Goal: Task Accomplishment & Management: Use online tool/utility

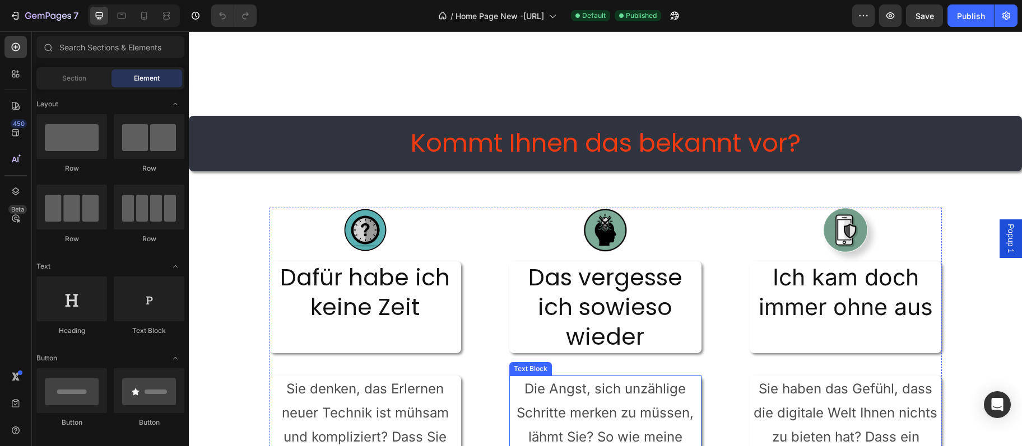
scroll to position [607, 0]
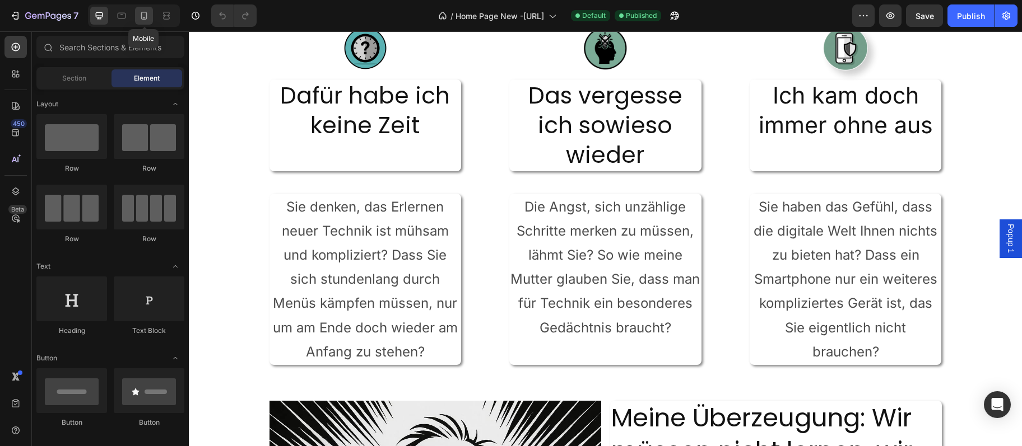
click at [151, 15] on div at bounding box center [144, 16] width 18 height 18
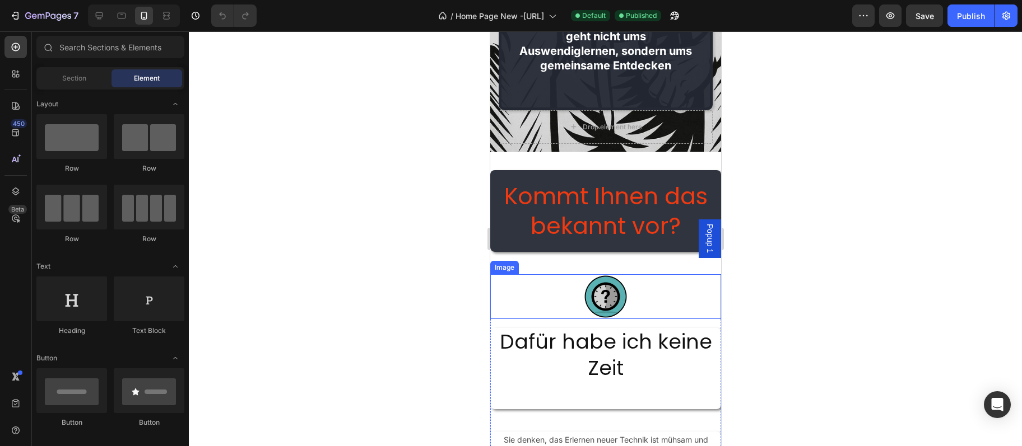
scroll to position [546, 0]
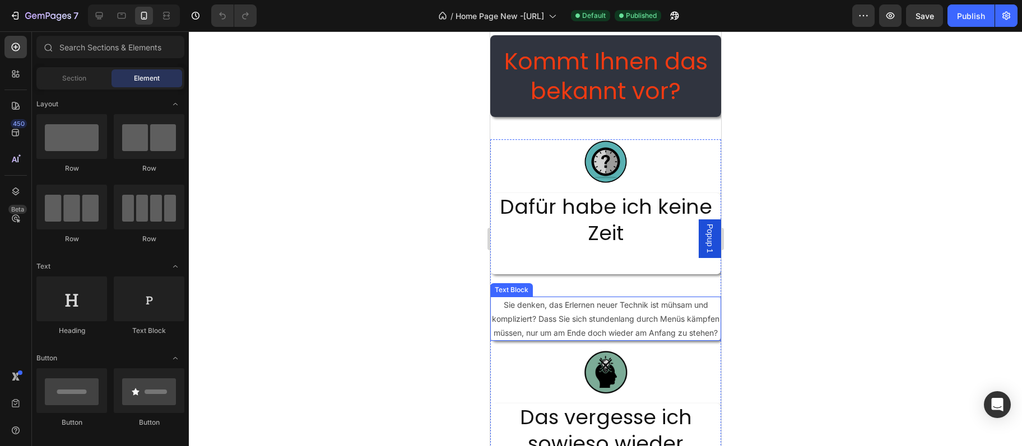
click at [604, 324] on p "Sie denken, das Erlernen neuer Technik ist mühsam und kompliziert? Dass Sie sic…" at bounding box center [605, 319] width 229 height 43
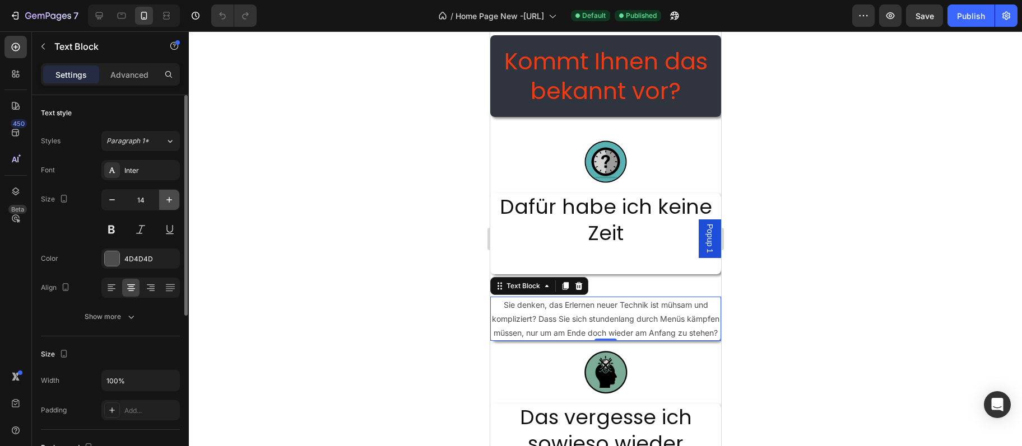
click at [168, 204] on icon "button" at bounding box center [169, 199] width 11 height 11
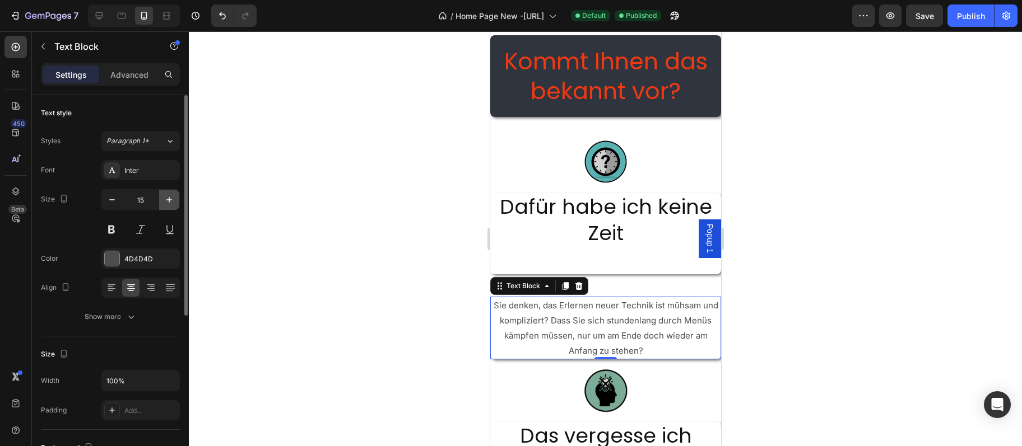
click at [171, 209] on button "button" at bounding box center [169, 200] width 20 height 20
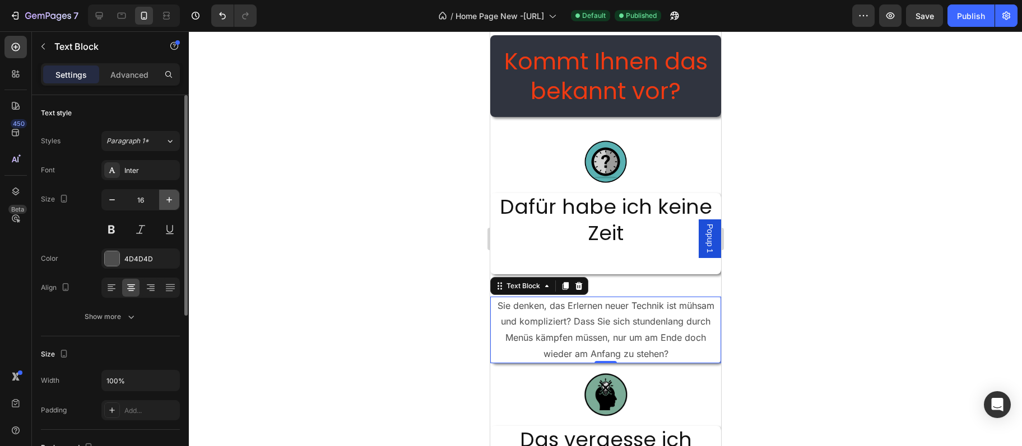
click at [171, 209] on button "button" at bounding box center [169, 200] width 20 height 20
click at [170, 209] on button "button" at bounding box center [169, 200] width 20 height 20
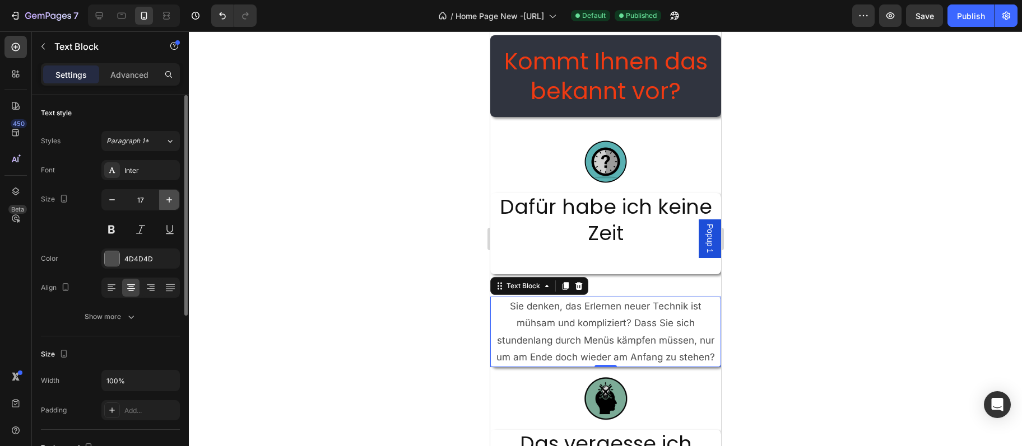
click at [170, 209] on button "button" at bounding box center [169, 200] width 20 height 20
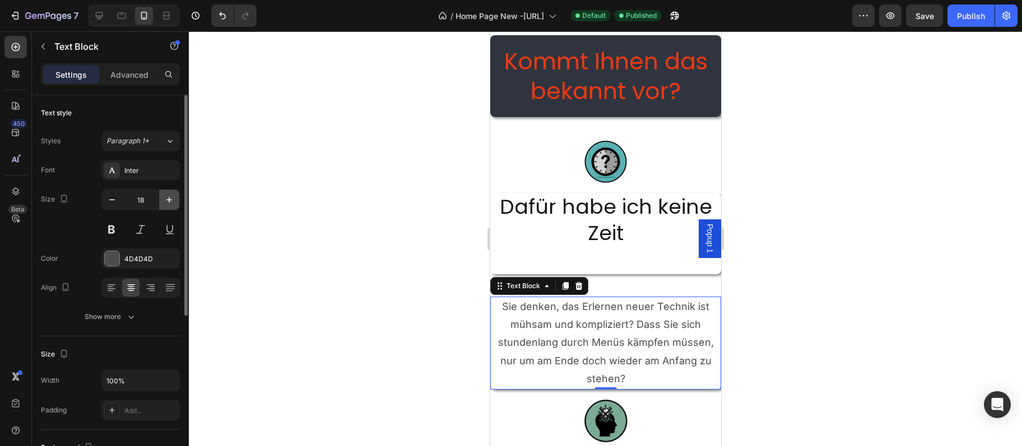
click at [170, 209] on button "button" at bounding box center [169, 200] width 20 height 20
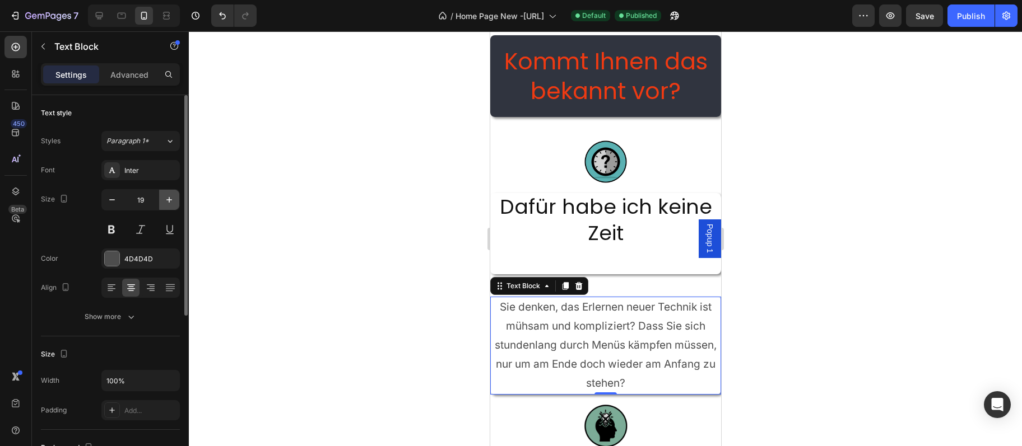
type input "20"
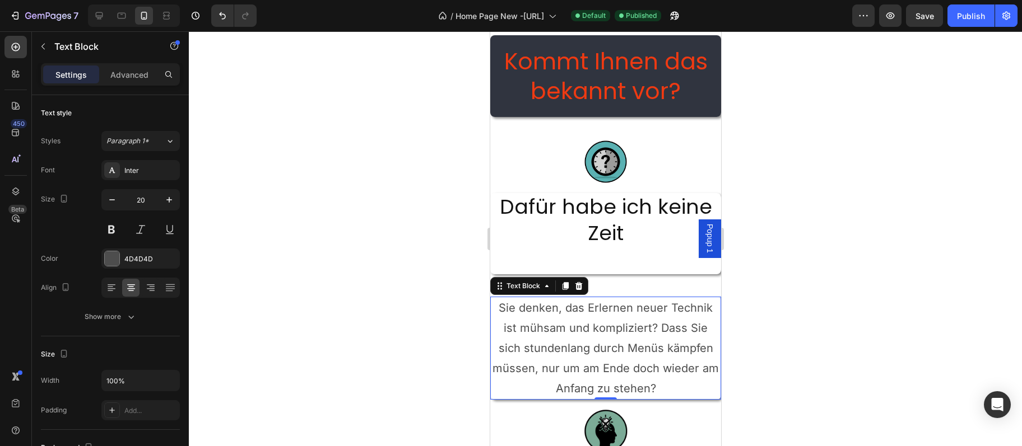
click at [580, 350] on p "Sie denken, das Erlernen neuer Technik ist mühsam und kompliziert? Dass Sie sic…" at bounding box center [605, 348] width 229 height 101
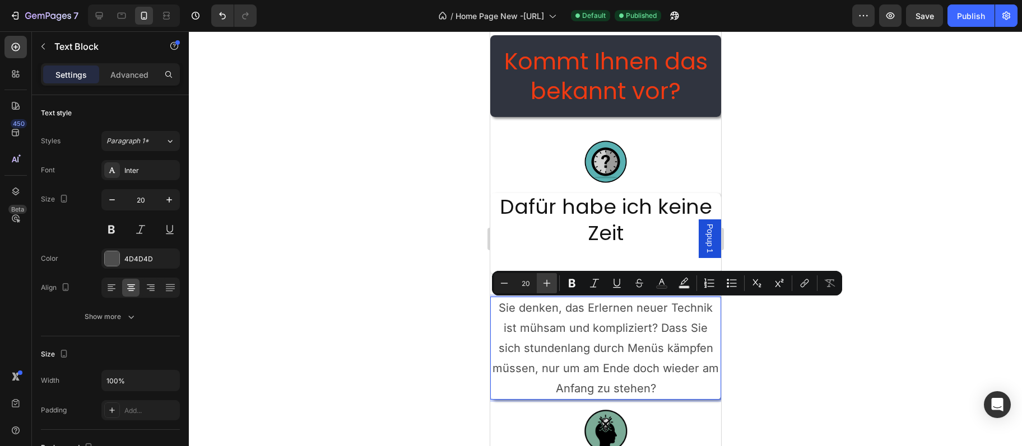
click at [546, 285] on icon "Editor contextual toolbar" at bounding box center [546, 283] width 11 height 11
click at [546, 286] on icon "Editor contextual toolbar" at bounding box center [546, 283] width 11 height 11
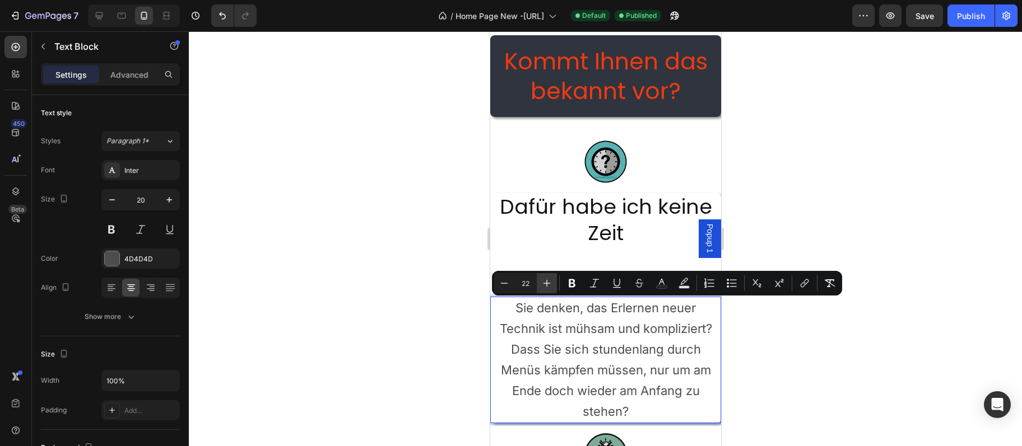
click at [546, 286] on icon "Editor contextual toolbar" at bounding box center [546, 283] width 11 height 11
type input "24"
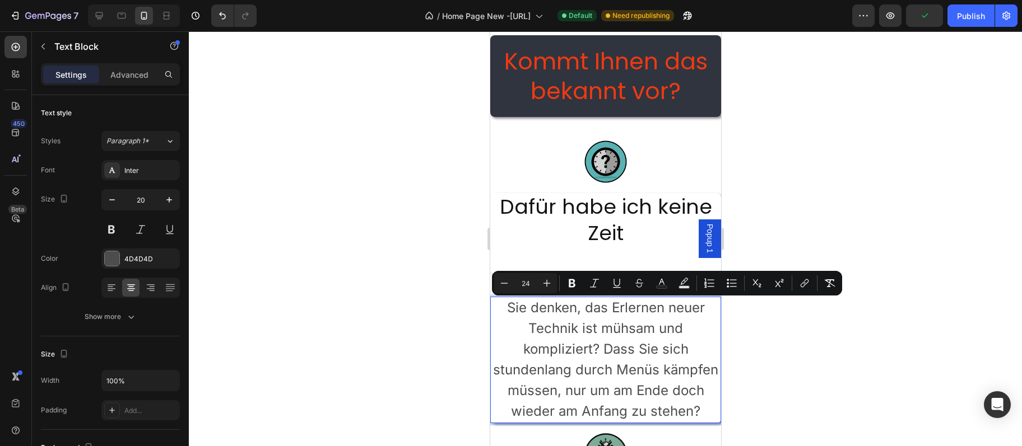
click at [875, 195] on div at bounding box center [605, 238] width 833 height 415
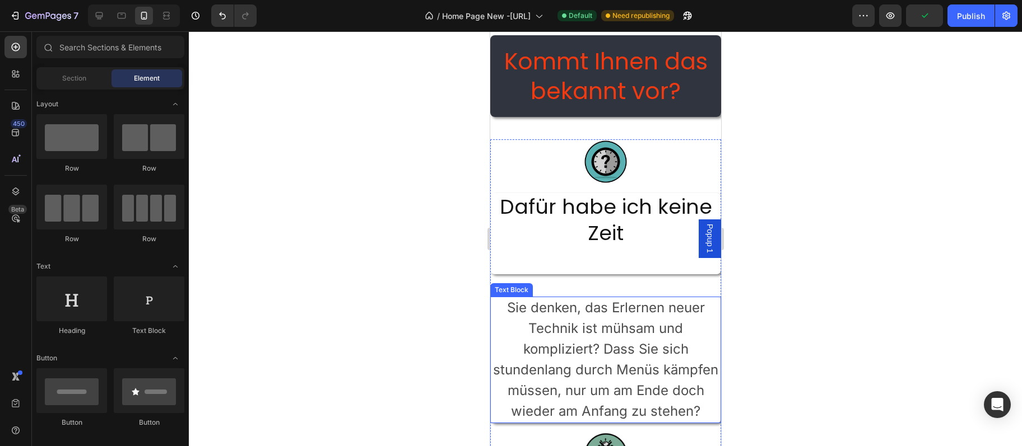
click at [662, 304] on span "Sie denken, das Erlernen neuer Technik ist mühsam und kompliziert? Dass Sie sic…" at bounding box center [604, 360] width 225 height 120
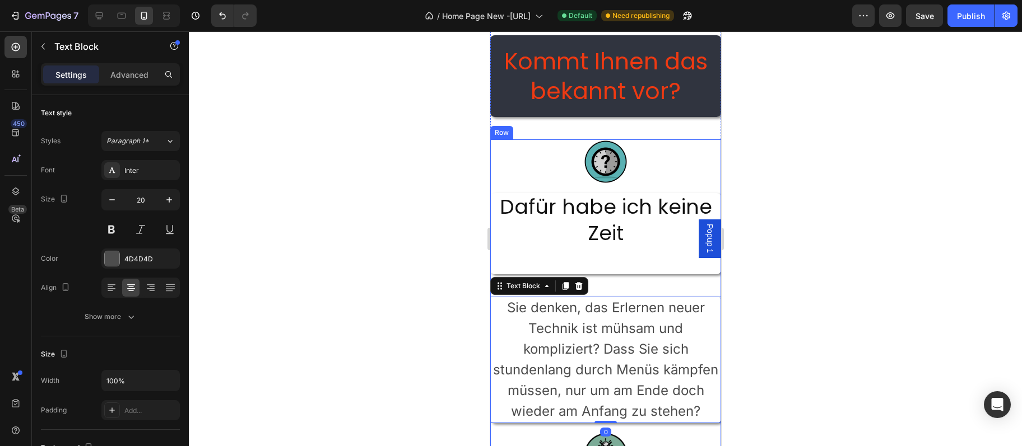
click at [669, 290] on div "Image Dafür habe ich keine Zeit Heading Sie denken, das Erlernen neuer Technik …" at bounding box center [605, 280] width 231 height 283
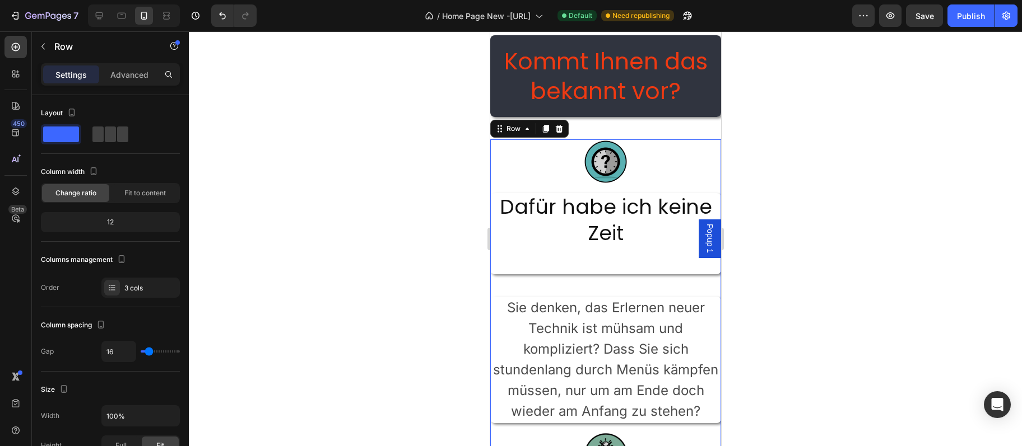
click at [669, 290] on div "Image Dafür habe ich keine Zeit Heading Sie denken, das Erlernen neuer Technik …" at bounding box center [605, 280] width 231 height 283
click at [671, 320] on p "Sie denken, das Erlernen neuer Technik ist mühsam und kompliziert? Dass Sie sic…" at bounding box center [605, 360] width 229 height 124
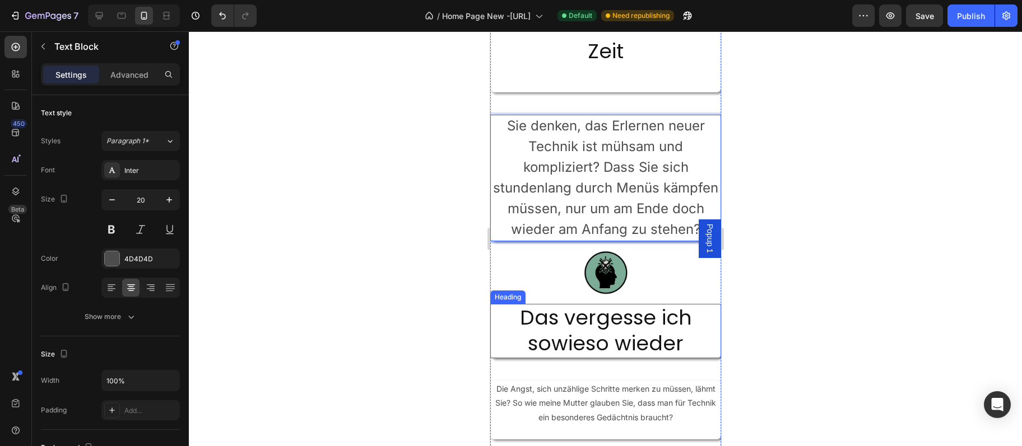
scroll to position [788, 0]
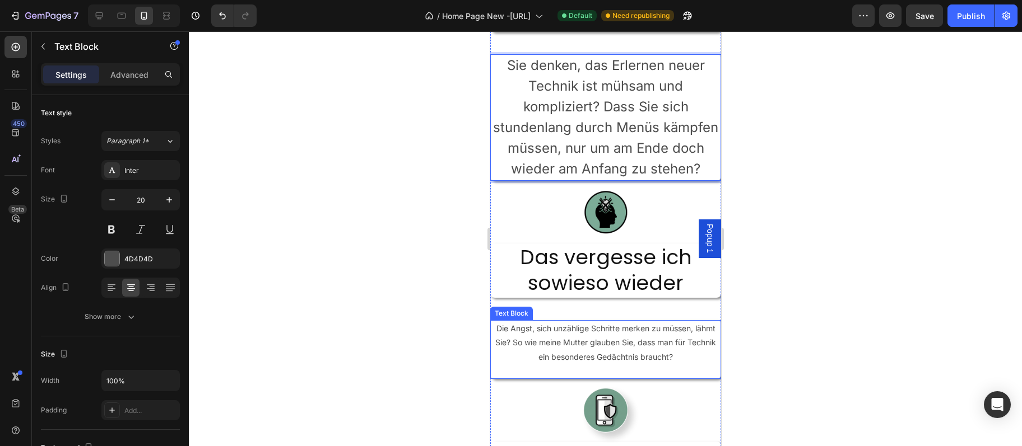
click at [655, 330] on p "Die Angst, sich unzählige Schritte merken zu müssen, lähmt Sie? So wie meine Mu…" at bounding box center [605, 350] width 229 height 57
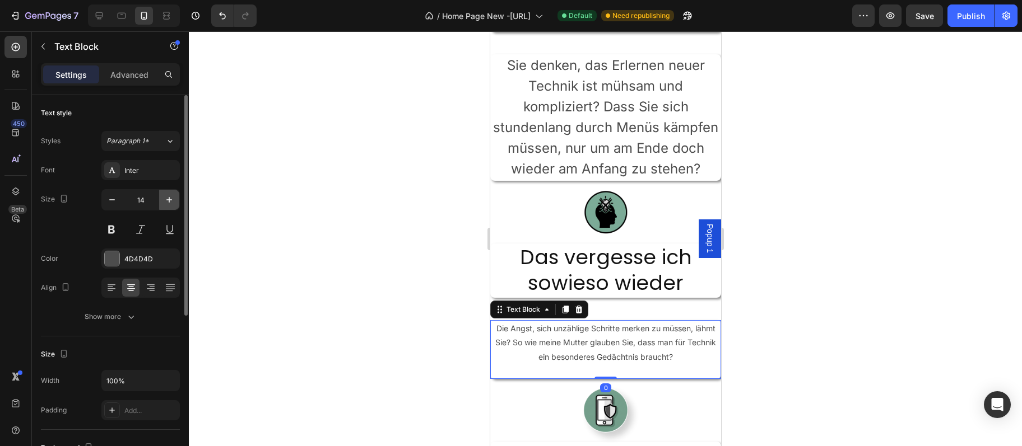
click at [165, 204] on icon "button" at bounding box center [169, 199] width 11 height 11
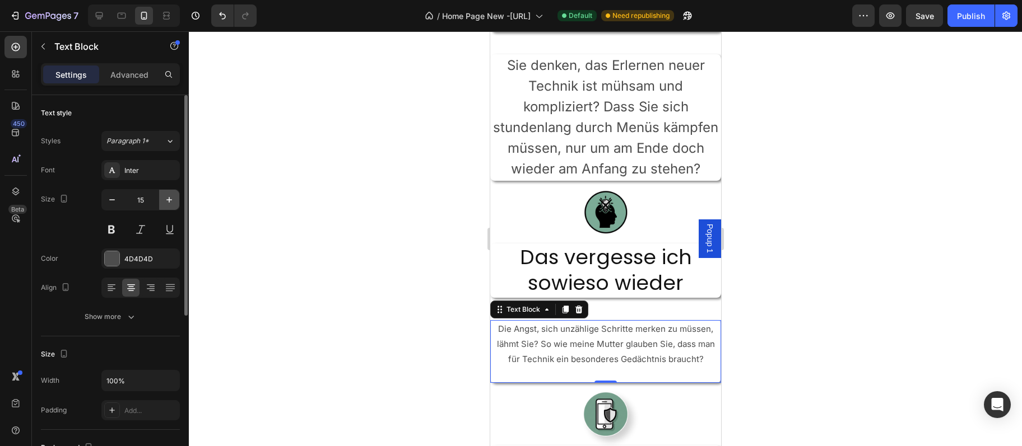
click at [165, 204] on icon "button" at bounding box center [169, 199] width 11 height 11
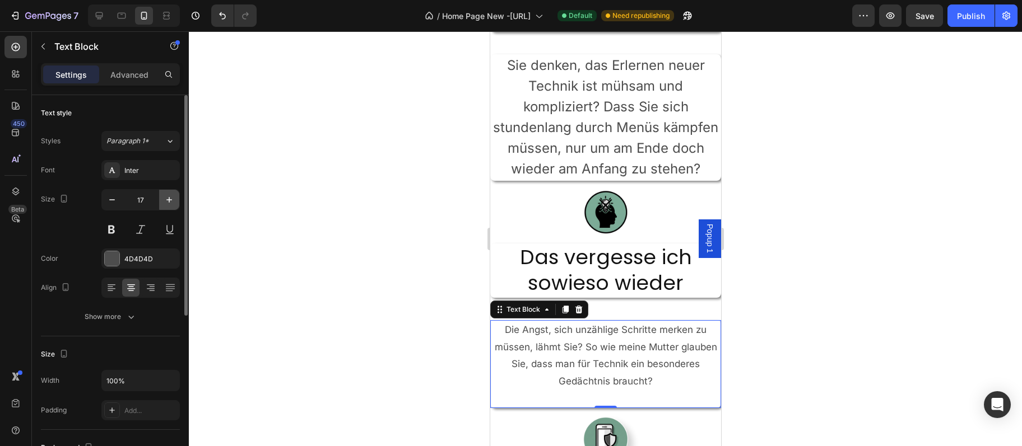
click at [165, 204] on icon "button" at bounding box center [169, 199] width 11 height 11
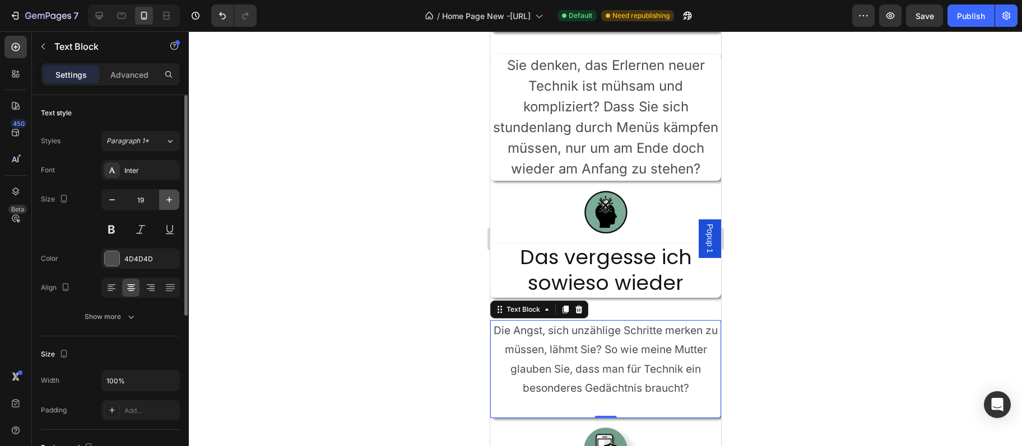
click at [165, 204] on icon "button" at bounding box center [169, 199] width 11 height 11
type input "20"
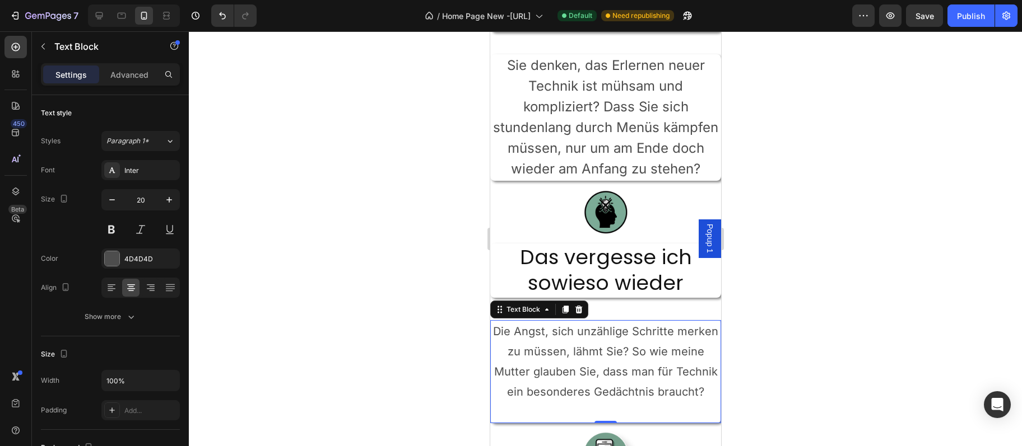
click at [677, 403] on p "Die Angst, sich unzählige Schritte merken zu müssen, lähmt Sie? So wie meine Mu…" at bounding box center [605, 372] width 229 height 101
click at [664, 394] on p "Die Angst, sich unzählige Schritte merken zu müssen, lähmt Sie? So wie meine Mu…" at bounding box center [605, 372] width 229 height 101
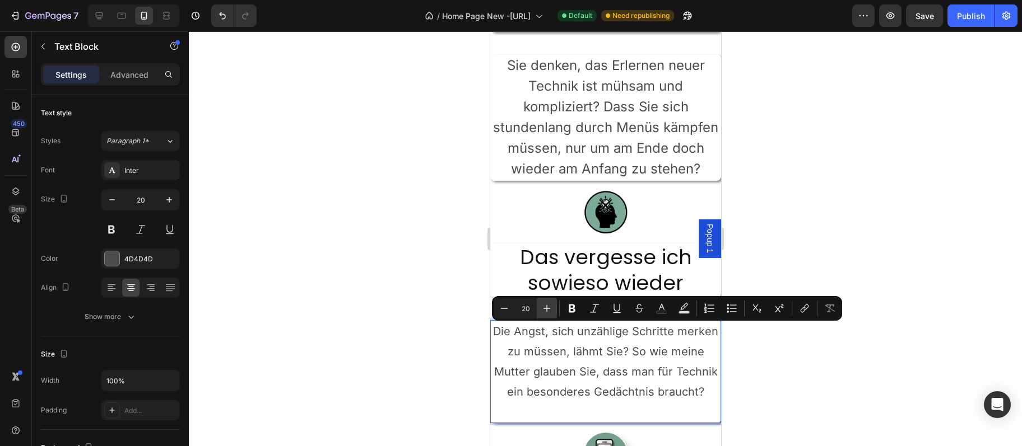
click at [547, 306] on icon "Editor contextual toolbar" at bounding box center [546, 308] width 7 height 7
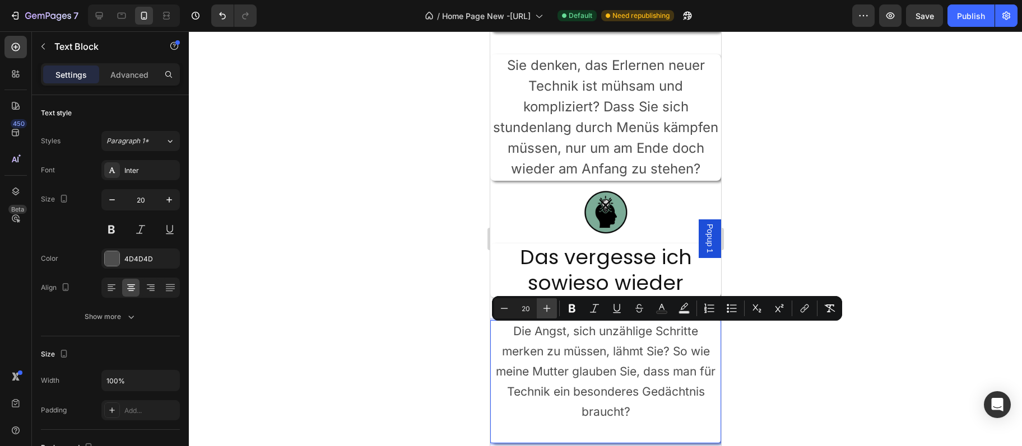
click at [547, 306] on icon "Editor contextual toolbar" at bounding box center [546, 308] width 7 height 7
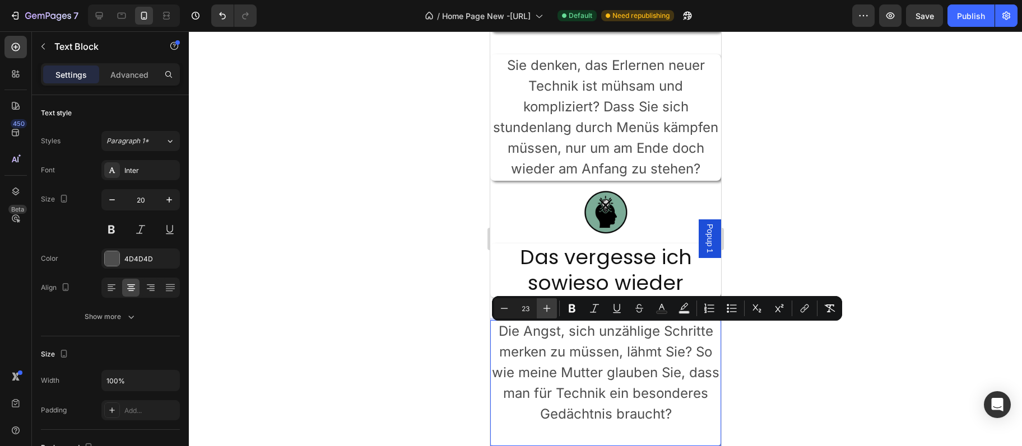
type input "24"
click at [453, 269] on div at bounding box center [605, 238] width 833 height 415
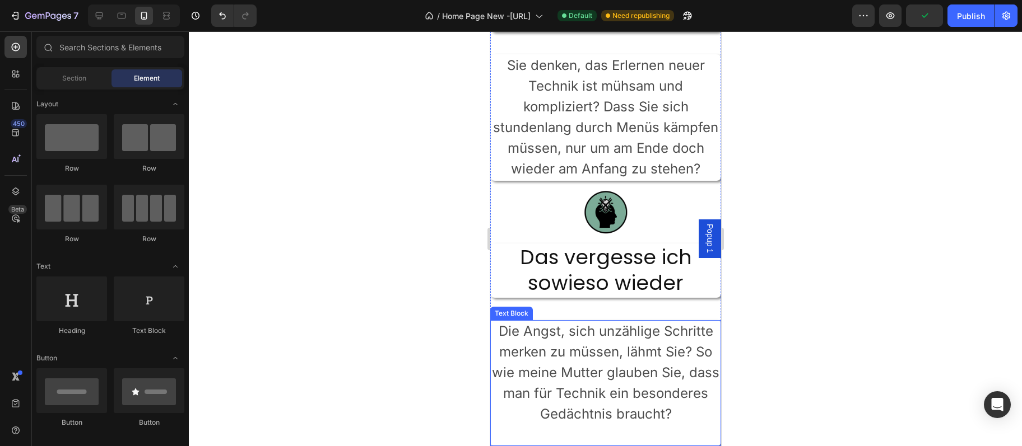
click at [560, 338] on span "Die Angst, sich unzählige Schritte merken zu müssen, lähmt Sie? So wie meine Mu…" at bounding box center [604, 372] width 227 height 99
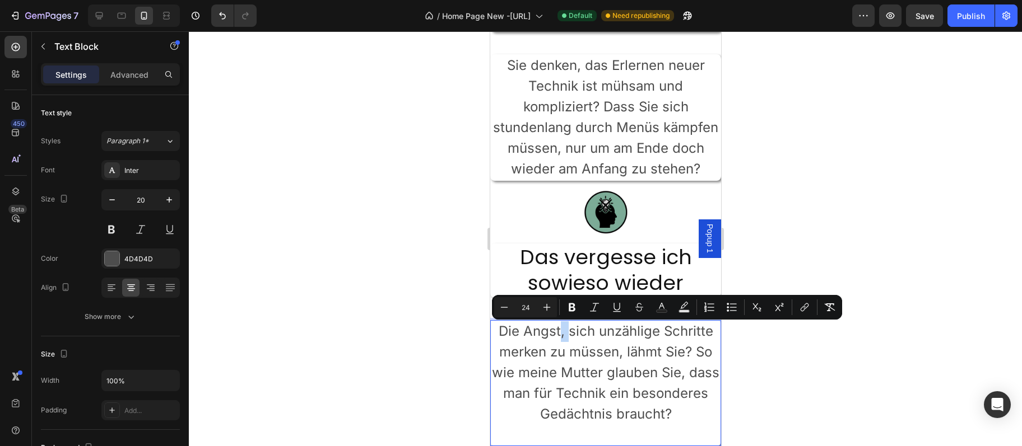
click at [560, 337] on span "Die Angst, sich unzählige Schritte merken zu müssen, lähmt Sie? So wie meine Mu…" at bounding box center [604, 372] width 227 height 99
click at [873, 225] on div at bounding box center [605, 238] width 833 height 415
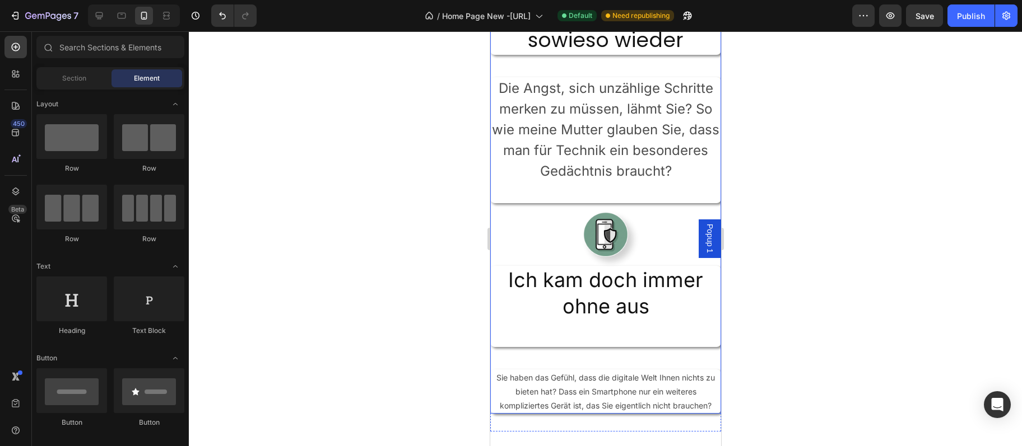
scroll to position [1152, 0]
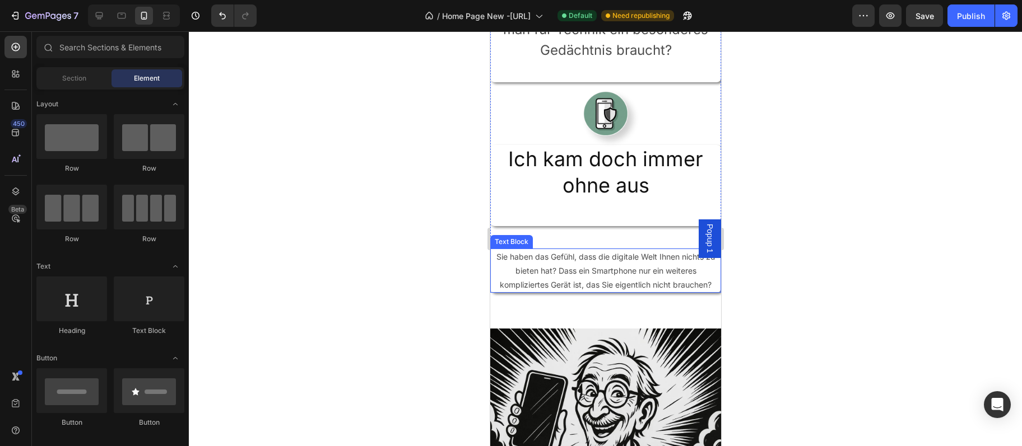
click at [641, 261] on p "Sie haben das Gefühl, dass die digitale Welt Ihnen nichts zu bieten hat? Dass e…" at bounding box center [605, 271] width 229 height 43
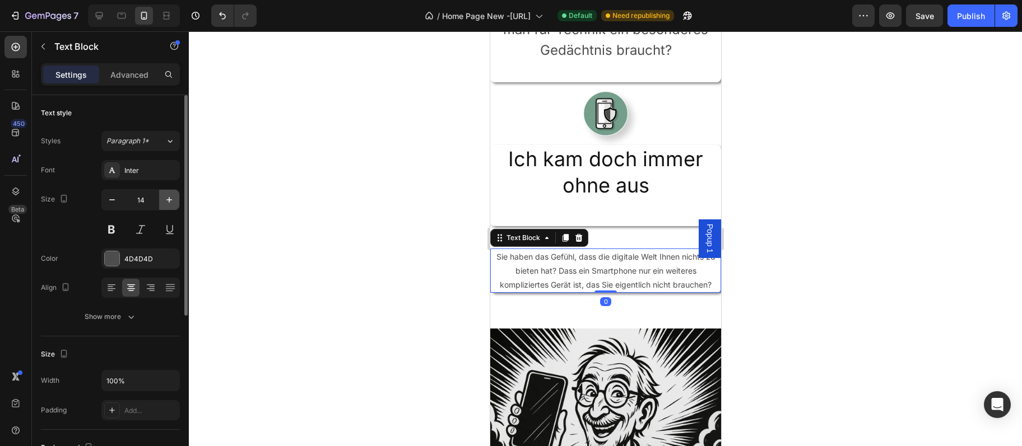
click at [164, 201] on button "button" at bounding box center [169, 200] width 20 height 20
click at [164, 201] on icon "button" at bounding box center [169, 199] width 11 height 11
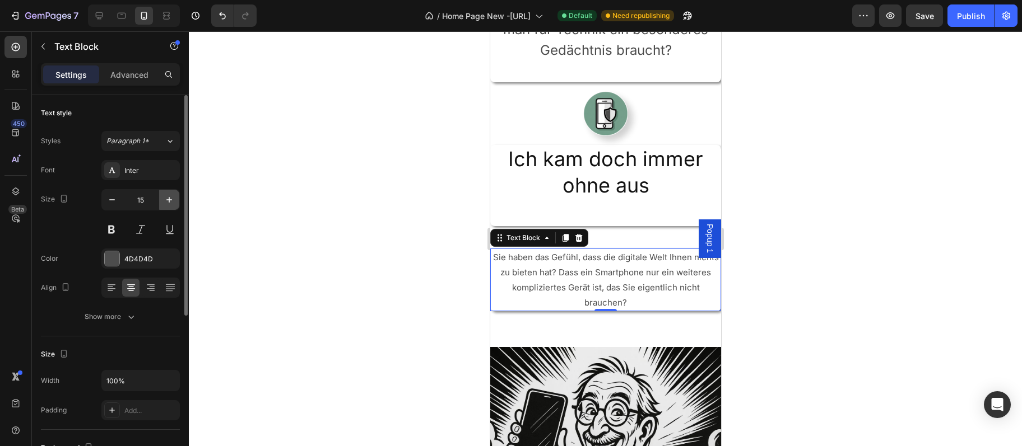
click at [164, 201] on icon "button" at bounding box center [169, 199] width 11 height 11
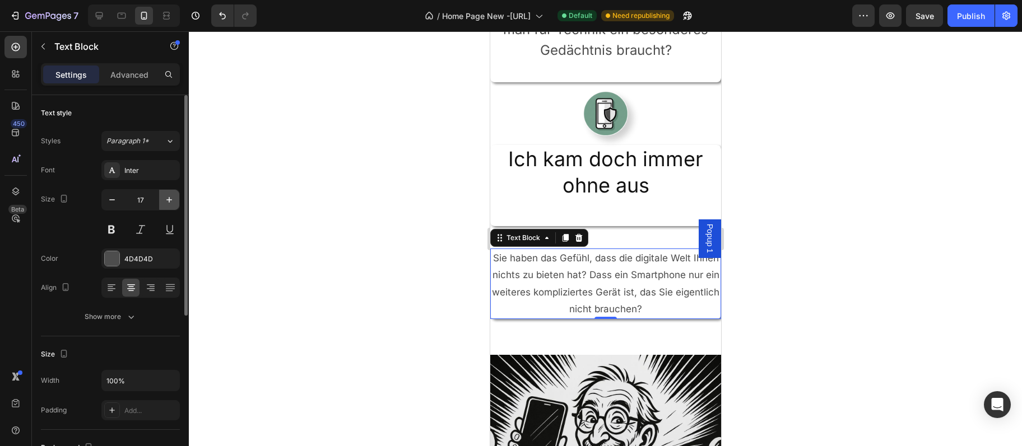
click at [165, 201] on icon "button" at bounding box center [169, 199] width 11 height 11
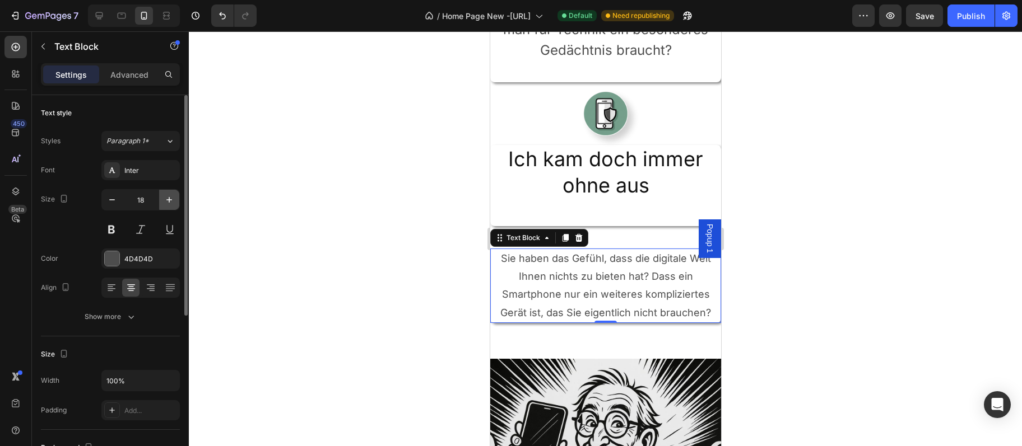
click at [165, 201] on icon "button" at bounding box center [169, 199] width 11 height 11
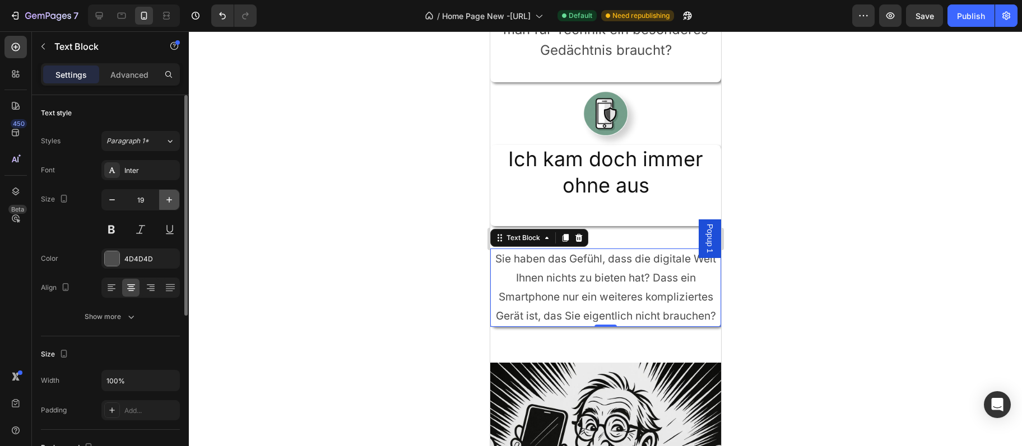
click at [165, 201] on icon "button" at bounding box center [169, 199] width 11 height 11
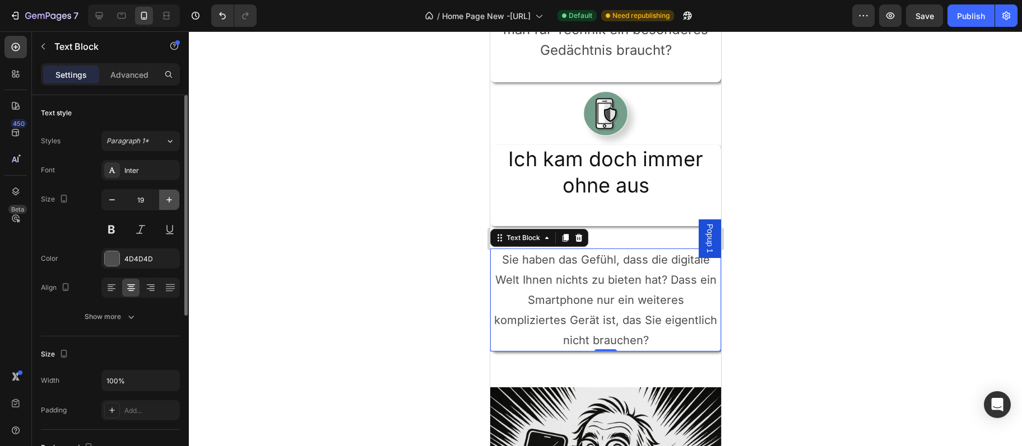
type input "20"
click at [605, 307] on p "Sie haben das Gefühl, dass die digitale Welt Ihnen nichts zu bieten hat? Dass e…" at bounding box center [605, 300] width 229 height 101
click at [606, 306] on p "Sie haben das Gefühl, dass die digitale Welt Ihnen nichts zu bieten hat? Dass e…" at bounding box center [605, 300] width 229 height 101
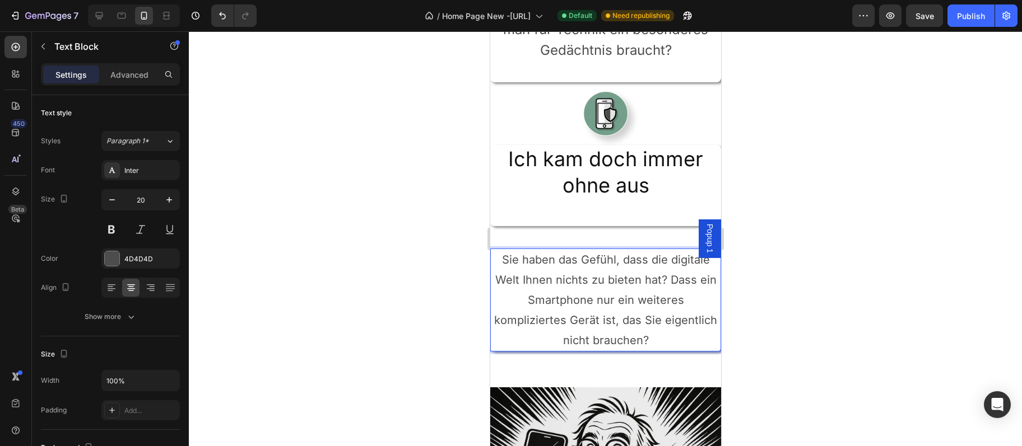
click at [606, 306] on p "Sie haben das Gefühl, dass die digitale Welt Ihnen nichts zu bieten hat? Dass e…" at bounding box center [605, 300] width 229 height 101
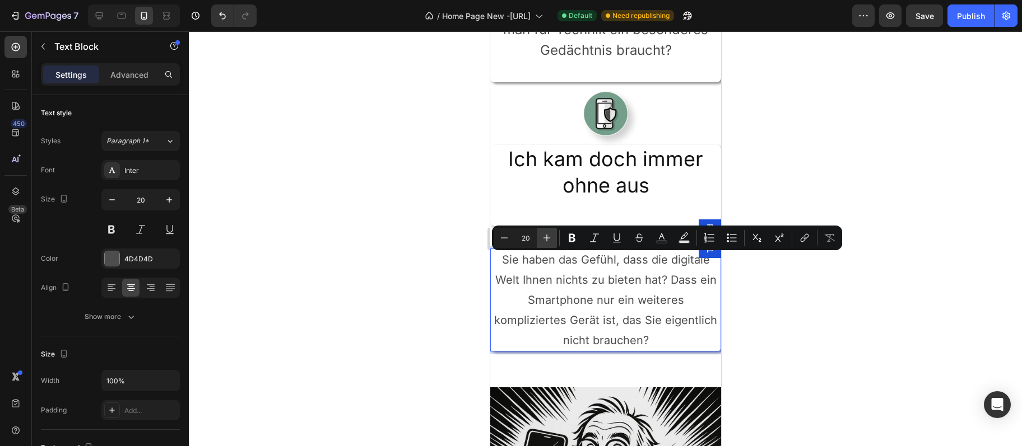
click at [544, 243] on icon "Editor contextual toolbar" at bounding box center [546, 237] width 11 height 11
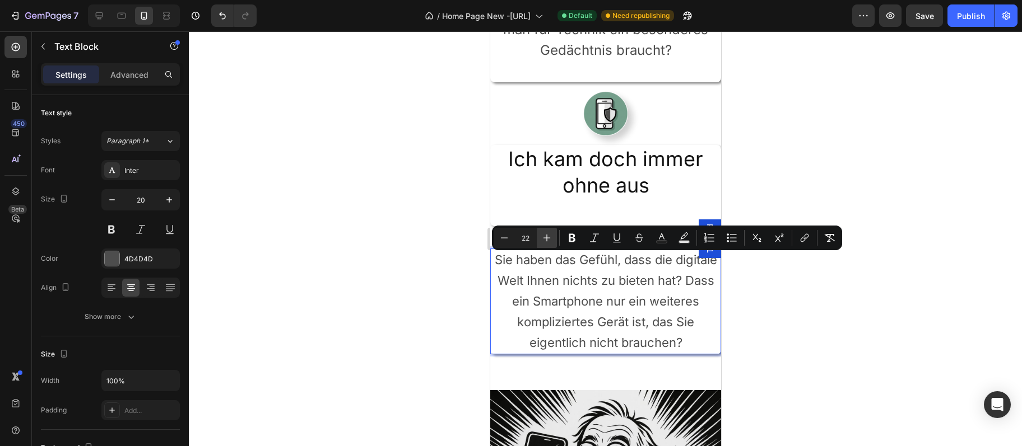
click at [544, 243] on icon "Editor contextual toolbar" at bounding box center [546, 237] width 11 height 11
type input "24"
click at [431, 251] on div at bounding box center [605, 238] width 833 height 415
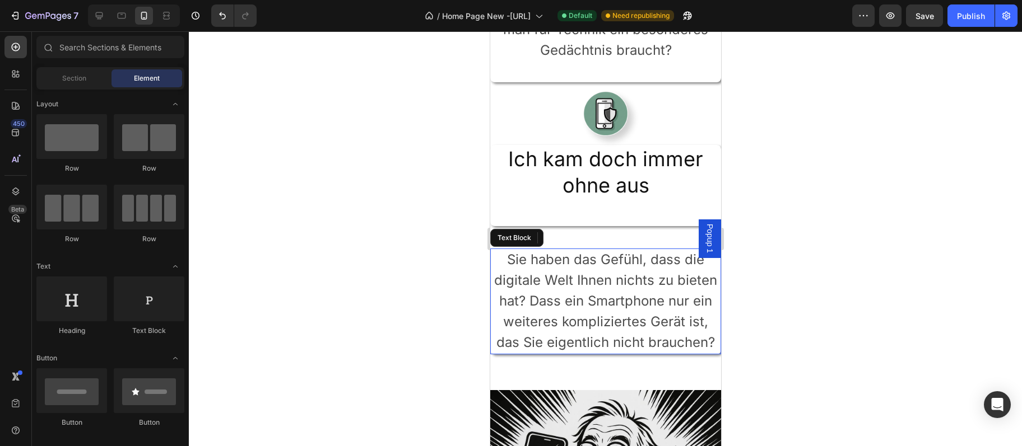
click at [568, 288] on span "Sie haben das Gefühl, dass die digitale Welt Ihnen nichts zu bieten hat? Dass e…" at bounding box center [604, 300] width 223 height 99
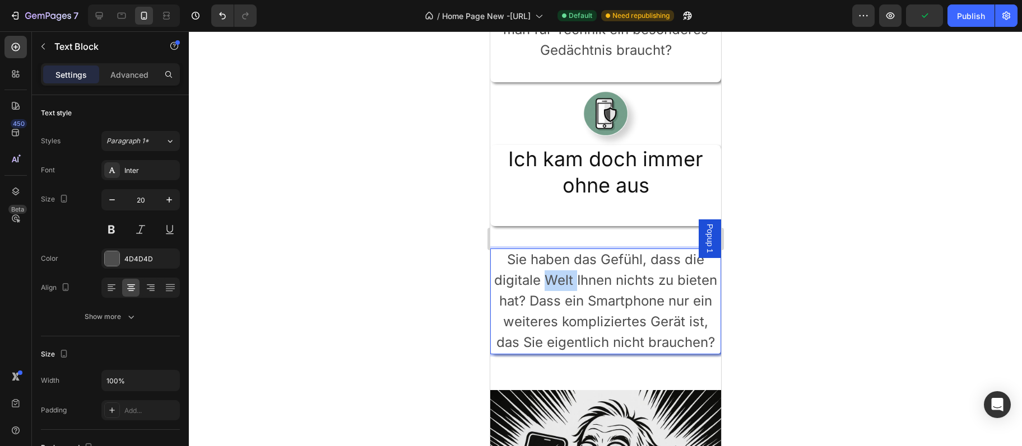
click at [538, 282] on span "Sie haben das Gefühl, dass die digitale Welt Ihnen nichts zu bieten hat? Dass e…" at bounding box center [604, 300] width 223 height 99
click at [96, 13] on icon at bounding box center [99, 15] width 11 height 11
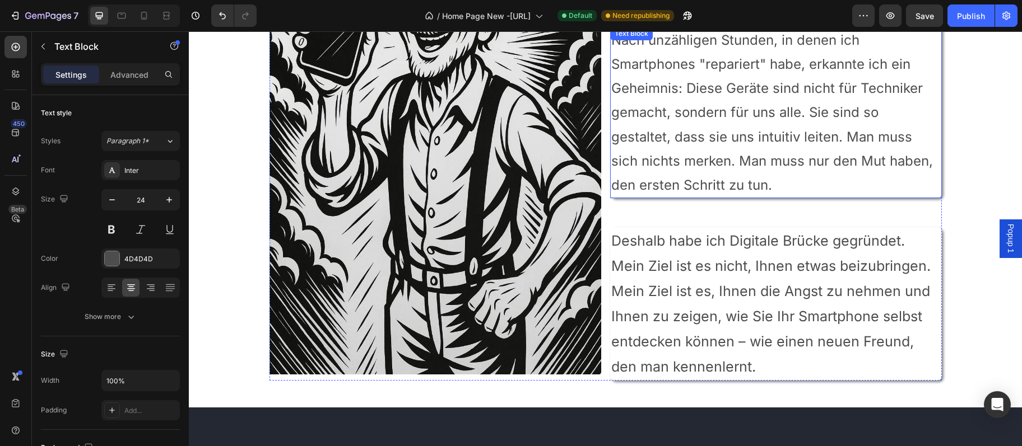
scroll to position [1092, 0]
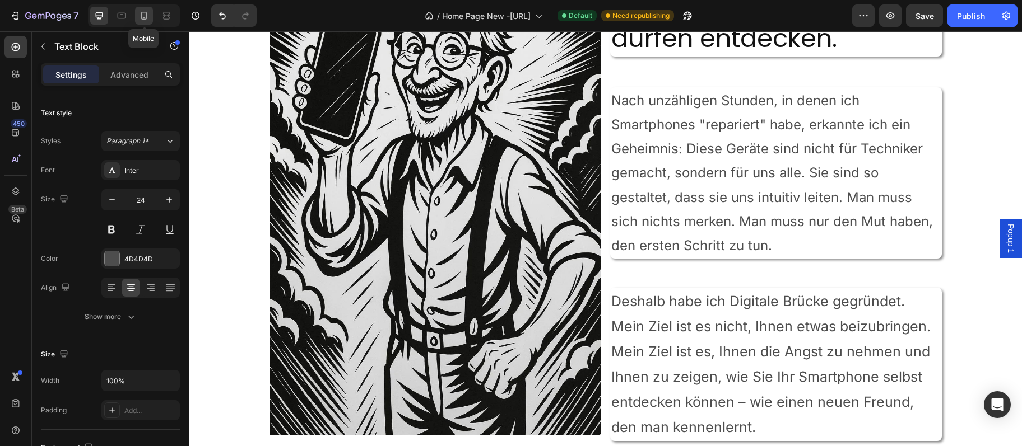
click at [152, 20] on div at bounding box center [144, 16] width 18 height 18
type input "20"
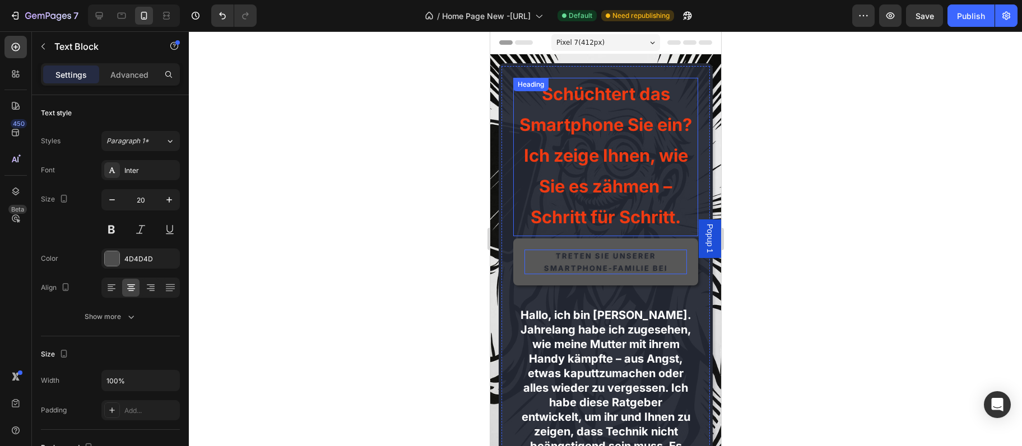
scroll to position [60, 0]
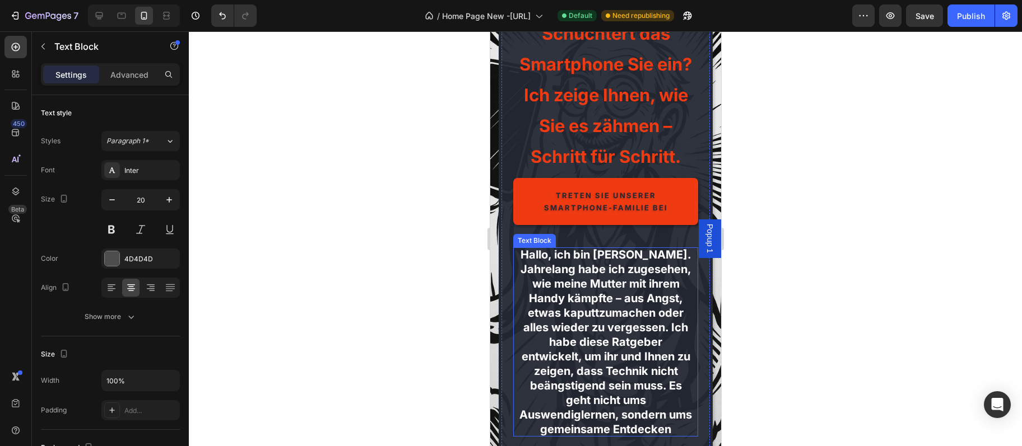
click at [633, 304] on p "Hallo, ich bin [PERSON_NAME]. Jahrelang habe ich zugesehen, wie meine Mutter mi…" at bounding box center [605, 342] width 176 height 189
click at [631, 288] on p "Hallo, ich bin [PERSON_NAME]. Jahrelang habe ich zugesehen, wie meine Mutter mi…" at bounding box center [605, 342] width 176 height 189
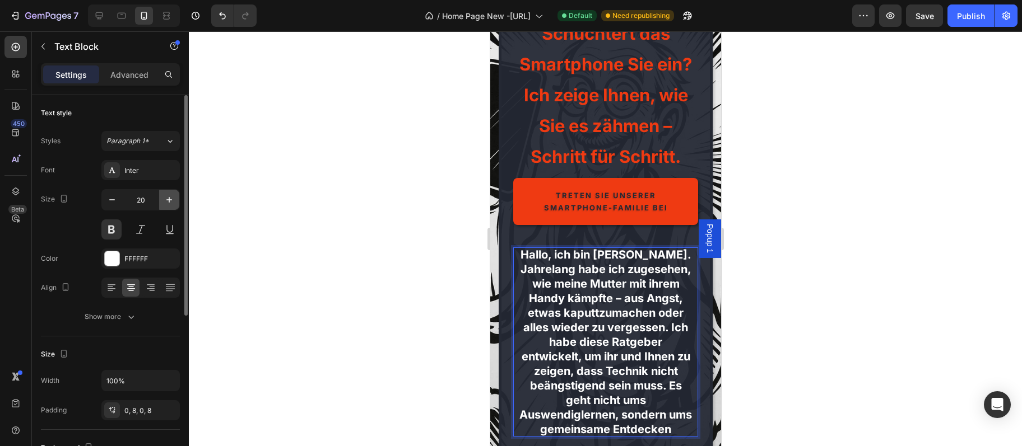
click at [167, 202] on icon "button" at bounding box center [169, 199] width 11 height 11
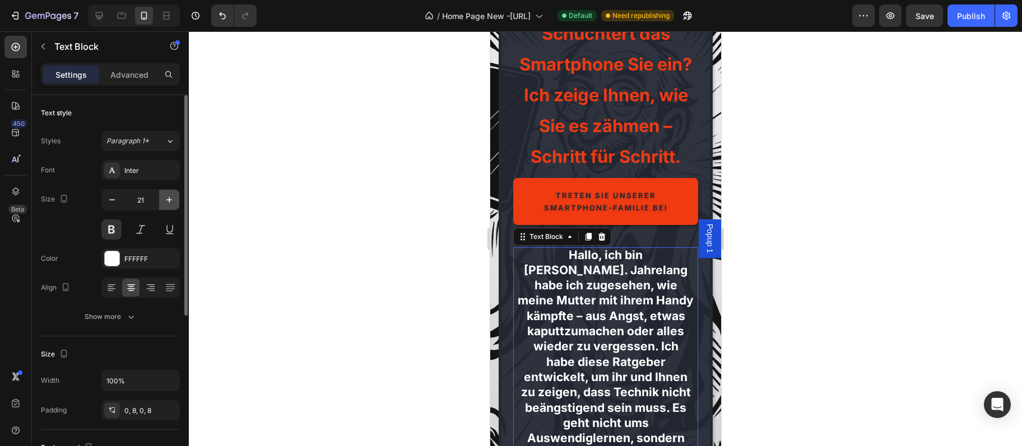
click at [167, 202] on icon "button" at bounding box center [169, 199] width 11 height 11
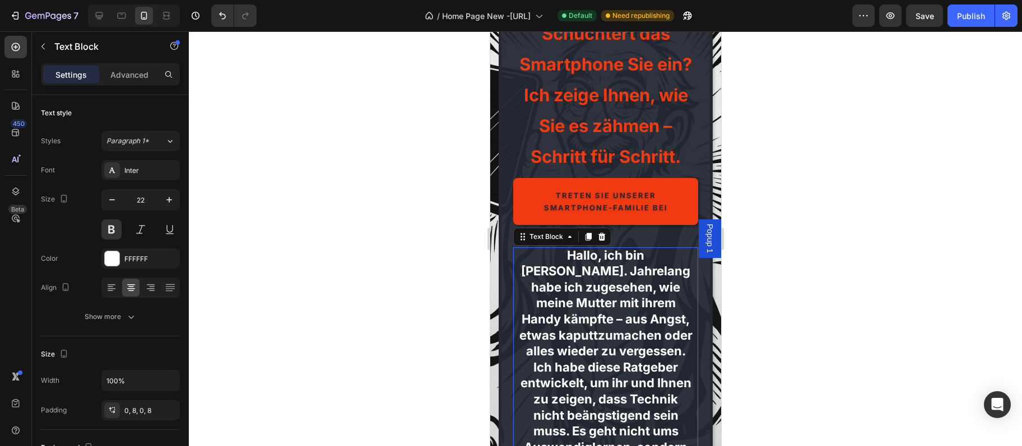
scroll to position [0, 0]
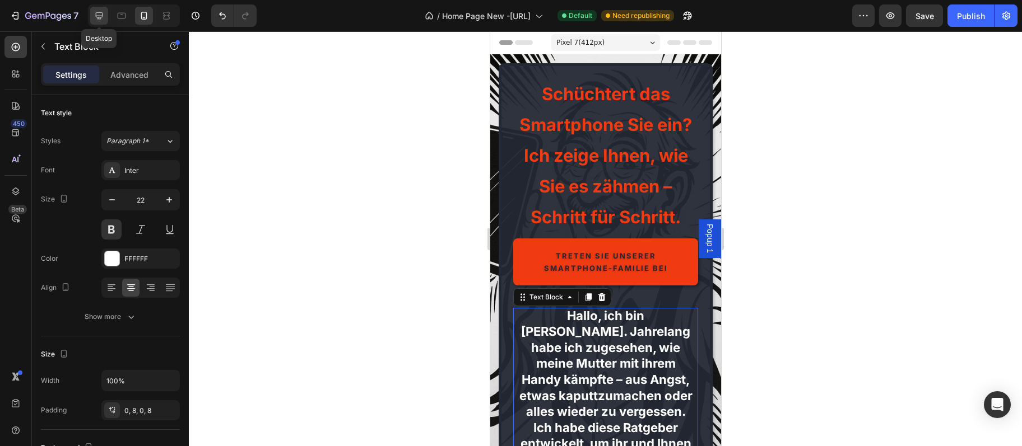
click at [95, 13] on icon at bounding box center [99, 15] width 11 height 11
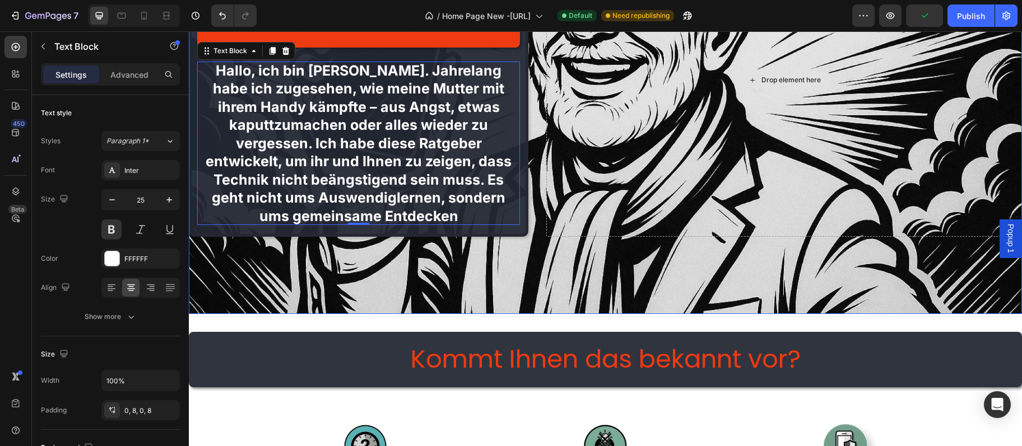
scroll to position [87, 0]
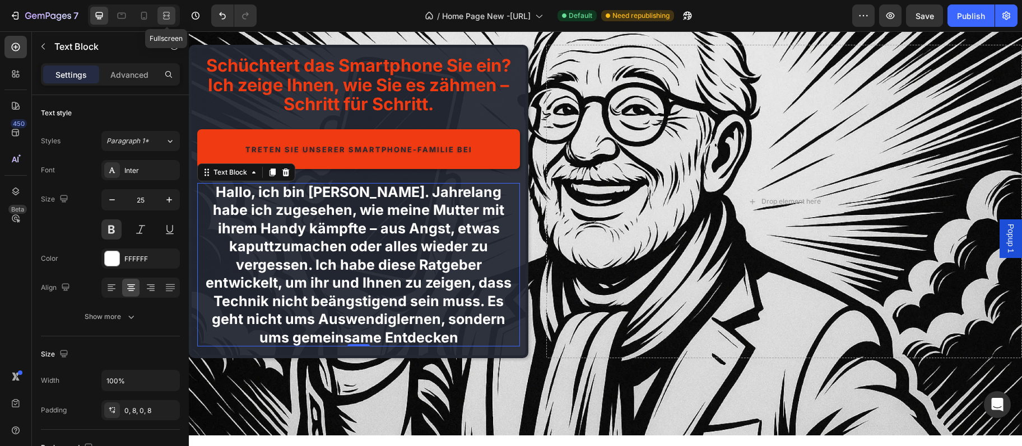
click at [172, 12] on icon at bounding box center [166, 15] width 11 height 11
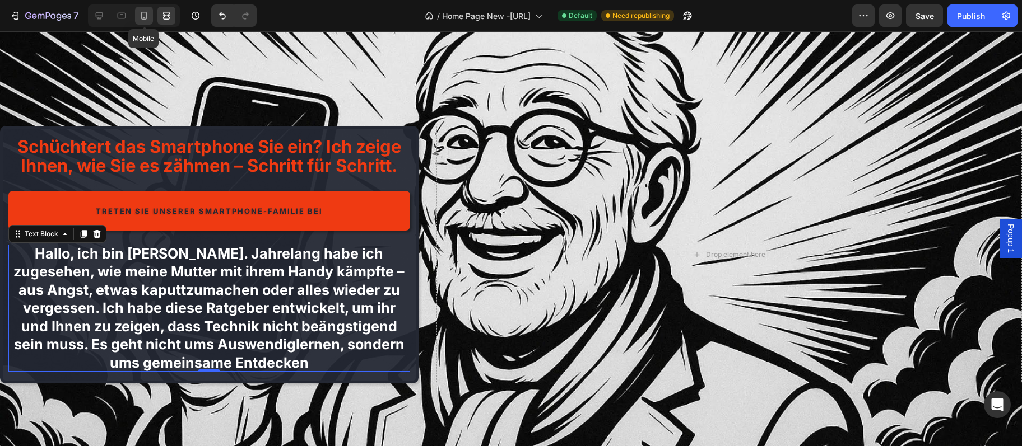
click at [151, 16] on div at bounding box center [144, 16] width 18 height 18
type input "22"
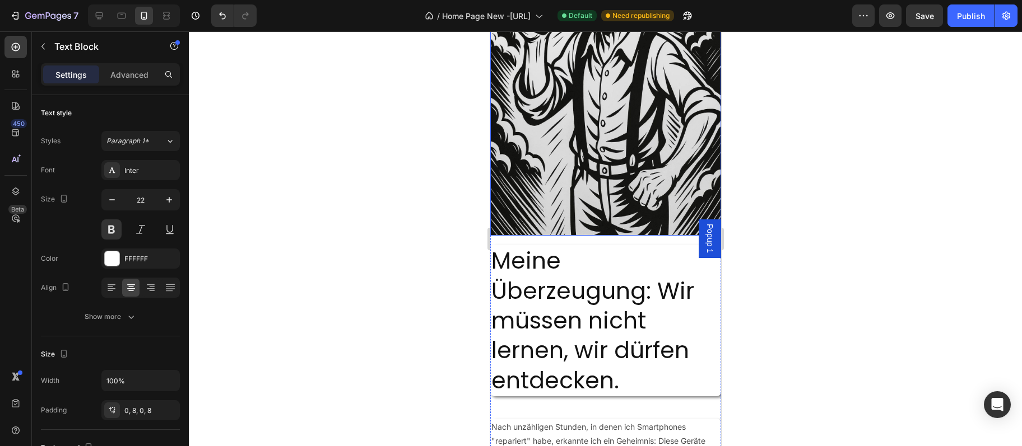
scroll to position [1815, 0]
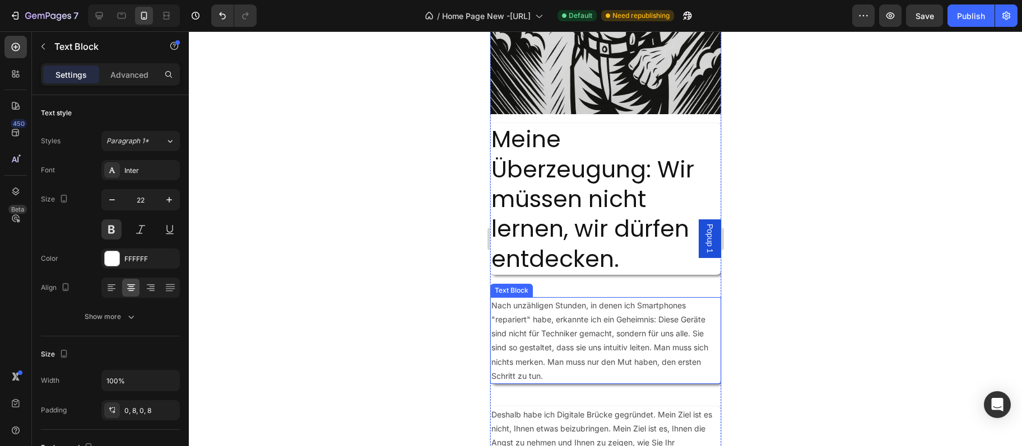
click at [621, 332] on p "Nach unzähligen Stunden, in denen ich Smartphones "repariert" habe, erkannte ic…" at bounding box center [605, 341] width 229 height 85
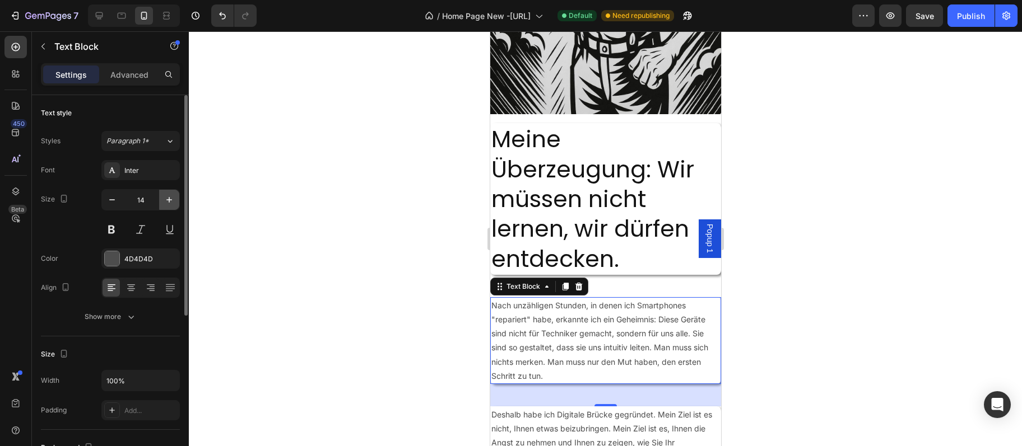
click at [162, 200] on button "button" at bounding box center [169, 200] width 20 height 20
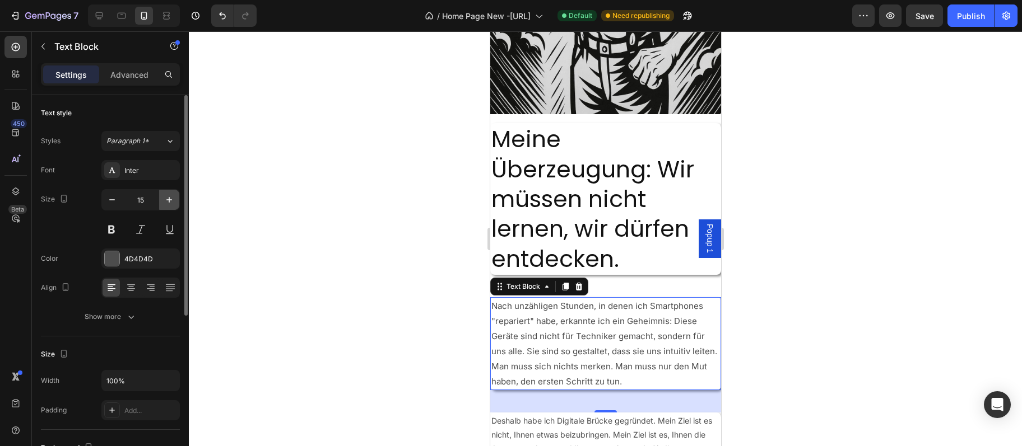
click at [162, 200] on button "button" at bounding box center [169, 200] width 20 height 20
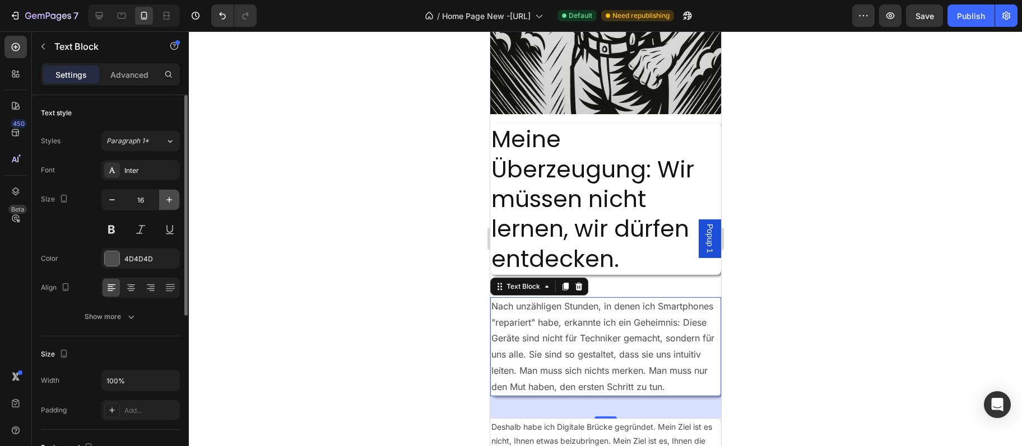
click at [162, 200] on button "button" at bounding box center [169, 200] width 20 height 20
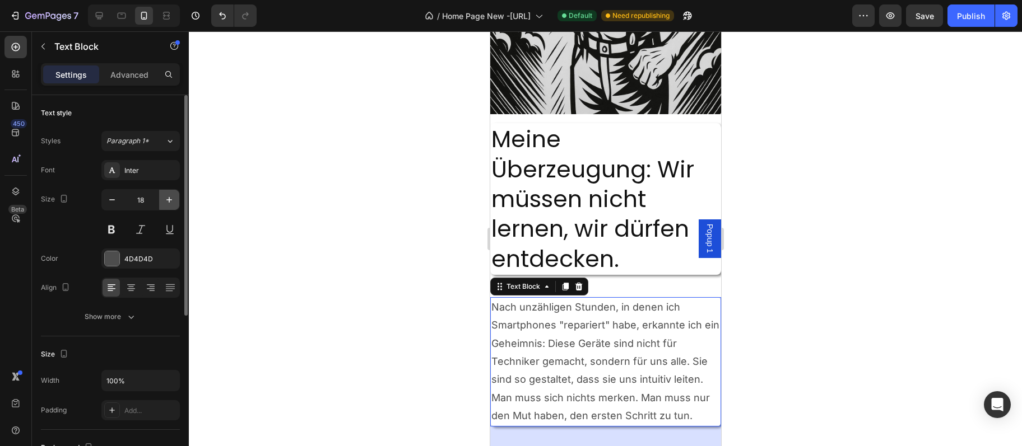
click at [162, 200] on button "button" at bounding box center [169, 200] width 20 height 20
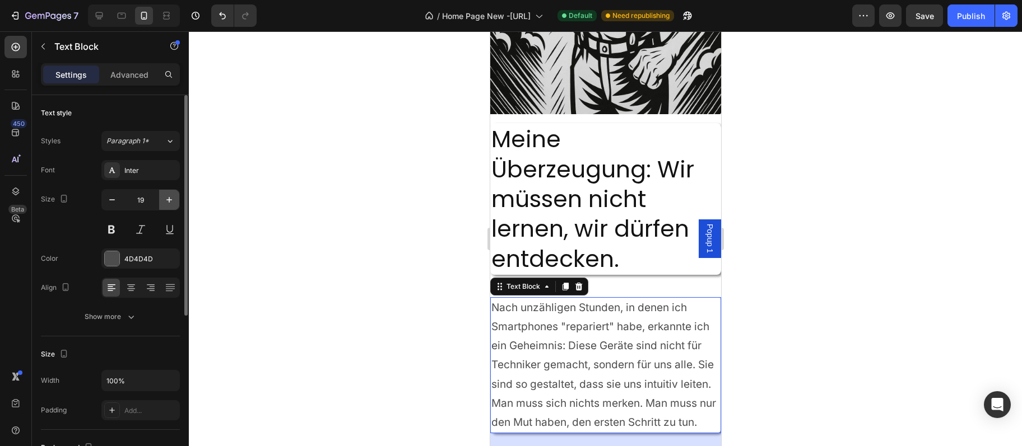
click at [162, 200] on button "button" at bounding box center [169, 200] width 20 height 20
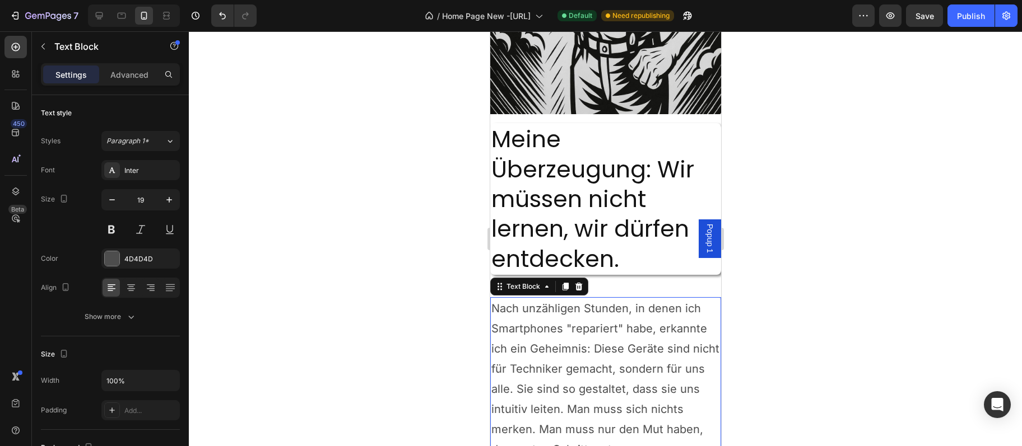
type input "20"
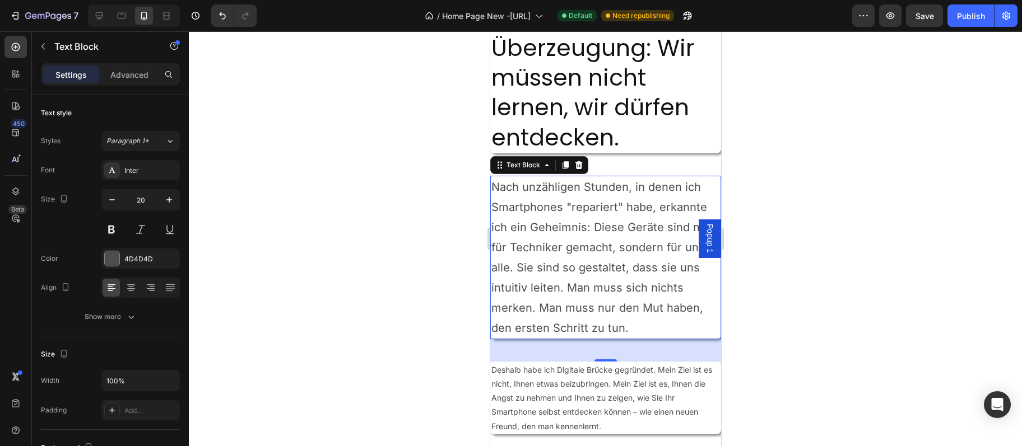
click at [660, 274] on p "Nach unzähligen Stunden, in denen ich Smartphones "repariert" habe, erkannte ic…" at bounding box center [605, 257] width 229 height 161
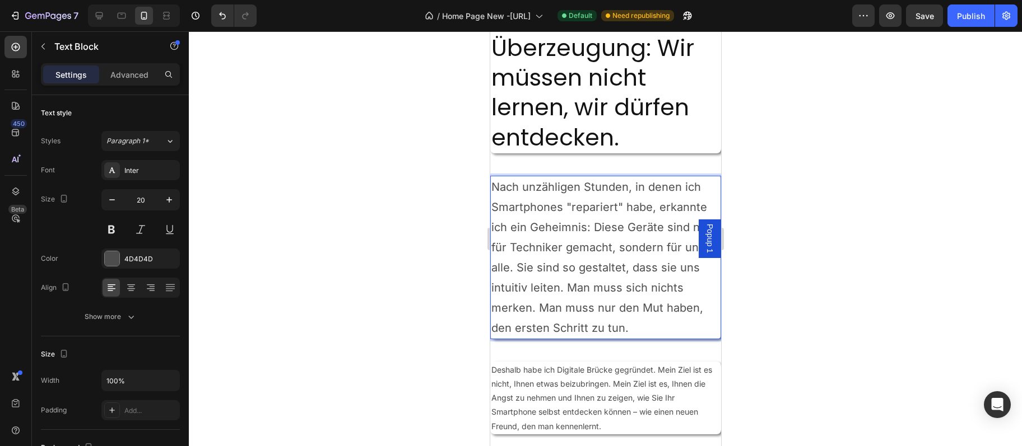
click at [660, 274] on p "Nach unzähligen Stunden, in denen ich Smartphones "repariert" habe, erkannte ic…" at bounding box center [605, 257] width 229 height 161
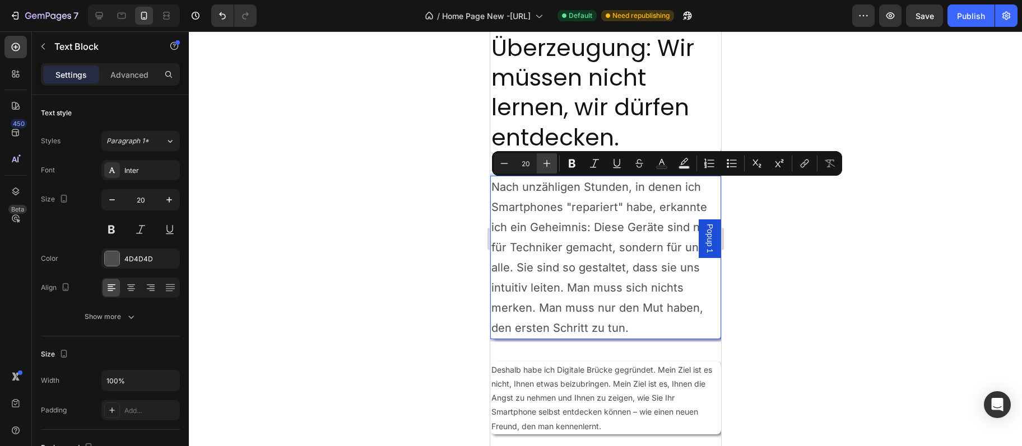
click at [551, 167] on icon "Editor contextual toolbar" at bounding box center [546, 163] width 11 height 11
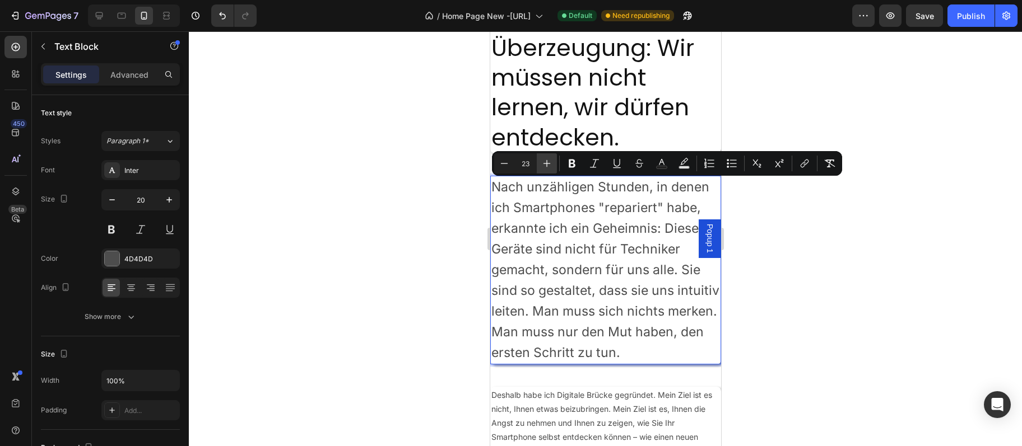
click at [550, 167] on icon "Editor contextual toolbar" at bounding box center [546, 163] width 11 height 11
type input "24"
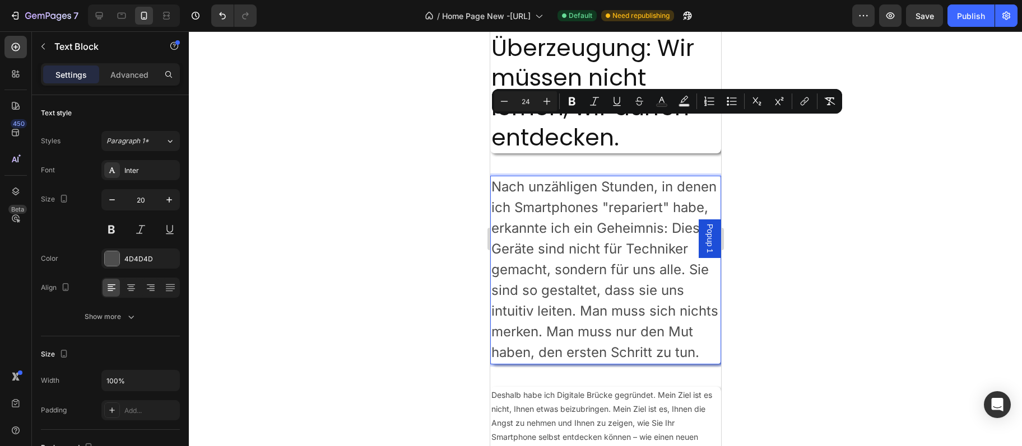
scroll to position [1997, 0]
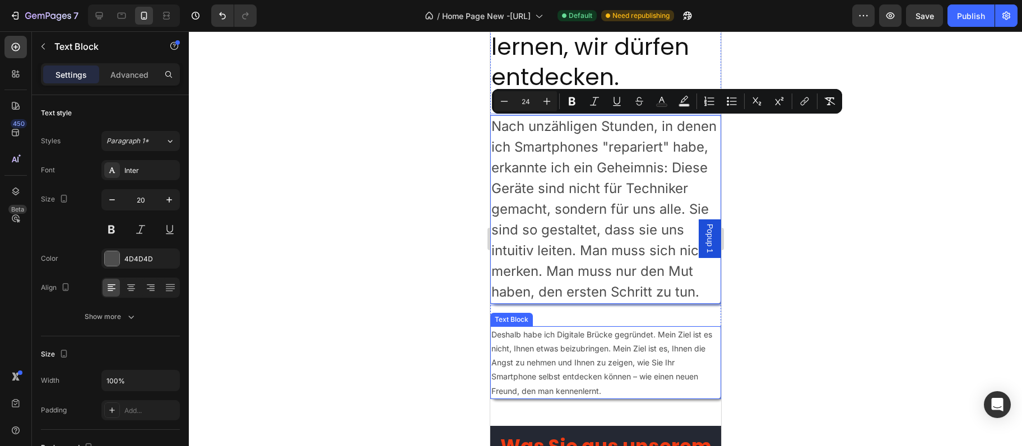
click at [586, 376] on p "Deshalb habe ich Digitale Brücke gegründet. Mein Ziel ist es nicht, Ihnen etwas…" at bounding box center [605, 363] width 229 height 71
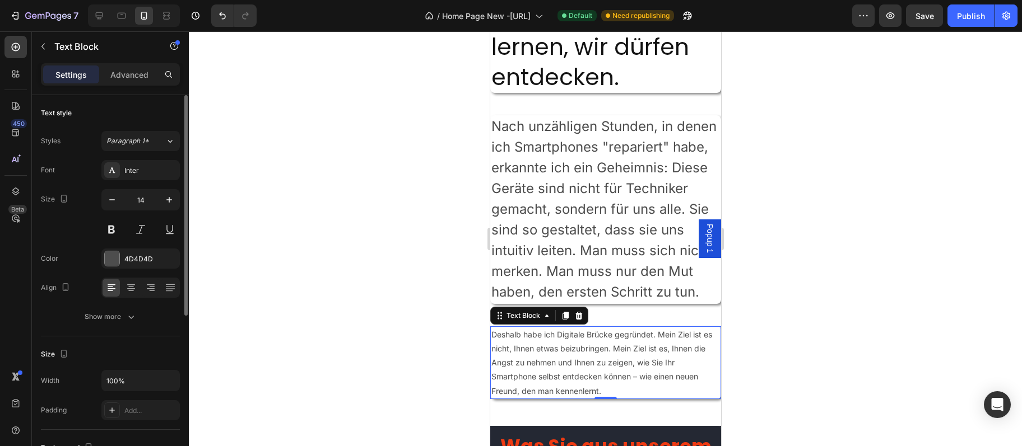
click at [171, 185] on div "Font Inter Size 14 Color 4D4D4D Align Show more" at bounding box center [110, 243] width 139 height 167
click at [167, 192] on button "button" at bounding box center [169, 200] width 20 height 20
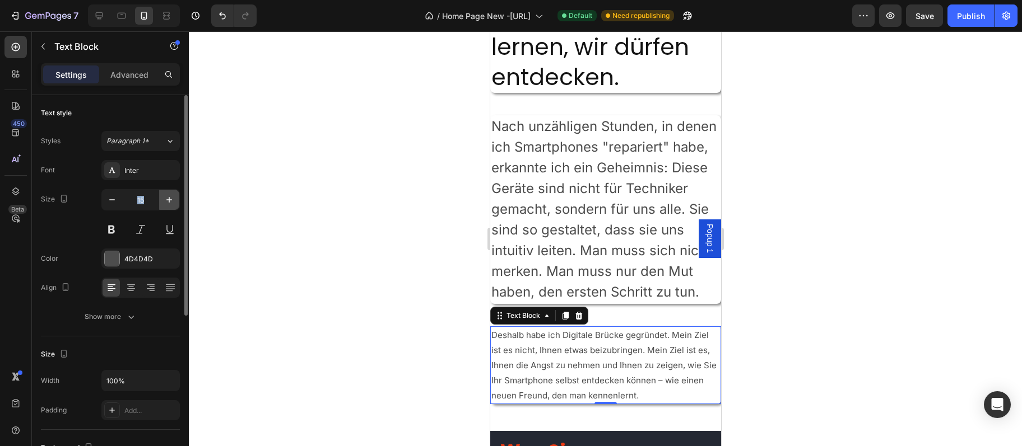
click at [169, 200] on icon "button" at bounding box center [169, 200] width 6 height 6
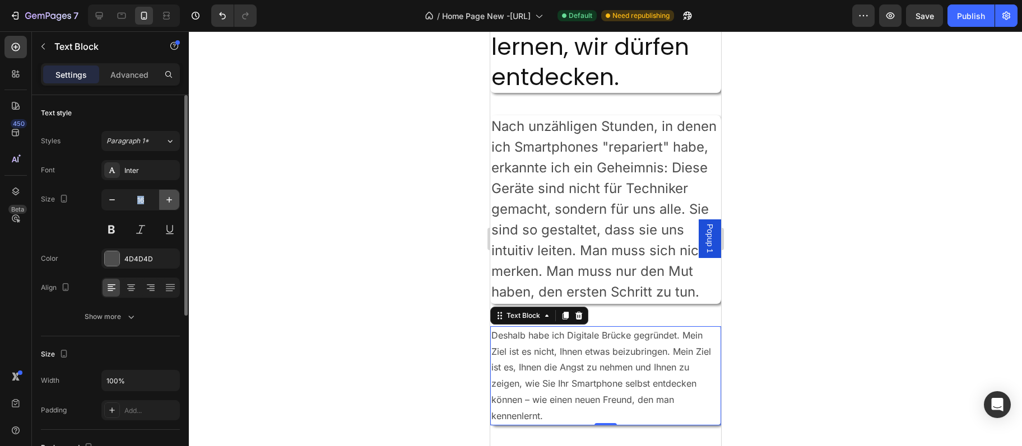
click at [169, 199] on icon "button" at bounding box center [169, 200] width 6 height 6
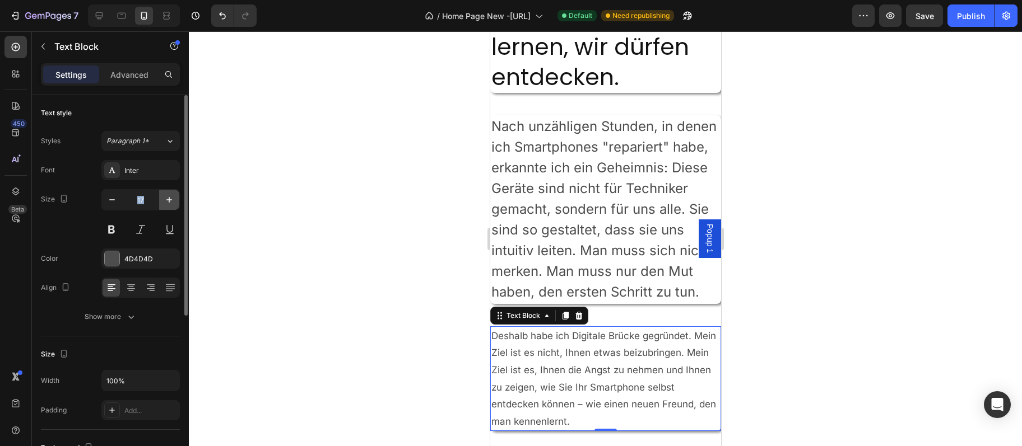
click at [169, 199] on icon "button" at bounding box center [169, 200] width 6 height 6
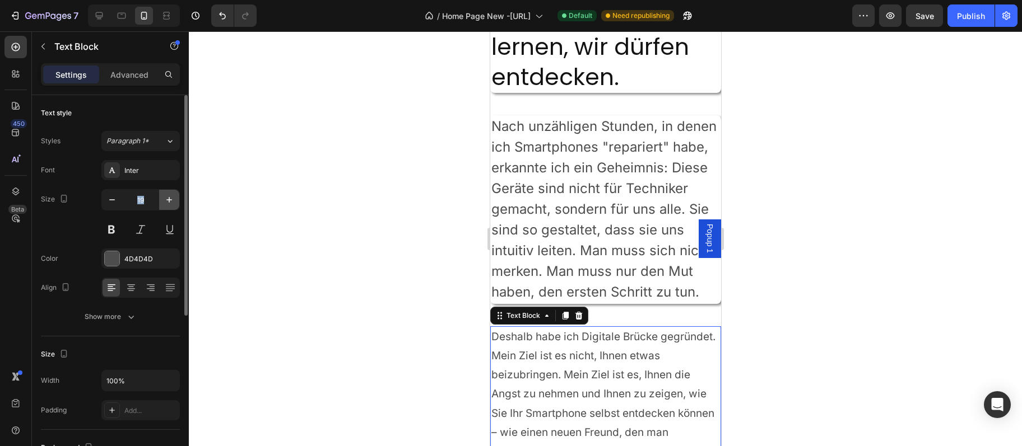
click at [169, 199] on icon "button" at bounding box center [169, 200] width 6 height 6
type input "20"
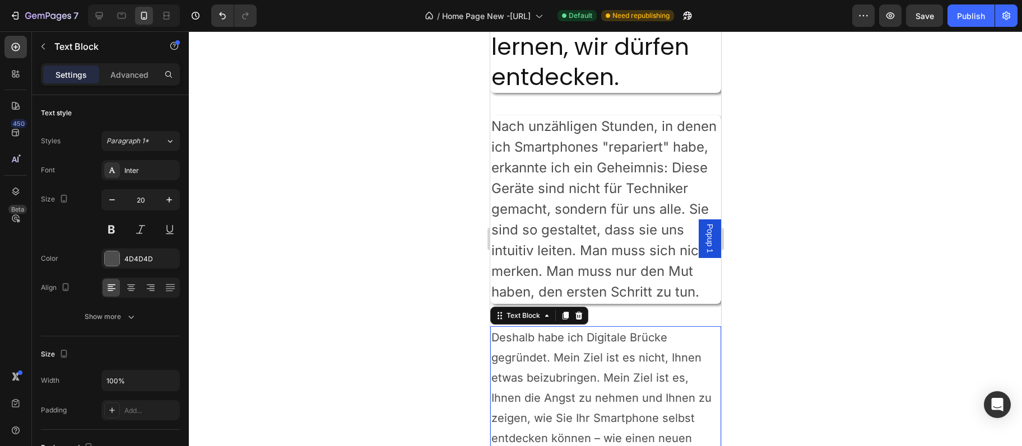
drag, startPoint x: 872, startPoint y: 220, endPoint x: 734, endPoint y: 294, distance: 156.6
click at [873, 220] on div at bounding box center [605, 238] width 833 height 415
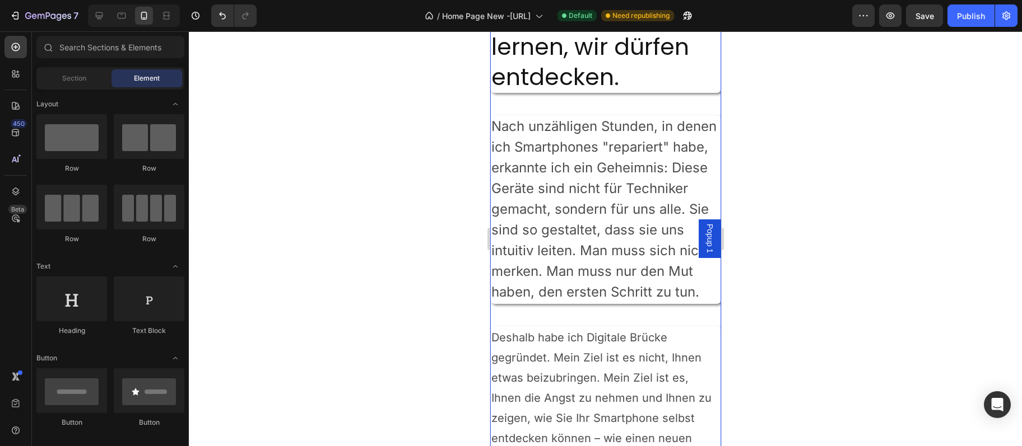
scroll to position [2118, 0]
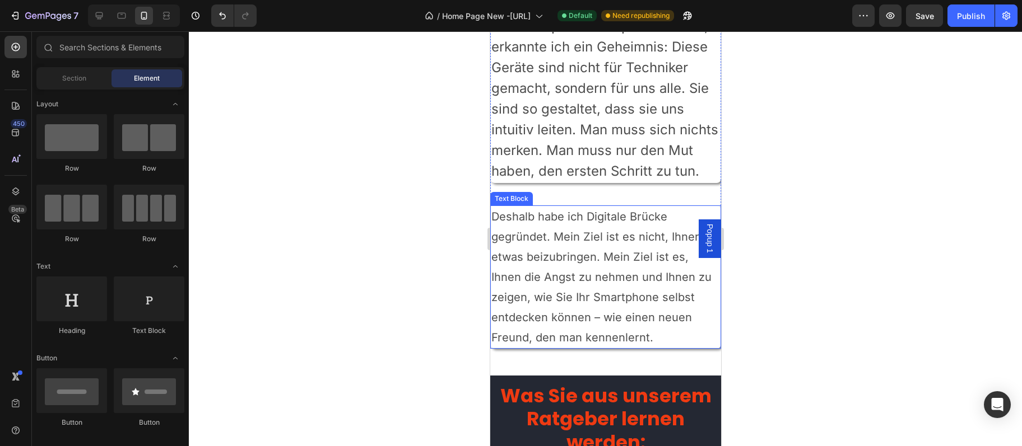
click at [641, 301] on p "Deshalb habe ich Digitale Brücke gegründet. Mein Ziel ist es nicht, Ihnen etwas…" at bounding box center [605, 277] width 229 height 141
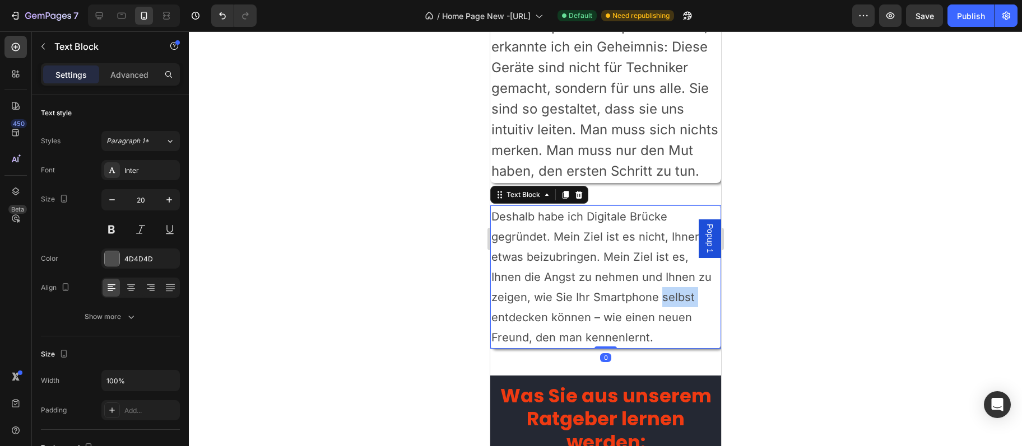
click at [641, 301] on p "Deshalb habe ich Digitale Brücke gegründet. Mein Ziel ist es nicht, Ihnen etwas…" at bounding box center [605, 277] width 229 height 141
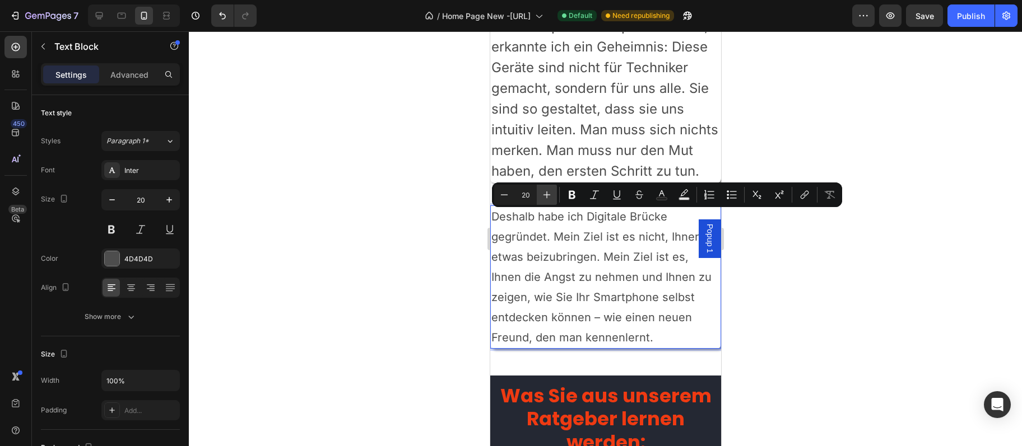
click at [545, 199] on icon "Editor contextual toolbar" at bounding box center [546, 194] width 11 height 11
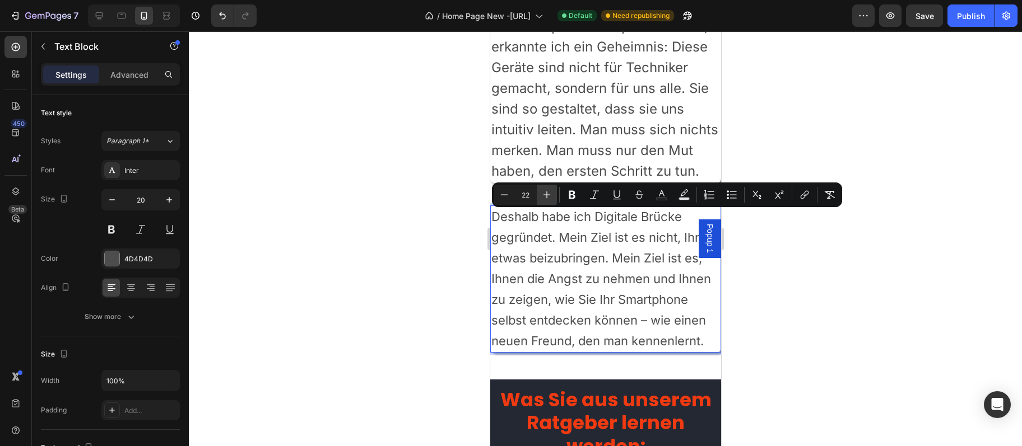
click at [545, 199] on icon "Editor contextual toolbar" at bounding box center [546, 194] width 11 height 11
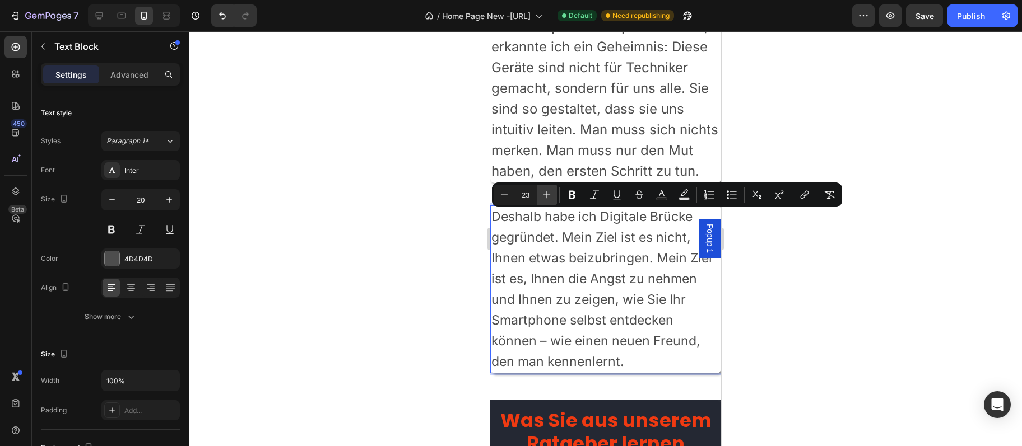
click at [545, 199] on icon "Editor contextual toolbar" at bounding box center [546, 194] width 11 height 11
type input "24"
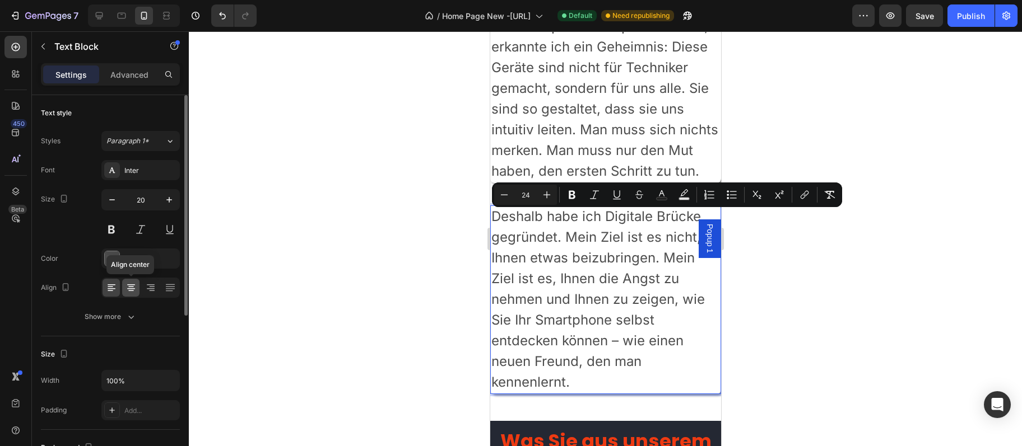
click at [126, 286] on icon at bounding box center [130, 287] width 11 height 11
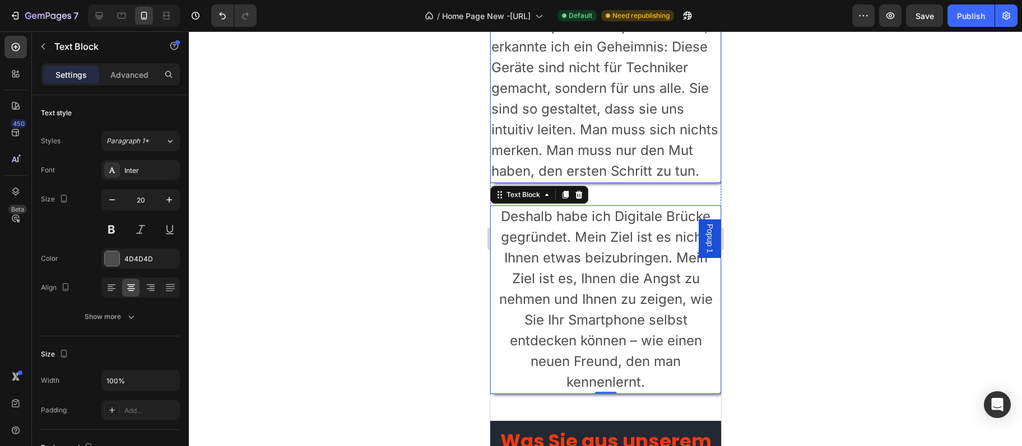
click at [589, 125] on span "Nach unzähligen Stunden, in denen ich Smartphones "repariert" habe, erkannte ic…" at bounding box center [604, 88] width 227 height 182
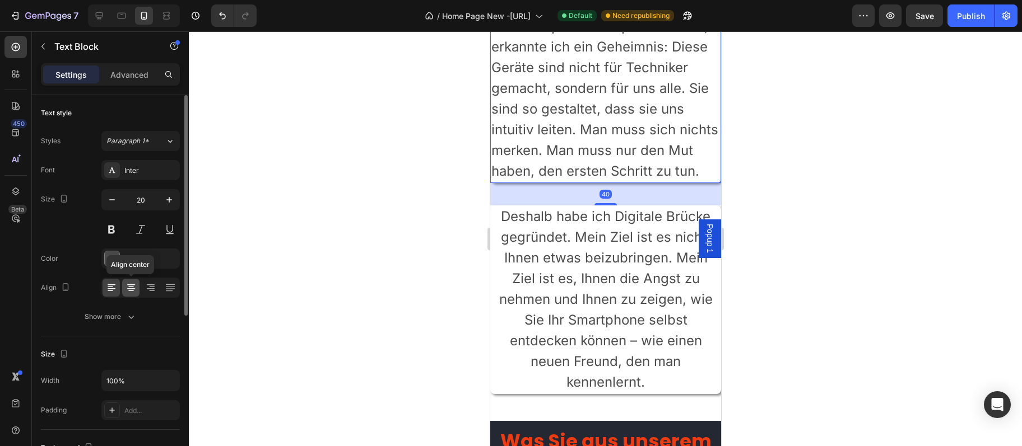
click at [134, 293] on icon at bounding box center [130, 287] width 11 height 11
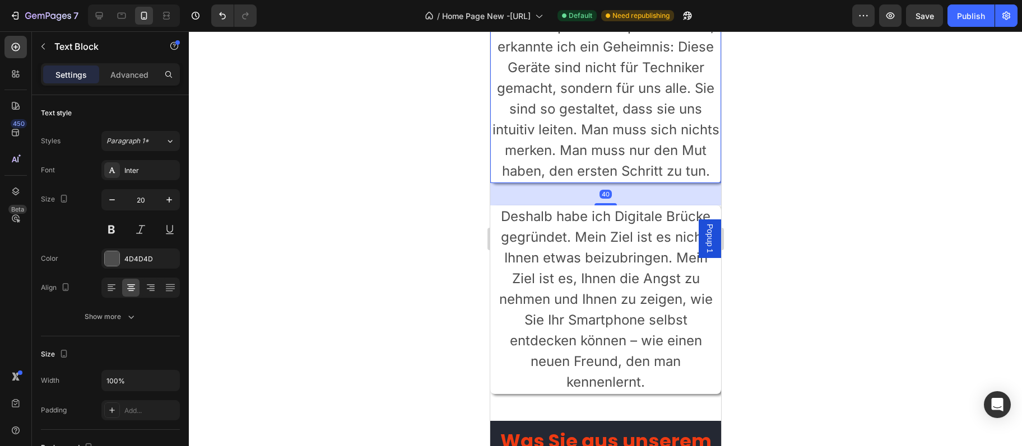
click at [337, 191] on div at bounding box center [605, 238] width 833 height 415
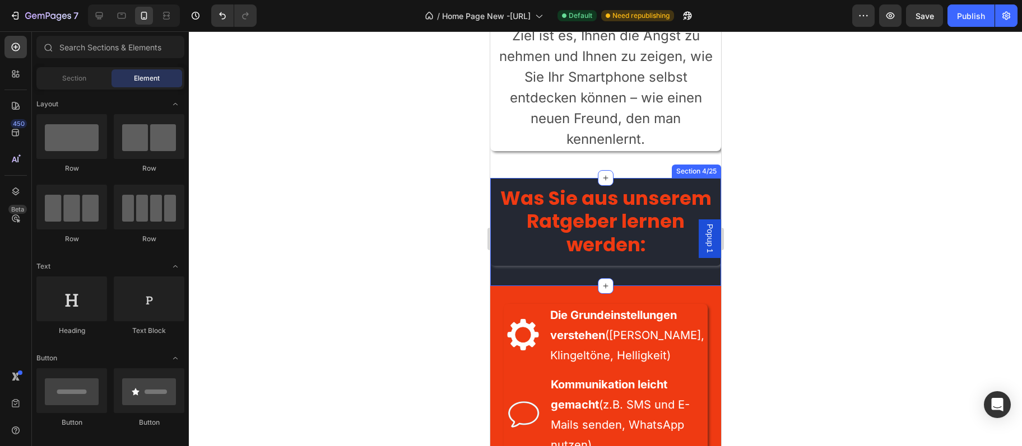
scroll to position [2421, 0]
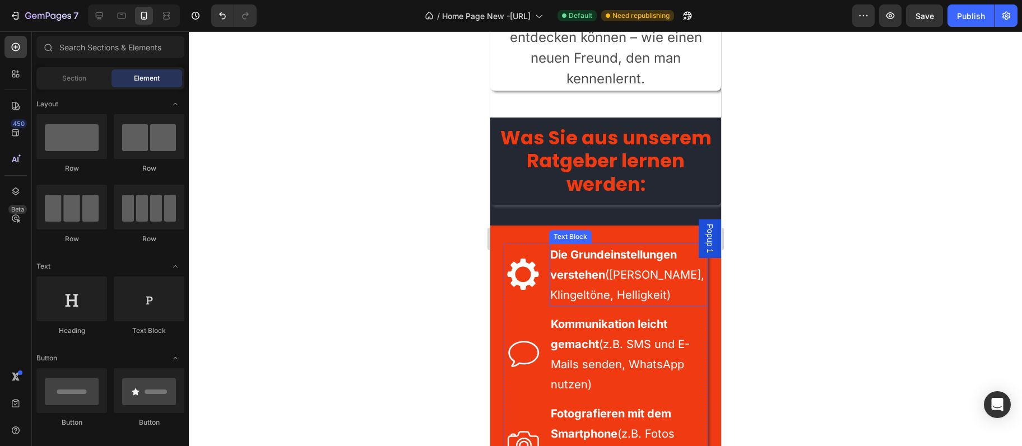
click at [590, 248] on strong "Die Grundeinstellungen verstehen" at bounding box center [612, 265] width 127 height 34
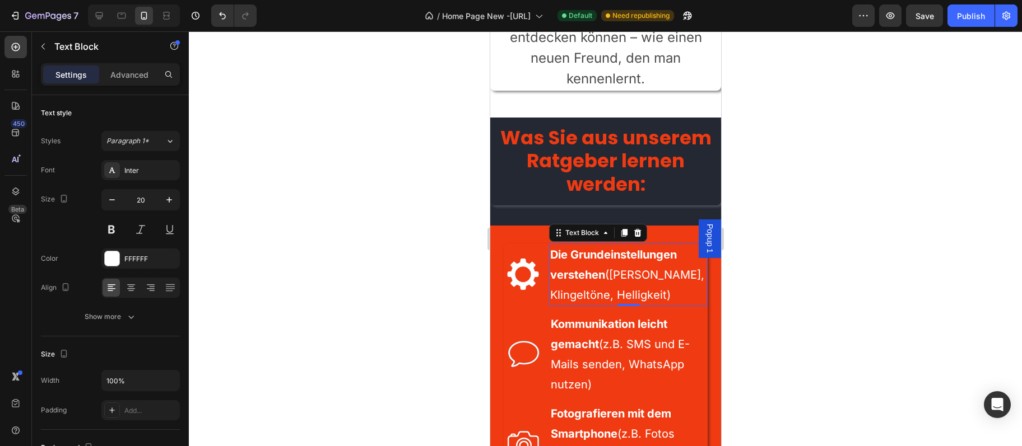
click at [590, 248] on strong "Die Grundeinstellungen verstehen" at bounding box center [612, 265] width 127 height 34
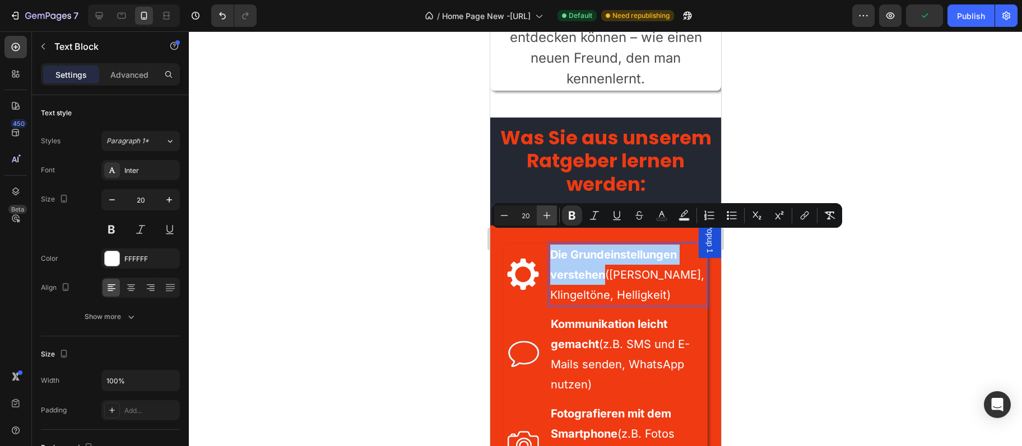
click at [544, 217] on icon "Editor contextual toolbar" at bounding box center [546, 215] width 11 height 11
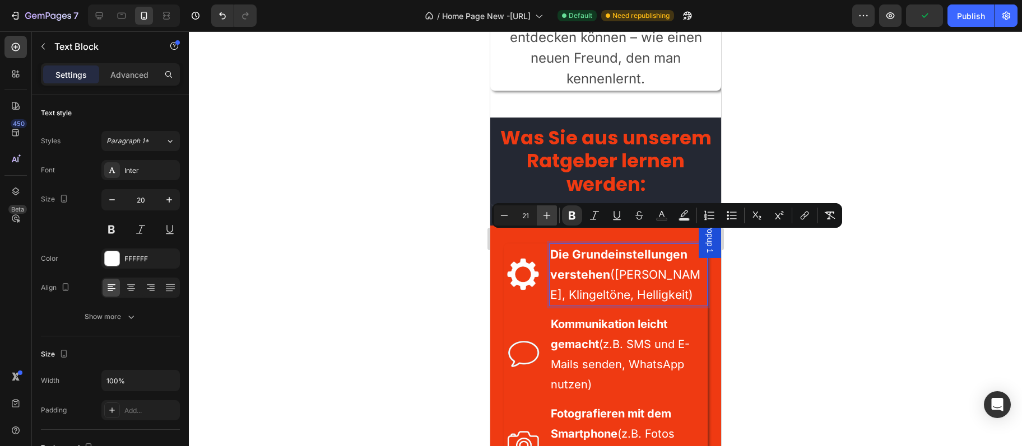
click at [544, 217] on icon "Editor contextual toolbar" at bounding box center [546, 215] width 11 height 11
type input "22"
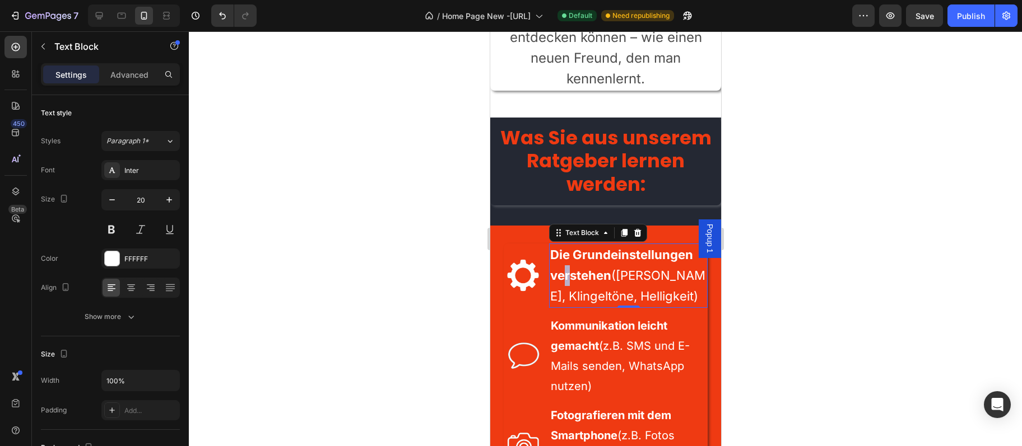
click at [567, 258] on strong "Die Grundeinstellungen verstehen" at bounding box center [620, 265] width 143 height 35
click at [567, 257] on strong "Die Grundeinstellungen verstehen" at bounding box center [620, 265] width 143 height 35
click at [566, 255] on strong "Die Grundeinstellungen verstehen" at bounding box center [620, 265] width 143 height 35
click at [563, 264] on strong "Die Grundeinstellungen verstehen" at bounding box center [620, 265] width 143 height 35
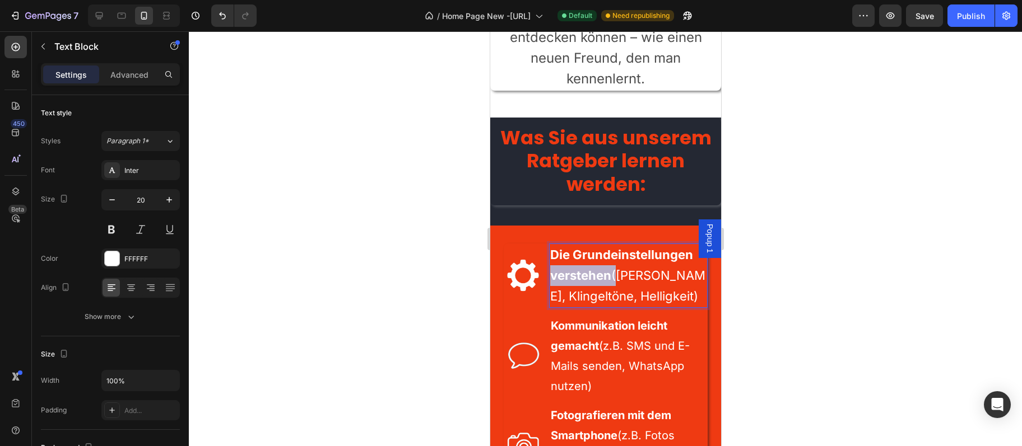
click at [563, 264] on strong "Die Grundeinstellungen verstehen" at bounding box center [620, 265] width 143 height 35
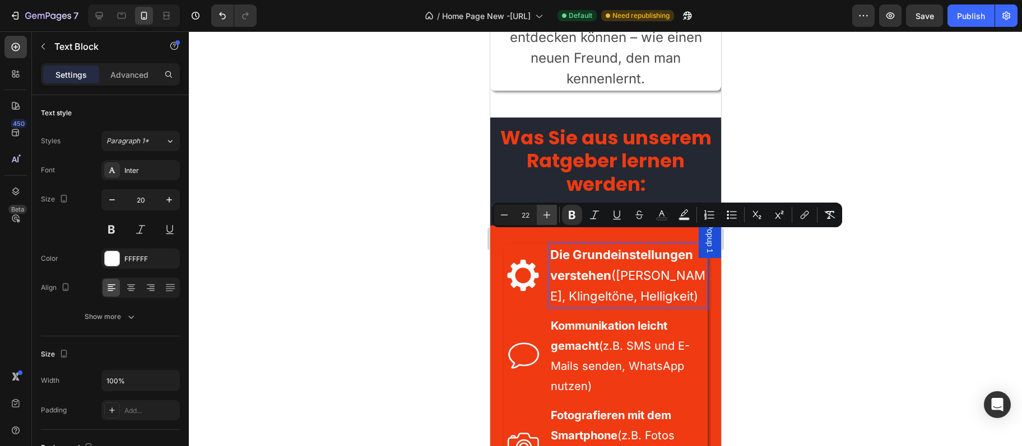
click at [545, 215] on icon "Editor contextual toolbar" at bounding box center [546, 214] width 11 height 11
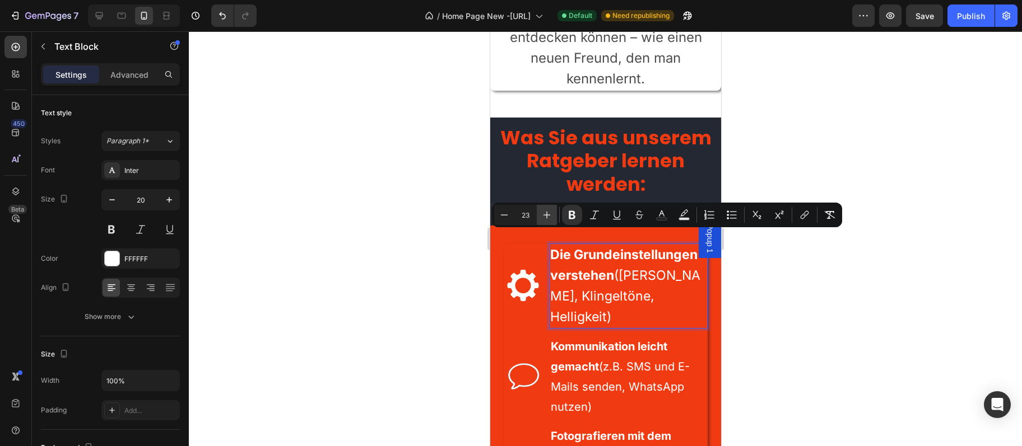
click at [545, 215] on icon "Editor contextual toolbar" at bounding box center [546, 215] width 7 height 7
type input "24"
click at [620, 340] on strong "Kommunikation leicht gemacht" at bounding box center [608, 357] width 117 height 34
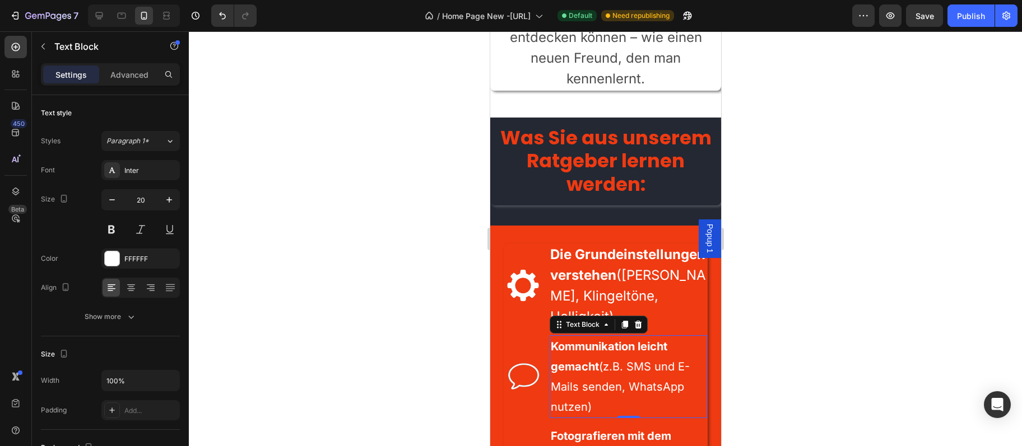
click at [620, 340] on strong "Kommunikation leicht gemacht" at bounding box center [608, 357] width 117 height 34
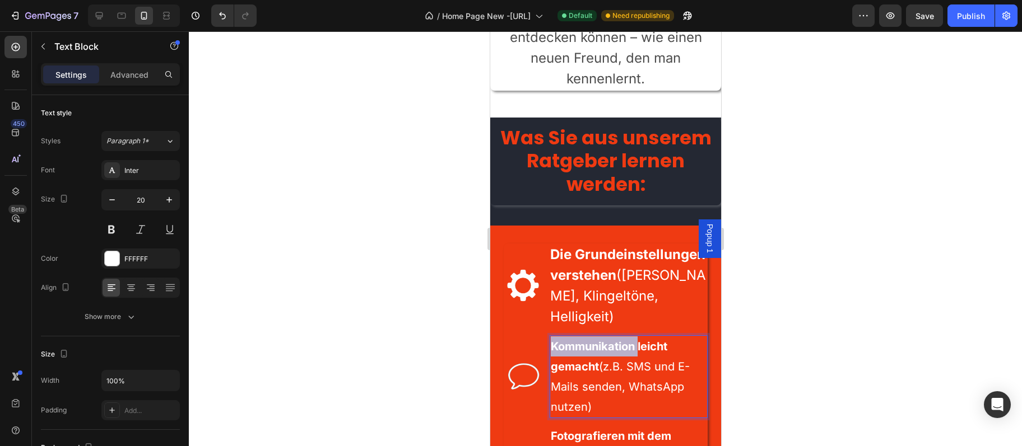
click at [620, 340] on strong "Kommunikation leicht gemacht" at bounding box center [608, 357] width 117 height 34
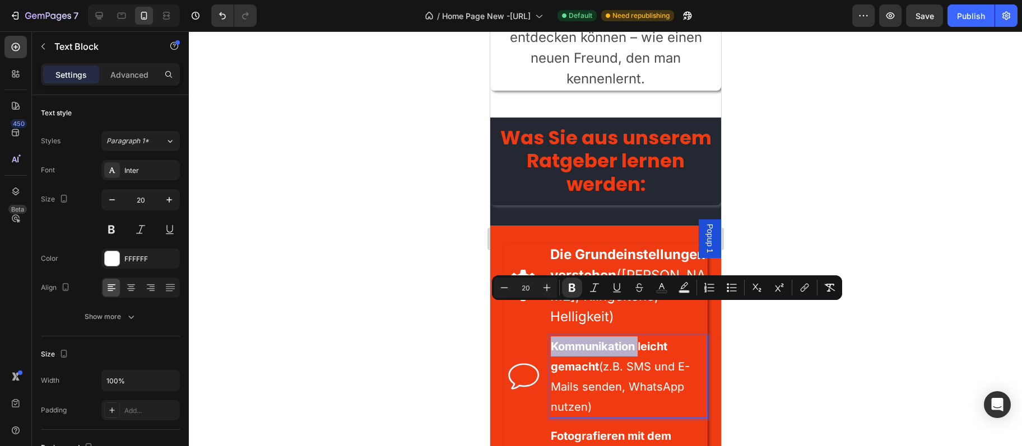
click at [620, 340] on strong "Kommunikation leicht gemacht" at bounding box center [608, 357] width 117 height 34
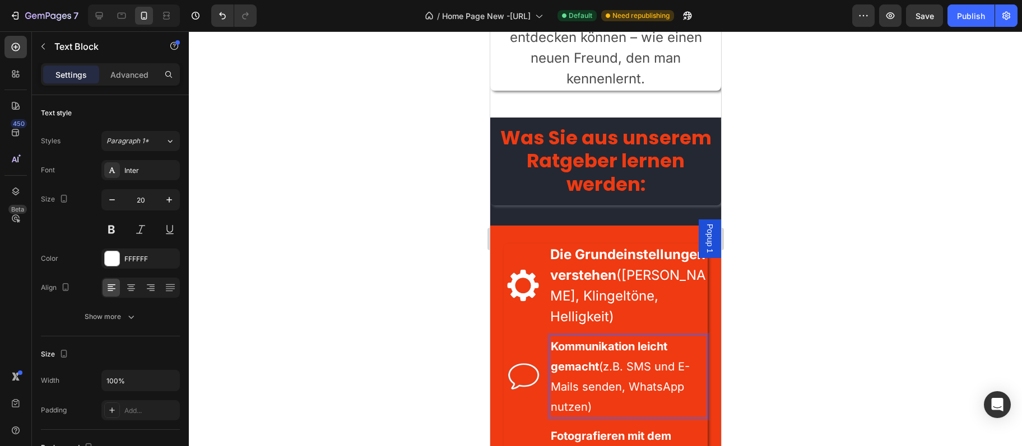
click at [567, 367] on p "Kommunikation leicht gemacht (z.B. SMS und E-Mails senden, WhatsApp nutzen)" at bounding box center [628, 377] width 156 height 81
click at [567, 368] on p "Kommunikation leicht gemacht (z.B. SMS und E-Mails senden, WhatsApp nutzen)" at bounding box center [628, 377] width 156 height 81
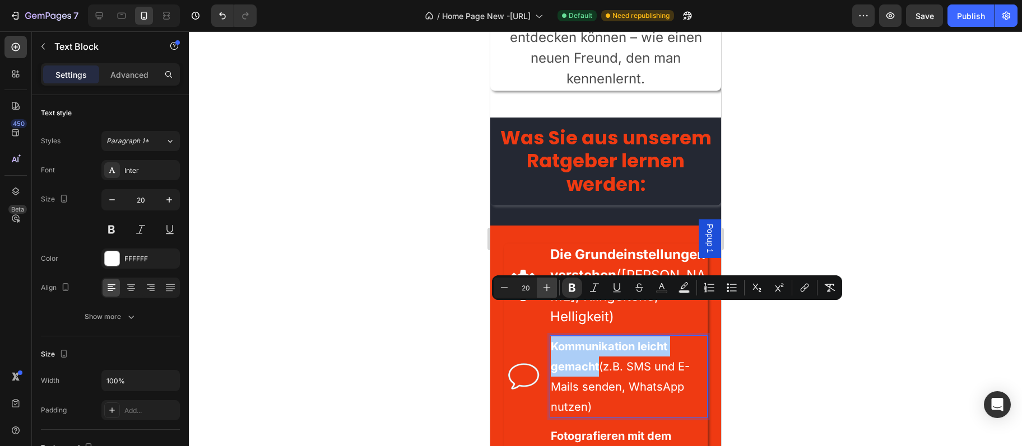
click at [548, 288] on icon "Editor contextual toolbar" at bounding box center [546, 288] width 7 height 7
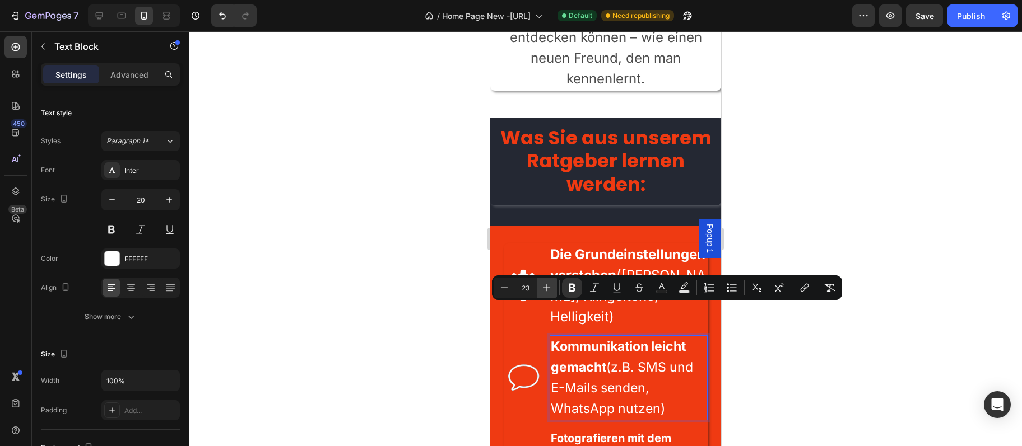
click at [548, 288] on icon "Editor contextual toolbar" at bounding box center [546, 288] width 7 height 7
type input "24"
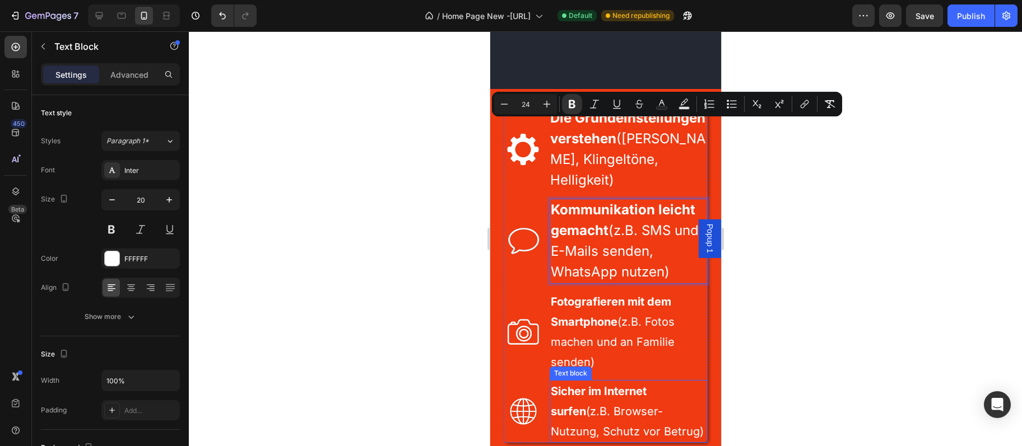
scroll to position [2603, 0]
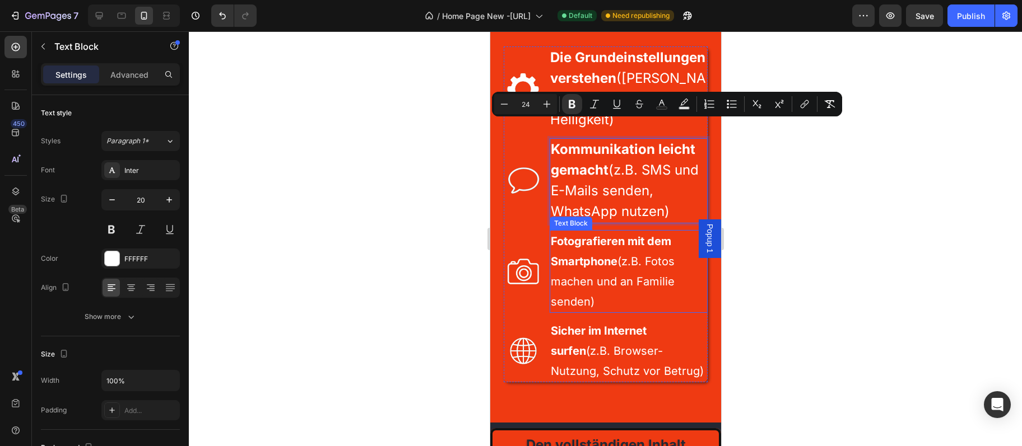
click at [579, 277] on p "Fotografieren mit dem Smartphone (z.B. Fotos machen und an Familie senden)" at bounding box center [628, 271] width 156 height 81
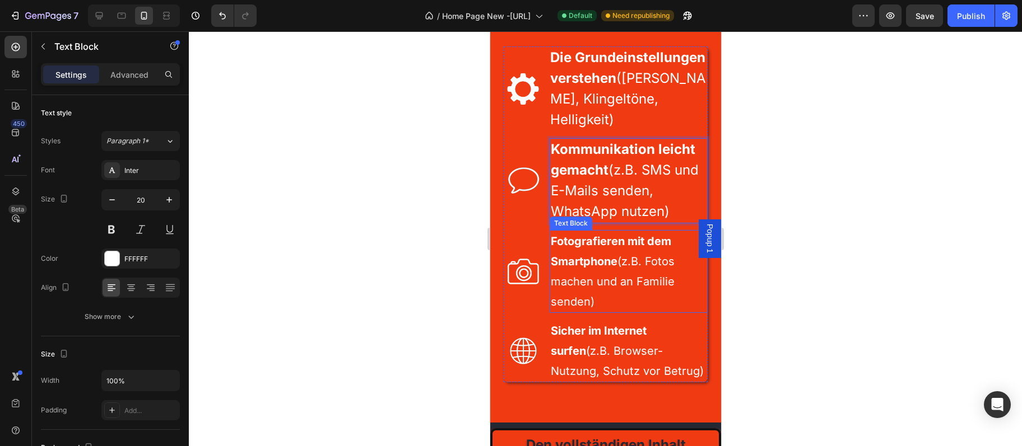
click at [579, 277] on p "Fotografieren mit dem Smartphone (z.B. Fotos machen und an Familie senden)" at bounding box center [628, 271] width 156 height 81
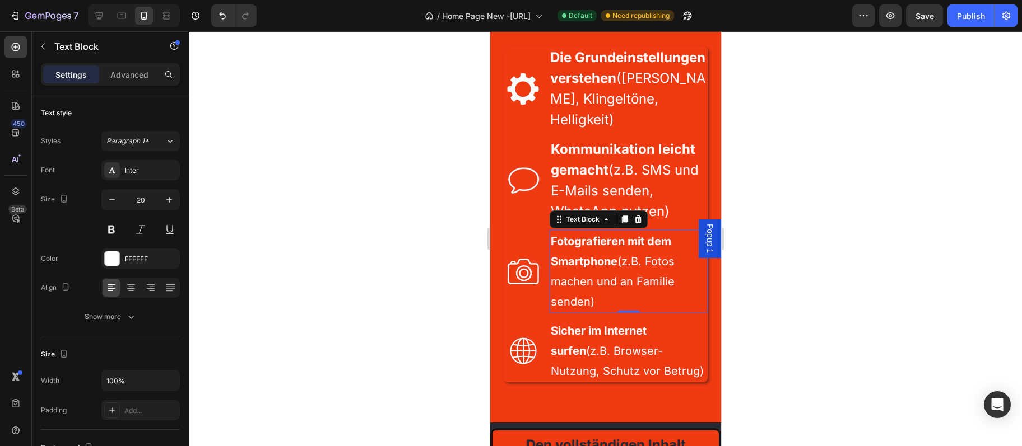
click at [579, 277] on p "Fotografieren mit dem Smartphone (z.B. Fotos machen und an Familie senden)" at bounding box center [628, 271] width 156 height 81
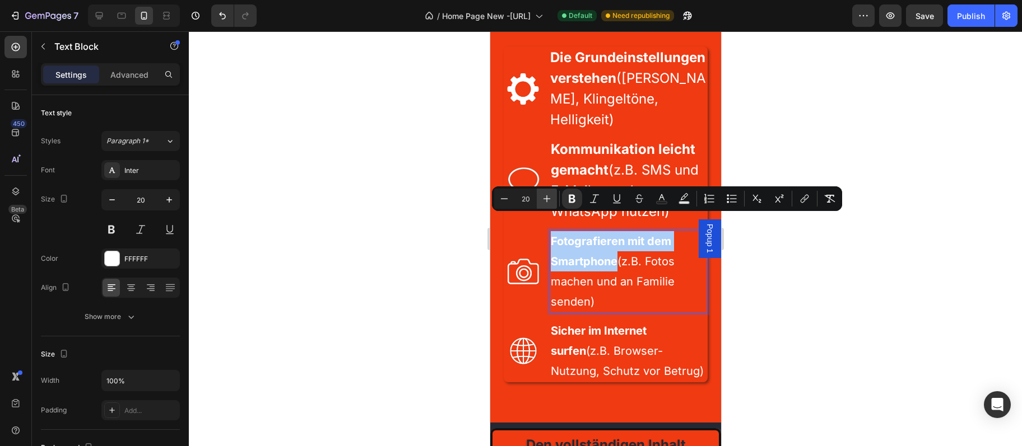
click at [553, 200] on button "Plus" at bounding box center [547, 199] width 20 height 20
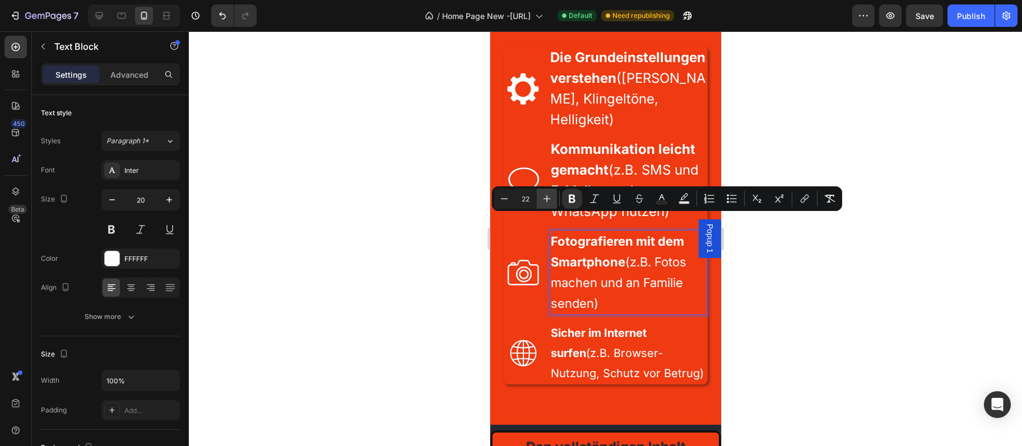
click at [553, 200] on button "Plus" at bounding box center [547, 199] width 20 height 20
drag, startPoint x: 553, startPoint y: 200, endPoint x: 126, endPoint y: 304, distance: 439.3
click at [553, 200] on button "Plus" at bounding box center [547, 199] width 20 height 20
type input "24"
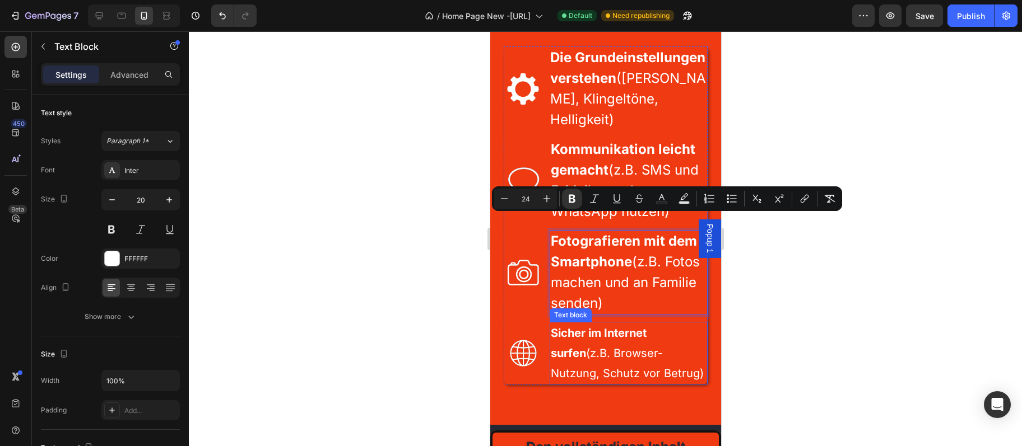
click at [575, 352] on p "Sicher im Internet surfen (z.B. Browser-Nutzung, Schutz vor Betrug)" at bounding box center [628, 353] width 156 height 60
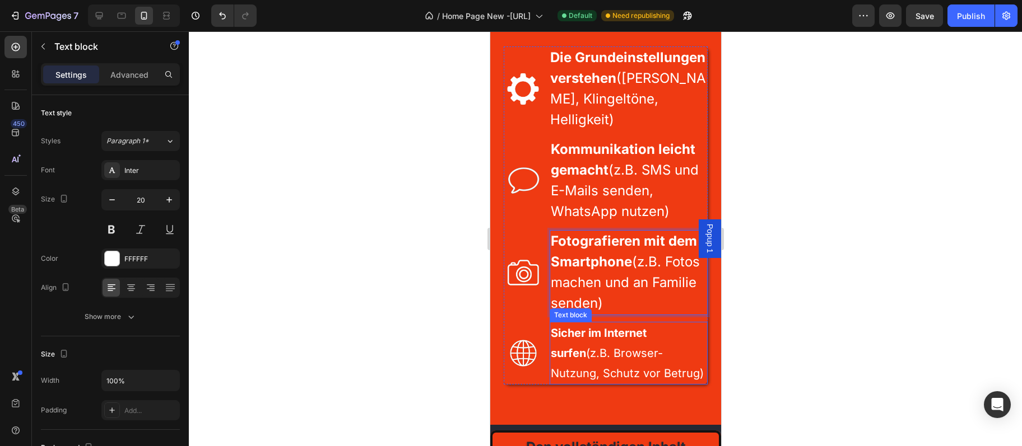
click at [576, 352] on p "Sicher im Internet surfen (z.B. Browser-Nutzung, Schutz vor Betrug)" at bounding box center [628, 353] width 156 height 60
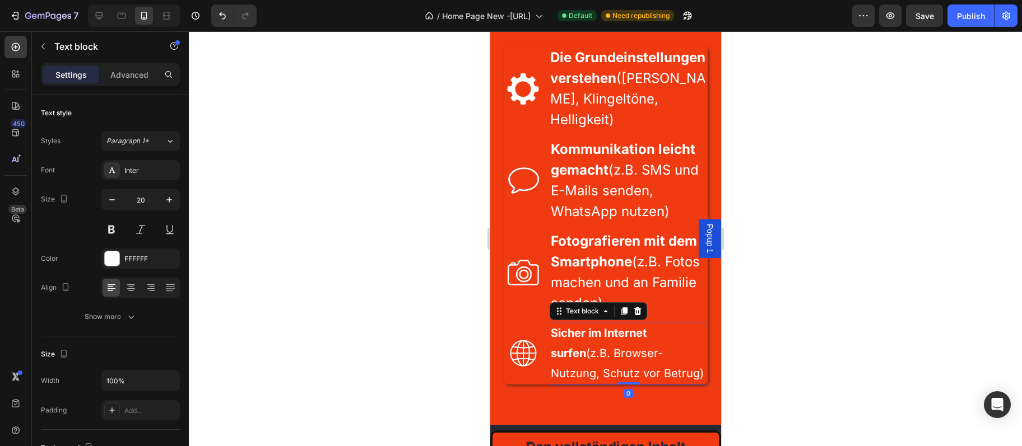
click at [576, 351] on p "Sicher im Internet surfen (z.B. Browser-Nutzung, Schutz vor Betrug)" at bounding box center [628, 353] width 156 height 60
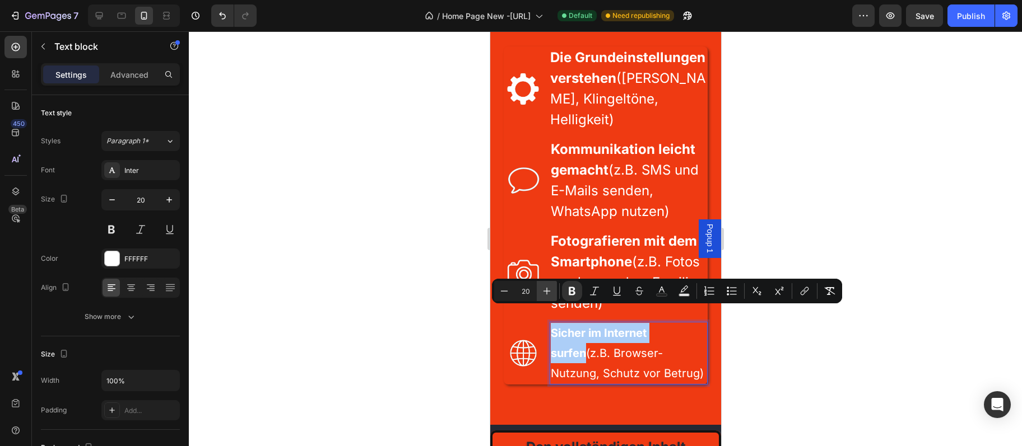
click at [548, 296] on icon "Editor contextual toolbar" at bounding box center [546, 291] width 11 height 11
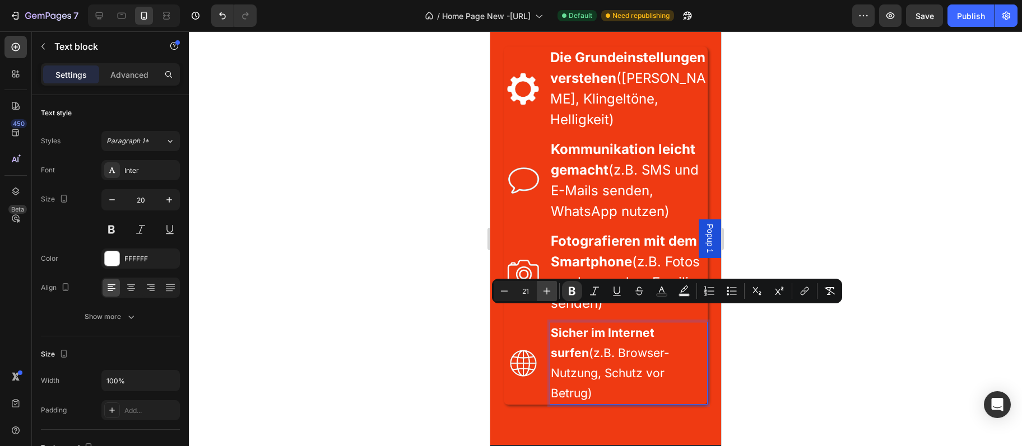
click at [548, 296] on icon "Editor contextual toolbar" at bounding box center [546, 291] width 11 height 11
click at [548, 295] on icon "Editor contextual toolbar" at bounding box center [546, 291] width 11 height 11
type input "24"
click at [836, 144] on div at bounding box center [605, 238] width 833 height 415
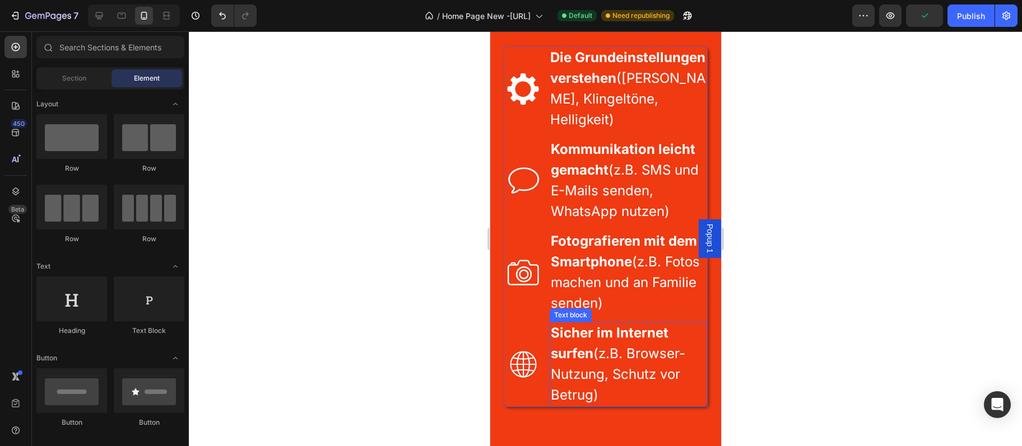
click at [660, 341] on span "Sicher im Internet surfen (z.B. Browser-Nutzung, Schutz vor Betrug)" at bounding box center [617, 364] width 134 height 78
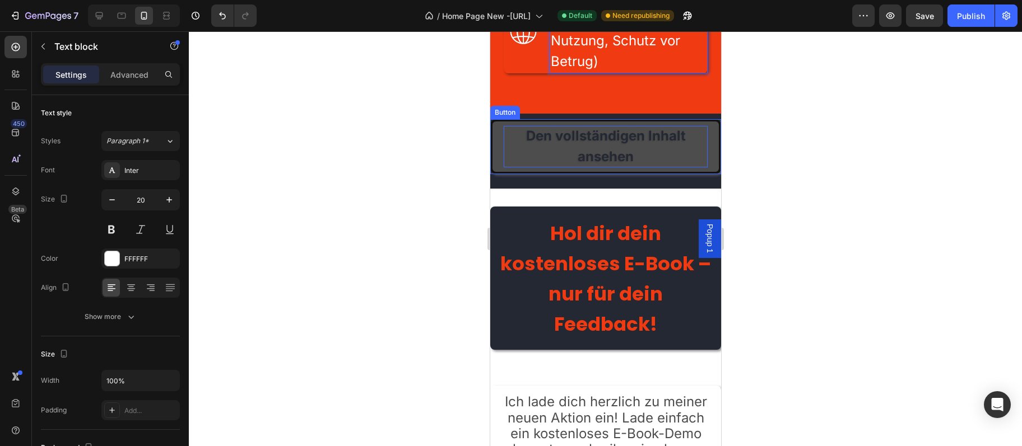
click at [603, 128] on strong "Den vollständigen Inhalt ansehen" at bounding box center [605, 146] width 160 height 37
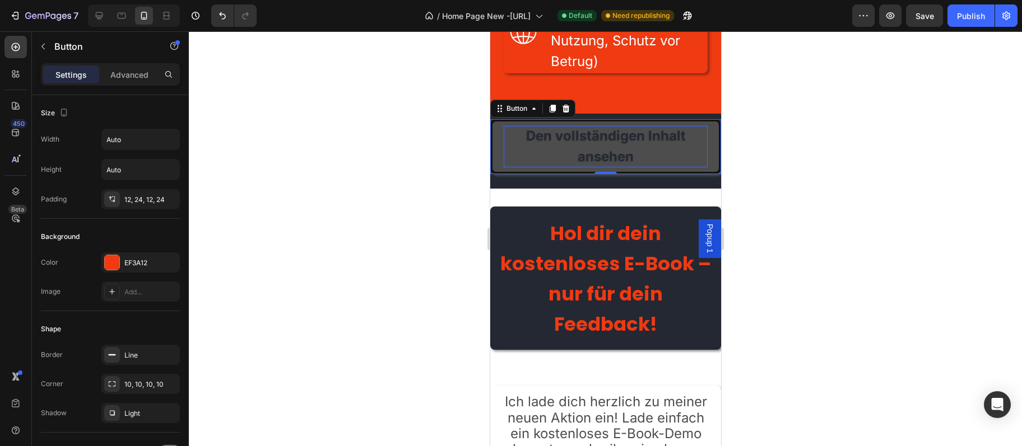
click at [594, 128] on strong "Den vollständigen Inhalt ansehen" at bounding box center [605, 146] width 160 height 37
click at [595, 128] on strong "Den vollständigen Inhalt ansehen" at bounding box center [605, 146] width 160 height 37
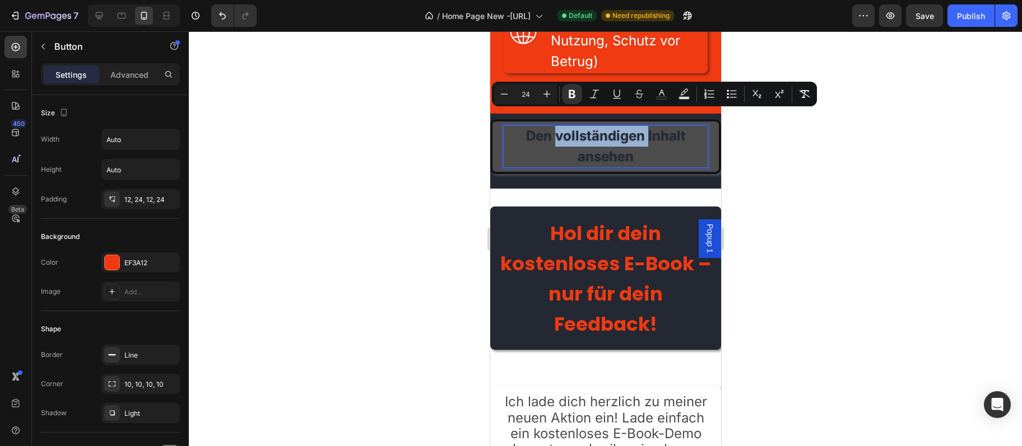
click at [595, 128] on strong "Den vollständigen Inhalt ansehen" at bounding box center [605, 146] width 160 height 37
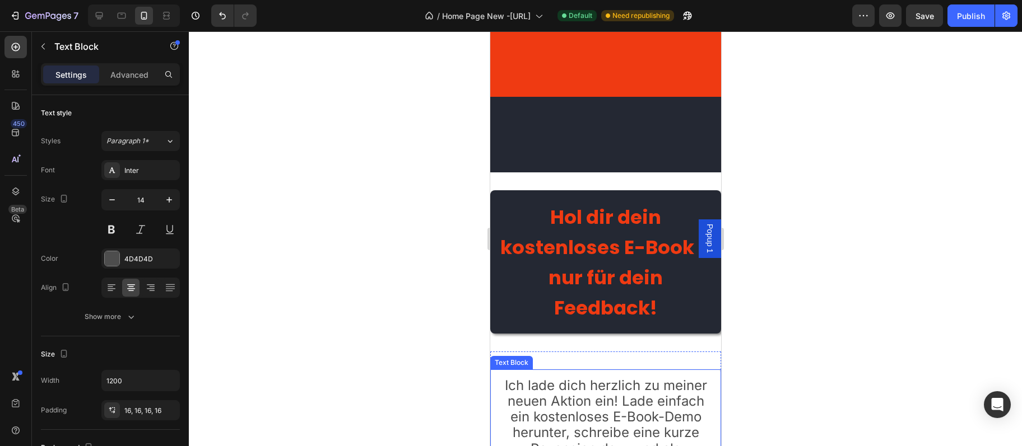
click at [617, 378] on span "Ich lade dich herzlich zu meiner neuen Aktion ein! Lade einfach ein kostenloses…" at bounding box center [605, 449] width 202 height 143
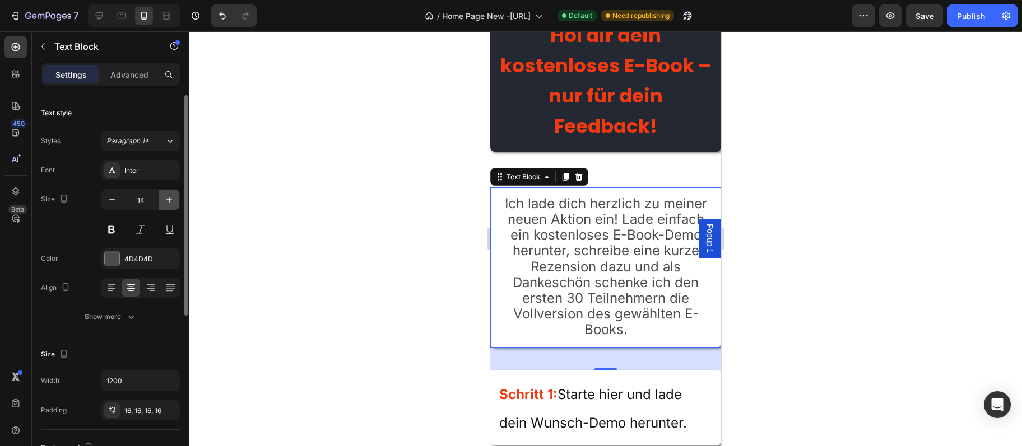
click at [172, 206] on icon "button" at bounding box center [169, 199] width 11 height 11
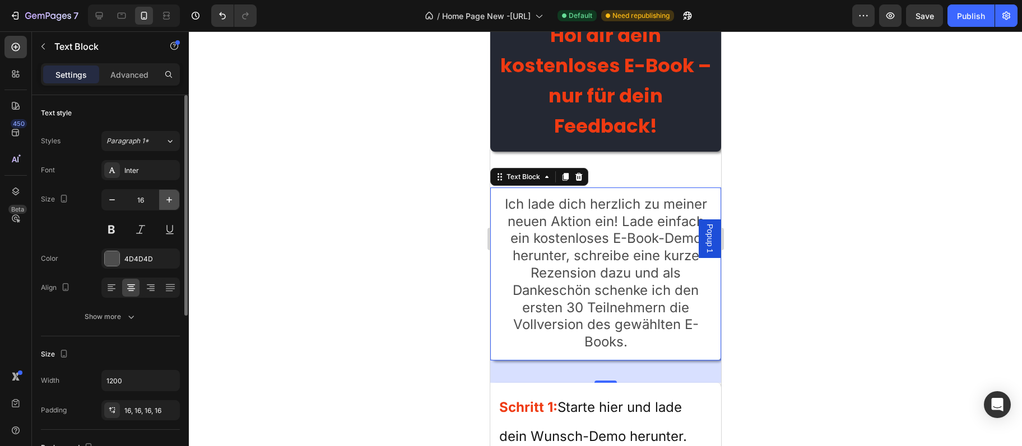
click at [172, 206] on icon "button" at bounding box center [169, 199] width 11 height 11
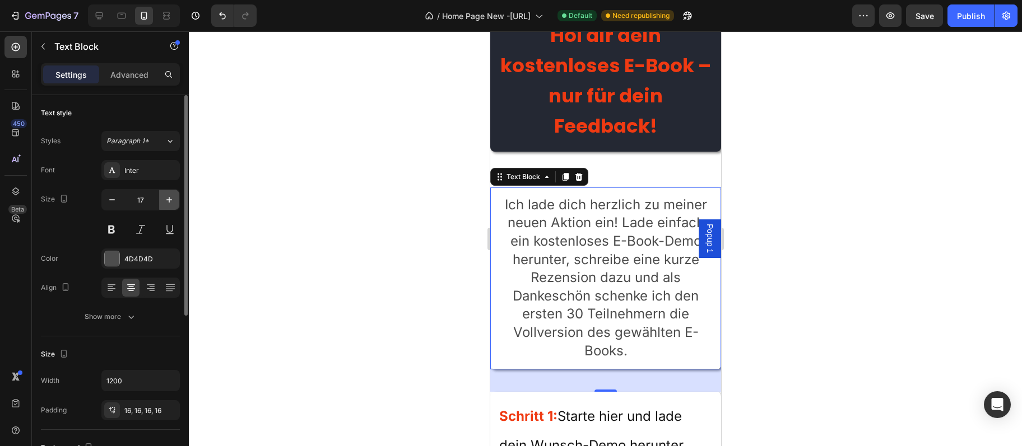
click at [172, 206] on icon "button" at bounding box center [169, 199] width 11 height 11
click at [171, 206] on icon "button" at bounding box center [169, 199] width 11 height 11
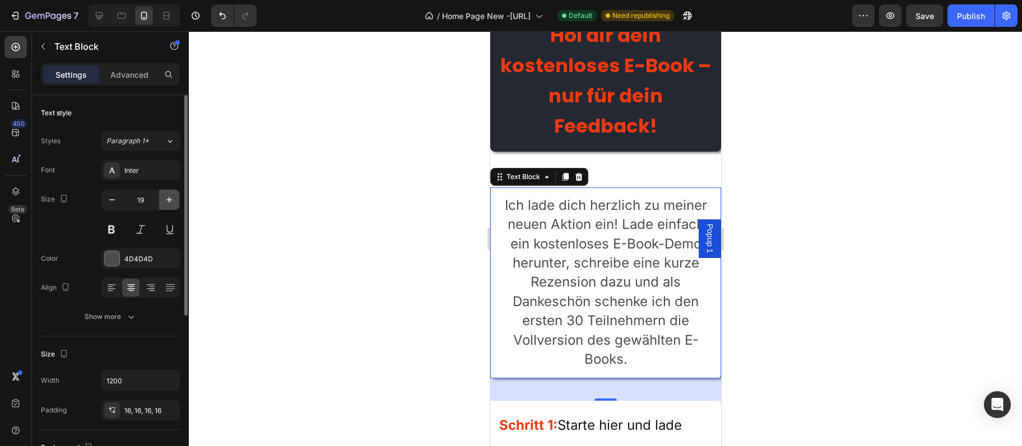
click at [171, 206] on icon "button" at bounding box center [169, 199] width 11 height 11
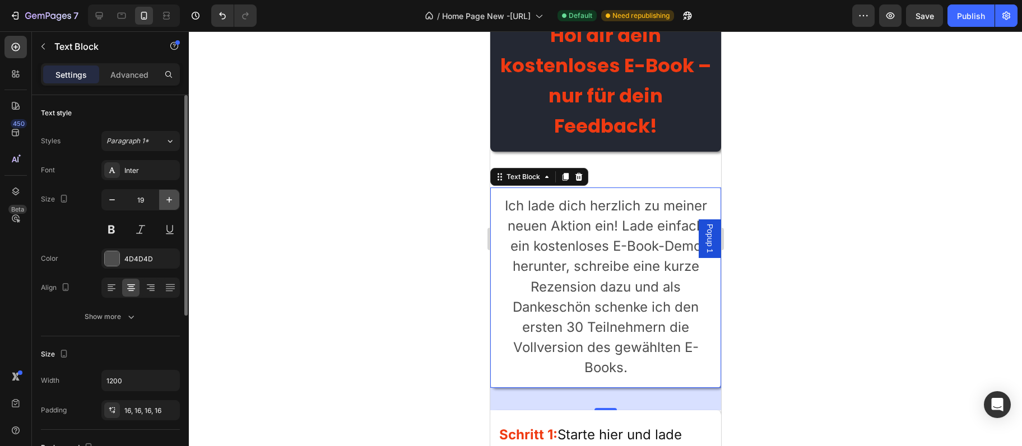
type input "20"
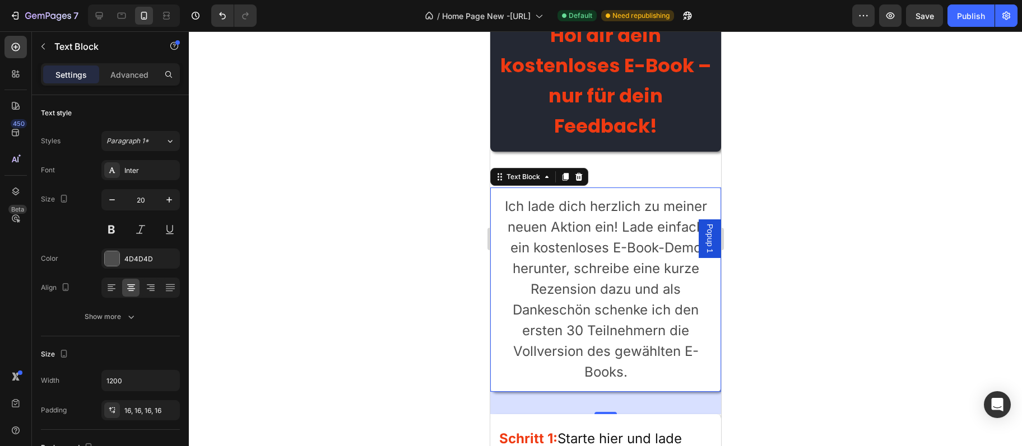
click at [557, 239] on p "Ich lade dich herzlich zu meiner neuen Aktion ein! Lade einfach ein kostenloses…" at bounding box center [605, 290] width 213 height 187
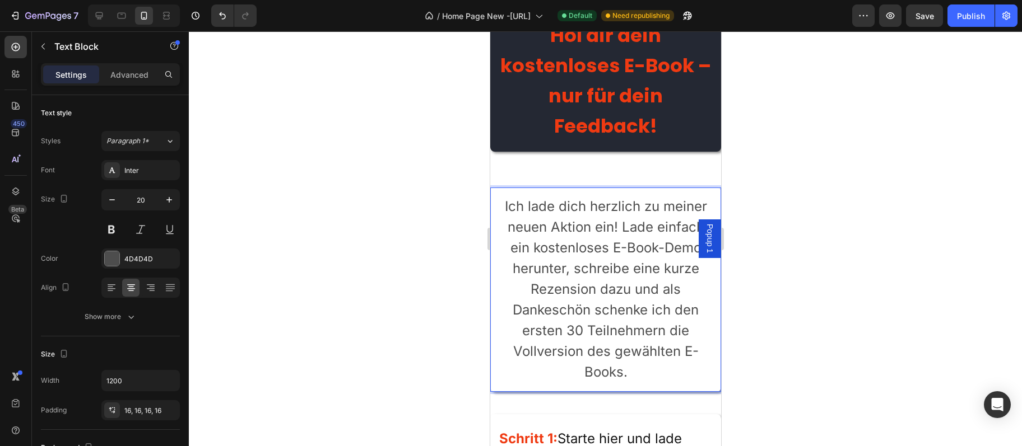
click at [556, 239] on p "Ich lade dich herzlich zu meiner neuen Aktion ein! Lade einfach ein kostenloses…" at bounding box center [605, 290] width 213 height 187
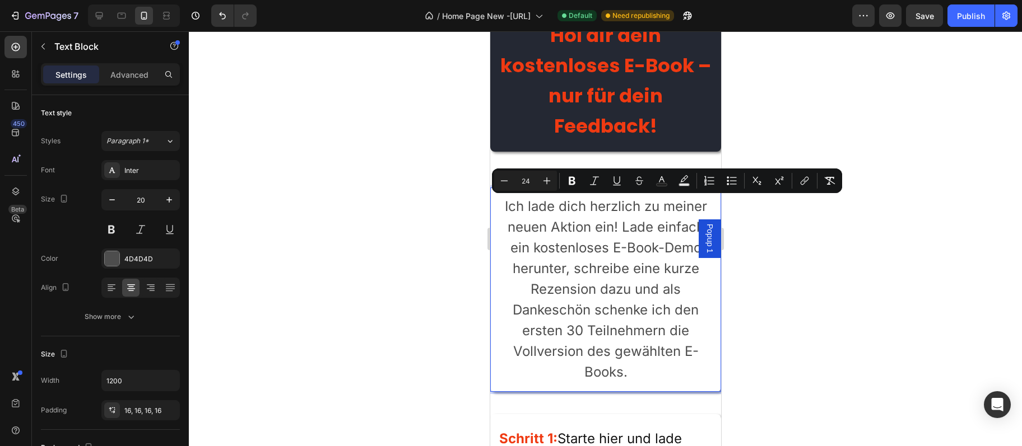
click at [556, 239] on p "Ich lade dich herzlich zu meiner neuen Aktion ein! Lade einfach ein kostenloses…" at bounding box center [605, 290] width 213 height 187
click at [793, 277] on div at bounding box center [605, 238] width 833 height 415
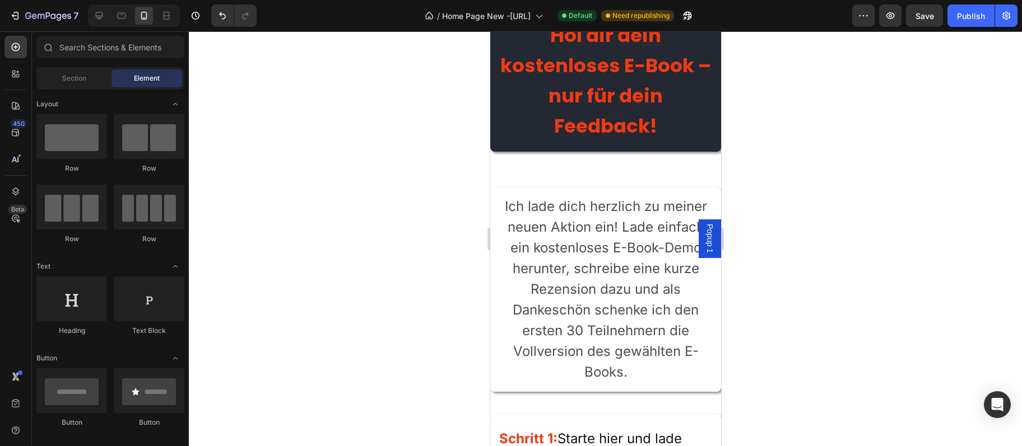
click at [686, 293] on p "Ich lade dich herzlich zu meiner neuen Aktion ein! Lade einfach ein kostenloses…" at bounding box center [605, 290] width 213 height 187
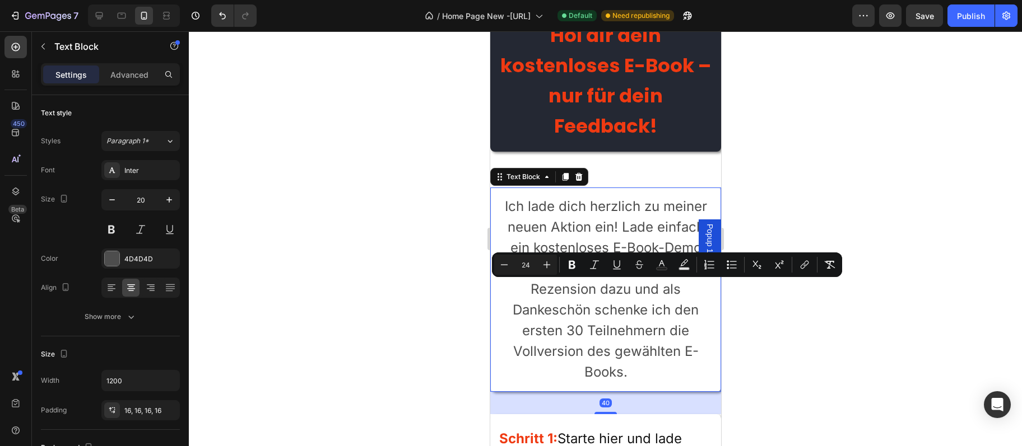
click at [650, 291] on span "Ich lade dich herzlich zu meiner neuen Aktion ein! Lade einfach ein kostenloses…" at bounding box center [605, 289] width 202 height 182
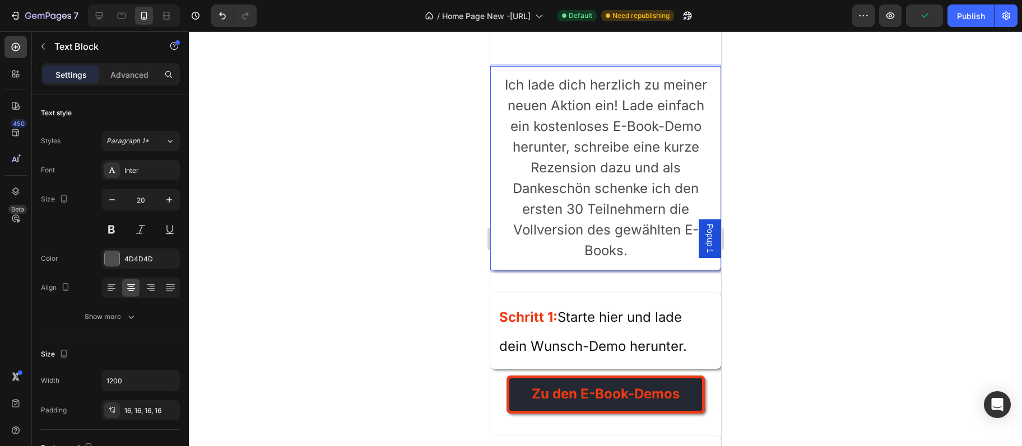
scroll to position [2968, 0]
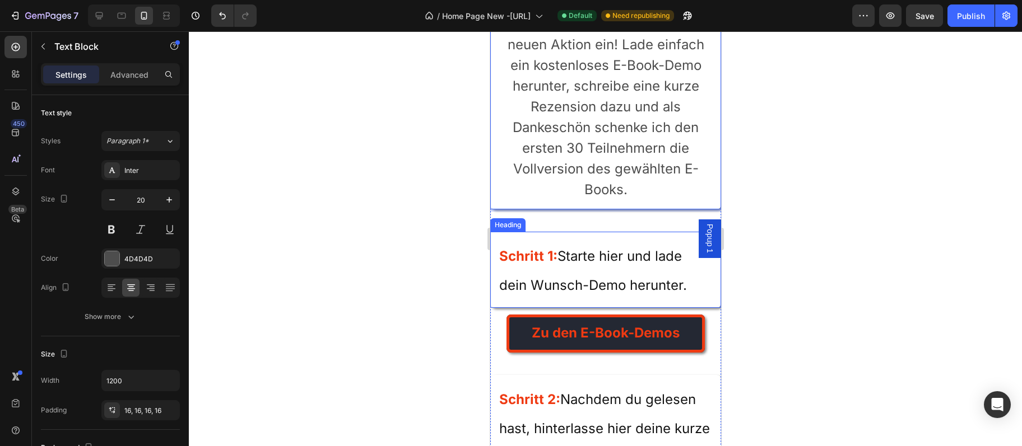
click at [612, 287] on span "Starte hier und lade dein Wunsch-Demo herunter." at bounding box center [593, 270] width 188 height 45
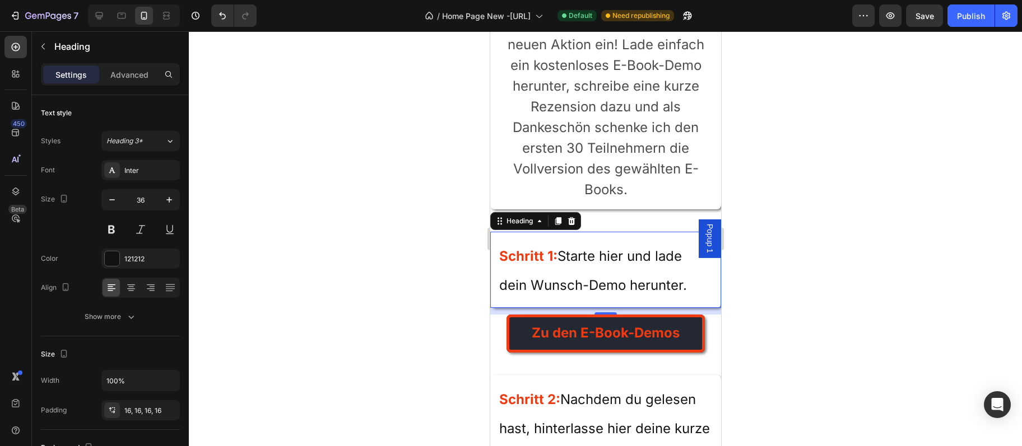
click at [607, 250] on h2 "Schritt 1: Starte hier und lade dein Wunsch-Demo herunter." at bounding box center [605, 270] width 231 height 76
click at [623, 260] on span "Starte hier und lade dein Wunsch-Demo herunter." at bounding box center [593, 270] width 188 height 45
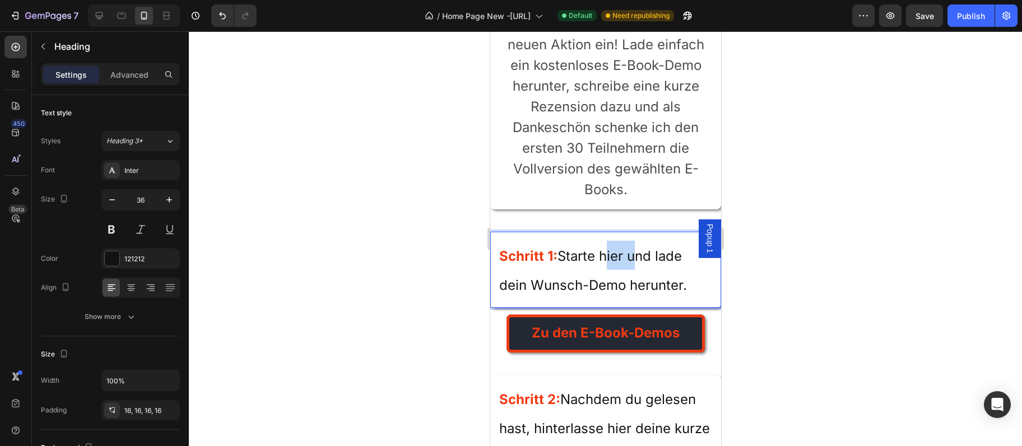
click at [623, 260] on span "Starte hier und lade dein Wunsch-Demo herunter." at bounding box center [593, 270] width 188 height 45
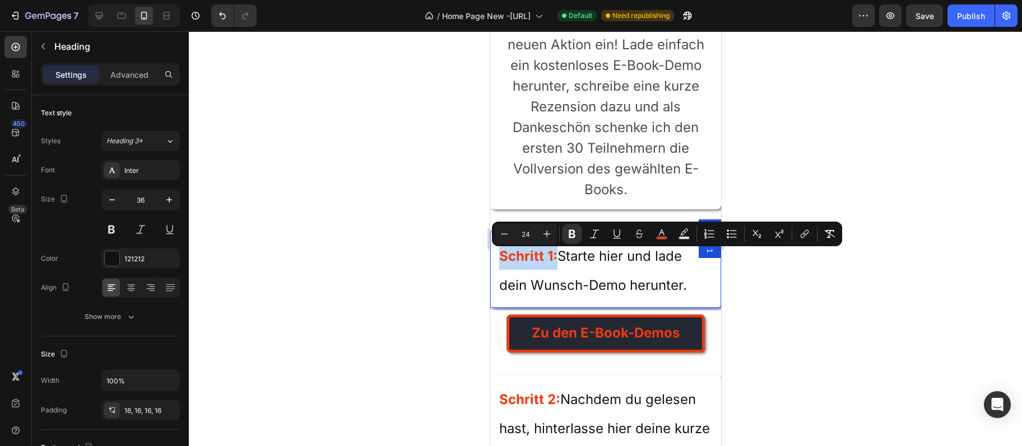
click at [607, 261] on span "Starte hier und lade dein Wunsch-Demo herunter." at bounding box center [593, 270] width 188 height 45
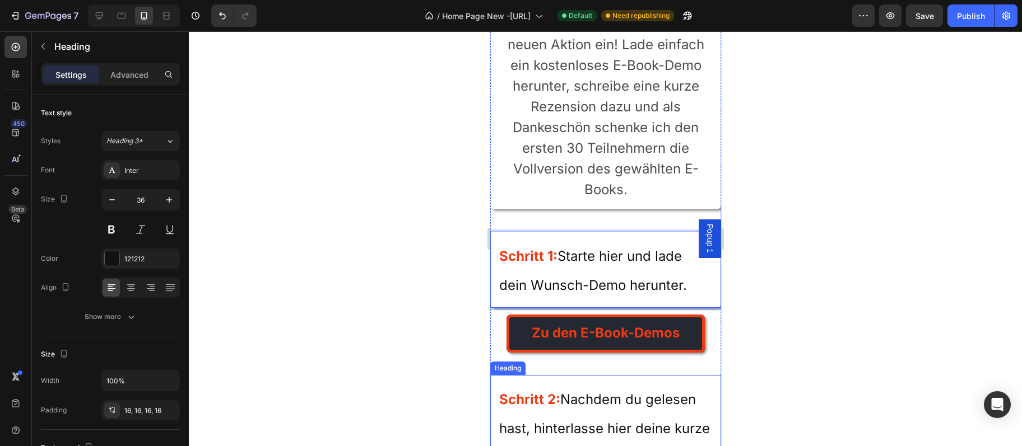
scroll to position [3028, 0]
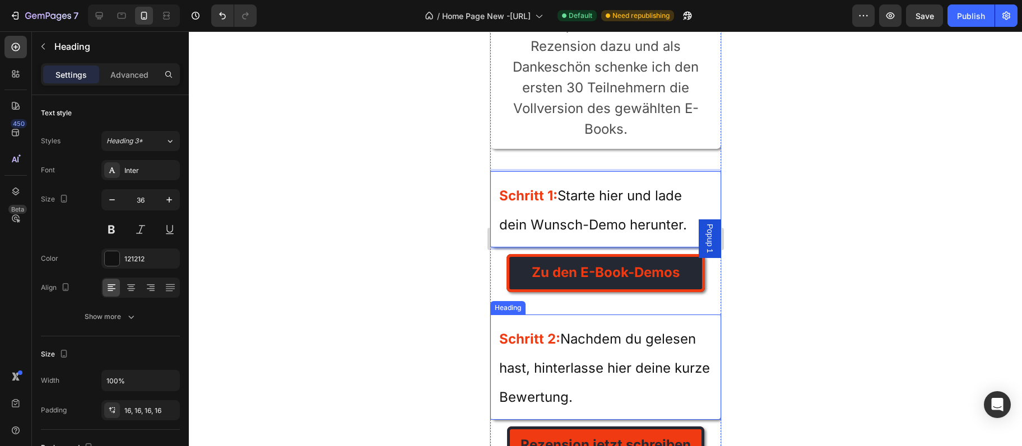
click at [569, 332] on h2 "Schritt 2: Nachdem du gelesen hast, hinterlasse hier deine kurze Bewertung." at bounding box center [605, 367] width 231 height 105
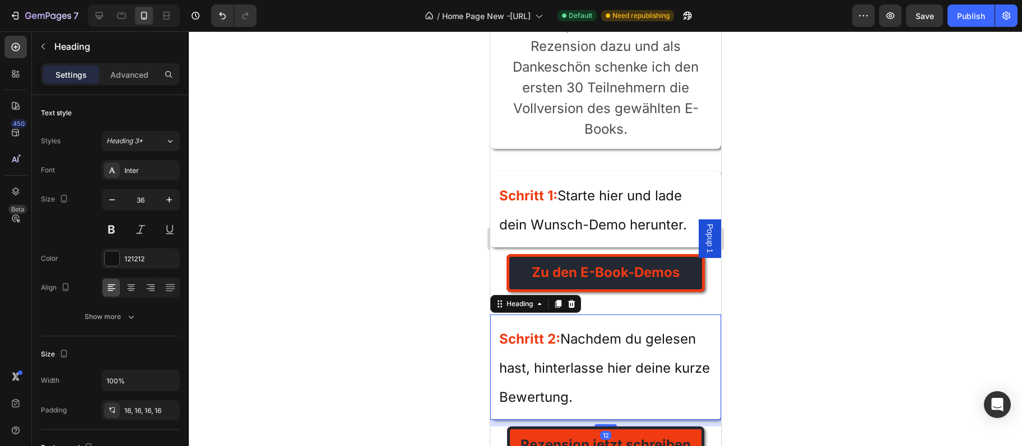
click at [569, 332] on h2 "Schritt 2: Nachdem du gelesen hast, hinterlasse hier deine kurze Bewertung." at bounding box center [605, 367] width 231 height 105
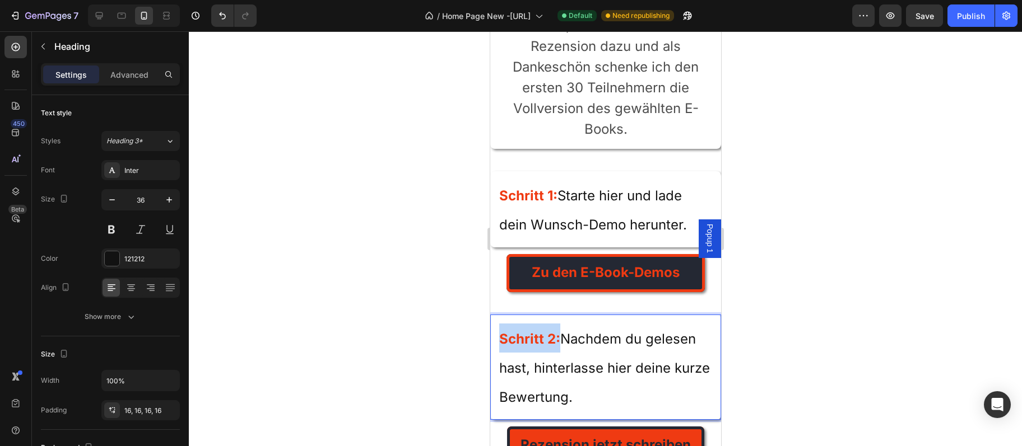
click at [569, 332] on p "Schritt 2: Nachdem du gelesen hast, hinterlasse hier deine kurze Bewertung." at bounding box center [605, 367] width 213 height 87
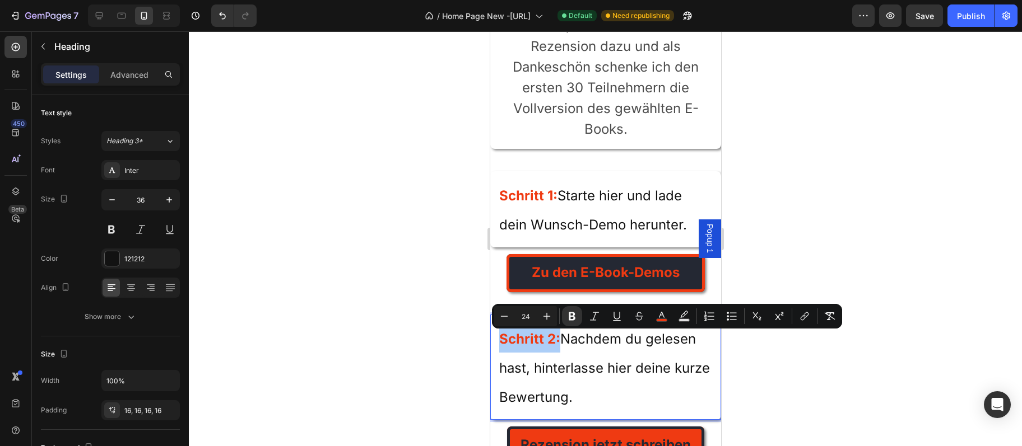
click at [903, 316] on div at bounding box center [605, 238] width 833 height 415
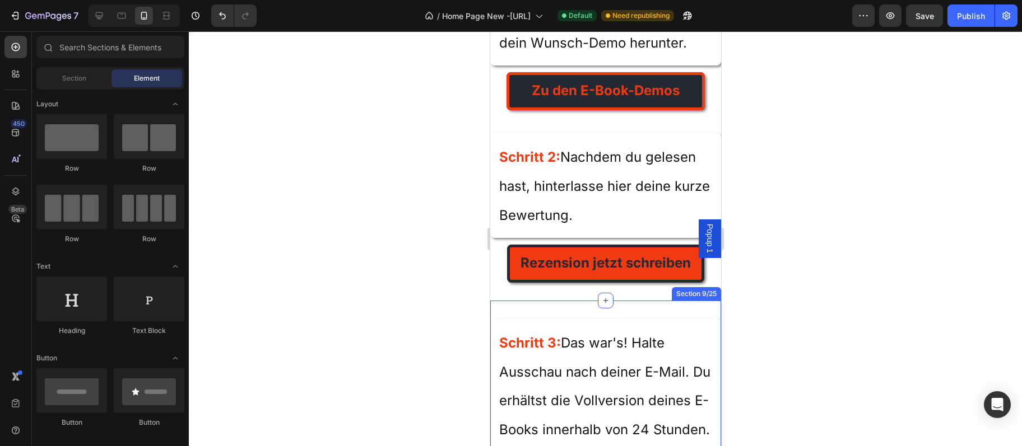
scroll to position [3271, 0]
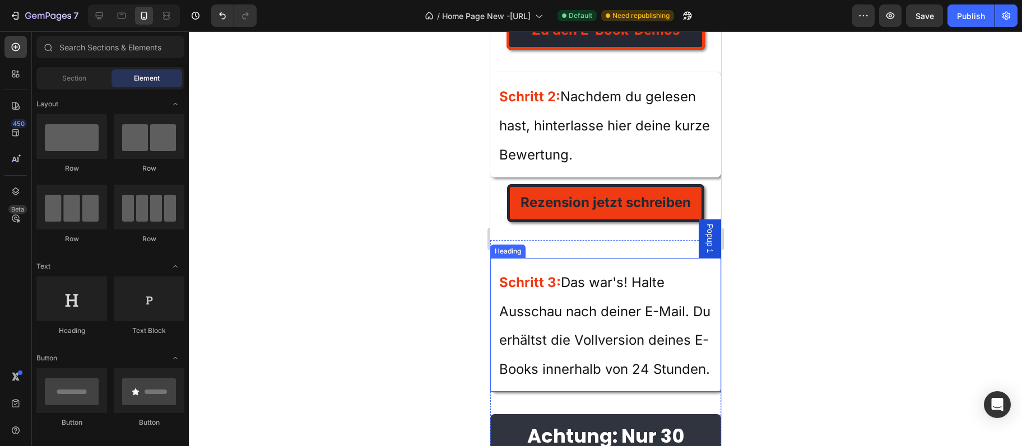
click at [660, 313] on span "Das war's! Halte Ausschau nach deiner E-Mail. Du erhältst die Vollversion deine…" at bounding box center [604, 325] width 211 height 103
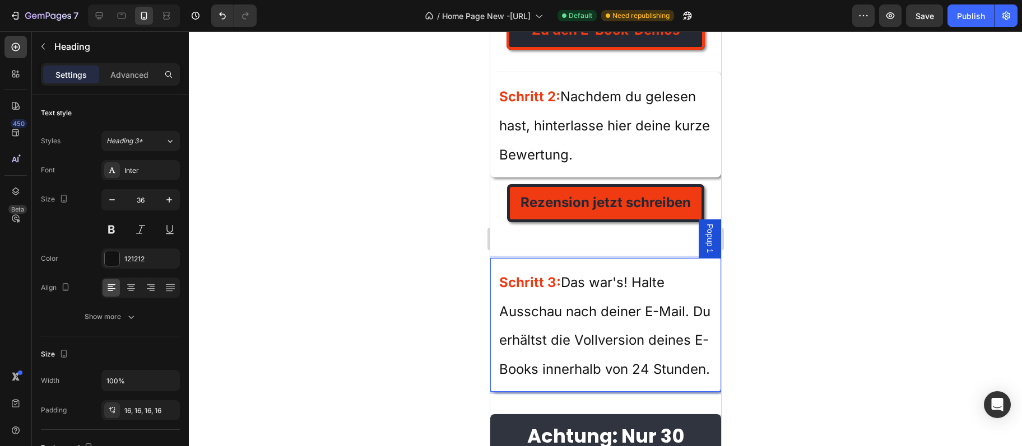
click at [660, 313] on span "Das war's! Halte Ausschau nach deiner E-Mail. Du erhältst die Vollversion deine…" at bounding box center [604, 325] width 211 height 103
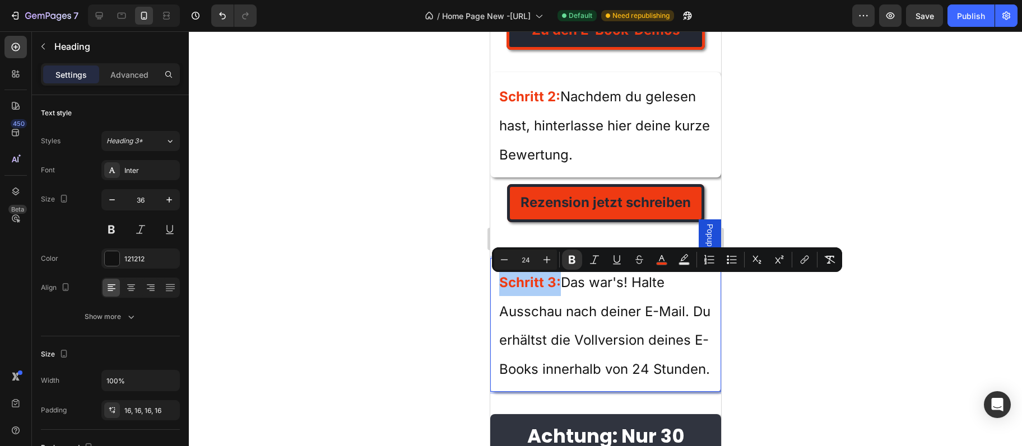
click at [798, 323] on div at bounding box center [605, 238] width 833 height 415
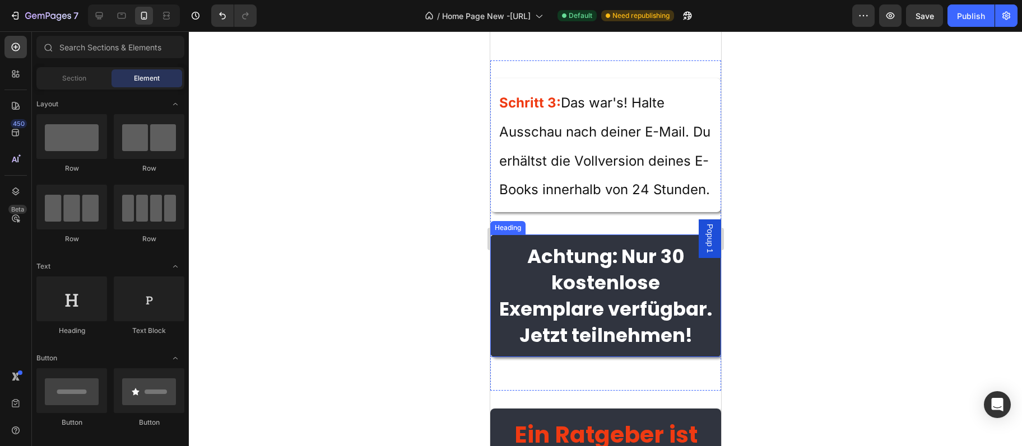
scroll to position [3513, 0]
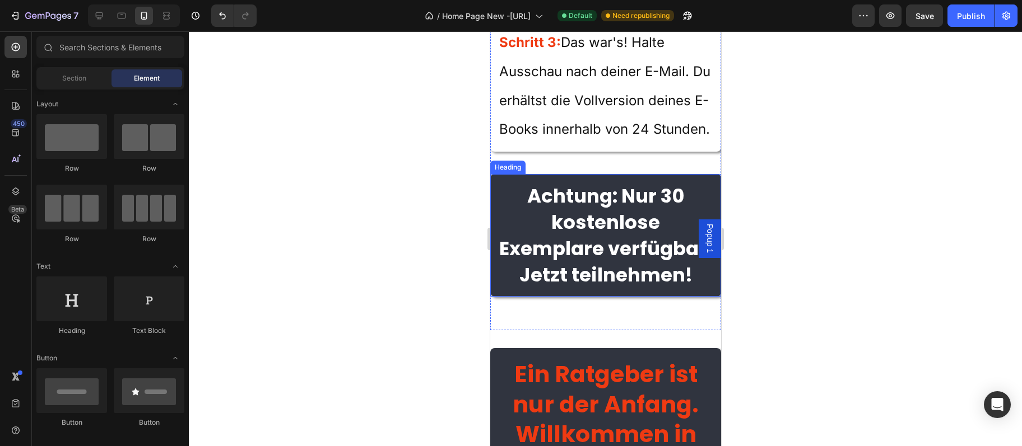
click at [612, 278] on strong "Achtung: Nur 30 kostenlose Exemplare verfügbar. Jetzt teilnehmen!" at bounding box center [605, 235] width 213 height 105
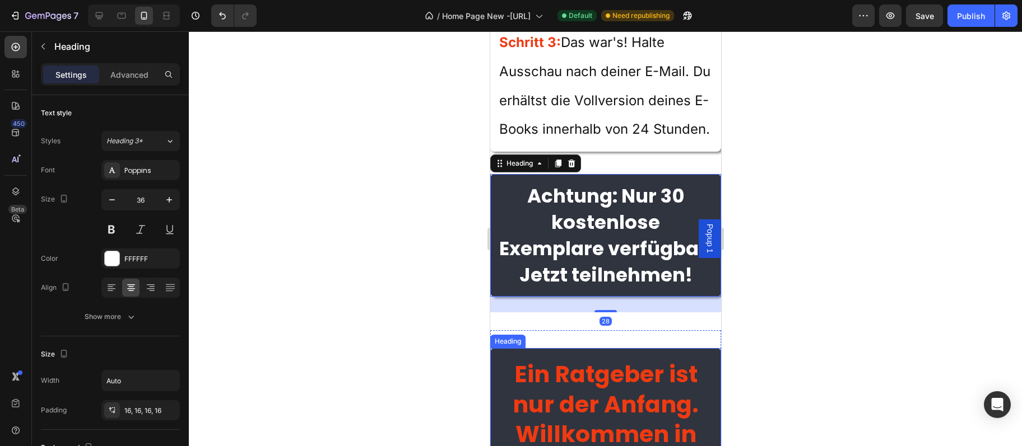
scroll to position [3635, 0]
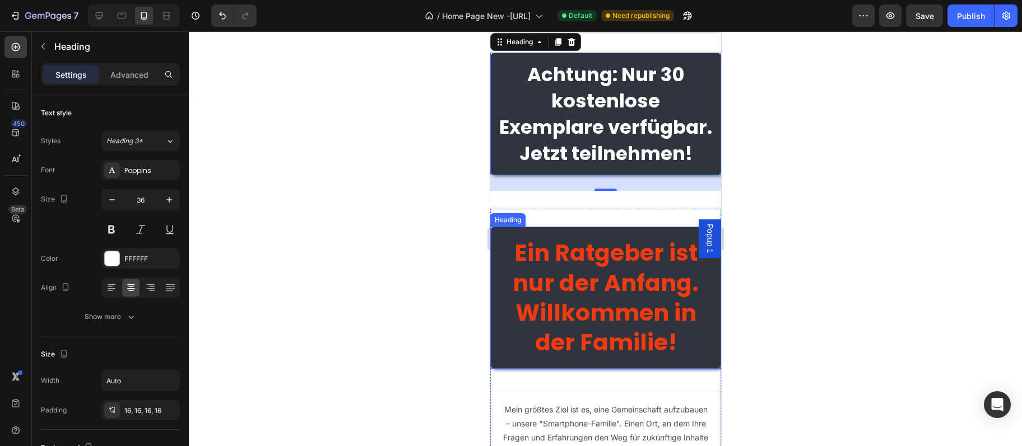
click at [686, 308] on h2 "Ein Ratgeber ist nur der Anfang. Willkommen in der Familie!" at bounding box center [605, 298] width 231 height 142
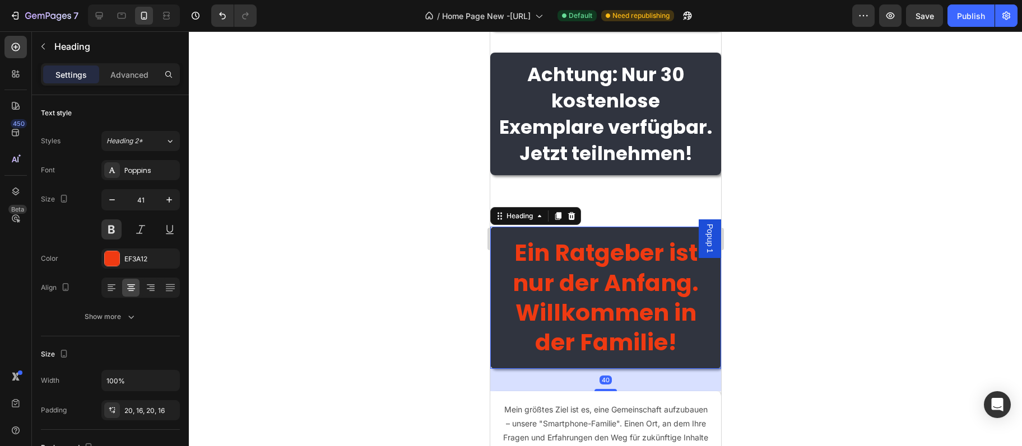
scroll to position [3756, 0]
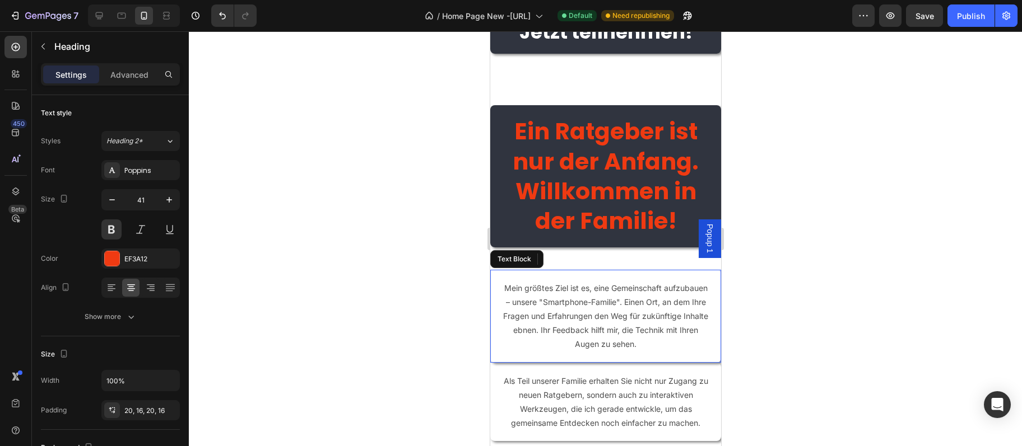
click at [535, 329] on p "Mein größtes Ziel ist es, eine Gemeinschaft aufzubauen – unsere "Smartphone-Fam…" at bounding box center [605, 316] width 208 height 71
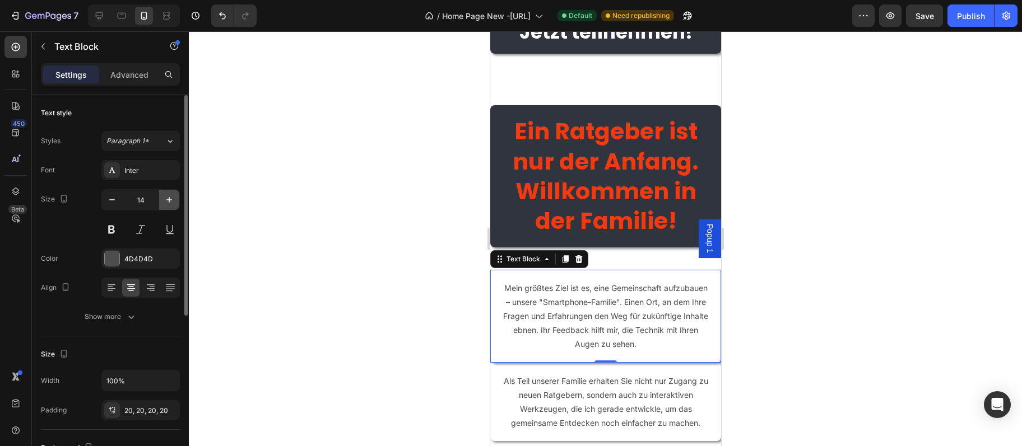
click at [167, 193] on button "button" at bounding box center [169, 200] width 20 height 20
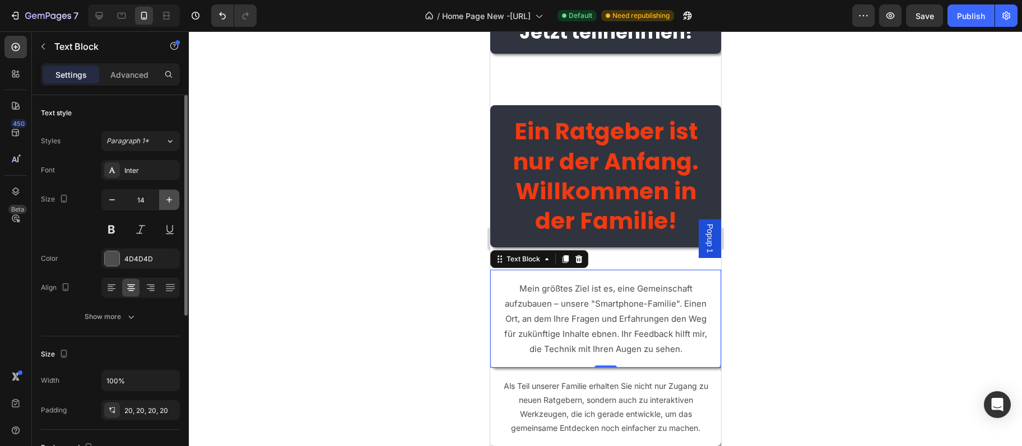
click at [167, 193] on button "button" at bounding box center [169, 200] width 20 height 20
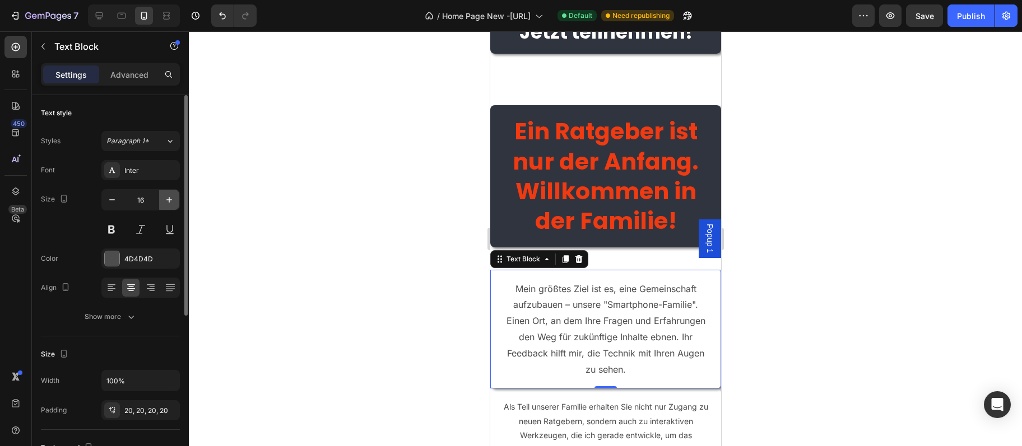
click at [167, 193] on button "button" at bounding box center [169, 200] width 20 height 20
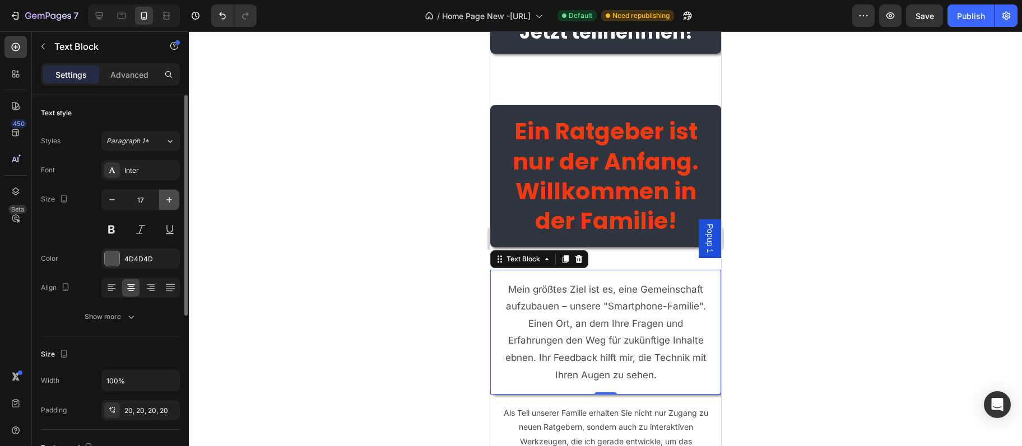
click at [167, 193] on button "button" at bounding box center [169, 200] width 20 height 20
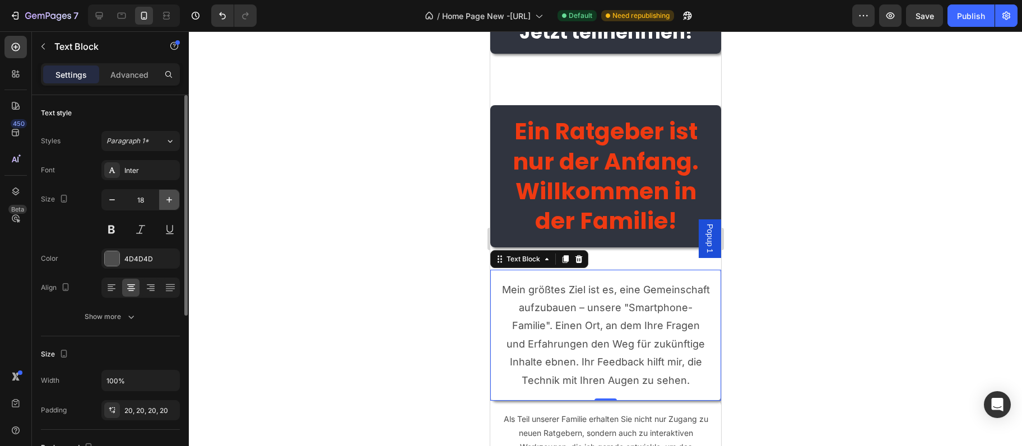
click at [167, 193] on button "button" at bounding box center [169, 200] width 20 height 20
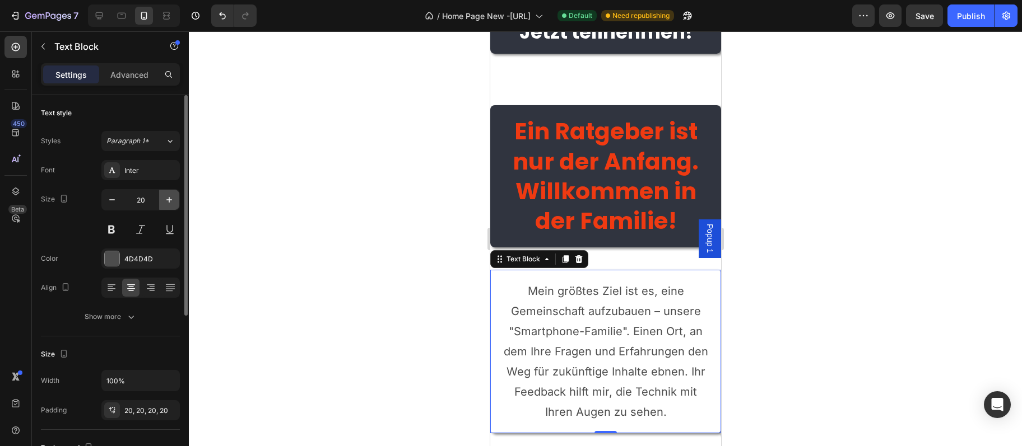
click at [167, 193] on button "button" at bounding box center [169, 200] width 20 height 20
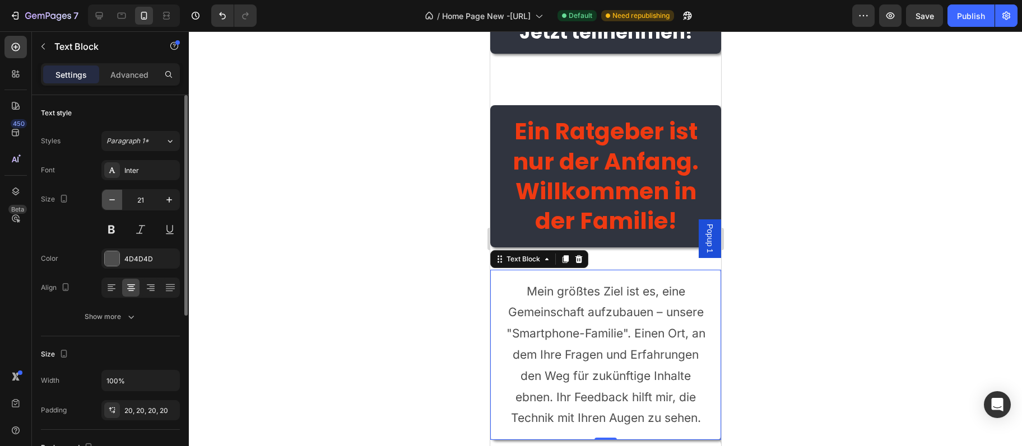
click at [121, 202] on button "button" at bounding box center [112, 200] width 20 height 20
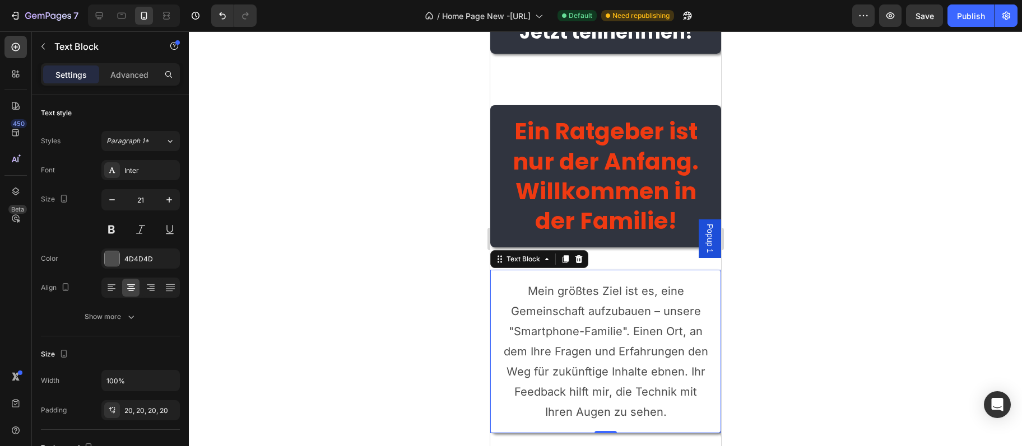
type input "20"
click at [668, 352] on p "Mein größtes Ziel ist es, eine Gemeinschaft aufzubauen – unsere "Smartphone-Fam…" at bounding box center [605, 351] width 208 height 141
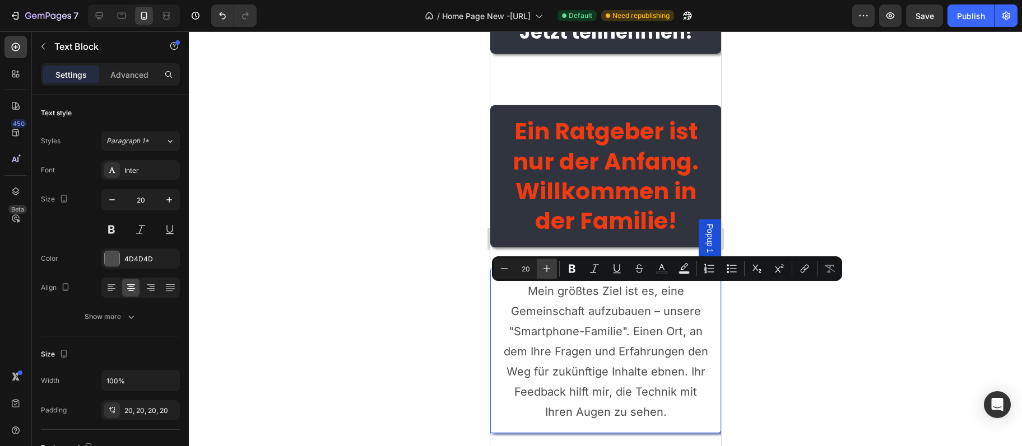
click at [546, 269] on icon "Editor contextual toolbar" at bounding box center [546, 268] width 7 height 7
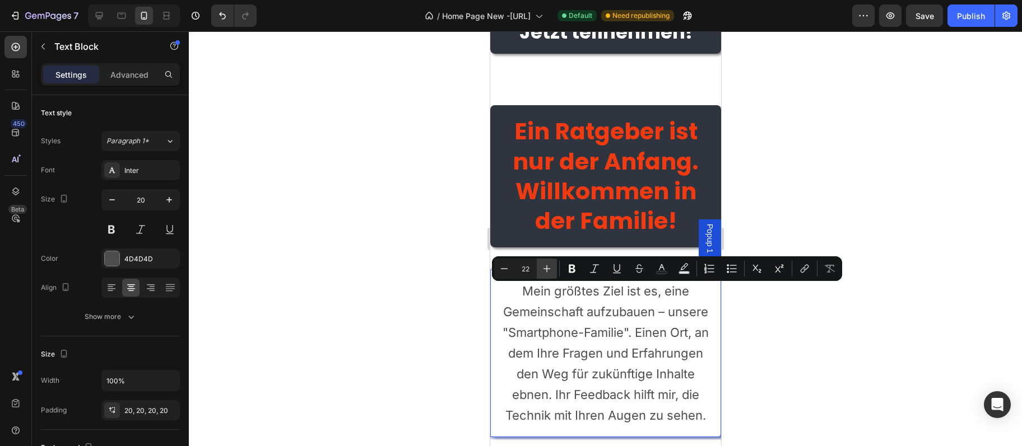
click at [546, 269] on icon "Editor contextual toolbar" at bounding box center [546, 268] width 7 height 7
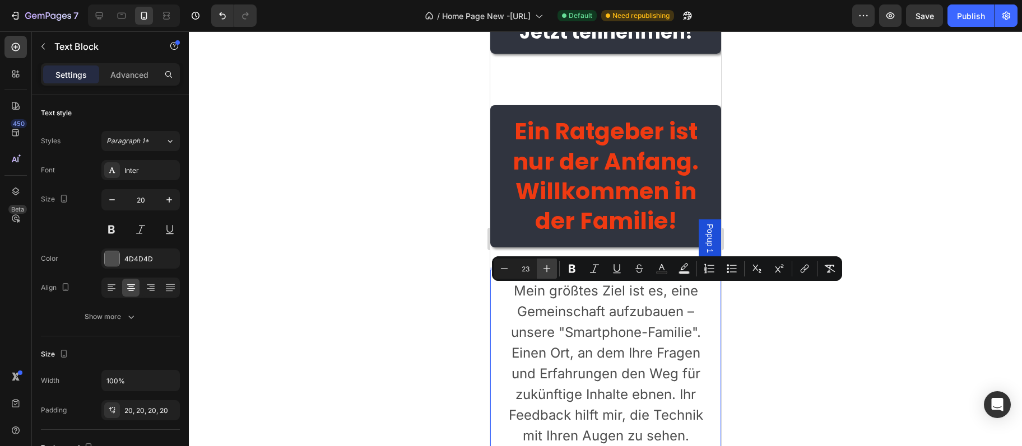
type input "24"
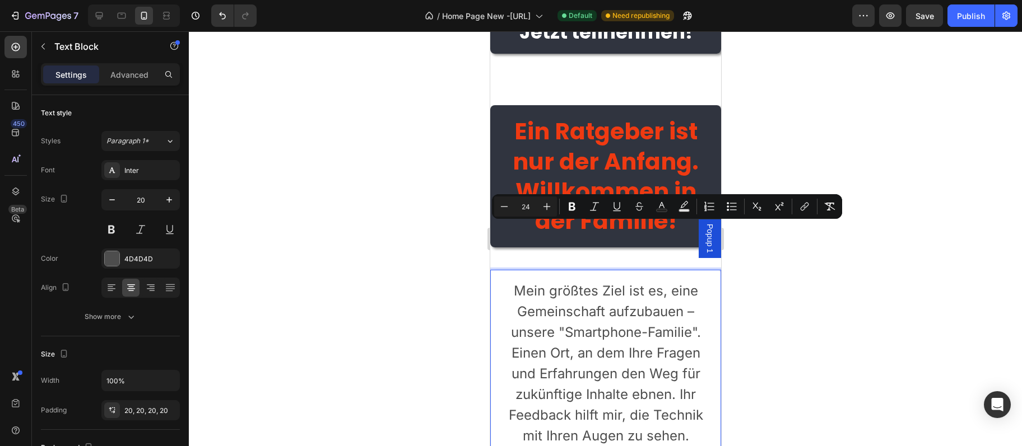
scroll to position [3817, 0]
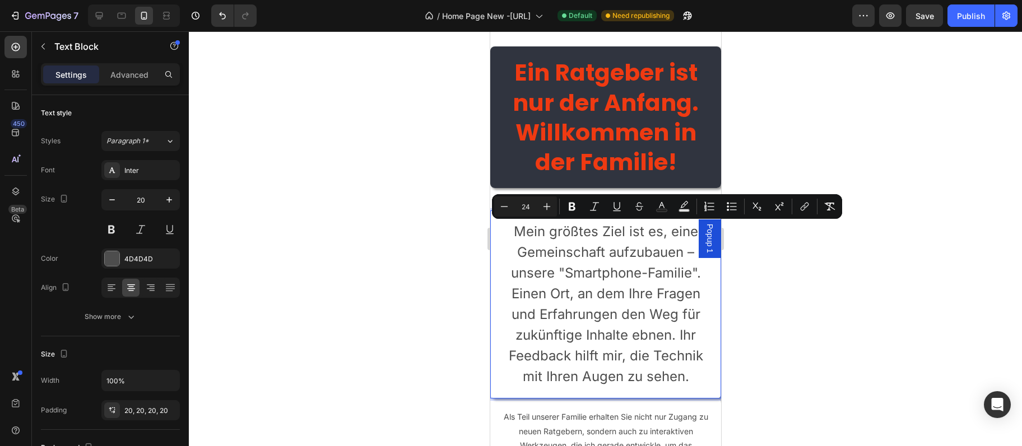
click at [845, 277] on div at bounding box center [605, 238] width 833 height 415
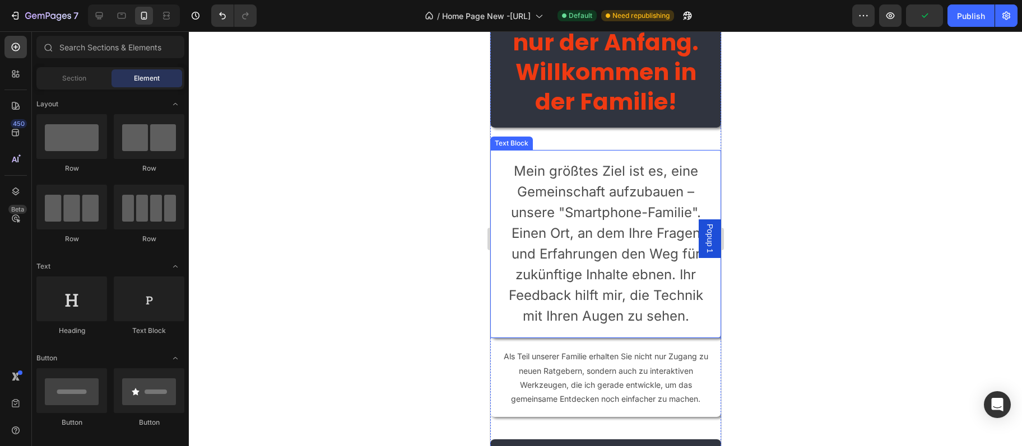
scroll to position [3938, 0]
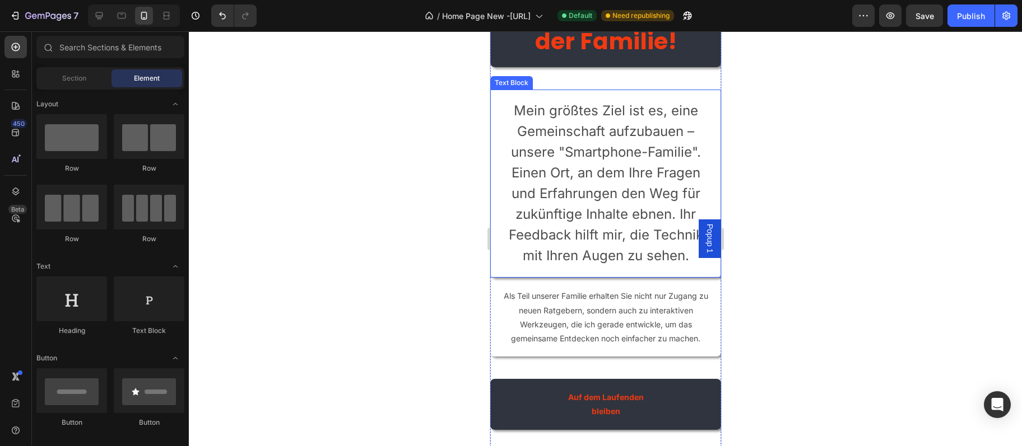
drag, startPoint x: 669, startPoint y: 243, endPoint x: 664, endPoint y: 237, distance: 7.6
click at [666, 239] on span "Mein größtes Ziel ist es, eine Gemeinschaft aufzubauen – unsere "Smartphone-Fam…" at bounding box center [605, 183] width 194 height 161
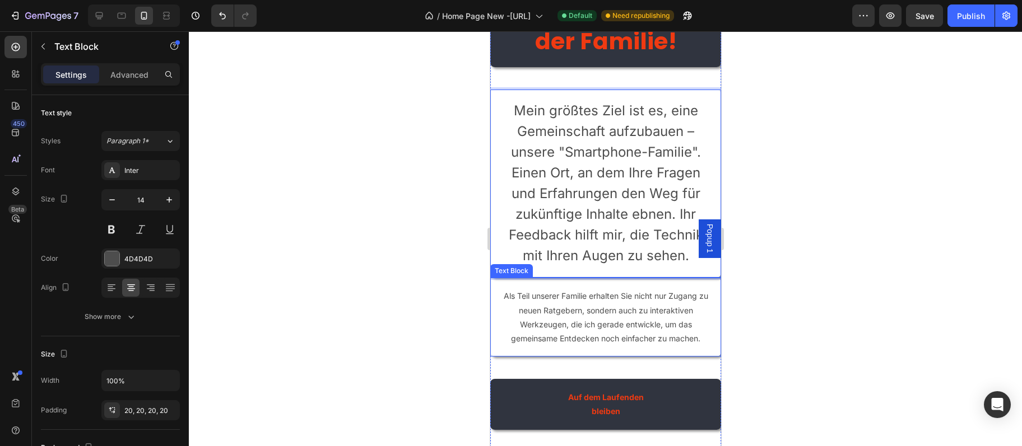
click at [631, 300] on p "Als Teil unserer Familie erhalten Sie nicht nur Zugang zu neuen Ratgebern, sond…" at bounding box center [605, 317] width 208 height 57
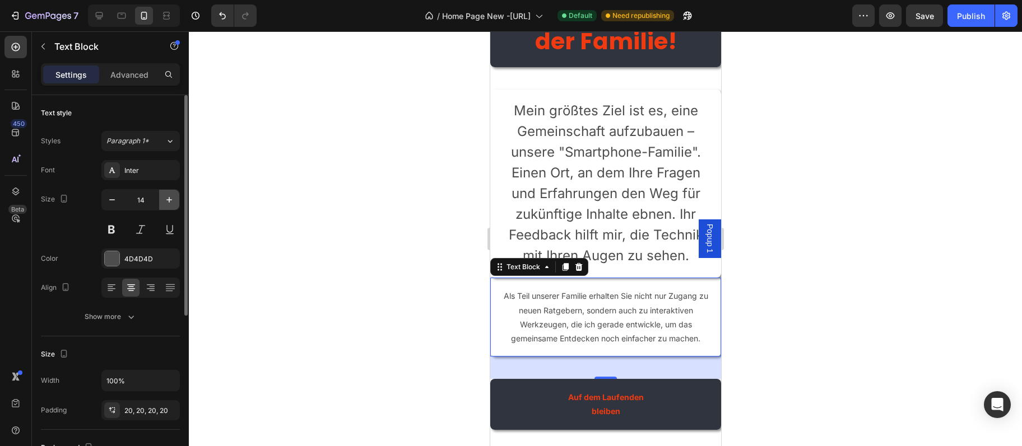
click at [170, 201] on icon "button" at bounding box center [169, 199] width 11 height 11
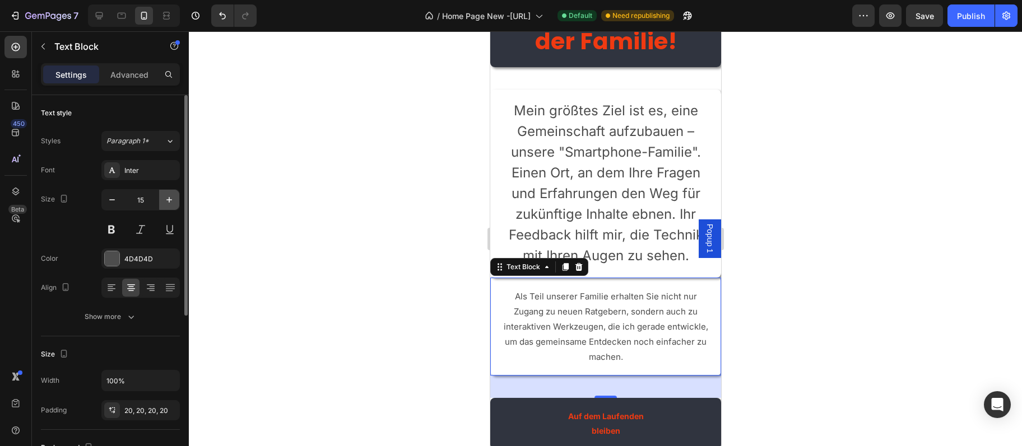
click at [170, 200] on icon "button" at bounding box center [169, 199] width 11 height 11
click at [171, 199] on icon "button" at bounding box center [169, 199] width 11 height 11
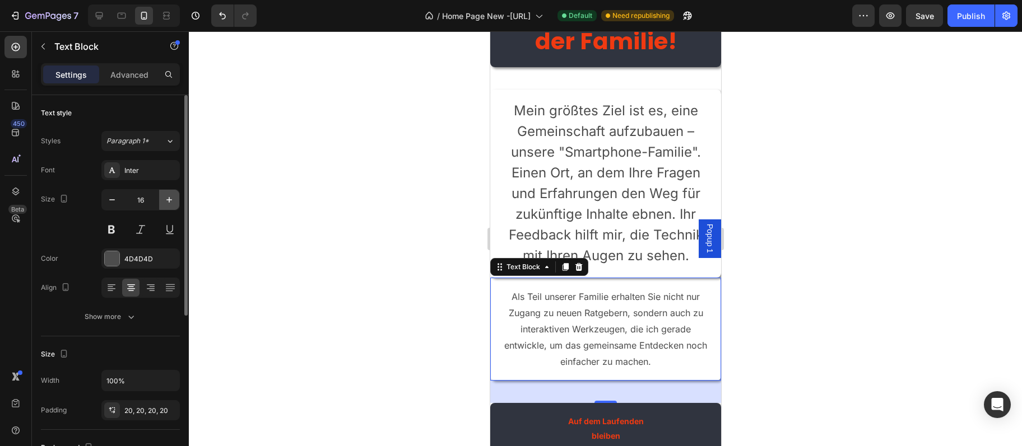
click at [171, 199] on icon "button" at bounding box center [169, 199] width 11 height 11
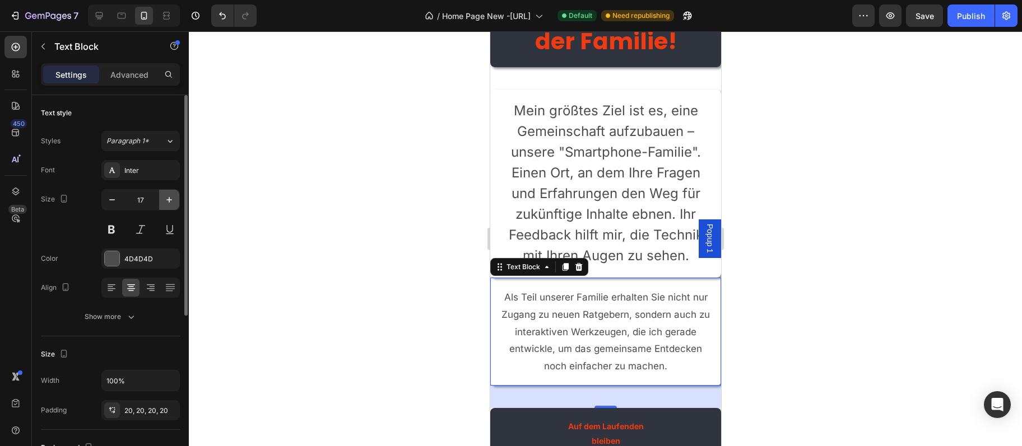
click at [171, 199] on icon "button" at bounding box center [169, 199] width 11 height 11
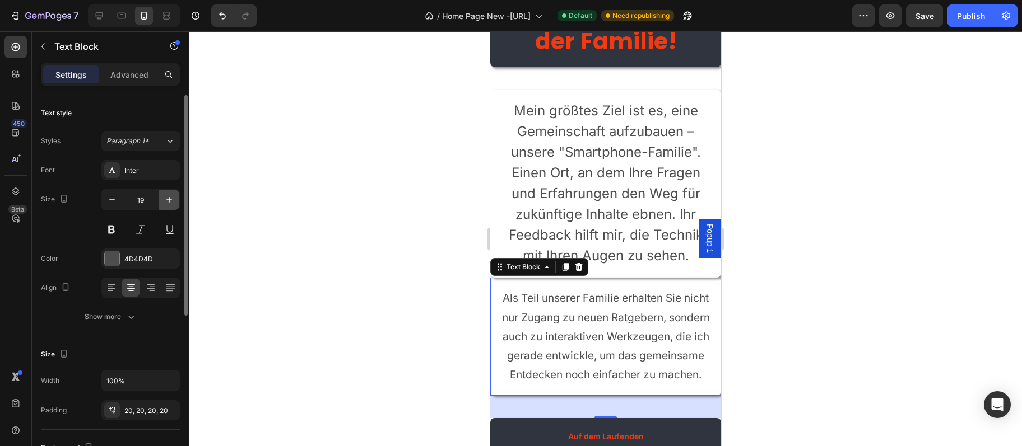
type input "20"
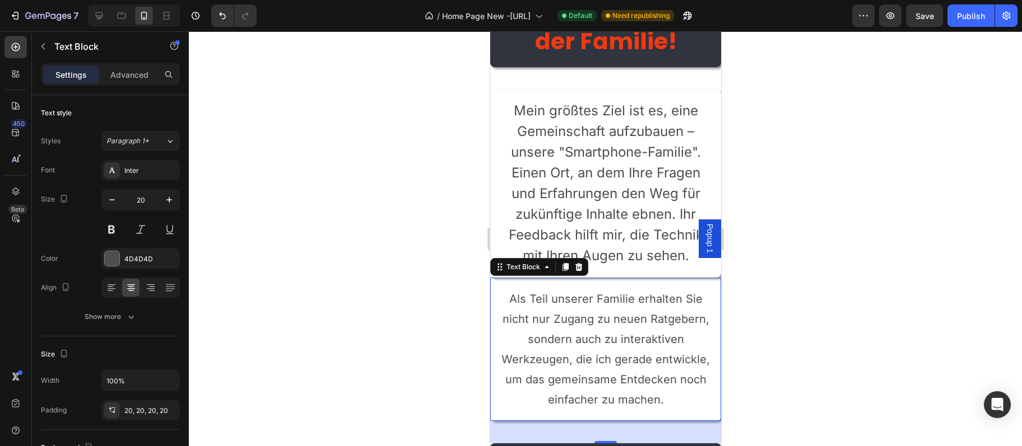
click at [570, 327] on p "Als Teil unserer Familie erhalten Sie nicht nur Zugang zu neuen Ratgebern, sond…" at bounding box center [605, 349] width 208 height 121
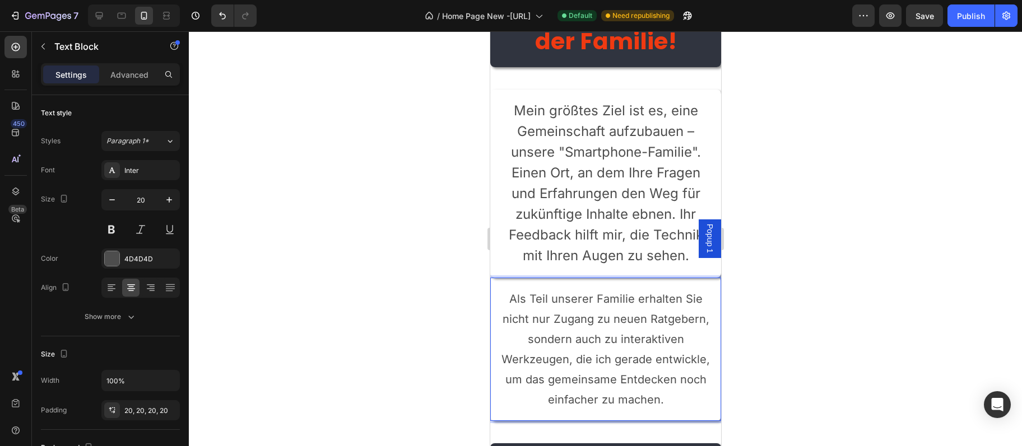
click at [570, 327] on p "Als Teil unserer Familie erhalten Sie nicht nur Zugang zu neuen Ratgebern, sond…" at bounding box center [605, 349] width 208 height 121
click at [569, 327] on p "Als Teil unserer Familie erhalten Sie nicht nur Zugang zu neuen Ratgebern, sond…" at bounding box center [605, 349] width 208 height 121
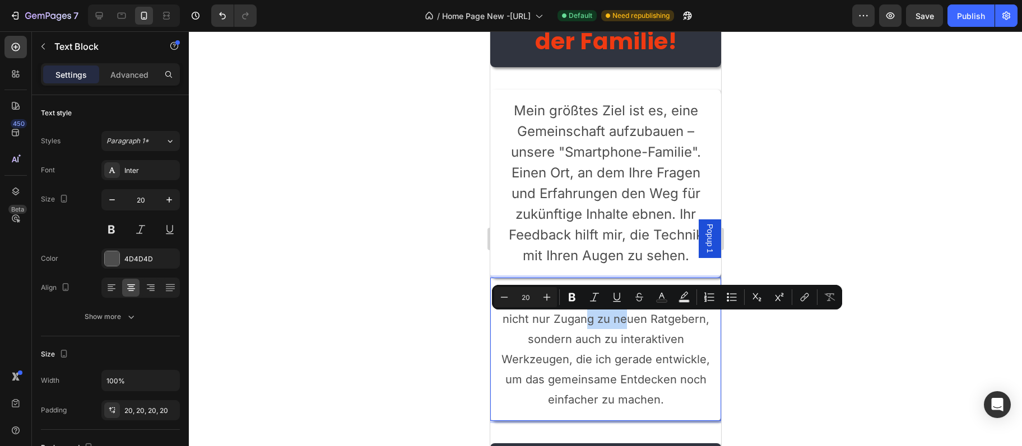
click at [544, 324] on p "Als Teil unserer Familie erhalten Sie nicht nur Zugang zu neuen Ratgebern, sond…" at bounding box center [605, 349] width 208 height 121
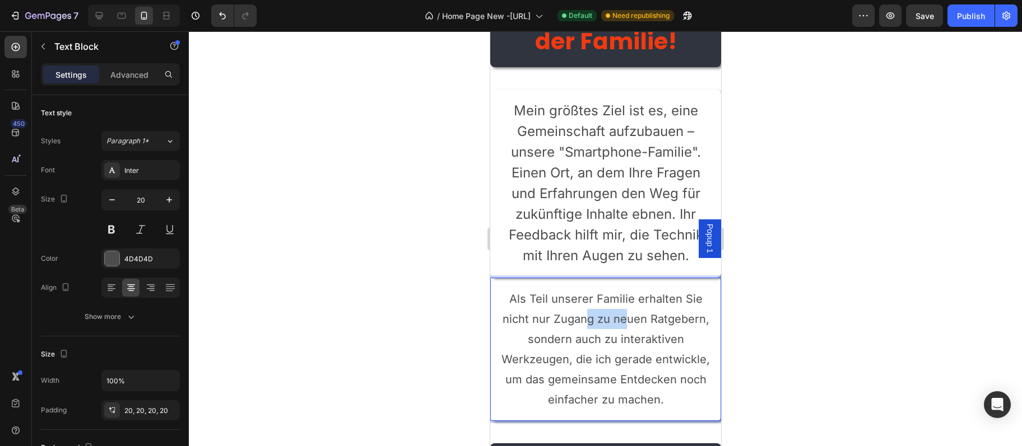
click at [544, 324] on p "Als Teil unserer Familie erhalten Sie nicht nur Zugang zu neuen Ratgebern, sond…" at bounding box center [605, 349] width 208 height 121
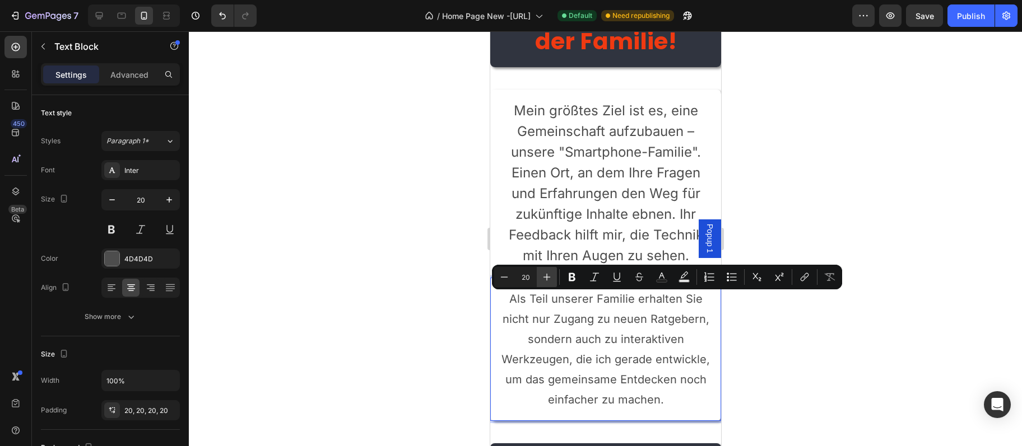
click at [546, 276] on icon "Editor contextual toolbar" at bounding box center [546, 277] width 11 height 11
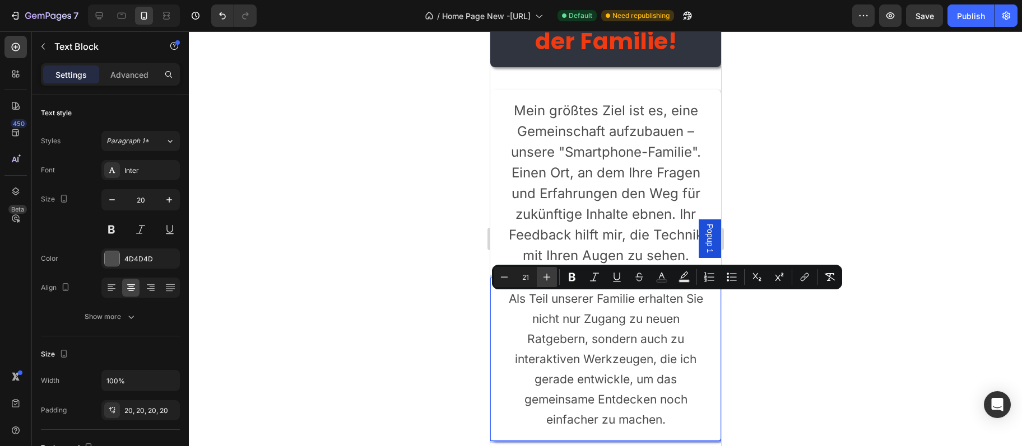
click at [546, 276] on icon "Editor contextual toolbar" at bounding box center [546, 277] width 11 height 11
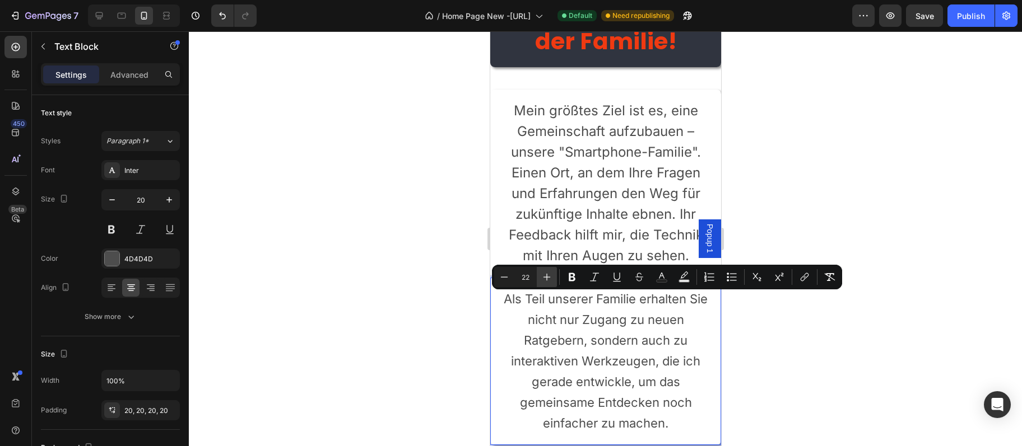
click at [546, 276] on icon "Editor contextual toolbar" at bounding box center [546, 277] width 11 height 11
type input "24"
click at [523, 318] on span "Als Teil unserer Familie erhalten Sie nicht nur Zugang zu neuen Ratgebern, sond…" at bounding box center [605, 361] width 208 height 141
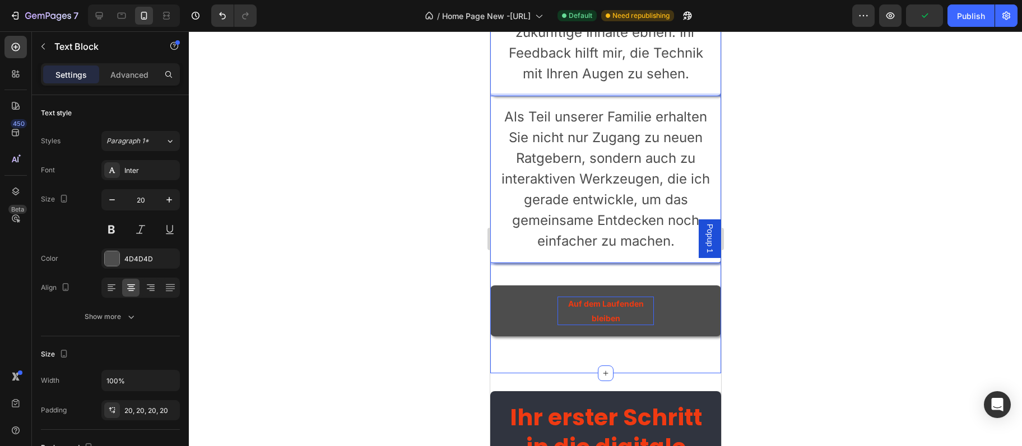
scroll to position [4181, 0]
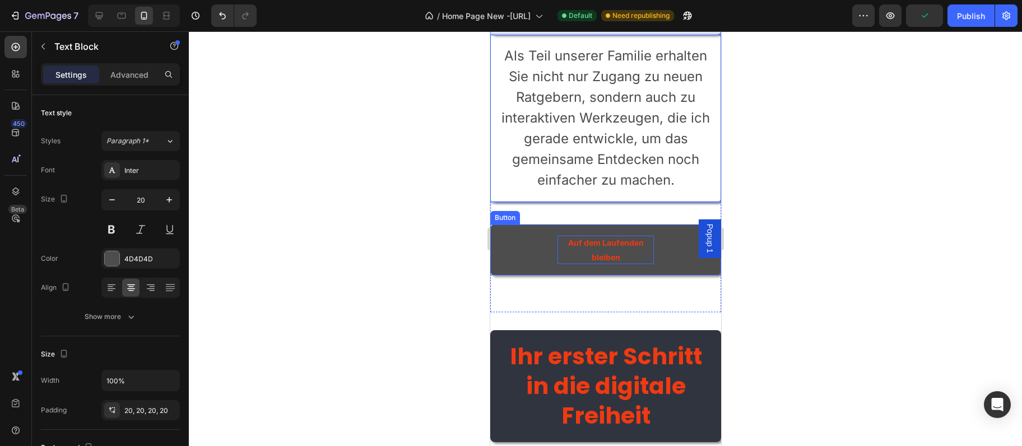
click at [618, 249] on p "Auf dem Laufenden bleiben" at bounding box center [605, 250] width 96 height 28
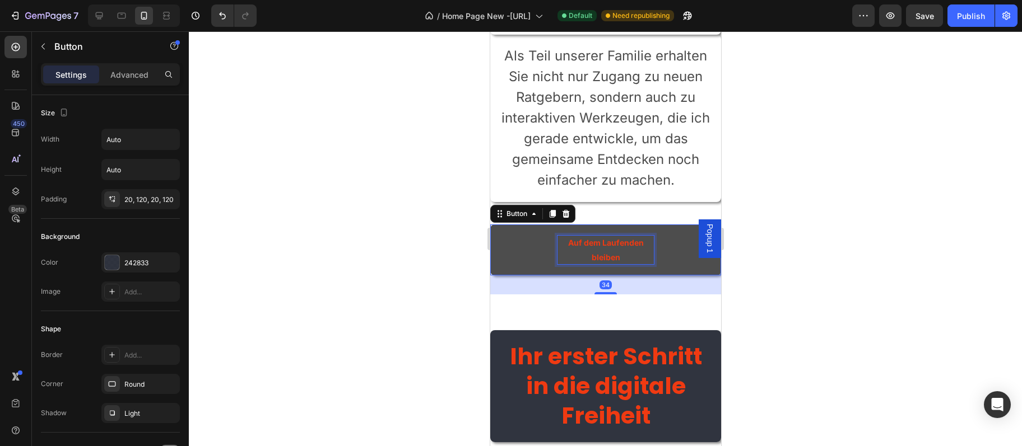
click at [618, 249] on p "Auf dem Laufenden bleiben" at bounding box center [605, 250] width 96 height 28
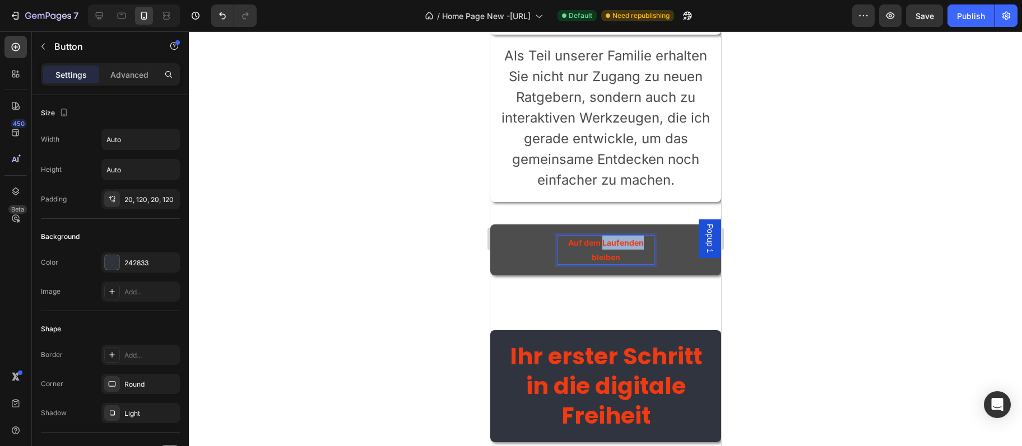
click at [618, 249] on p "Auf dem Laufenden bleiben" at bounding box center [605, 250] width 96 height 28
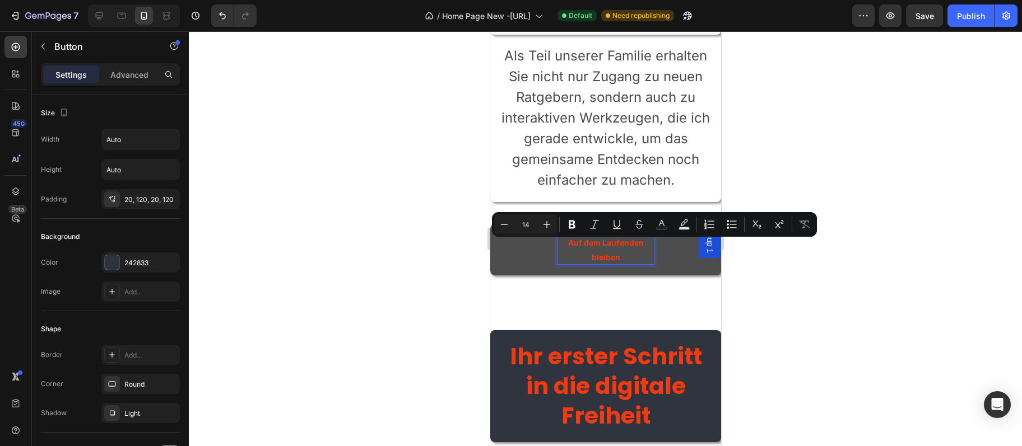
click at [570, 244] on p "Auf dem Laufenden bleiben" at bounding box center [605, 250] width 96 height 28
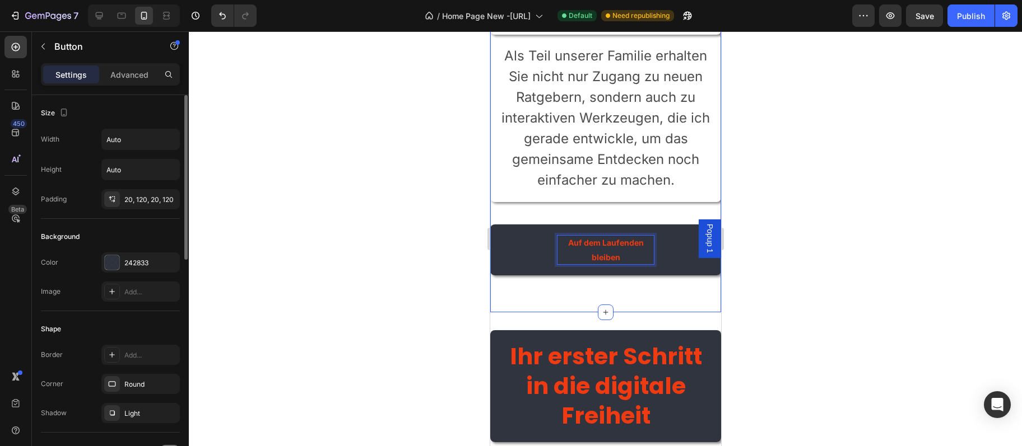
scroll to position [303, 0]
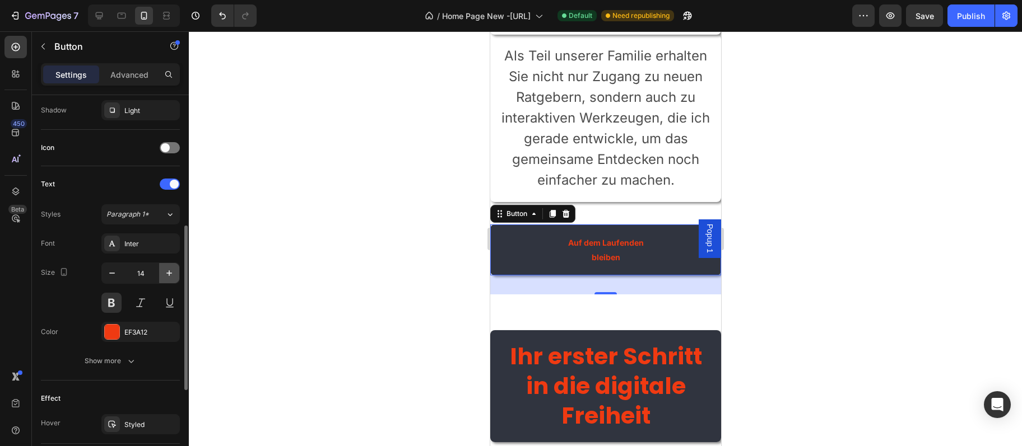
click at [173, 277] on icon "button" at bounding box center [169, 273] width 11 height 11
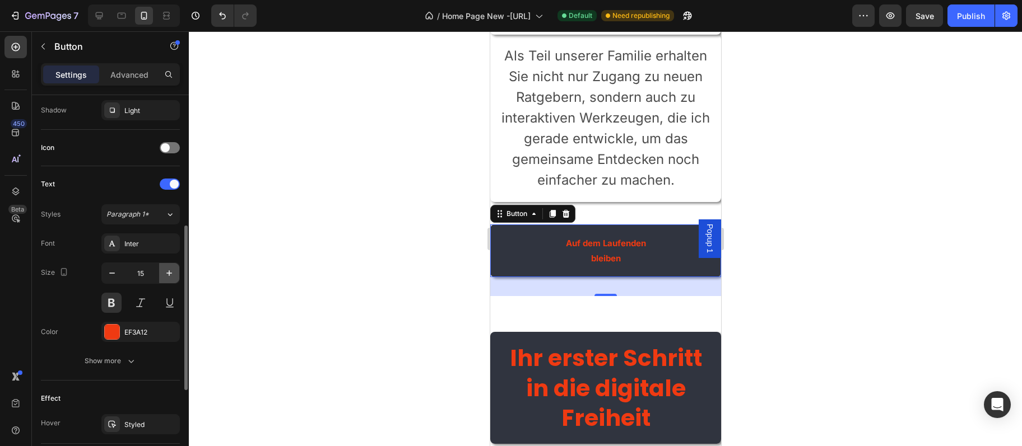
click at [173, 277] on icon "button" at bounding box center [169, 273] width 11 height 11
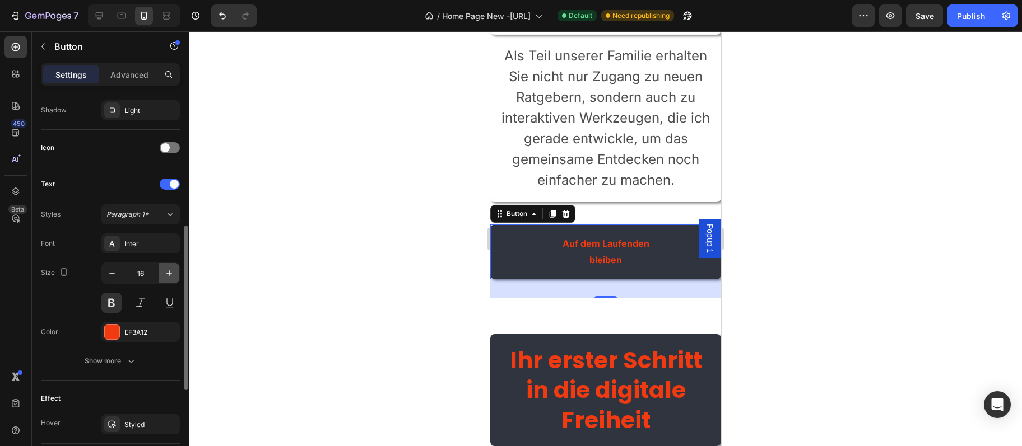
click at [173, 277] on icon "button" at bounding box center [169, 273] width 11 height 11
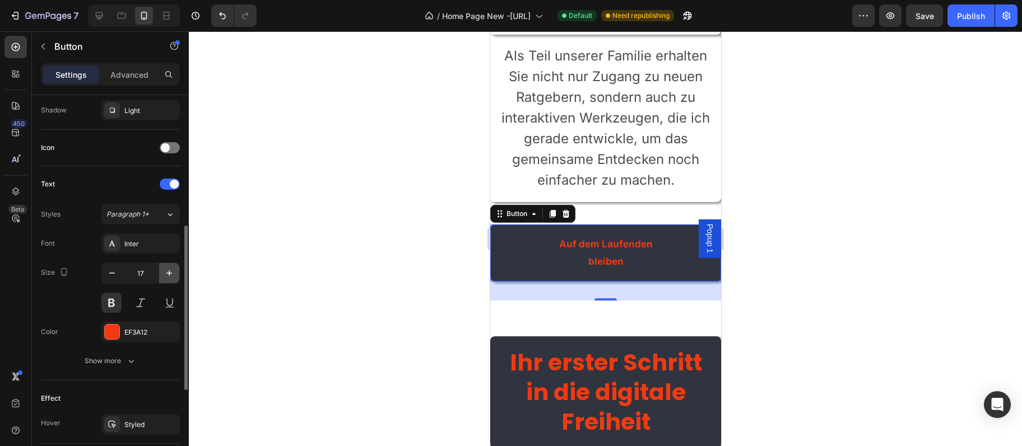
click at [173, 277] on icon "button" at bounding box center [169, 273] width 11 height 11
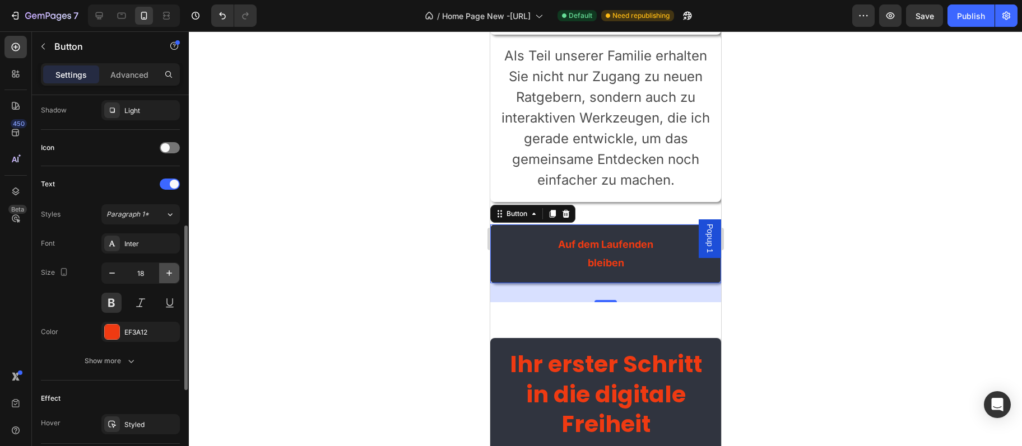
click at [173, 277] on icon "button" at bounding box center [169, 273] width 11 height 11
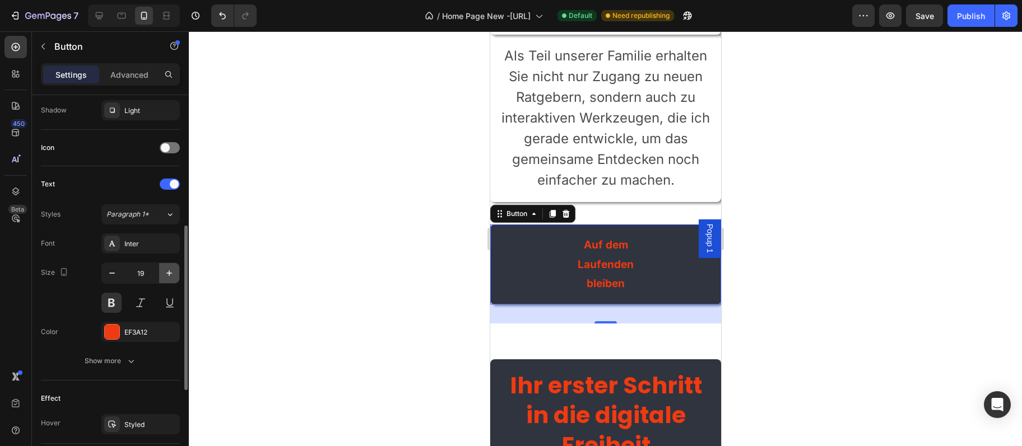
click at [173, 277] on icon "button" at bounding box center [169, 273] width 11 height 11
type input "20"
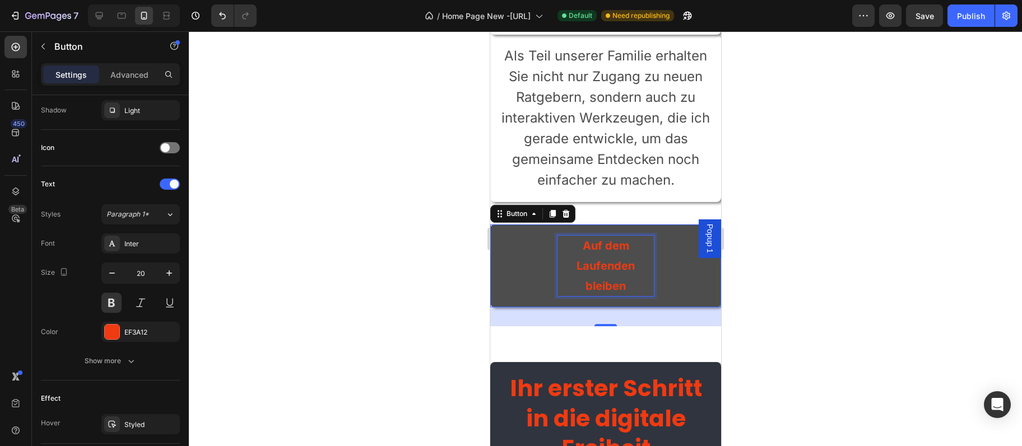
click at [619, 256] on p "Auf dem Laufenden bleiben" at bounding box center [605, 266] width 96 height 60
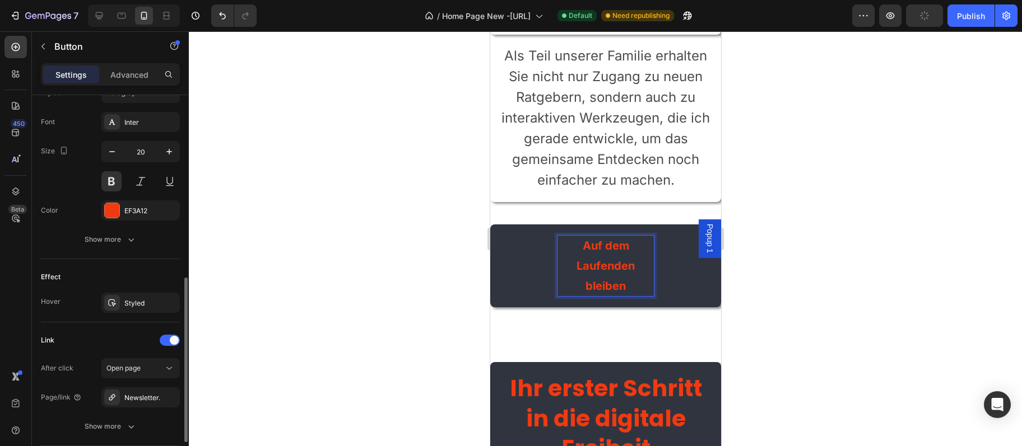
scroll to position [507, 0]
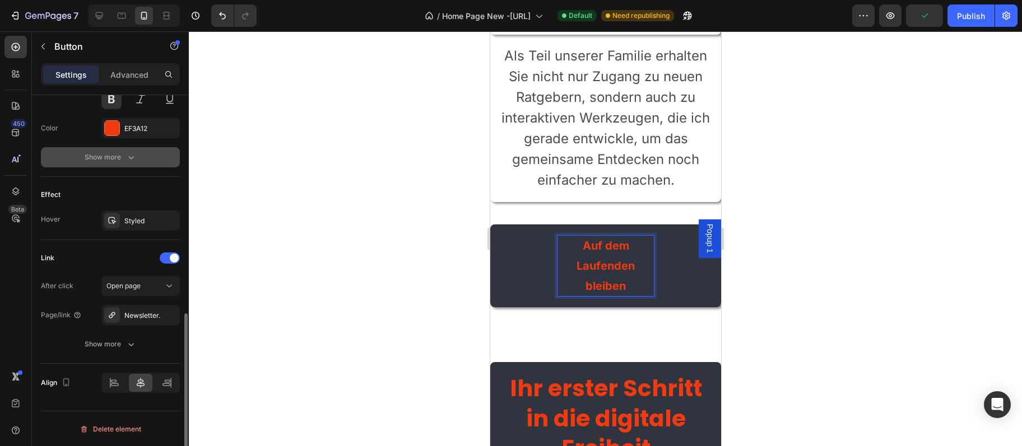
click at [126, 162] on icon "button" at bounding box center [130, 157] width 11 height 11
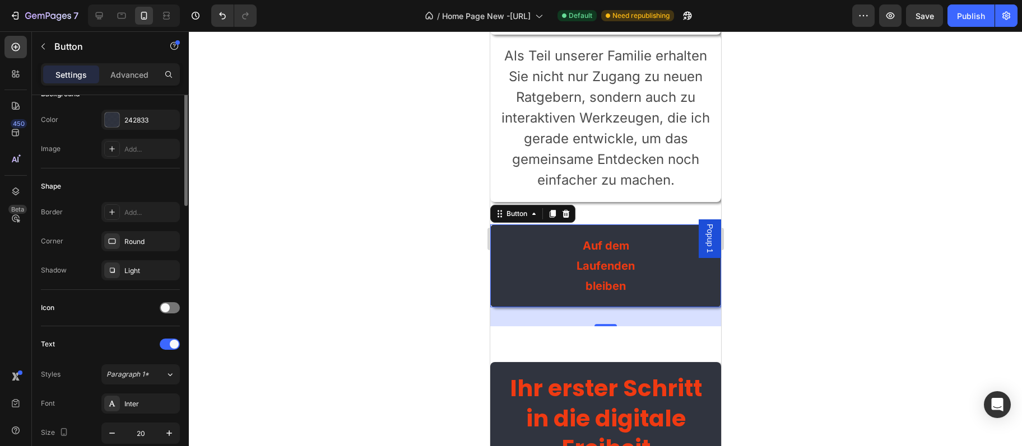
scroll to position [0, 0]
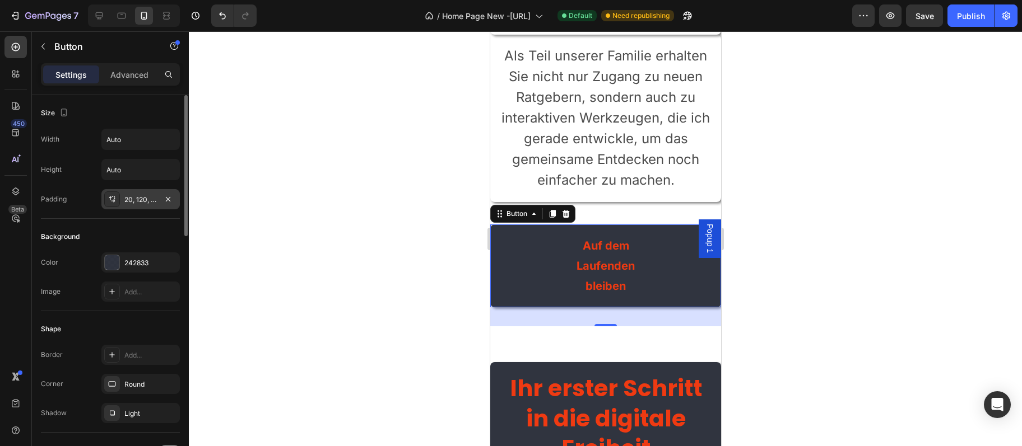
click at [153, 203] on div "20, 120, 20, 120" at bounding box center [140, 200] width 32 height 10
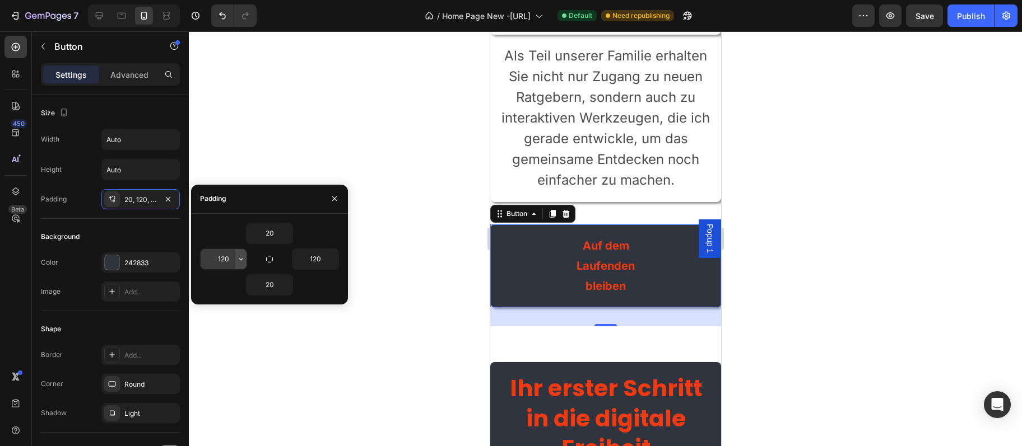
click at [242, 260] on icon "button" at bounding box center [240, 259] width 9 height 9
click at [235, 261] on input "120" at bounding box center [224, 259] width 46 height 20
click at [237, 260] on icon "button" at bounding box center [240, 259] width 9 height 9
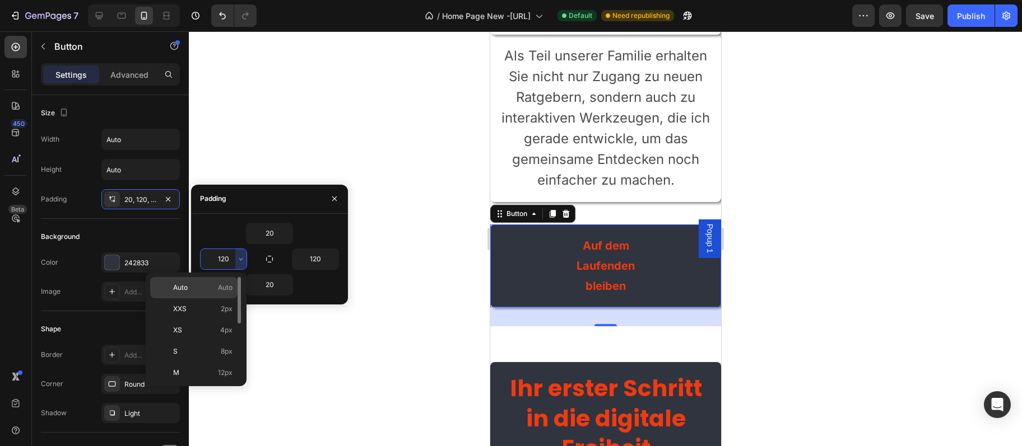
click at [211, 288] on p "Auto Auto" at bounding box center [202, 288] width 59 height 10
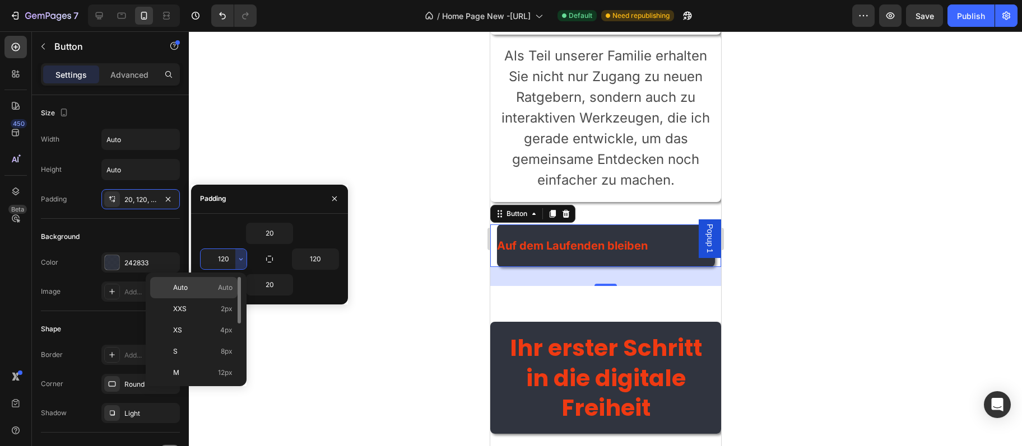
type input "Auto"
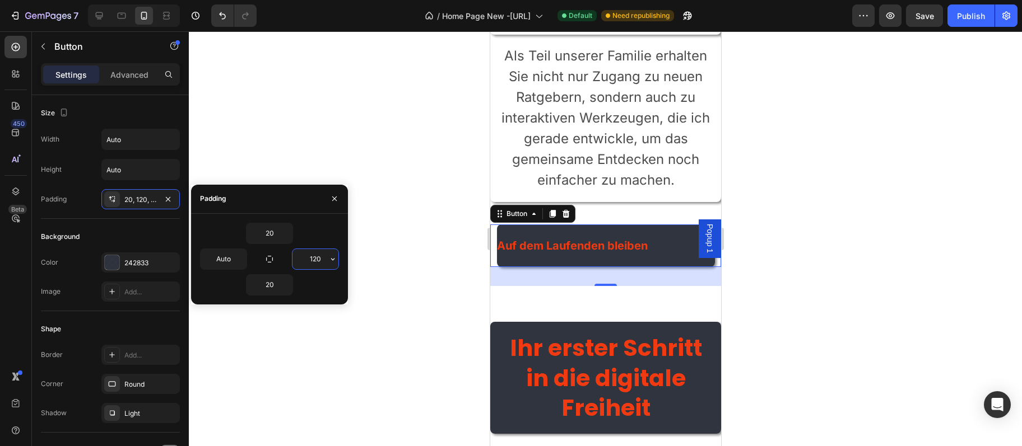
click at [308, 261] on input "120" at bounding box center [315, 259] width 46 height 20
click at [324, 259] on input "120" at bounding box center [315, 259] width 46 height 20
click at [333, 259] on icon "button" at bounding box center [332, 259] width 9 height 9
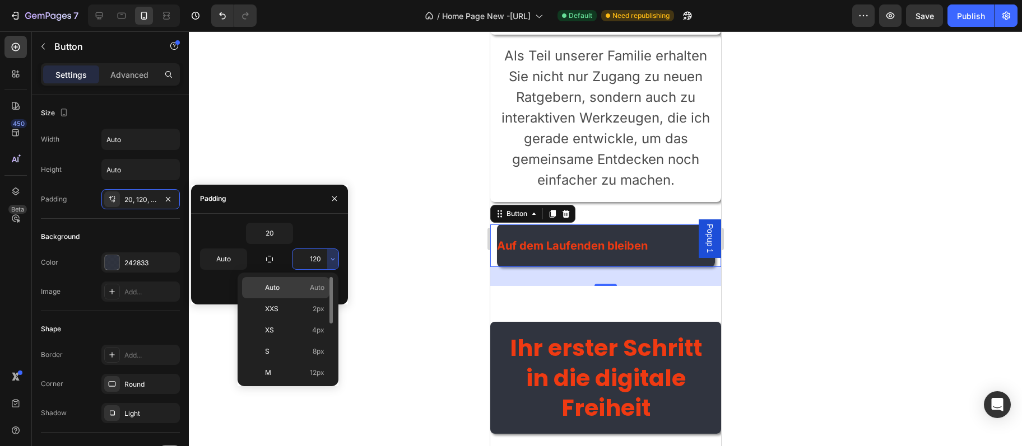
click at [292, 299] on div "Auto Auto" at bounding box center [285, 309] width 87 height 21
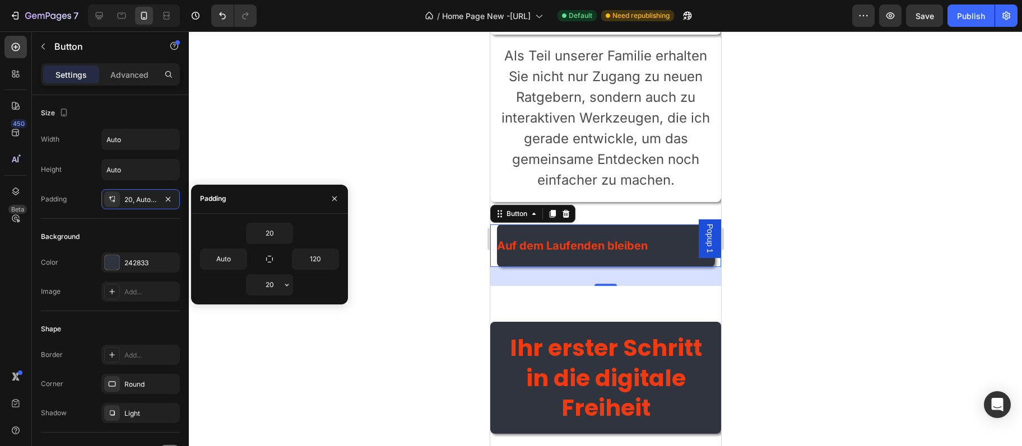
type input "Auto"
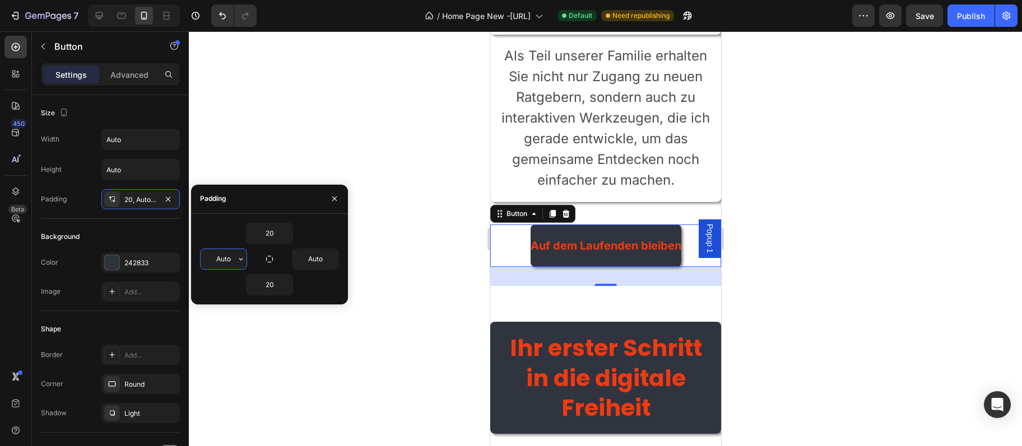
click at [222, 263] on input "Auto" at bounding box center [224, 259] width 46 height 20
type input "20"
click at [314, 253] on input "Auto" at bounding box center [315, 259] width 46 height 20
click at [310, 261] on input "Auto" at bounding box center [315, 259] width 46 height 20
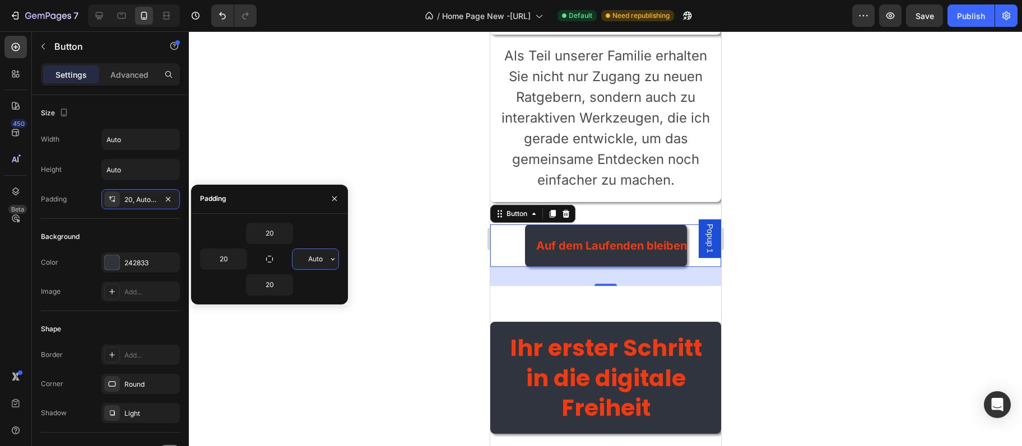
click at [311, 261] on input "Auto" at bounding box center [315, 259] width 46 height 20
click at [311, 260] on input "Auto" at bounding box center [315, 259] width 46 height 20
type input "20"
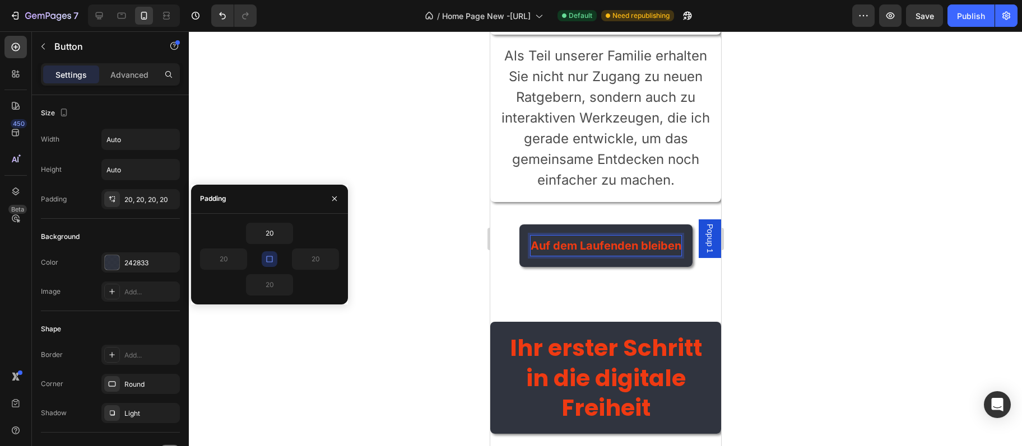
click at [562, 248] on p "Auf dem Laufenden bleiben" at bounding box center [605, 246] width 151 height 20
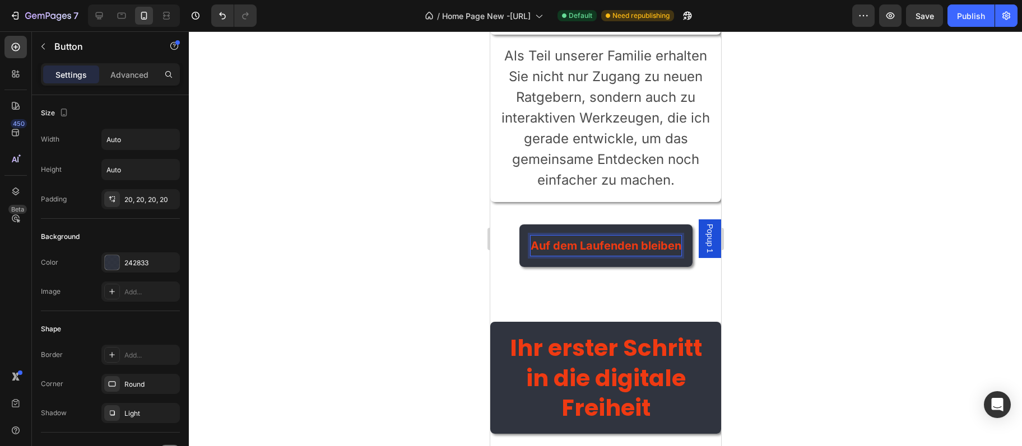
click at [562, 248] on p "Auf dem Laufenden bleiben" at bounding box center [605, 246] width 151 height 20
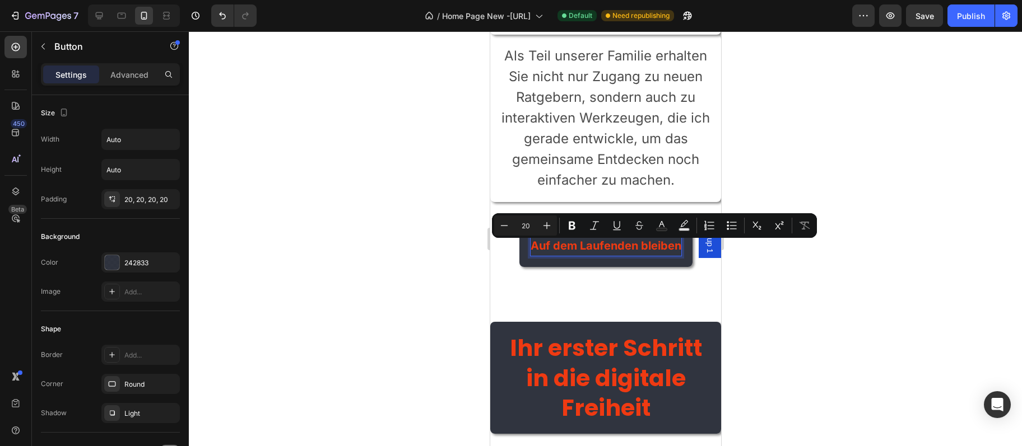
click at [562, 248] on p "Auf dem Laufenden bleiben" at bounding box center [605, 246] width 151 height 20
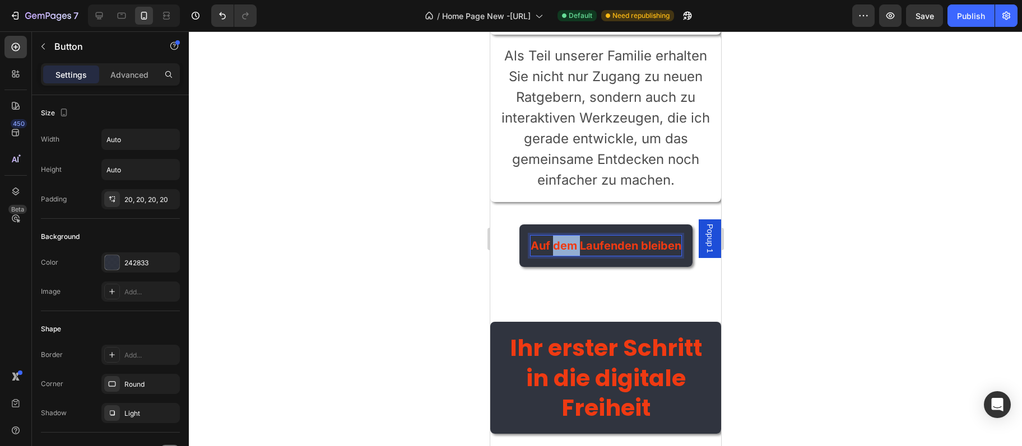
click at [562, 248] on p "Auf dem Laufenden bleiben" at bounding box center [605, 246] width 151 height 20
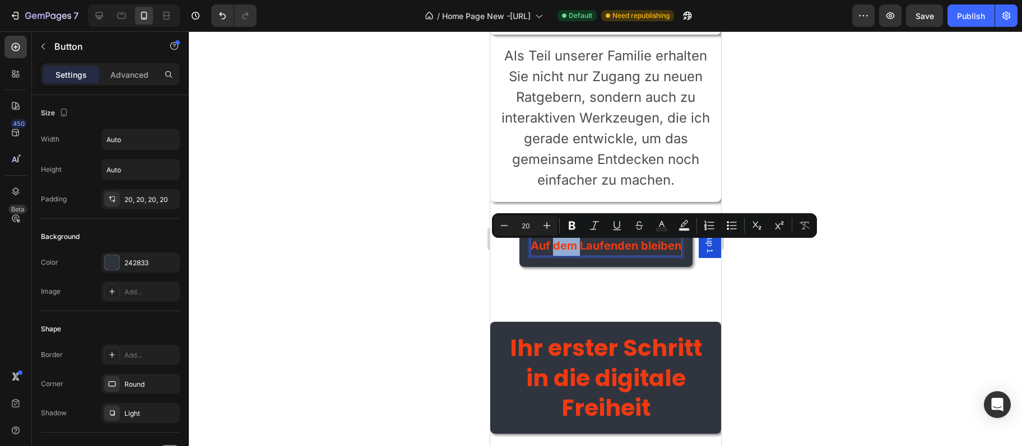
click at [562, 248] on p "Auf dem Laufenden bleiben" at bounding box center [605, 246] width 151 height 20
click at [528, 250] on link "Auf dem Laufenden bleiben" at bounding box center [605, 246] width 173 height 43
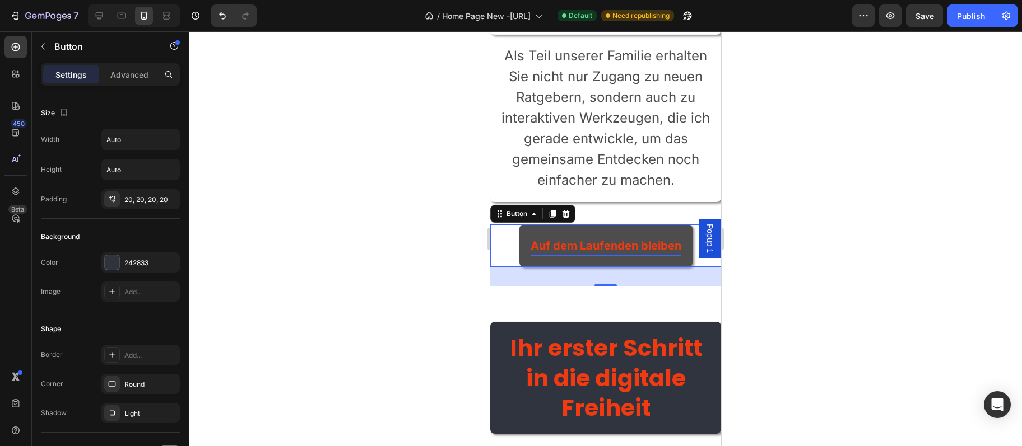
click at [533, 247] on p "Auf dem Laufenden bleiben" at bounding box center [605, 246] width 151 height 20
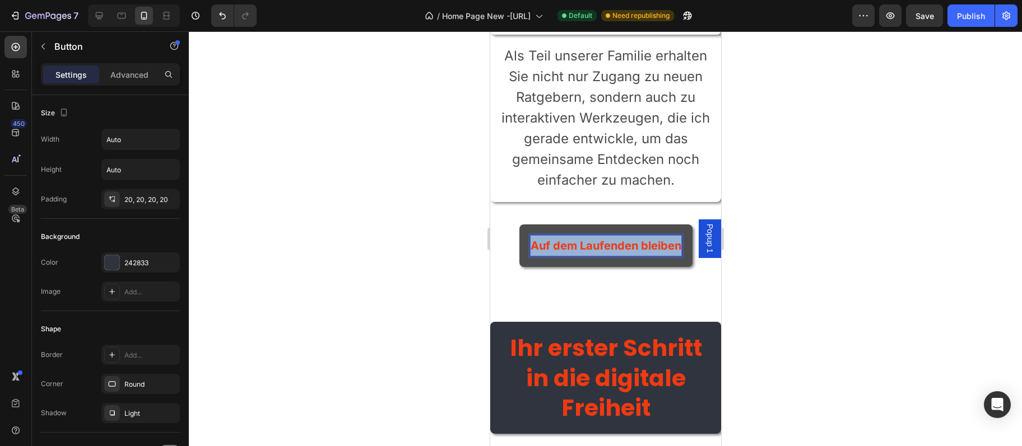
drag, startPoint x: 531, startPoint y: 248, endPoint x: 672, endPoint y: 247, distance: 141.2
click at [681, 245] on div "Auf dem Laufenden bleiben" at bounding box center [605, 246] width 151 height 20
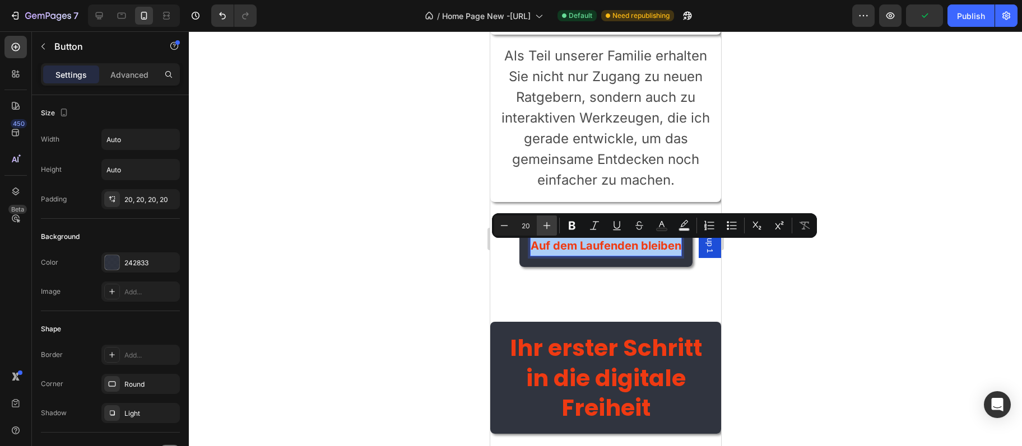
click at [544, 225] on icon "Editor contextual toolbar" at bounding box center [546, 225] width 11 height 11
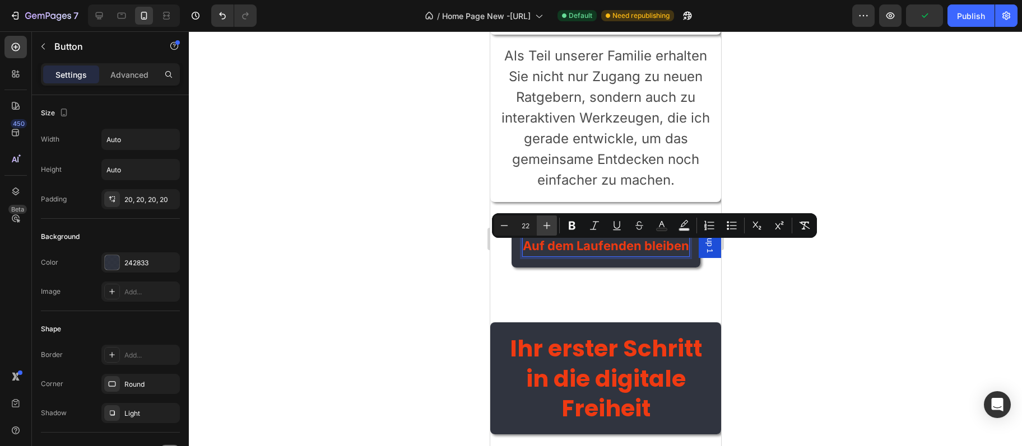
click at [544, 225] on icon "Editor contextual toolbar" at bounding box center [546, 225] width 11 height 11
type input "24"
click at [782, 294] on div at bounding box center [605, 238] width 833 height 415
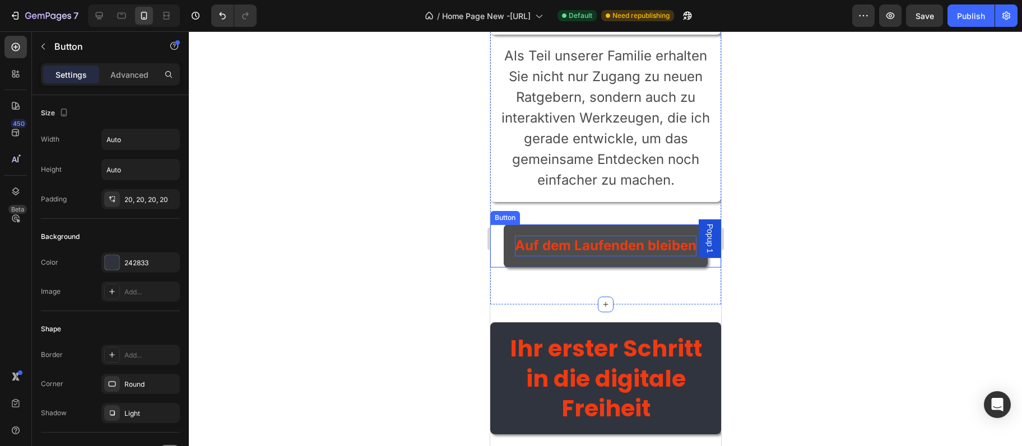
click at [630, 254] on span "Auf dem Laufenden bleiben" at bounding box center [604, 245] width 181 height 16
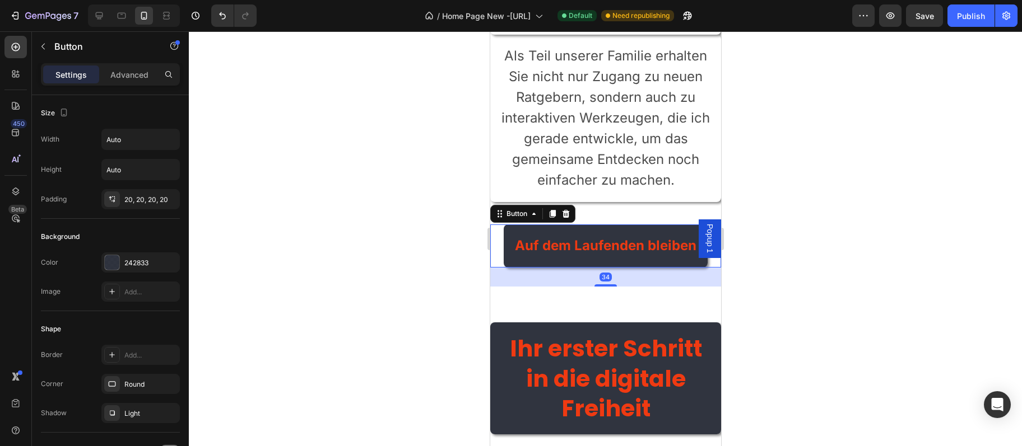
click at [442, 227] on div at bounding box center [605, 238] width 833 height 415
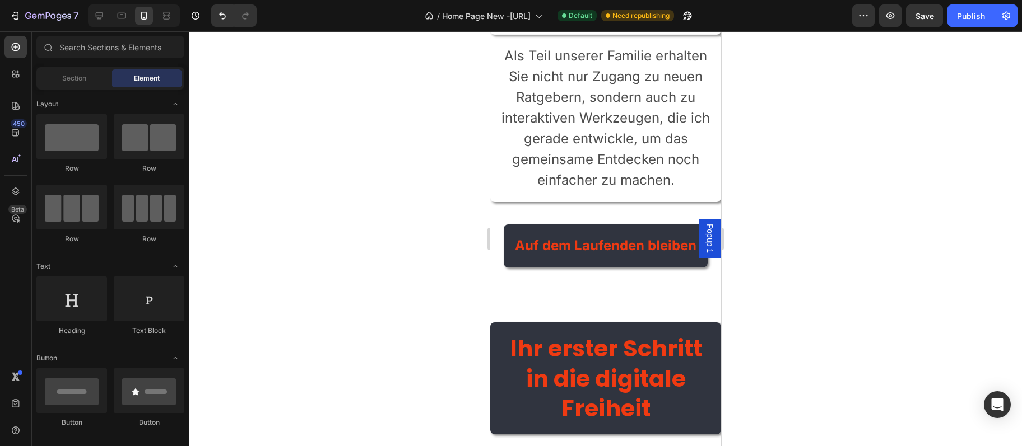
click at [442, 227] on div at bounding box center [605, 238] width 833 height 415
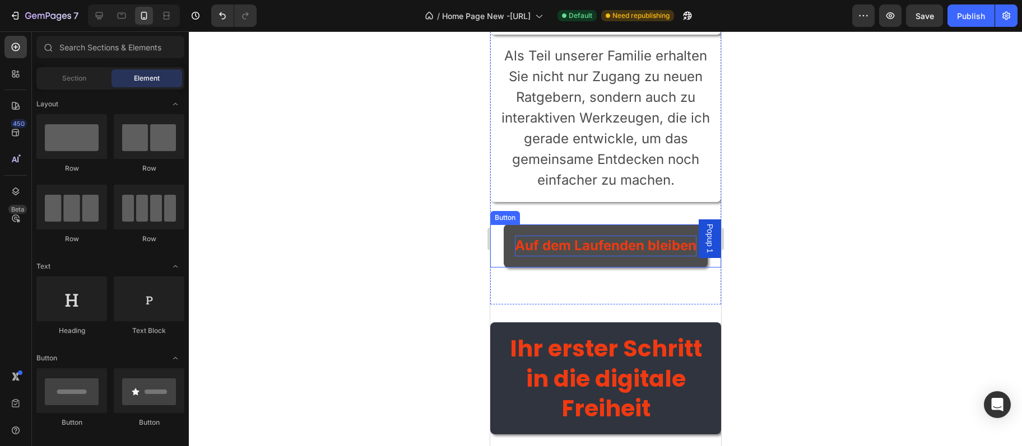
click at [602, 246] on span "Auf dem Laufenden bleiben" at bounding box center [604, 245] width 181 height 16
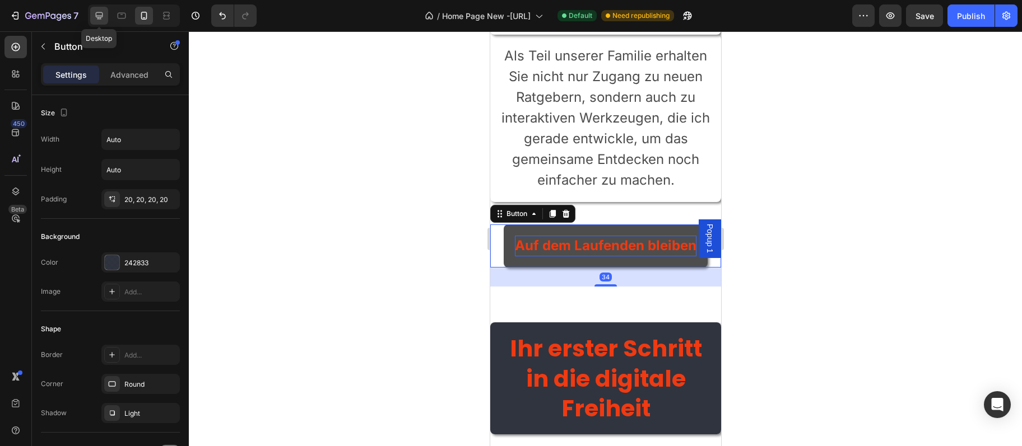
click at [102, 23] on div at bounding box center [99, 16] width 18 height 18
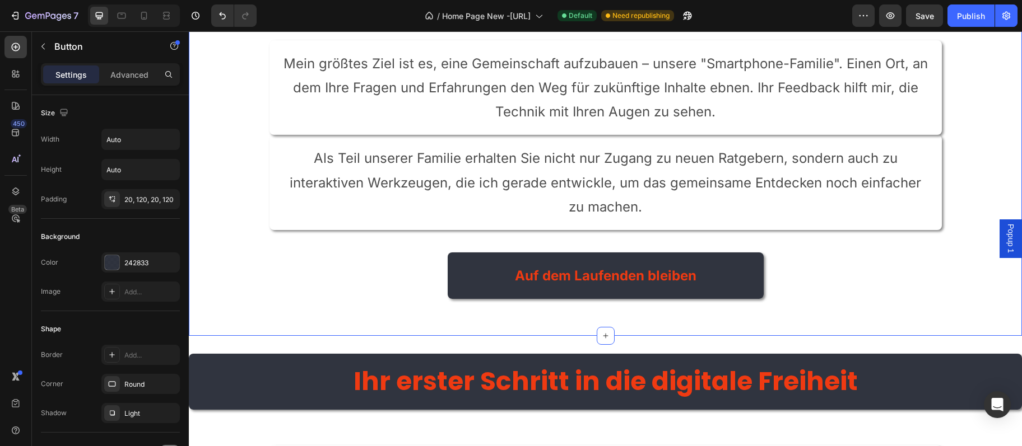
scroll to position [3847, 0]
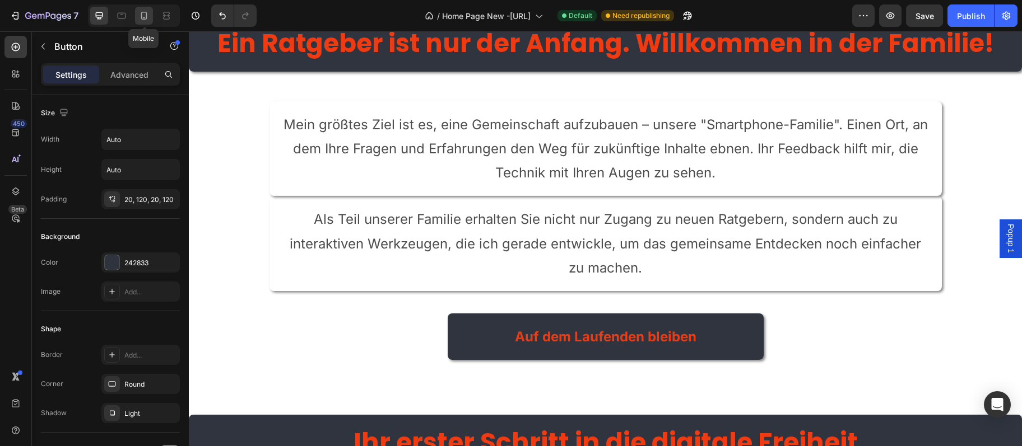
click at [146, 16] on icon at bounding box center [144, 16] width 6 height 8
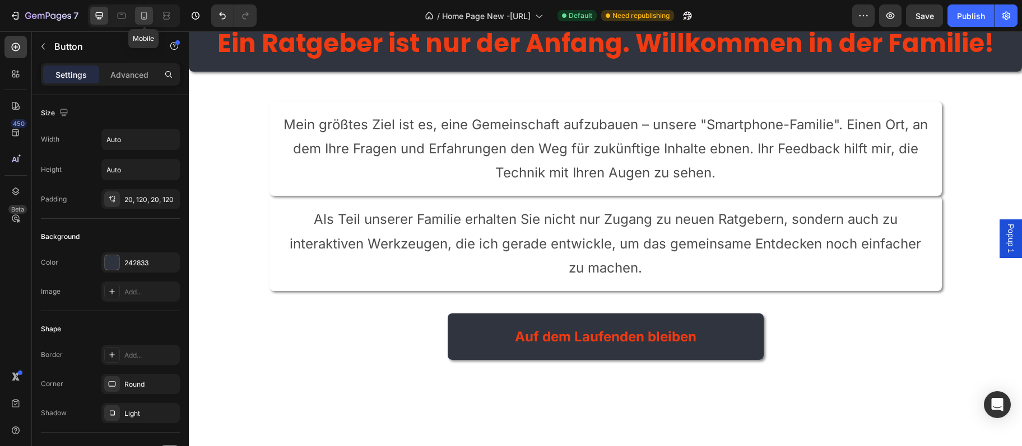
type input "20"
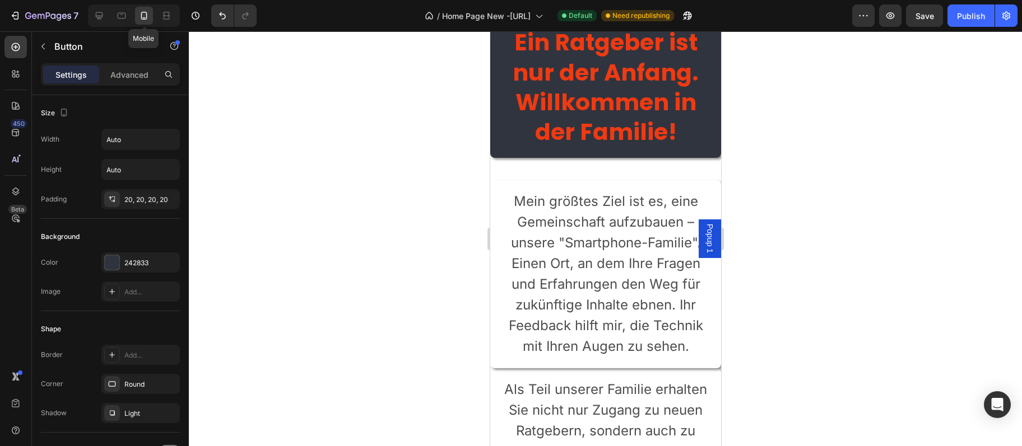
scroll to position [4338, 0]
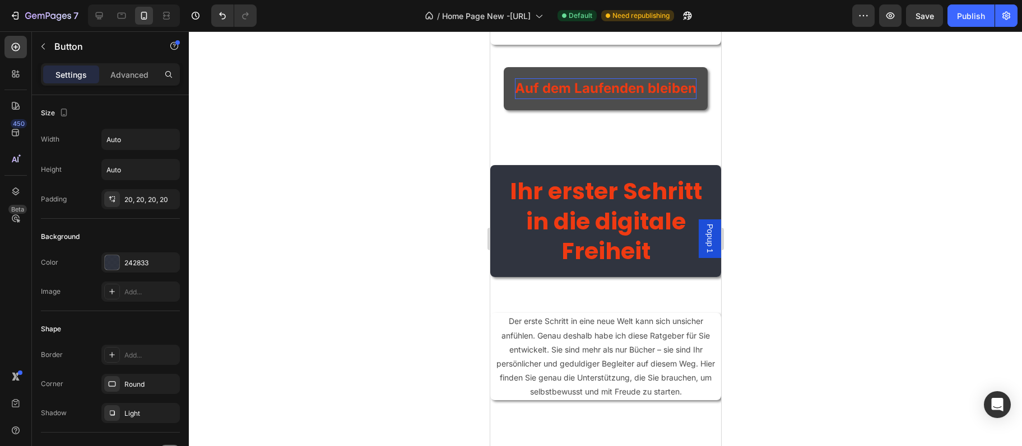
click at [543, 99] on p "Auf dem Laufenden bleiben" at bounding box center [604, 88] width 181 height 21
click at [569, 109] on link "Auf dem Laufenden bleiben" at bounding box center [605, 88] width 204 height 43
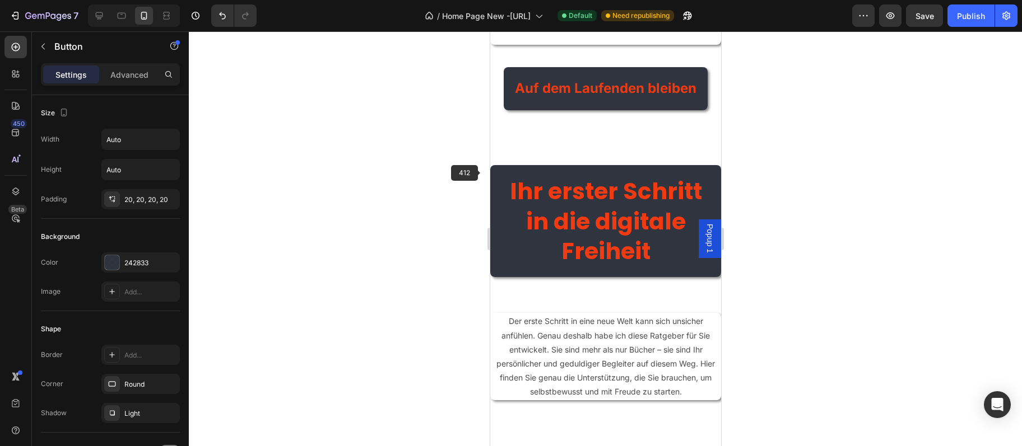
click at [544, 208] on h2 "Ihr erster Schritt in die digitale Freiheit" at bounding box center [605, 221] width 231 height 112
click at [544, 209] on h2 "Ihr erster Schritt in die digitale Freiheit" at bounding box center [605, 221] width 231 height 112
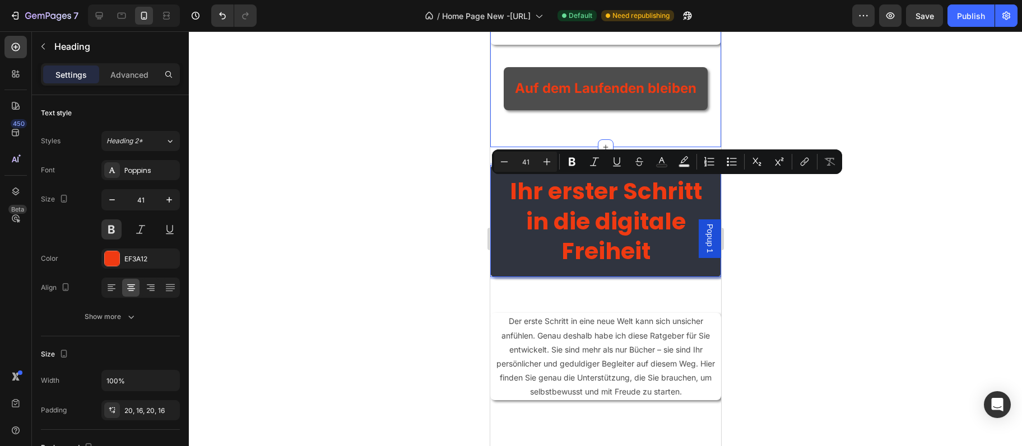
click at [594, 106] on link "Auf dem Laufenden bleiben" at bounding box center [605, 88] width 204 height 43
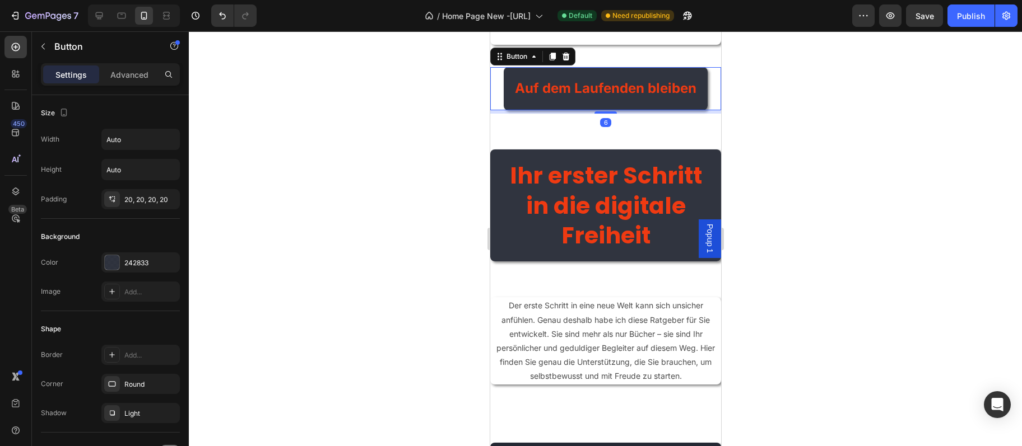
drag, startPoint x: 603, startPoint y: 132, endPoint x: 628, endPoint y: 151, distance: 31.6
click at [609, 114] on div at bounding box center [605, 112] width 22 height 2
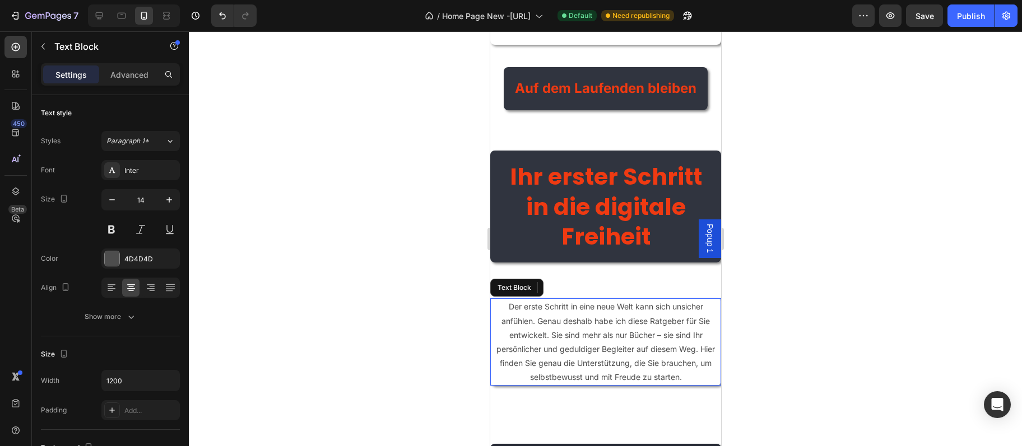
click at [543, 344] on p "Der erste Schritt in eine neue Welt kann sich unsicher anfühlen. Genau deshalb …" at bounding box center [605, 342] width 229 height 85
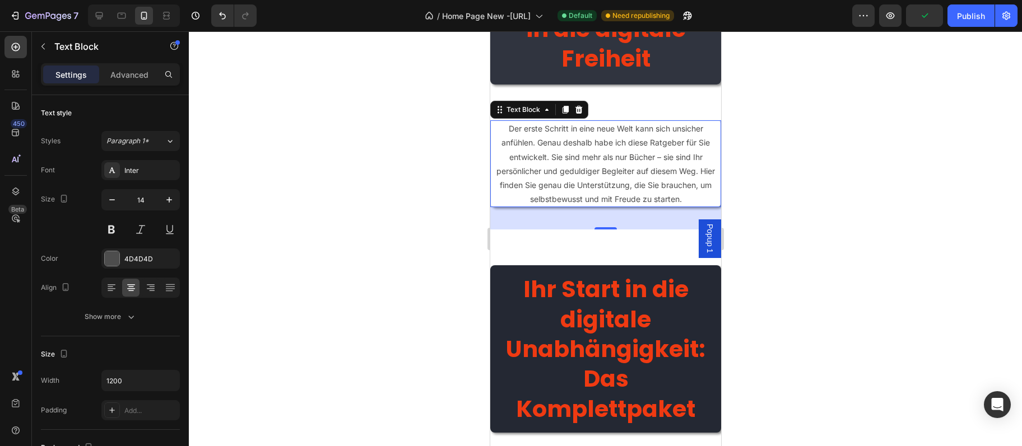
scroll to position [4460, 0]
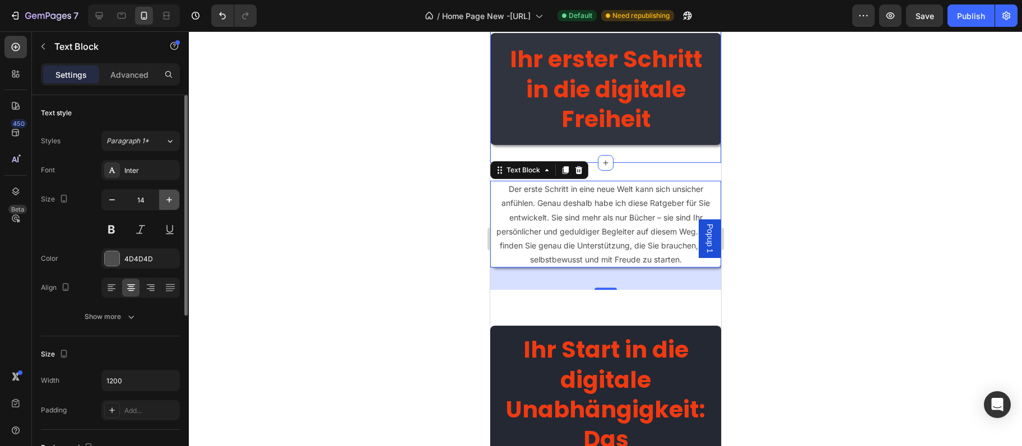
click at [171, 198] on icon "button" at bounding box center [169, 199] width 11 height 11
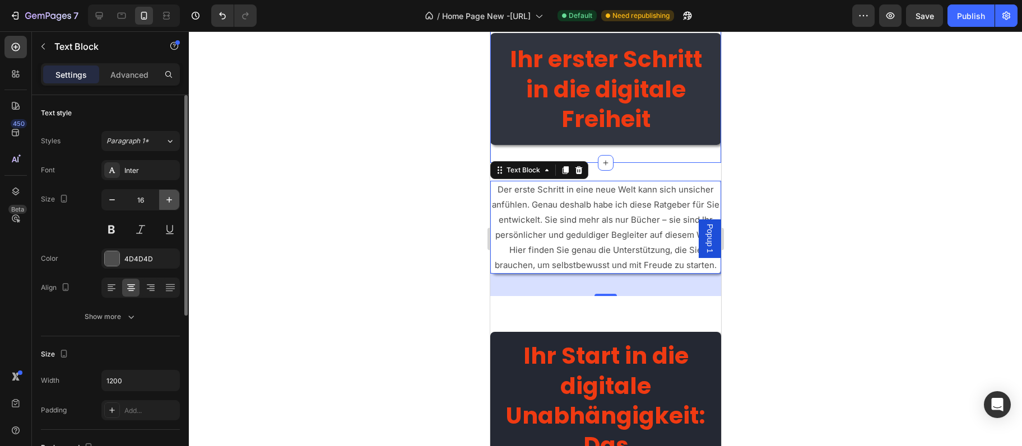
click at [171, 198] on icon "button" at bounding box center [169, 199] width 11 height 11
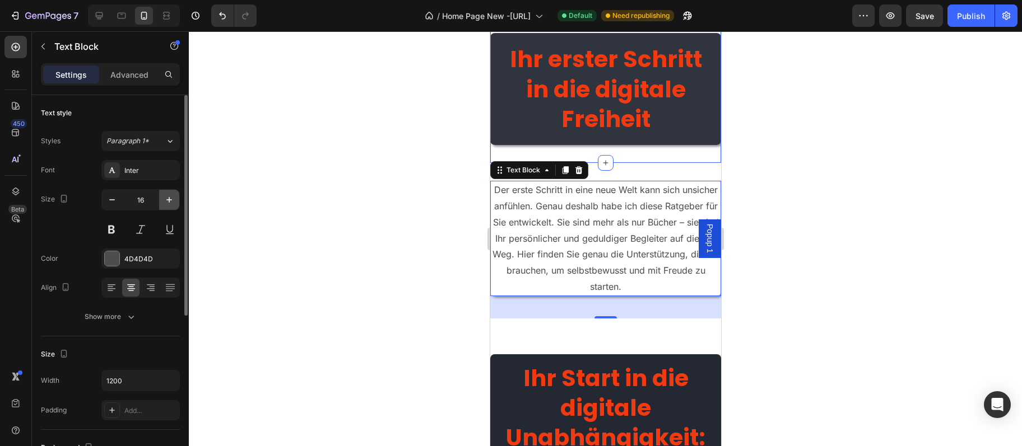
click at [171, 198] on icon "button" at bounding box center [169, 199] width 11 height 11
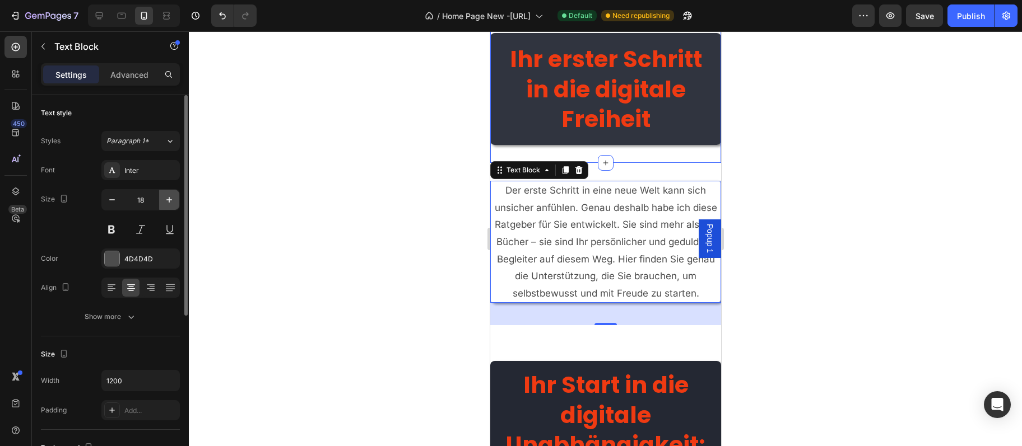
click at [171, 198] on icon "button" at bounding box center [169, 199] width 11 height 11
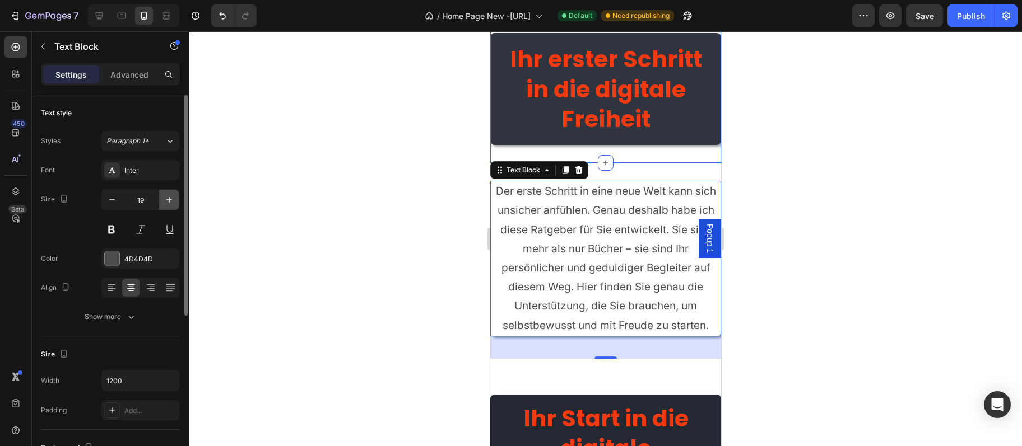
click at [171, 198] on icon "button" at bounding box center [169, 199] width 11 height 11
type input "20"
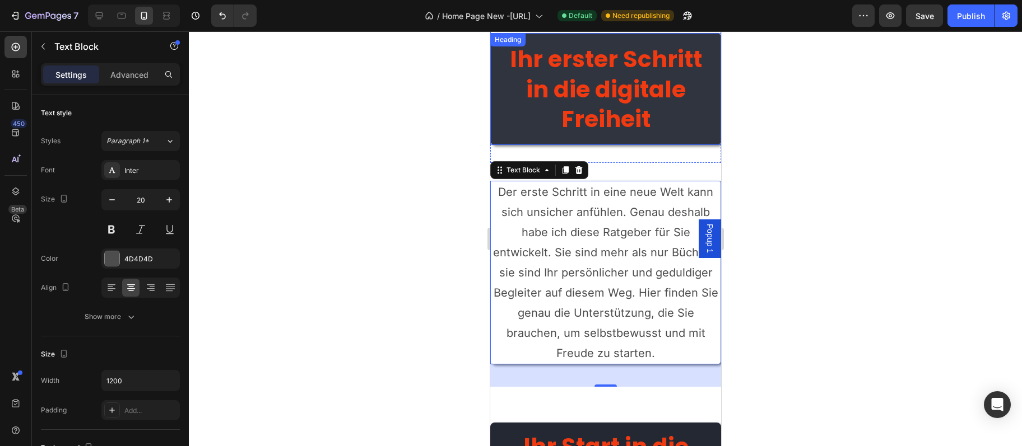
click at [576, 101] on p "Ihr erster Schritt in die digitale Freiheit" at bounding box center [605, 89] width 213 height 90
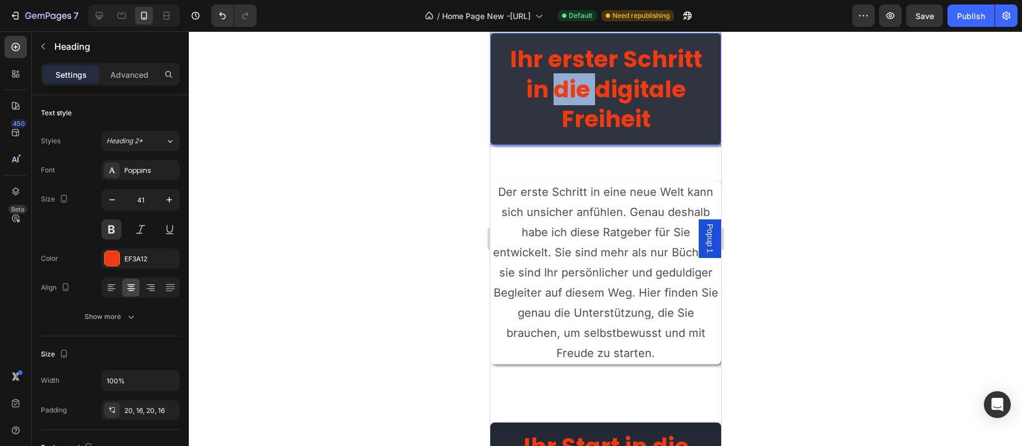
click at [577, 93] on p "Ihr erster Schritt in die digitale Freiheit" at bounding box center [605, 89] width 213 height 90
click at [577, 105] on p "Ihr erster Schritt in die digitale Freiheit" at bounding box center [605, 89] width 213 height 90
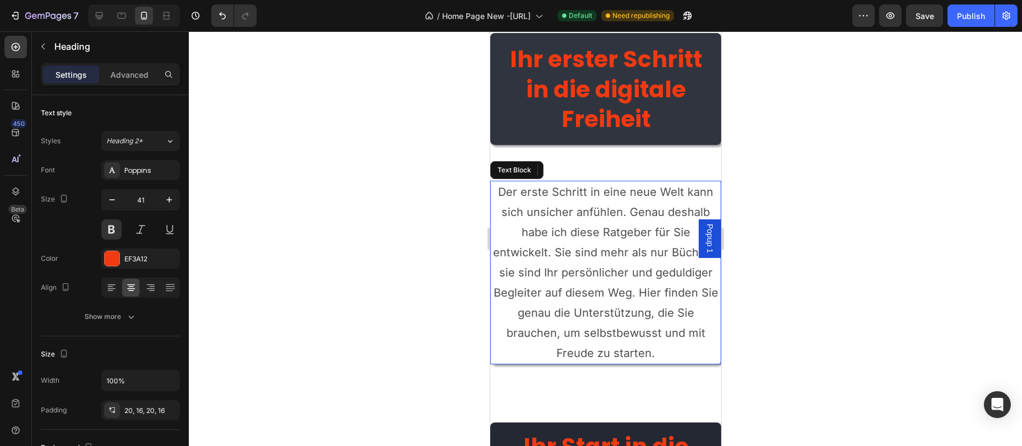
click at [571, 223] on p "Der erste Schritt in eine neue Welt kann sich unsicher anfühlen. Genau deshalb …" at bounding box center [605, 272] width 229 height 181
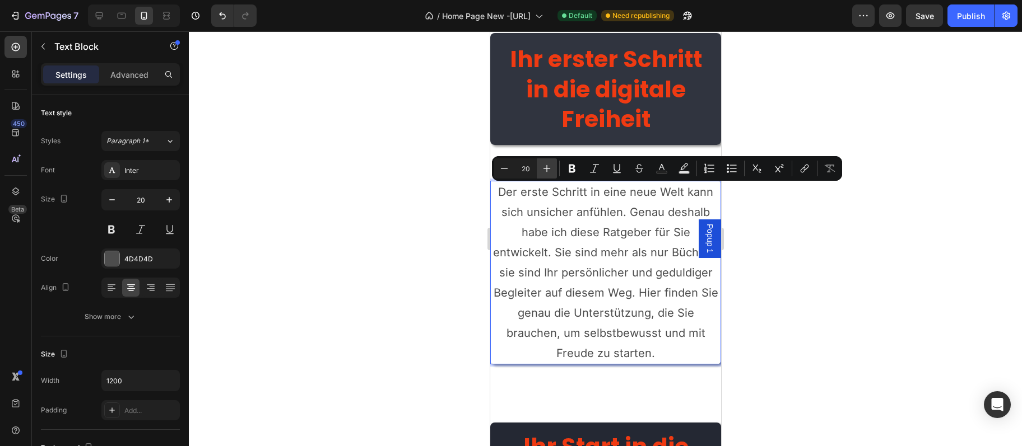
click at [552, 170] on icon "Editor contextual toolbar" at bounding box center [546, 168] width 11 height 11
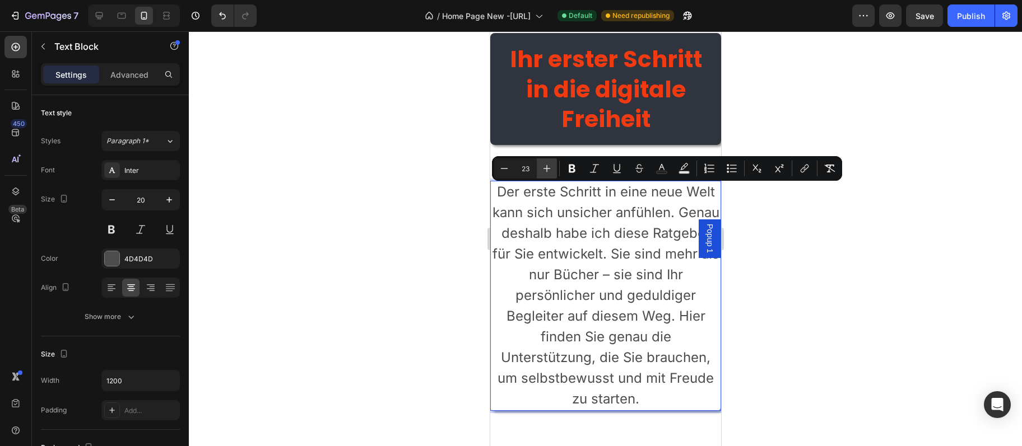
type input "24"
click at [324, 204] on div at bounding box center [605, 238] width 833 height 415
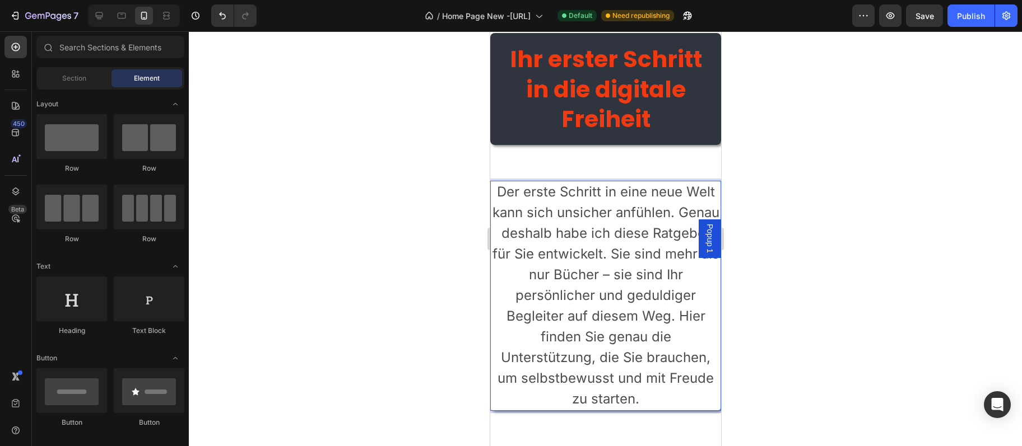
click at [516, 247] on p "Der erste Schritt in eine neue Welt kann sich unsicher anfühlen. Genau deshalb …" at bounding box center [605, 296] width 229 height 228
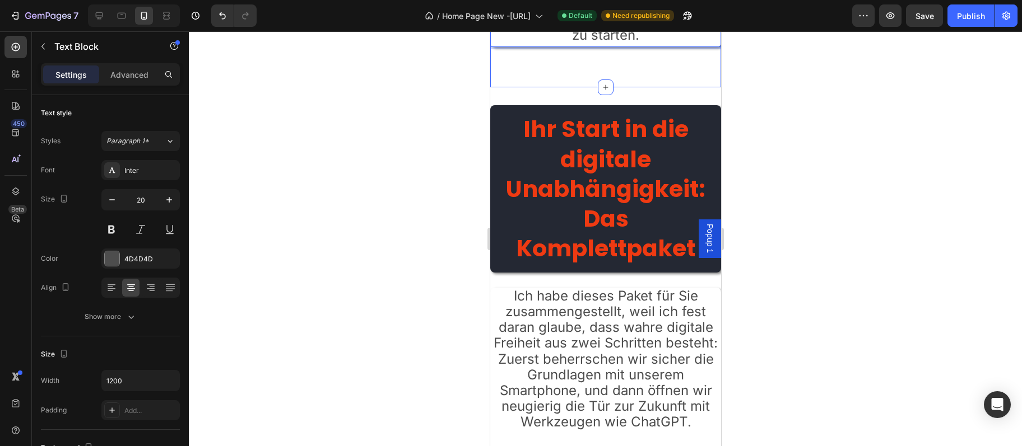
scroll to position [4884, 0]
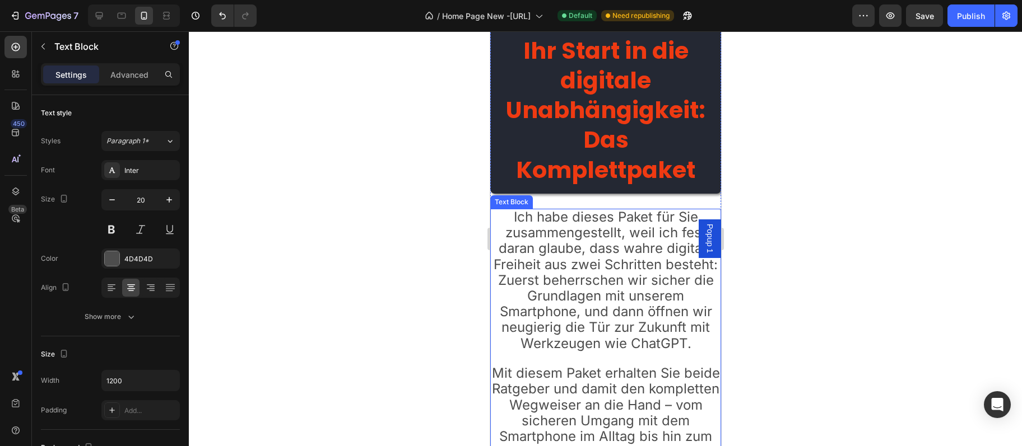
click at [566, 259] on span "Ich habe dieses Paket für Sie zusammengestellt, weil ich fest daran glaube, das…" at bounding box center [605, 280] width 224 height 143
click at [566, 258] on p "Ich habe dieses Paket für Sie zusammengestellt, weil ich fest daran glaube, das…" at bounding box center [605, 281] width 229 height 142
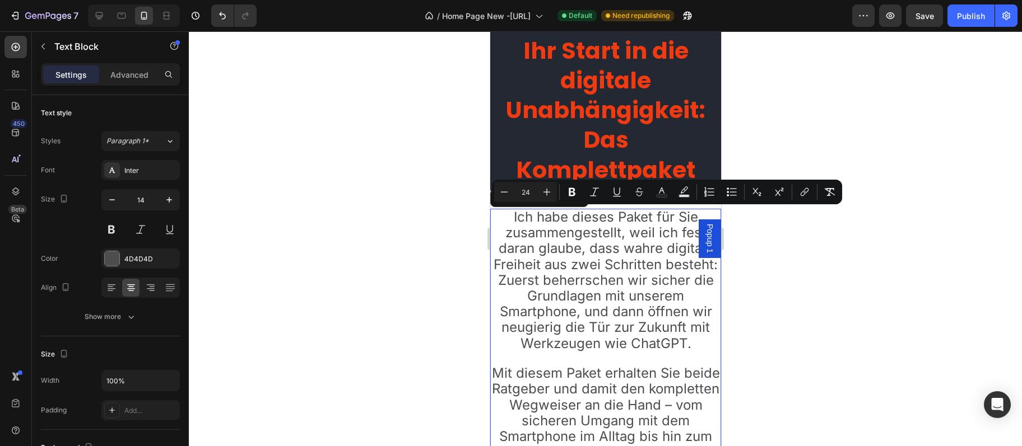
click at [566, 258] on p "Ich habe dieses Paket für Sie zusammengestellt, weil ich fest daran glaube, das…" at bounding box center [605, 281] width 229 height 142
click at [566, 257] on span "Ich habe dieses Paket für Sie zusammengestellt, weil ich fest daran glaube, das…" at bounding box center [605, 280] width 224 height 143
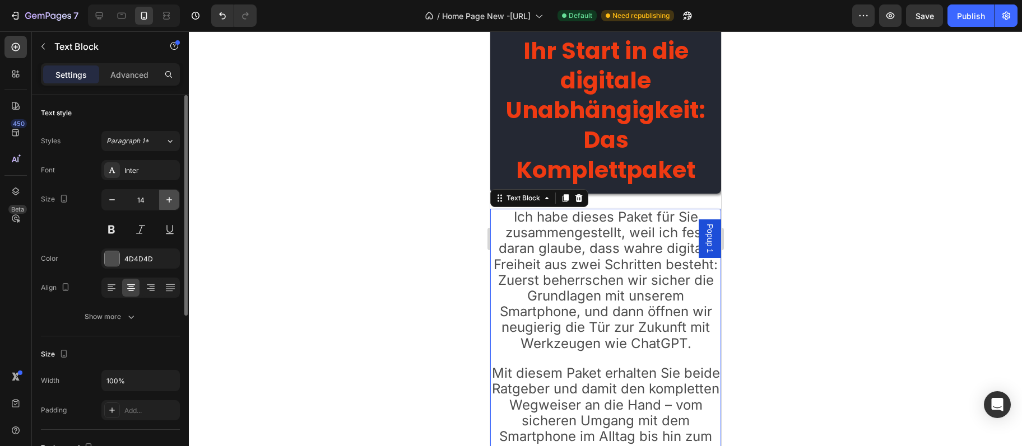
click at [164, 201] on button "button" at bounding box center [169, 200] width 20 height 20
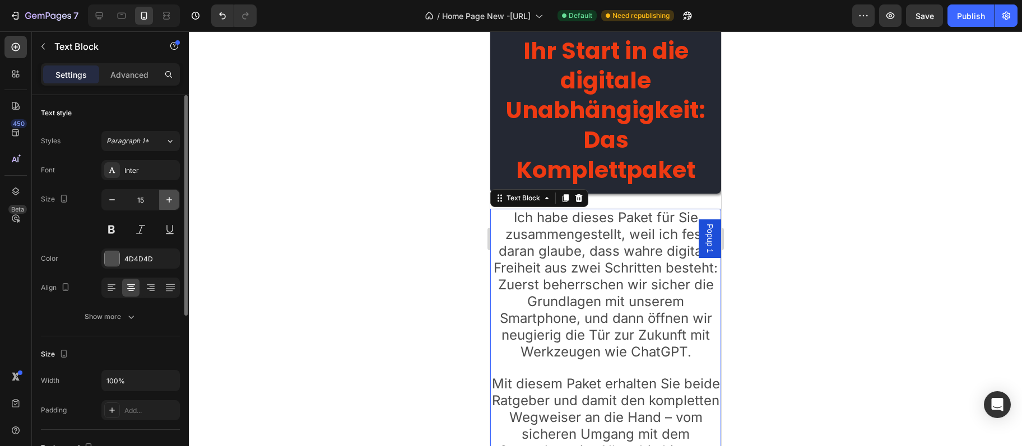
click at [164, 201] on button "button" at bounding box center [169, 200] width 20 height 20
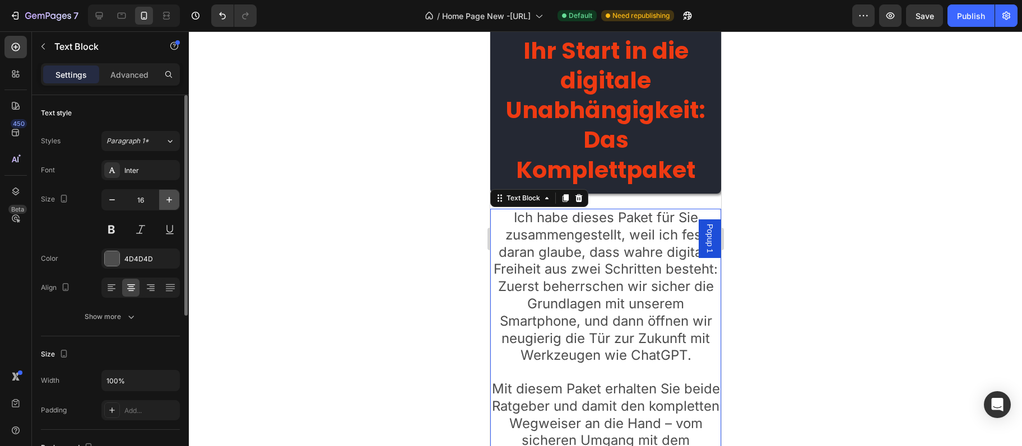
click at [164, 201] on button "button" at bounding box center [169, 200] width 20 height 20
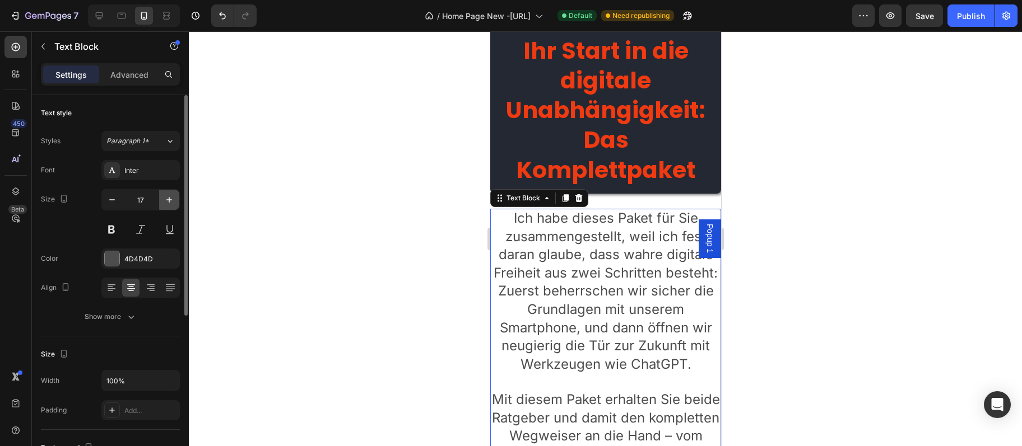
click at [164, 201] on button "button" at bounding box center [169, 200] width 20 height 20
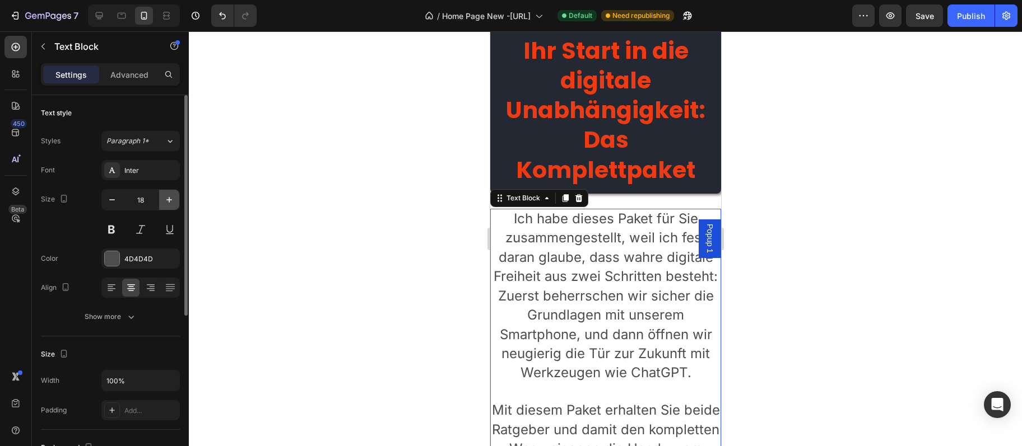
click at [164, 201] on button "button" at bounding box center [169, 200] width 20 height 20
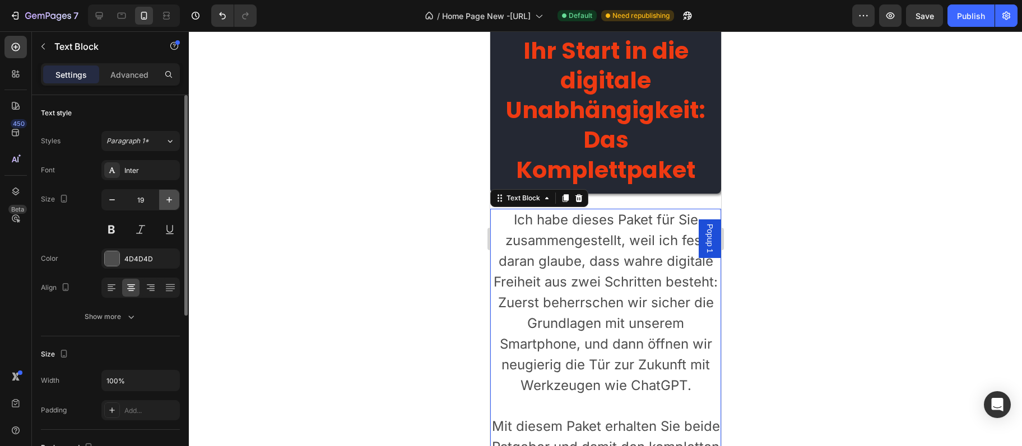
type input "20"
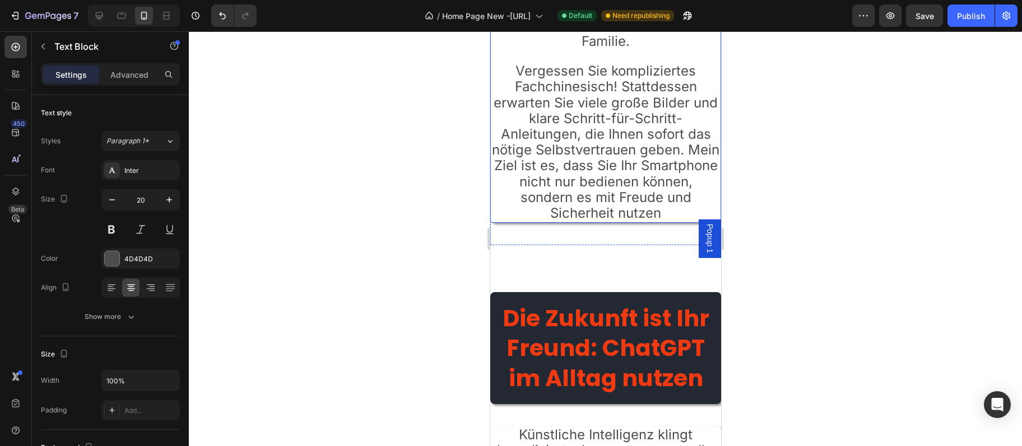
scroll to position [6219, 0]
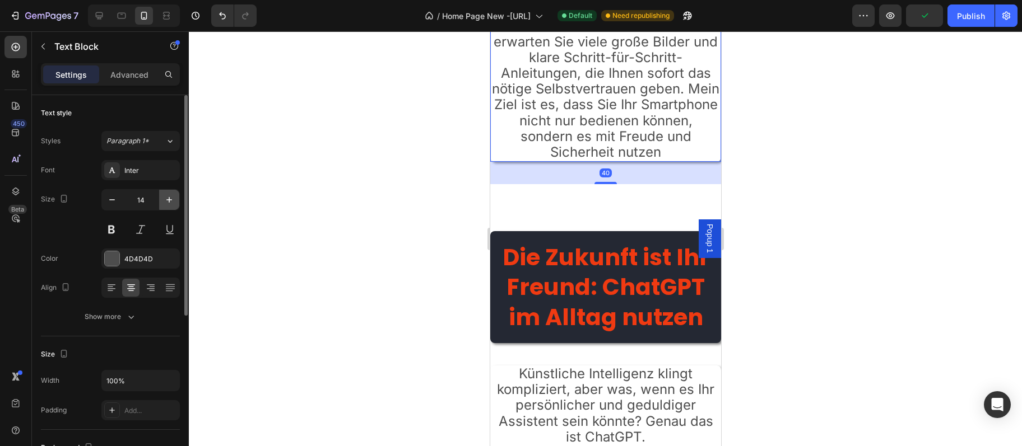
click at [176, 208] on button "button" at bounding box center [169, 200] width 20 height 20
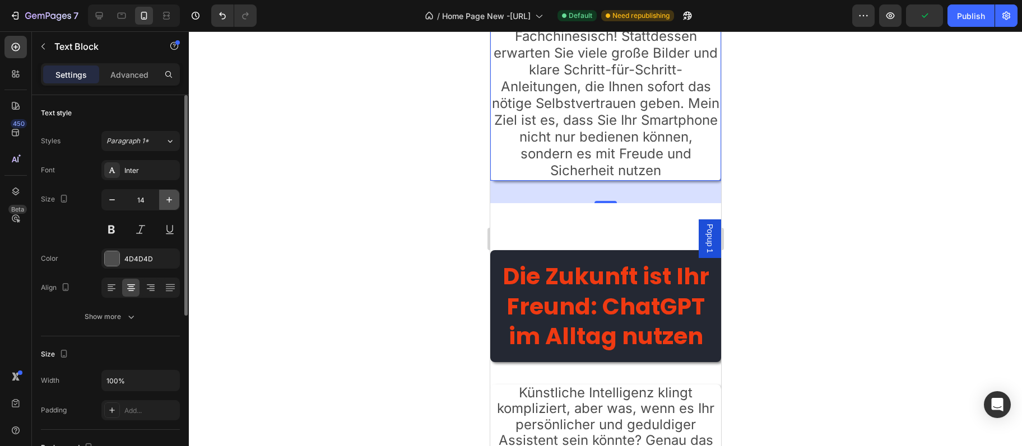
click at [176, 208] on button "button" at bounding box center [169, 200] width 20 height 20
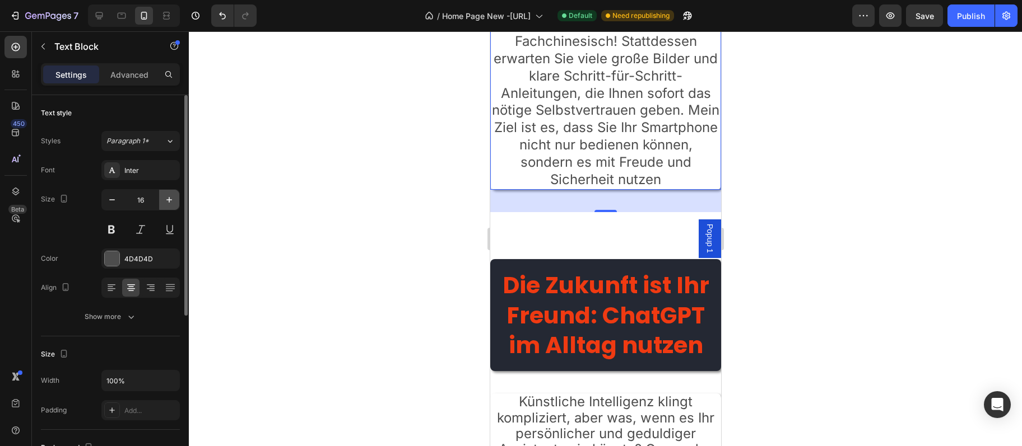
click at [176, 208] on button "button" at bounding box center [169, 200] width 20 height 20
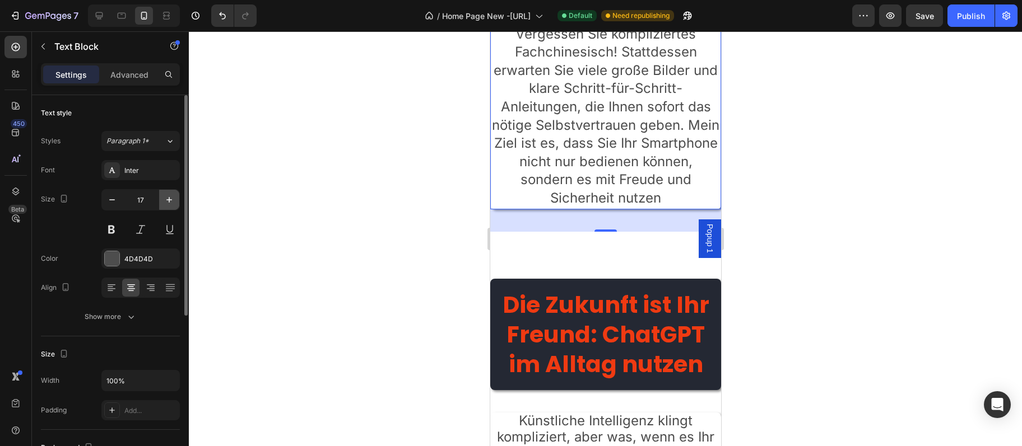
click at [176, 208] on button "button" at bounding box center [169, 200] width 20 height 20
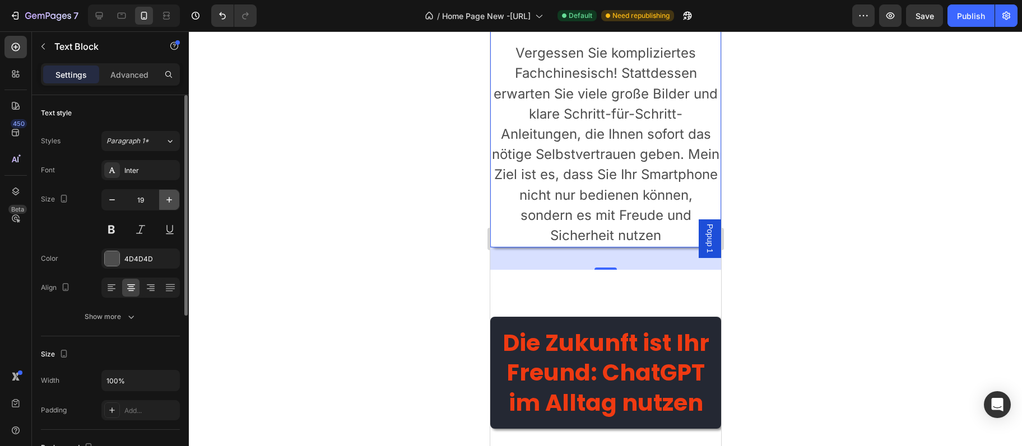
click at [176, 208] on button "button" at bounding box center [169, 200] width 20 height 20
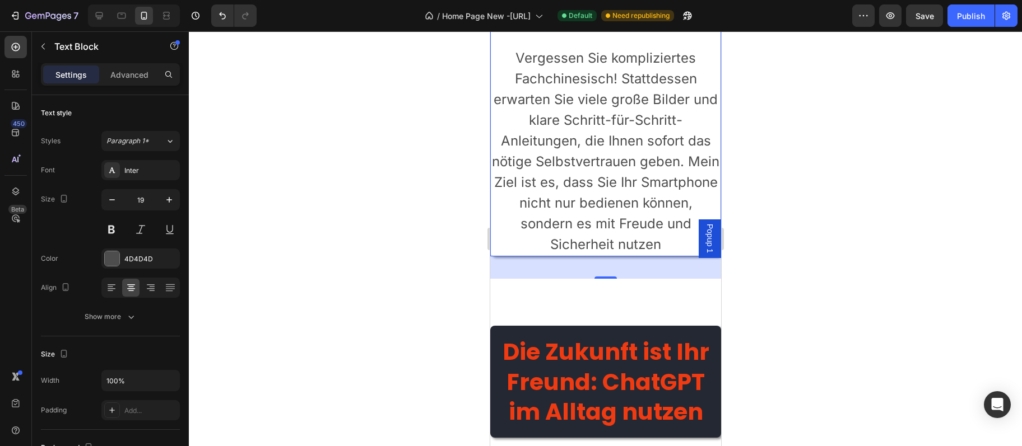
type input "20"
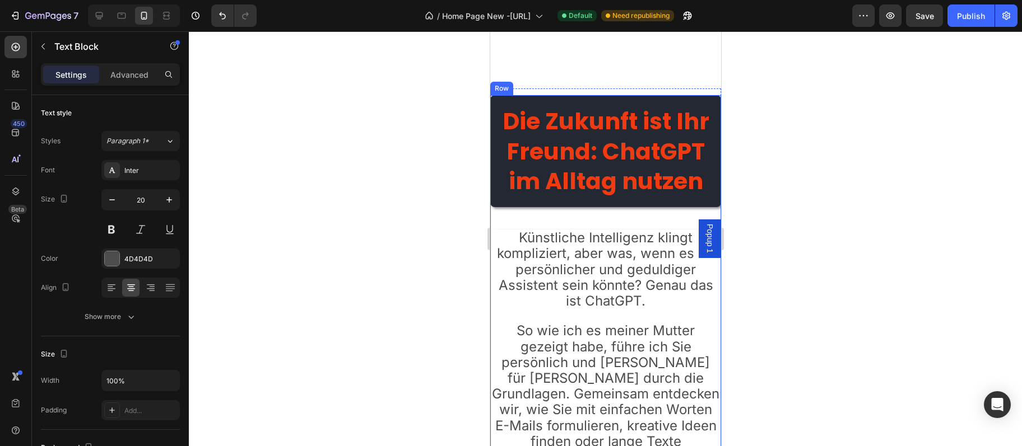
scroll to position [6826, 0]
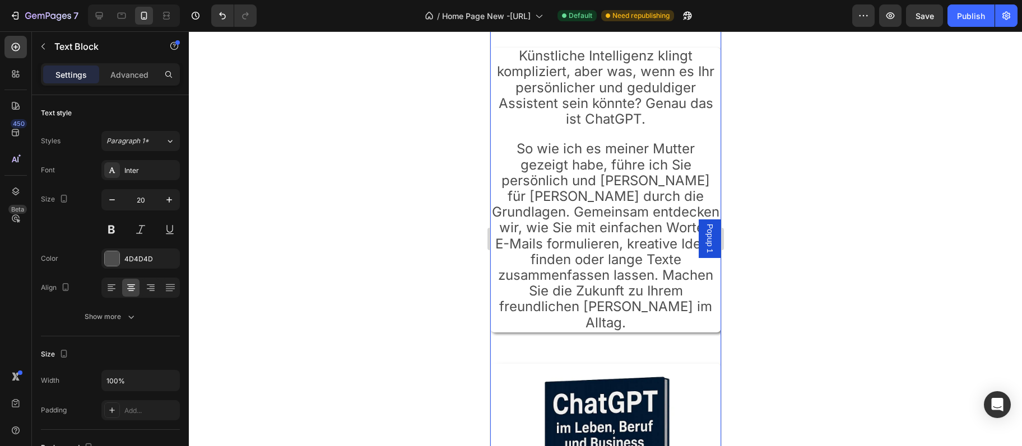
click at [649, 214] on span "So wie ich es meiner Mutter gezeigt habe, führe ich Sie persönlich und [PERSON_…" at bounding box center [604, 236] width 227 height 190
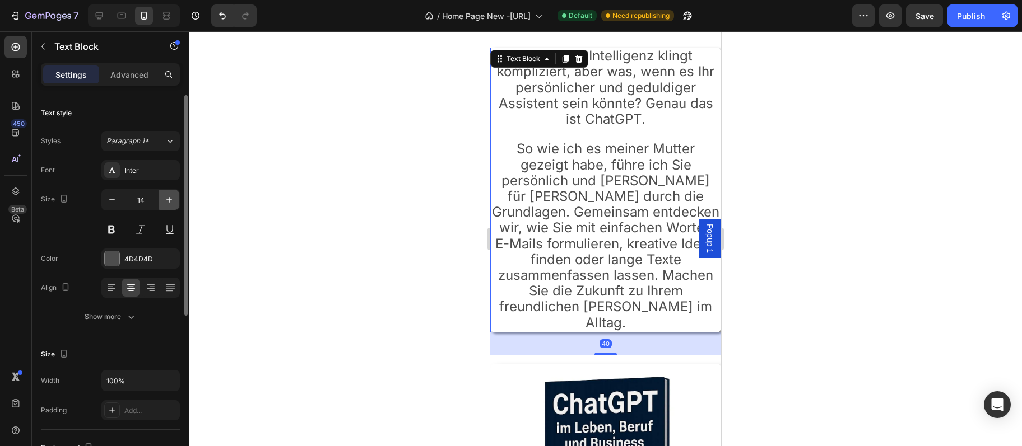
click at [171, 198] on icon "button" at bounding box center [169, 199] width 11 height 11
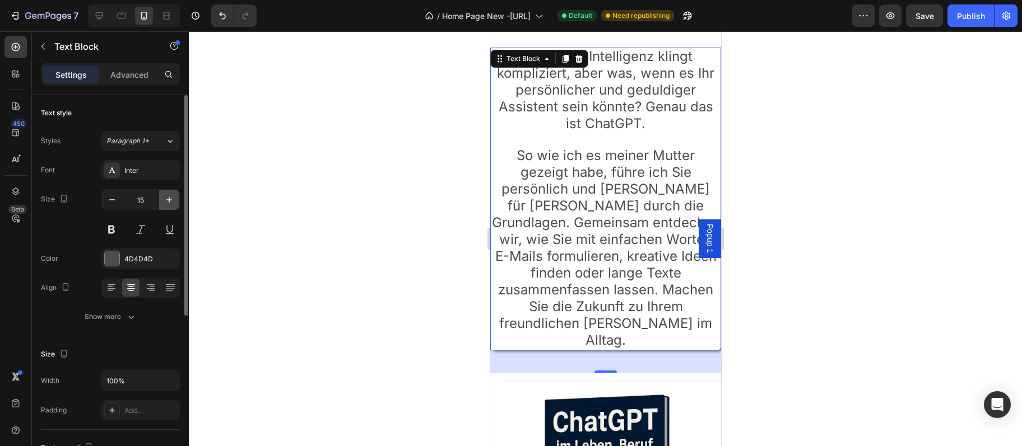
click at [170, 198] on icon "button" at bounding box center [169, 199] width 11 height 11
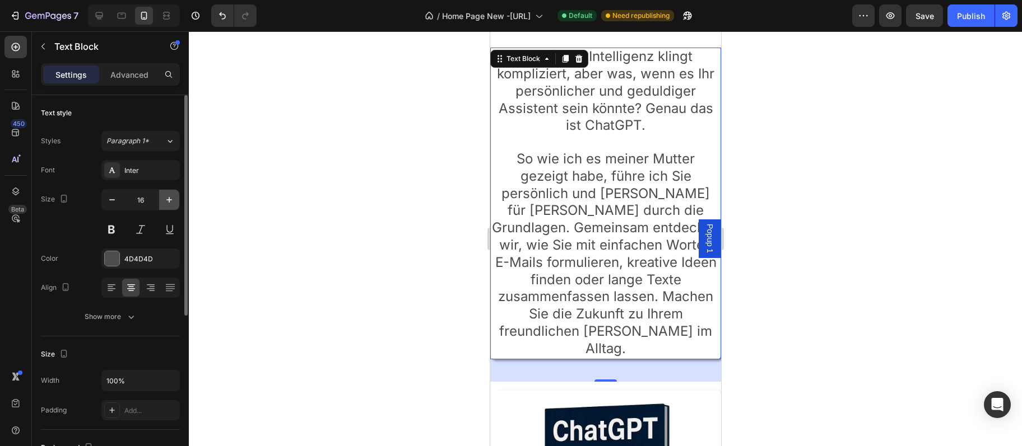
click at [170, 198] on icon "button" at bounding box center [169, 199] width 11 height 11
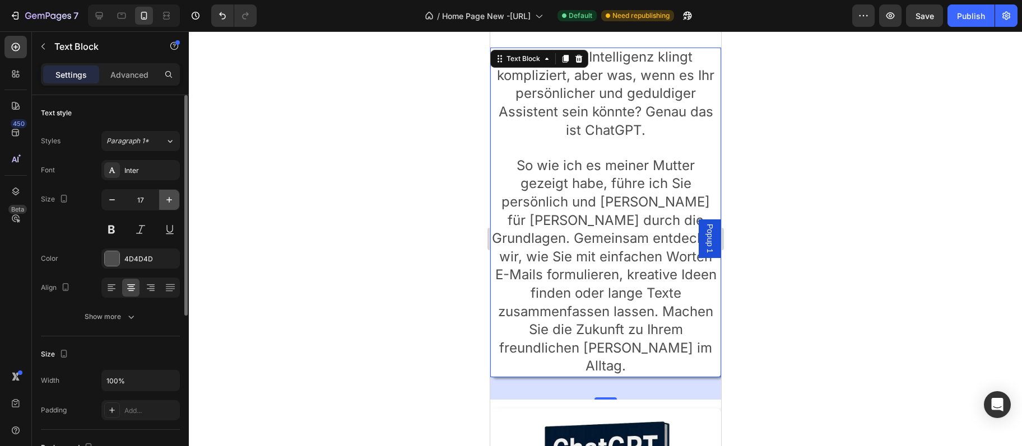
click at [170, 198] on icon "button" at bounding box center [169, 199] width 11 height 11
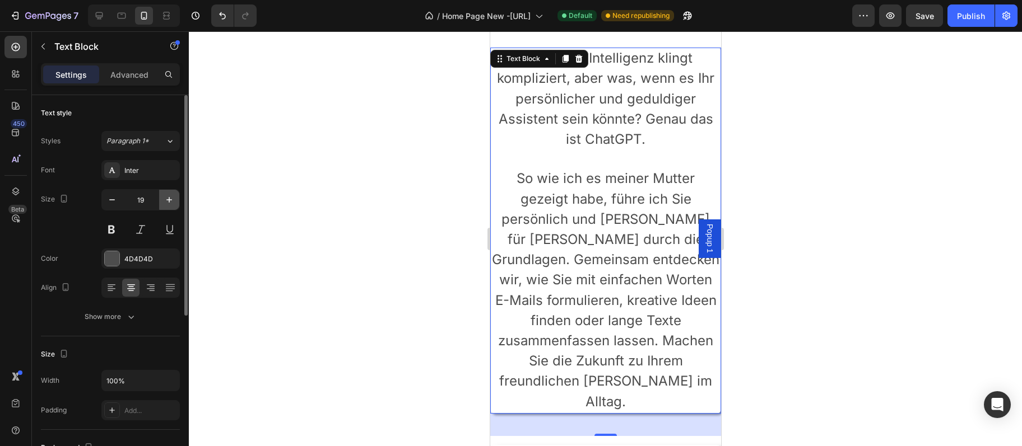
drag, startPoint x: 170, startPoint y: 198, endPoint x: 48, endPoint y: 189, distance: 122.4
click at [170, 198] on icon "button" at bounding box center [169, 199] width 11 height 11
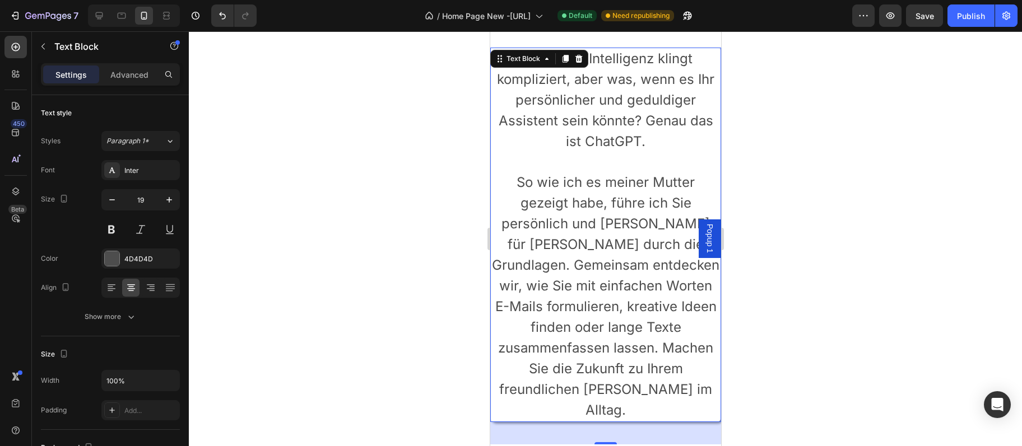
type input "20"
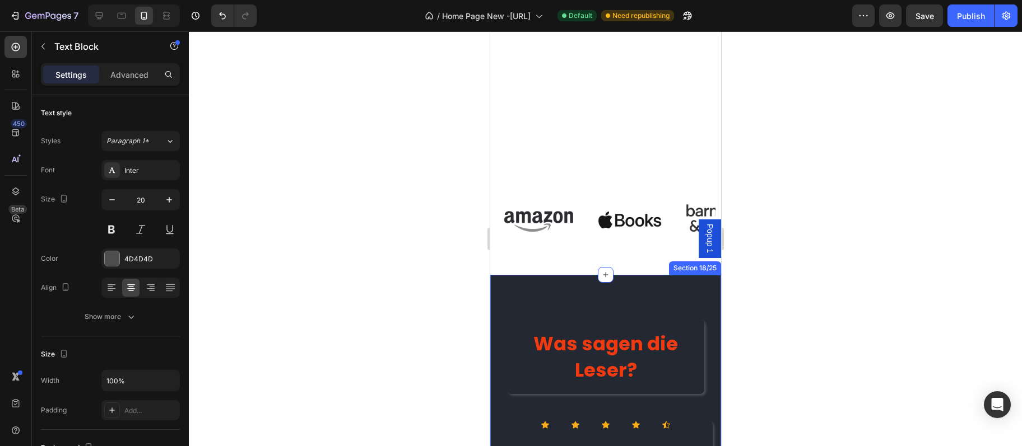
scroll to position [7675, 0]
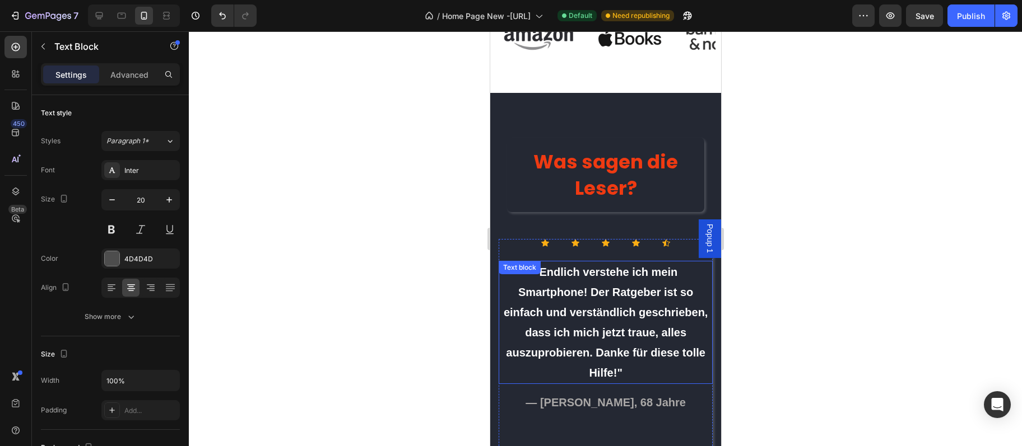
click at [639, 295] on strong ""Endlich verstehe ich mein Smartphone! Der Ratgeber ist so einfach und verständ…" at bounding box center [605, 322] width 204 height 113
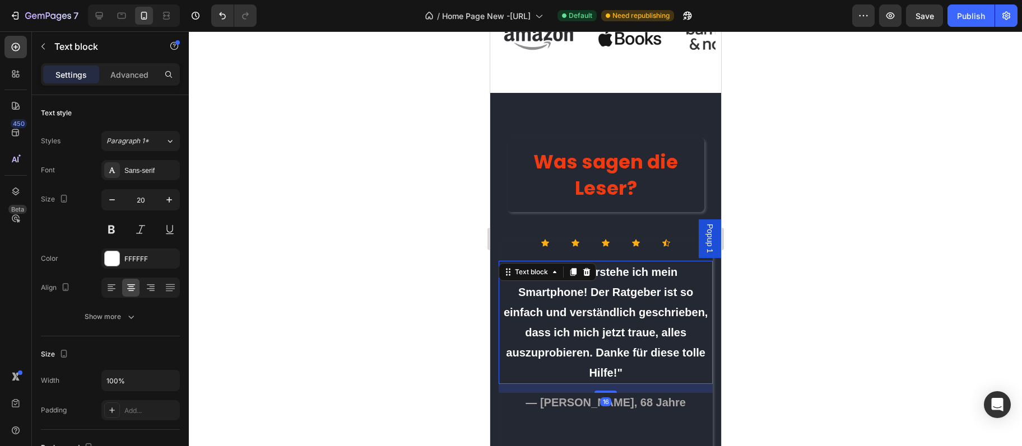
click at [631, 294] on strong ""Endlich verstehe ich mein Smartphone! Der Ratgeber ist so einfach und verständ…" at bounding box center [605, 322] width 204 height 113
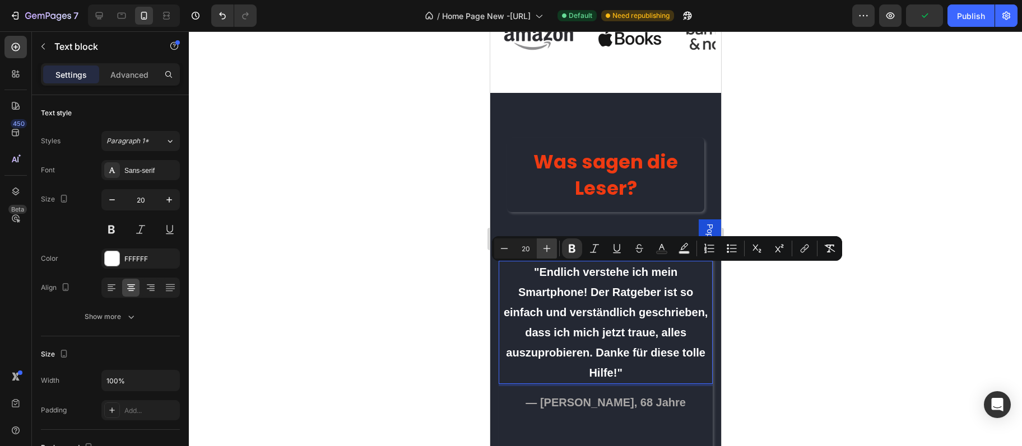
click at [550, 252] on icon "Editor contextual toolbar" at bounding box center [546, 248] width 11 height 11
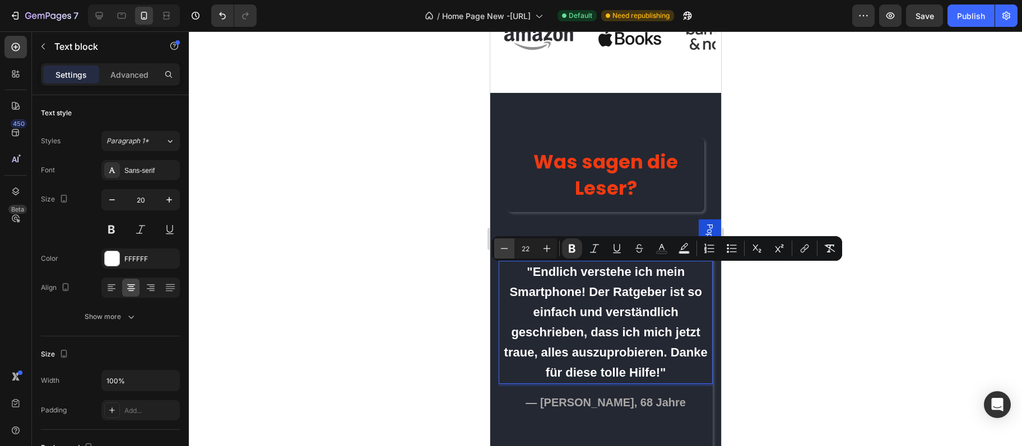
click at [512, 251] on button "Minus" at bounding box center [504, 249] width 20 height 20
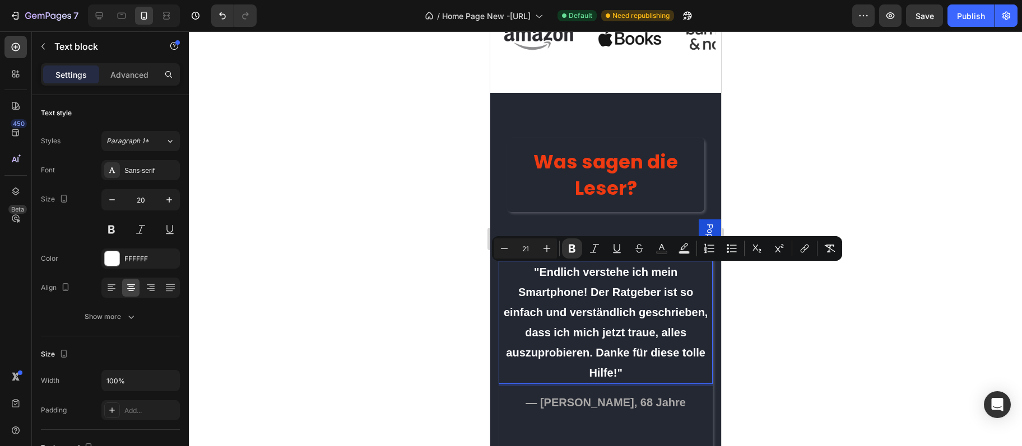
type input "20"
click at [543, 323] on p ""Endlich verstehe ich mein Smartphone! Der Ratgeber ist so einfach und verständ…" at bounding box center [605, 322] width 212 height 121
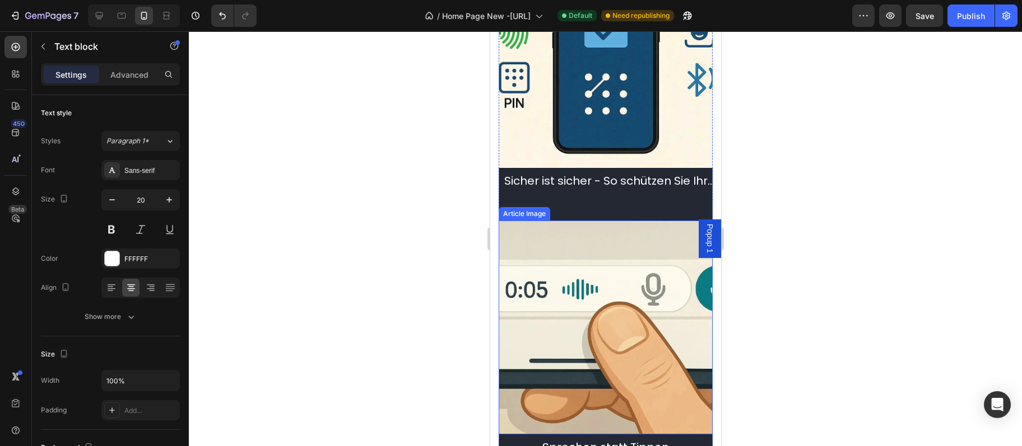
scroll to position [9009, 0]
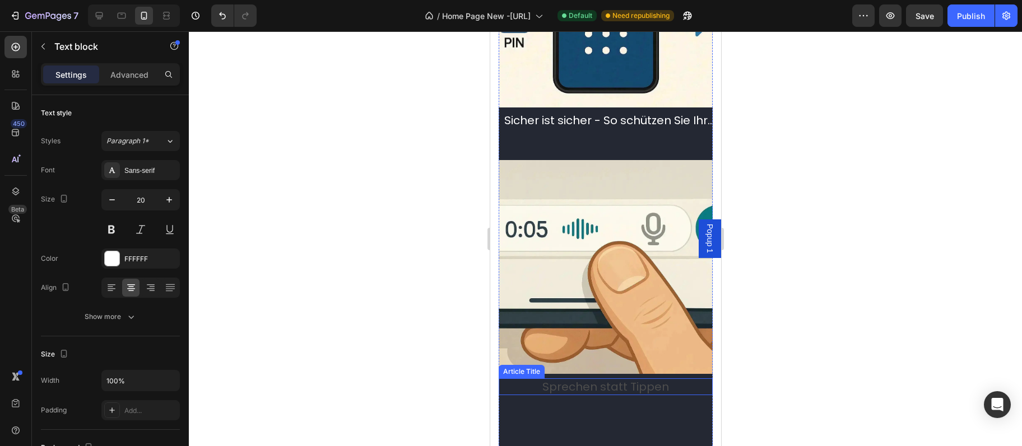
click at [672, 379] on h2 "Sprechen statt Tippen" at bounding box center [605, 387] width 214 height 17
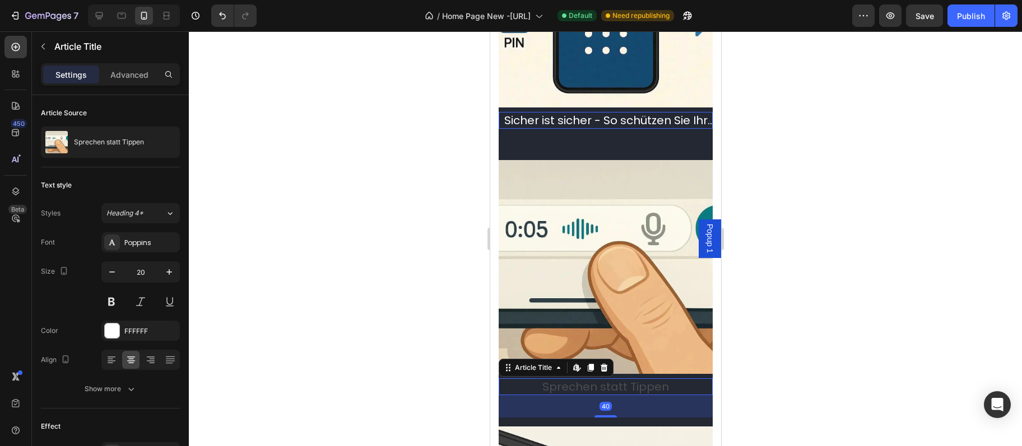
click at [647, 379] on h2 "Sprechen statt Tippen" at bounding box center [605, 387] width 214 height 17
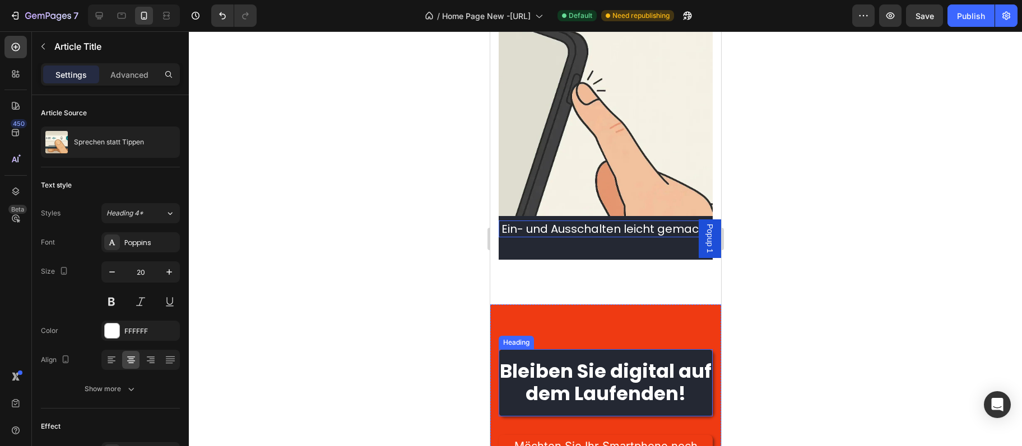
scroll to position [9555, 0]
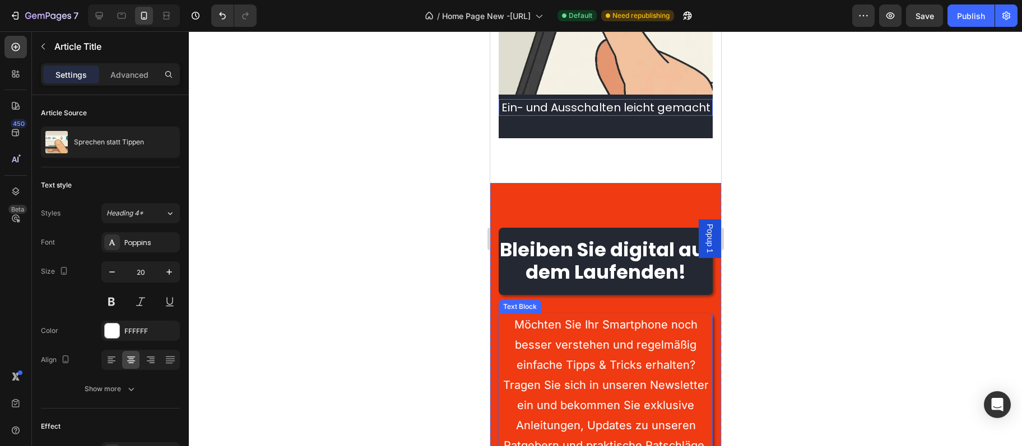
click at [675, 315] on p "Möchten Sie Ihr Smartphone noch besser verstehen und regelmäßig einfache Tipps …" at bounding box center [605, 395] width 212 height 161
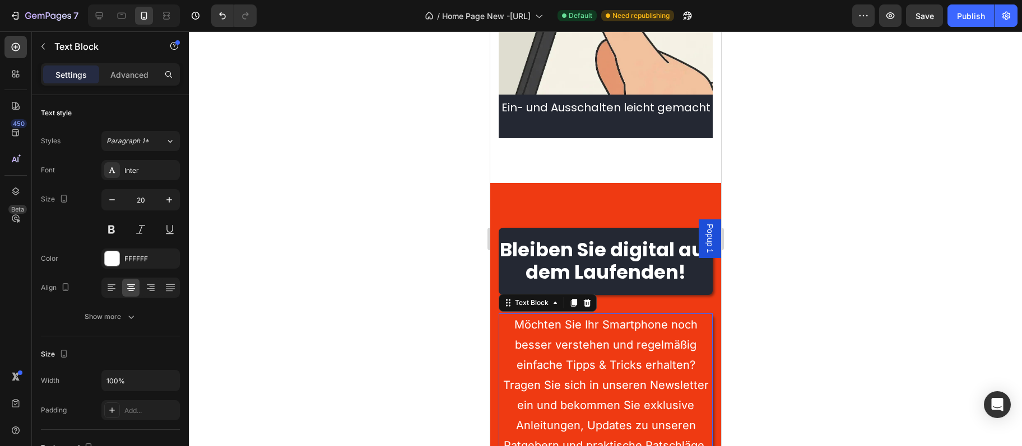
click at [675, 315] on p "Möchten Sie Ihr Smartphone noch besser verstehen und regelmäßig einfache Tipps …" at bounding box center [605, 395] width 212 height 161
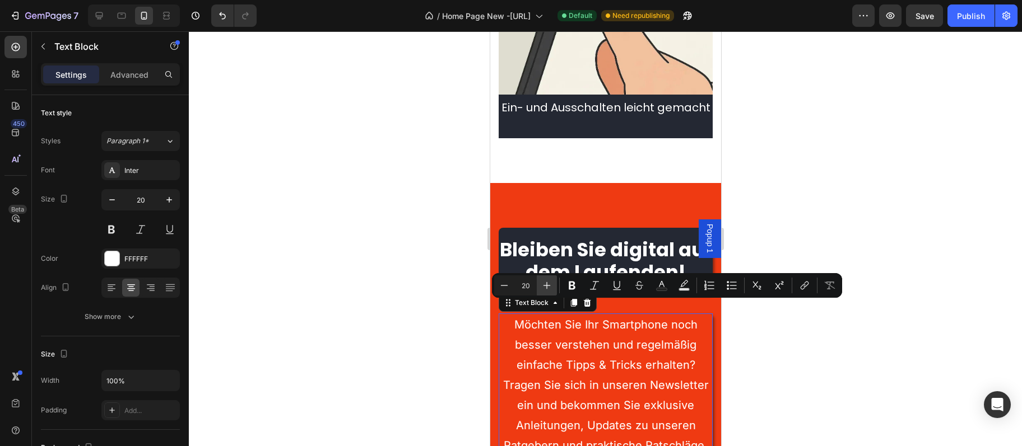
click at [548, 287] on icon "Editor contextual toolbar" at bounding box center [546, 285] width 11 height 11
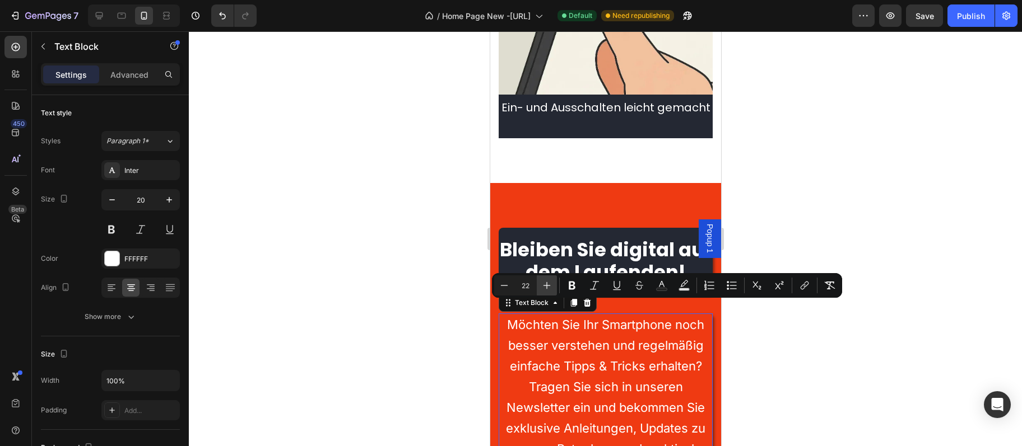
click at [547, 287] on icon "Editor contextual toolbar" at bounding box center [546, 285] width 7 height 7
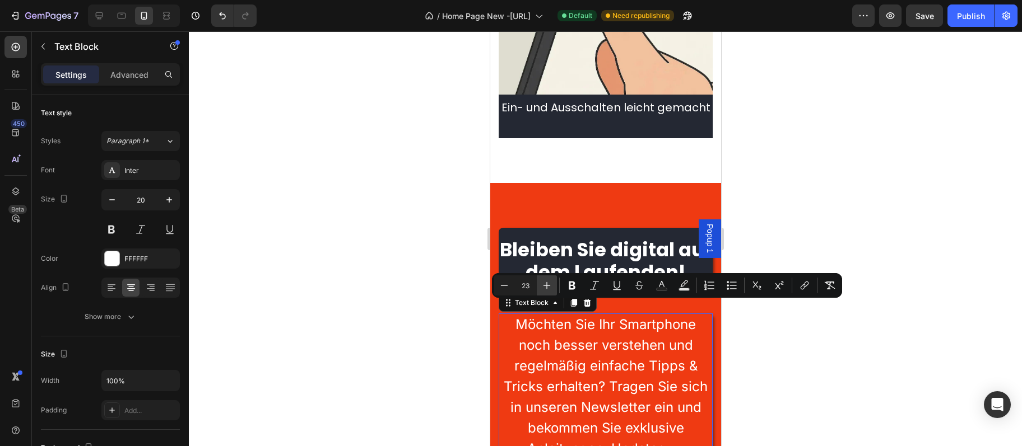
type input "24"
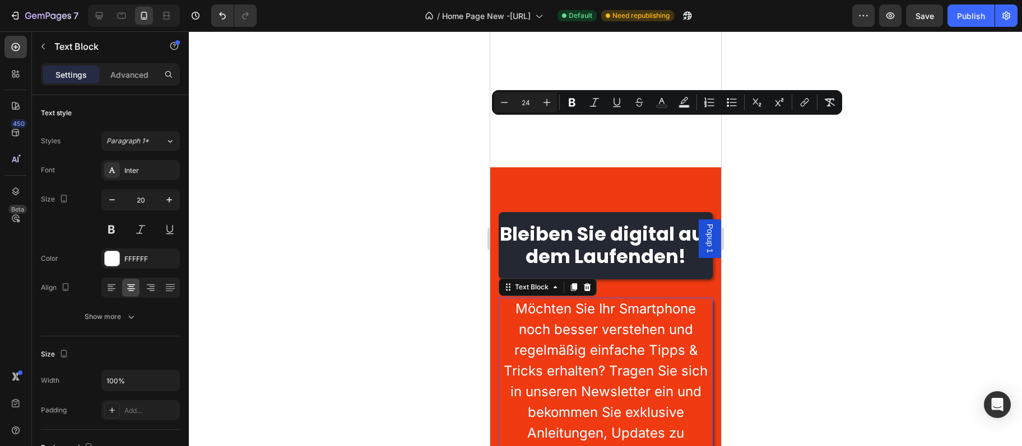
click at [882, 345] on div at bounding box center [605, 238] width 833 height 415
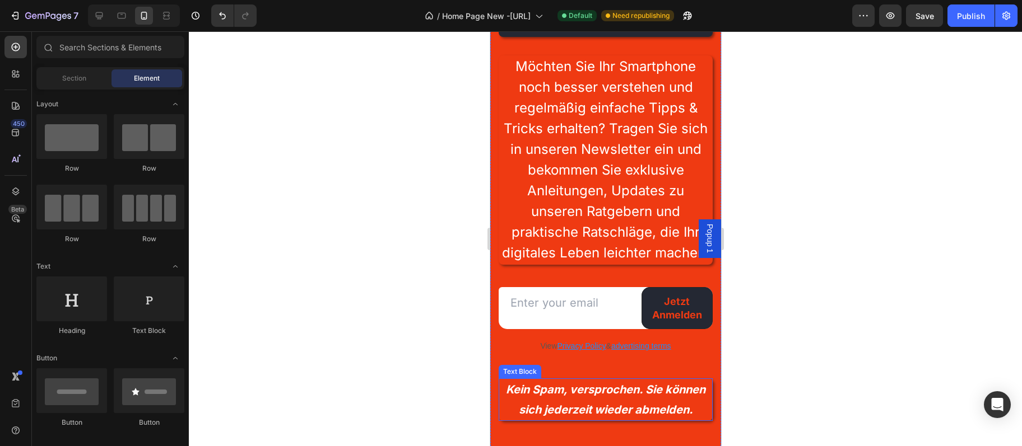
scroll to position [9859, 0]
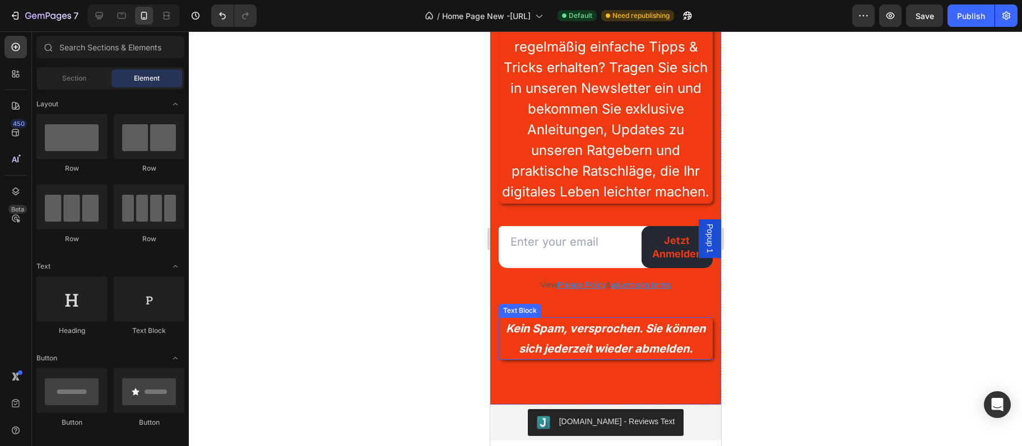
click at [633, 336] on icon "Kein Spam, versprochen. Sie können sich jederzeit wieder abmelden." at bounding box center [604, 339] width 199 height 34
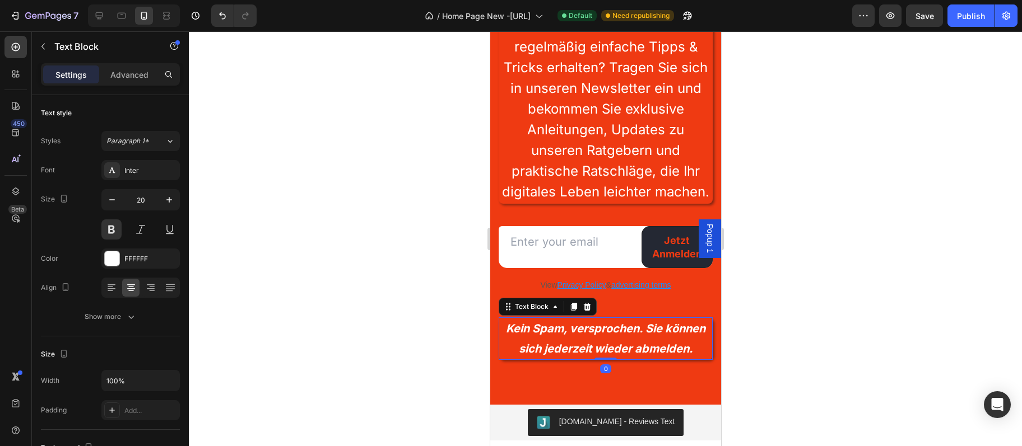
click at [633, 336] on icon "Kein Spam, versprochen. Sie können sich jederzeit wieder abmelden." at bounding box center [604, 339] width 199 height 34
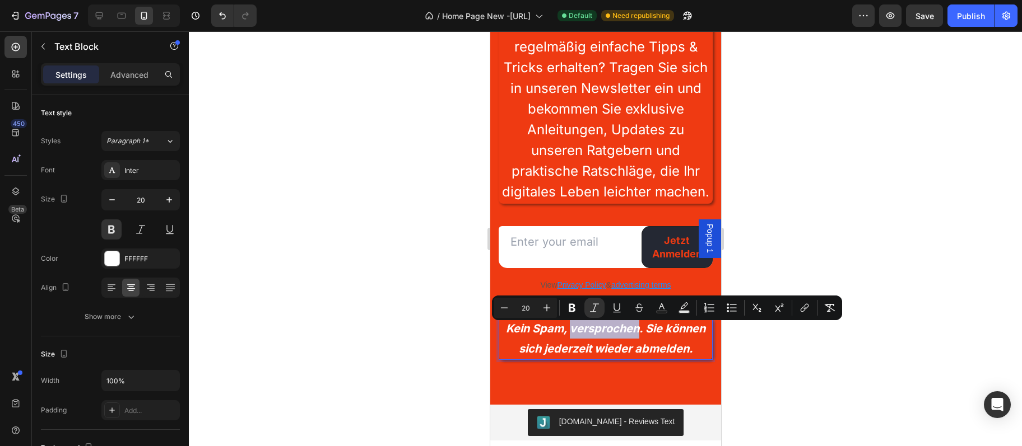
click at [633, 336] on icon "Kein Spam, versprochen. Sie können sich jederzeit wieder abmelden." at bounding box center [604, 339] width 199 height 34
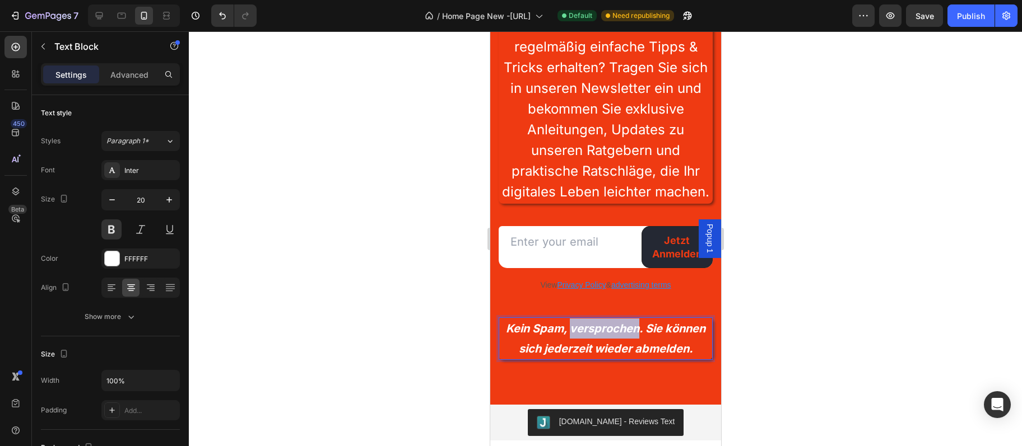
click at [633, 336] on icon "Kein Spam, versprochen. Sie können sich jederzeit wieder abmelden." at bounding box center [604, 339] width 199 height 34
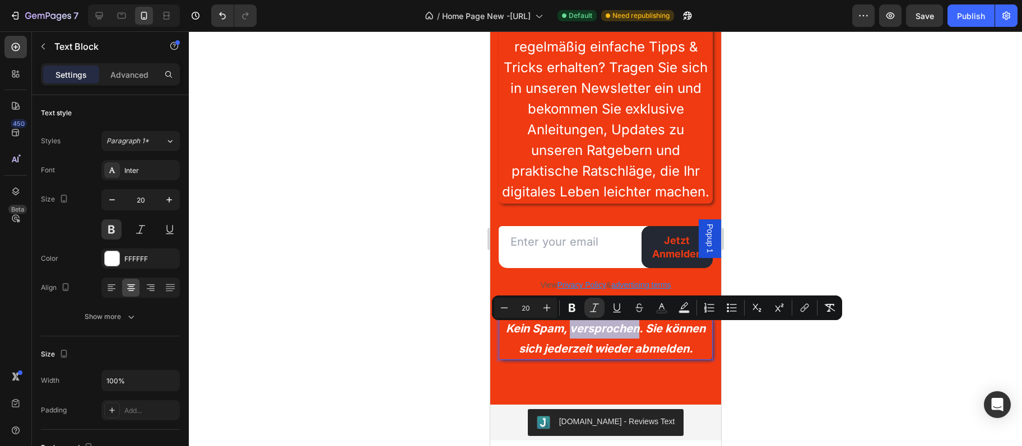
click at [633, 336] on icon "Kein Spam, versprochen. Sie können sich jederzeit wieder abmelden." at bounding box center [604, 339] width 199 height 34
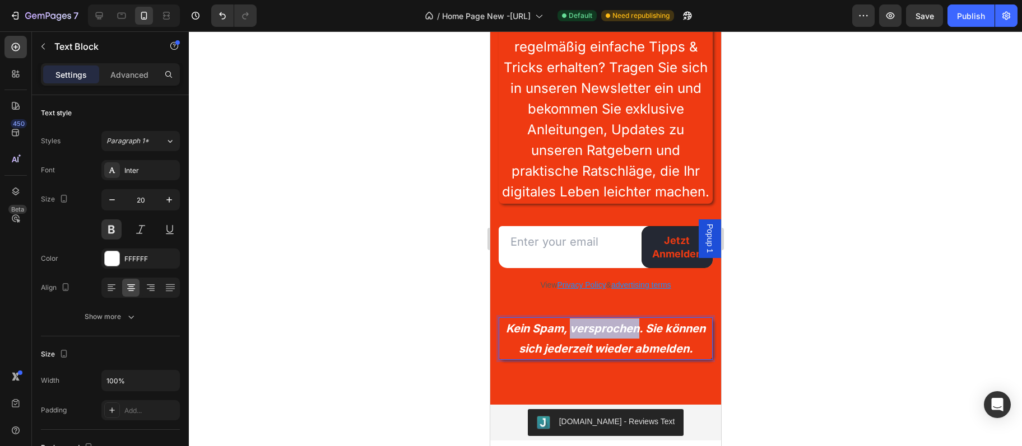
click at [633, 336] on icon "Kein Spam, versprochen. Sie können sich jederzeit wieder abmelden." at bounding box center [604, 339] width 199 height 34
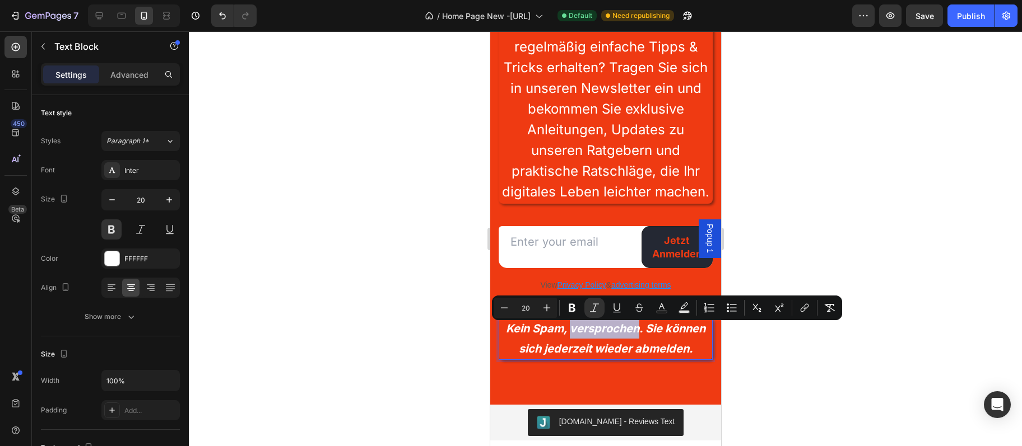
click at [632, 336] on icon "Kein Spam, versprochen. Sie können sich jederzeit wieder abmelden." at bounding box center [604, 339] width 199 height 34
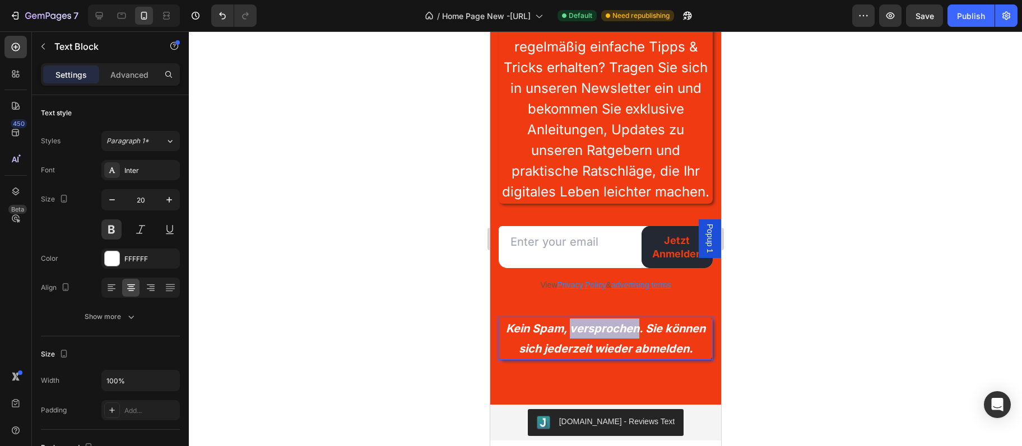
click at [632, 336] on icon "Kein Spam, versprochen. Sie können sich jederzeit wieder abmelden." at bounding box center [604, 339] width 199 height 34
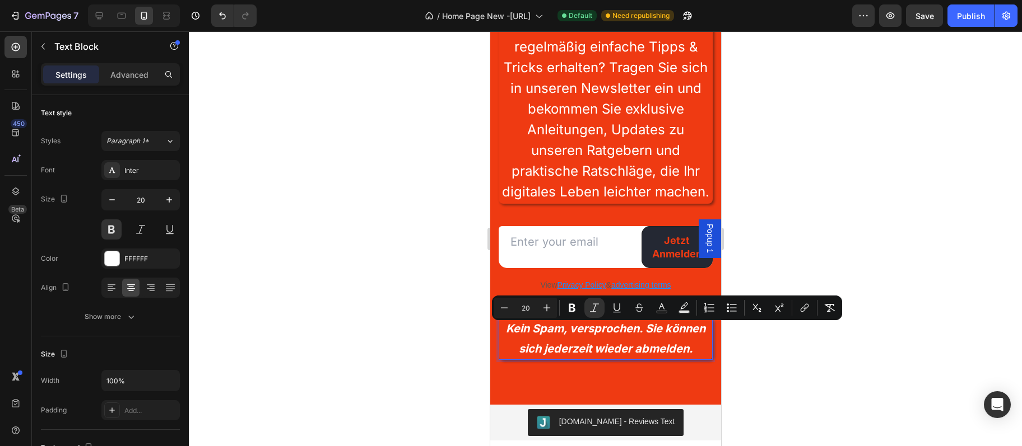
click at [631, 336] on icon "Kein Spam, versprochen. Sie können sich jederzeit wieder abmelden." at bounding box center [604, 339] width 199 height 34
click at [547, 308] on icon "Editor contextual toolbar" at bounding box center [546, 308] width 7 height 7
click at [546, 309] on icon "Editor contextual toolbar" at bounding box center [546, 307] width 11 height 11
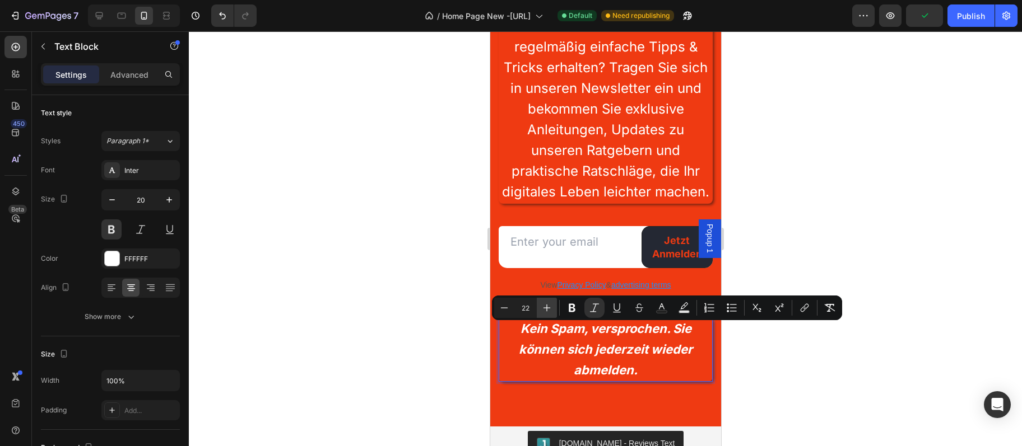
click at [545, 309] on icon "Editor contextual toolbar" at bounding box center [546, 307] width 11 height 11
click at [543, 309] on icon "Editor contextual toolbar" at bounding box center [546, 307] width 11 height 11
type input "24"
click at [855, 232] on div at bounding box center [605, 238] width 833 height 415
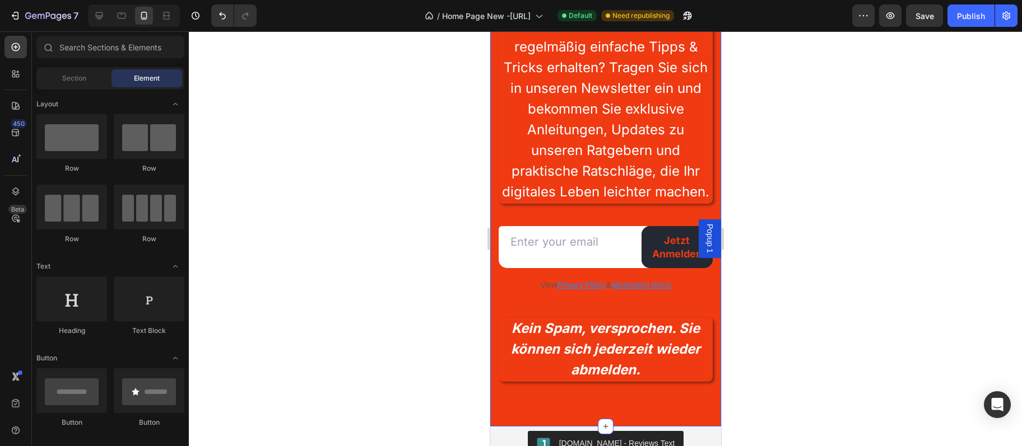
click at [688, 416] on div "Bleiben Sie digital auf dem Laufenden! Heading Möchten Sie Ihr Smartphone noch …" at bounding box center [605, 145] width 231 height 563
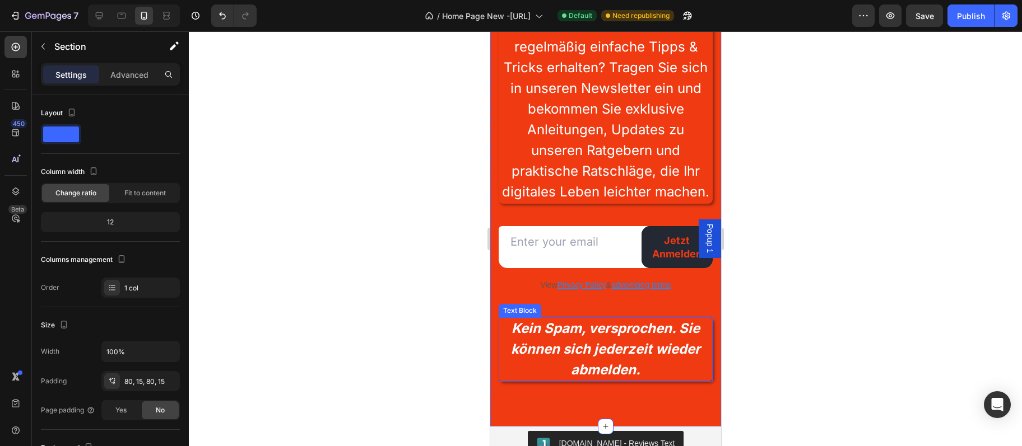
click at [668, 373] on p "Kein Spam, versprochen. Sie können sich jederzeit wieder abmelden." at bounding box center [605, 350] width 212 height 62
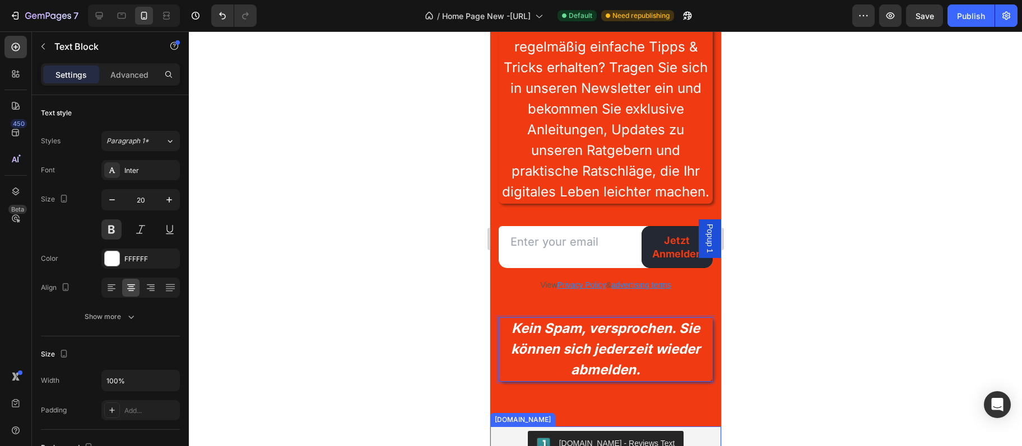
scroll to position [10101, 0]
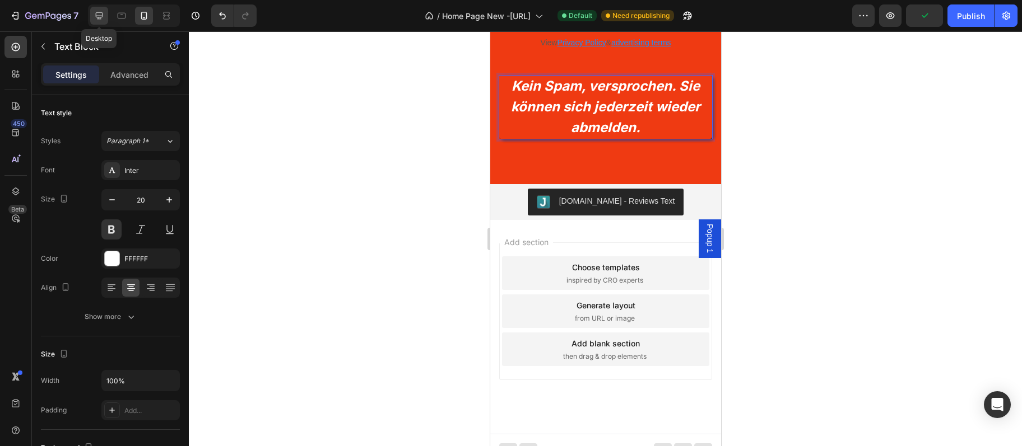
click at [91, 23] on div at bounding box center [99, 16] width 18 height 18
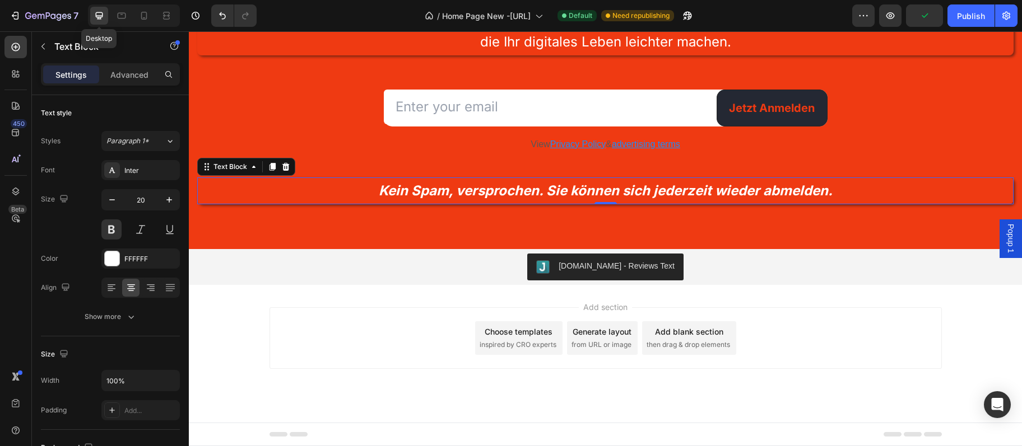
type input "24"
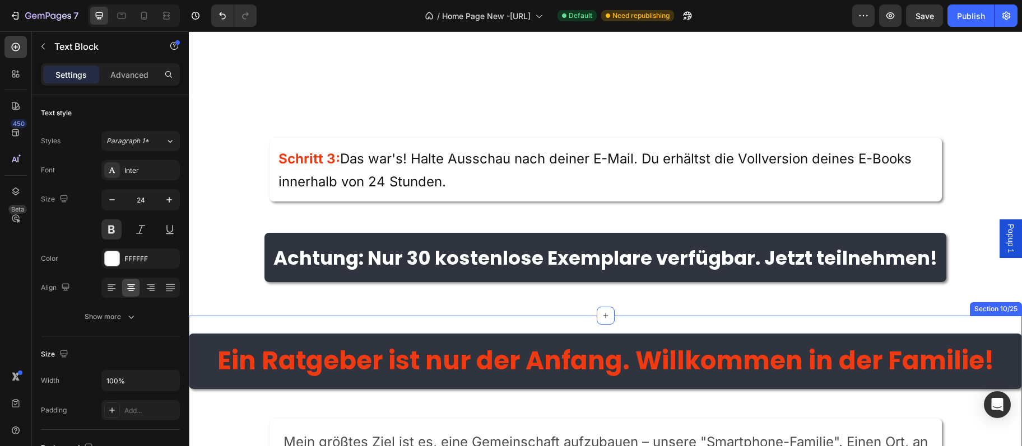
scroll to position [3347, 0]
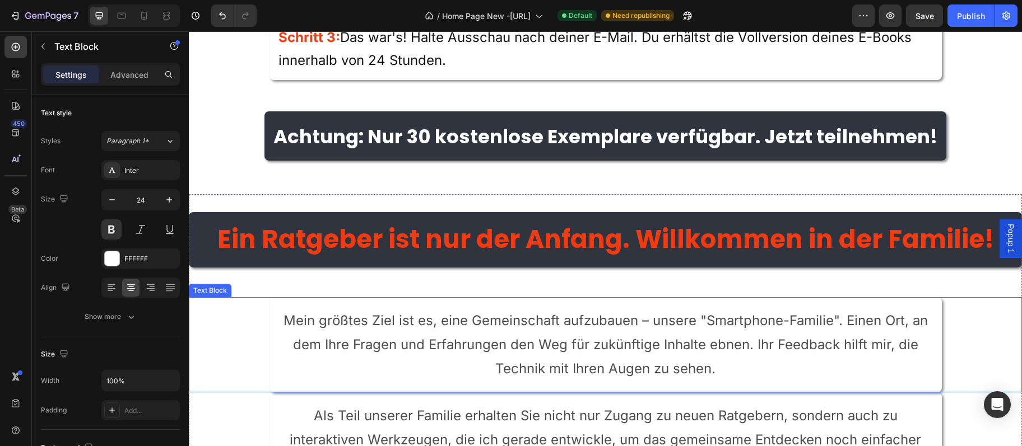
click at [800, 344] on span "Mein größtes Ziel ist es, eine Gemeinschaft aufzubauen – unsere "Smartphone-Fam…" at bounding box center [605, 345] width 644 height 64
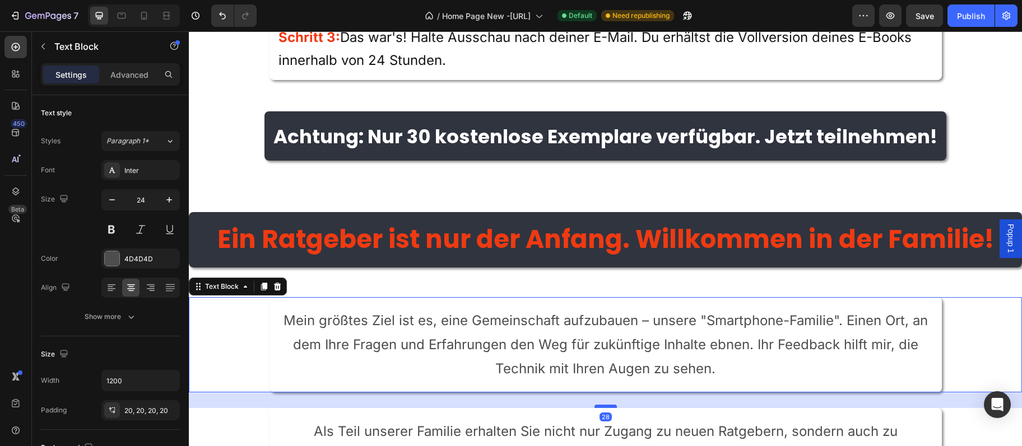
drag, startPoint x: 606, startPoint y: 390, endPoint x: 604, endPoint y: 406, distance: 15.8
click at [604, 406] on div at bounding box center [605, 406] width 22 height 3
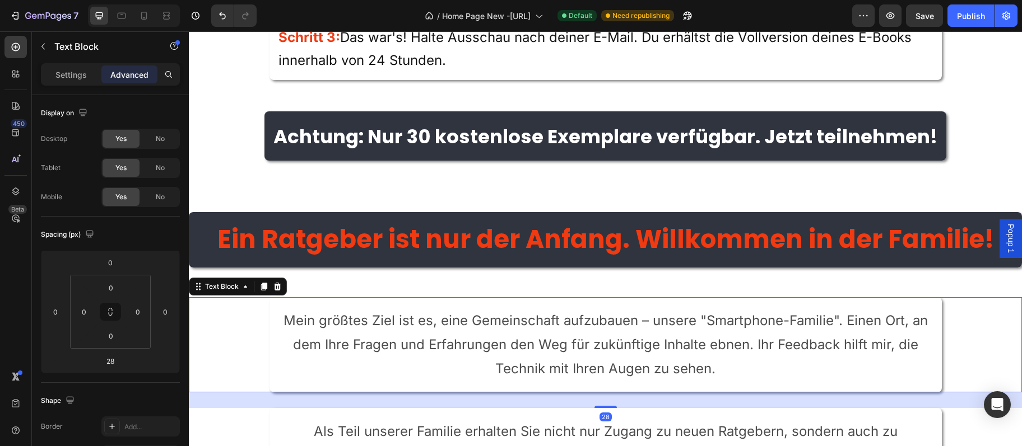
scroll to position [3407, 0]
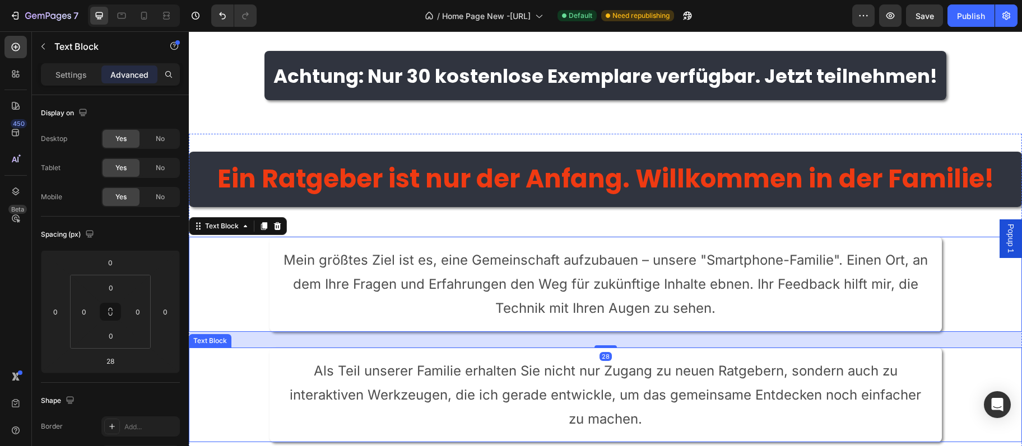
click at [639, 252] on span "Mein größtes Ziel ist es, eine Gemeinschaft aufzubauen – unsere "Smartphone-Fam…" at bounding box center [605, 284] width 644 height 64
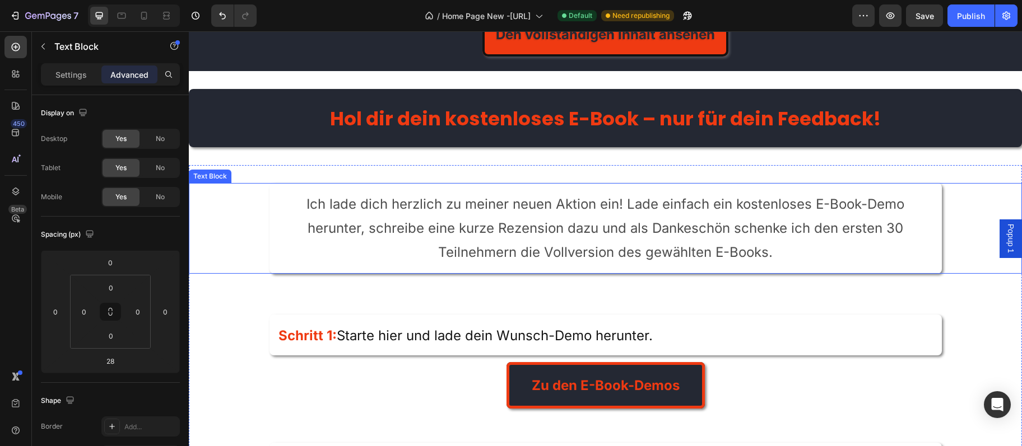
scroll to position [2498, 0]
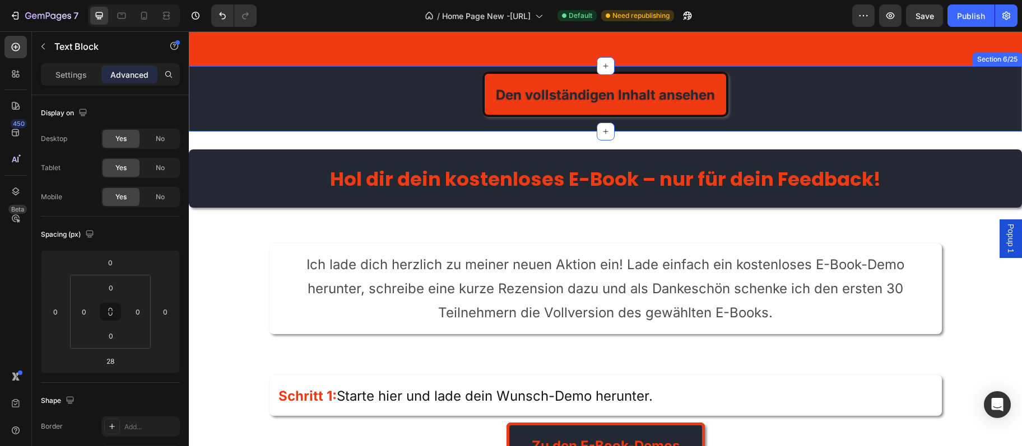
click at [623, 131] on div "Den vollständigen Inhalt ansehen Button Row Section 6/25" at bounding box center [605, 99] width 833 height 66
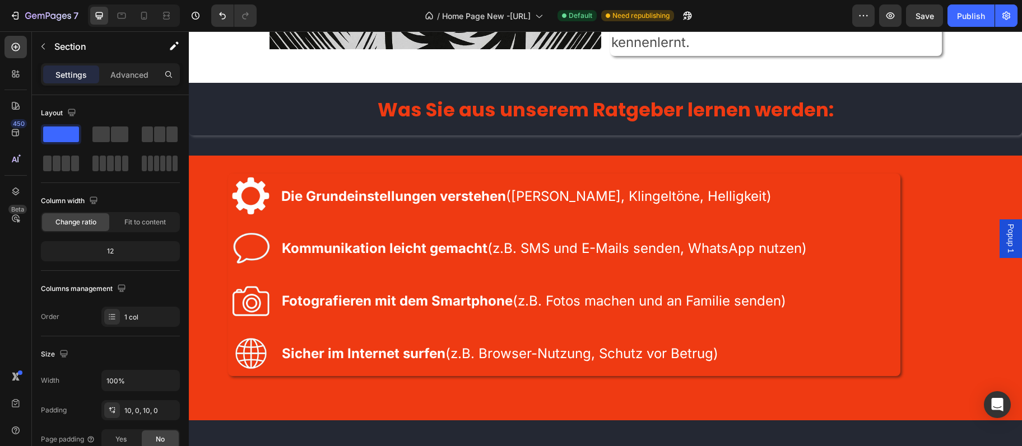
scroll to position [1223, 0]
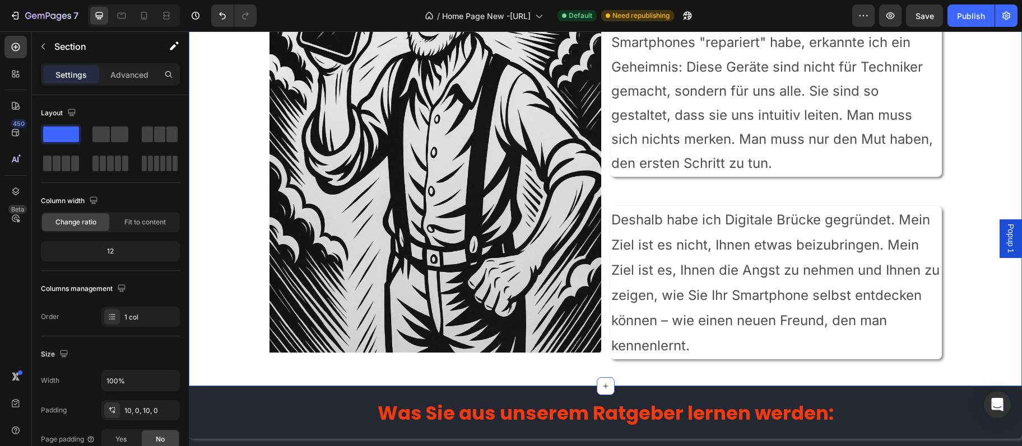
click at [582, 372] on div "Image Meine Überzeugung: Wir müssen nicht lernen, wir dürfen entdecken. Heading…" at bounding box center [605, 121] width 833 height 530
click at [582, 369] on div "Image Meine Überzeugung: Wir müssen nicht lernen, wir dürfen entdecken. Heading…" at bounding box center [605, 121] width 833 height 495
click at [583, 362] on div "Image Meine Überzeugung: Wir müssen nicht lernen, wir dürfen entdecken. Heading…" at bounding box center [605, 121] width 833 height 495
click at [585, 347] on img at bounding box center [435, 113] width 332 height 479
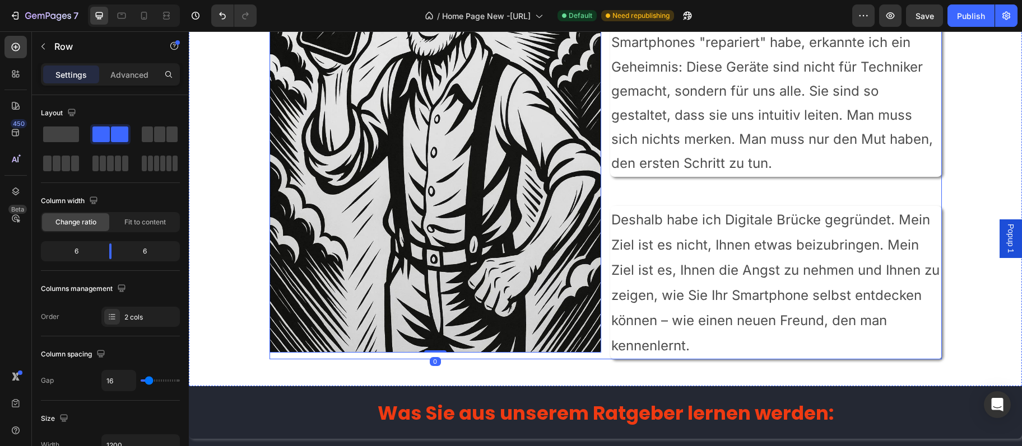
click at [547, 355] on div "Image 0" at bounding box center [435, 117] width 332 height 486
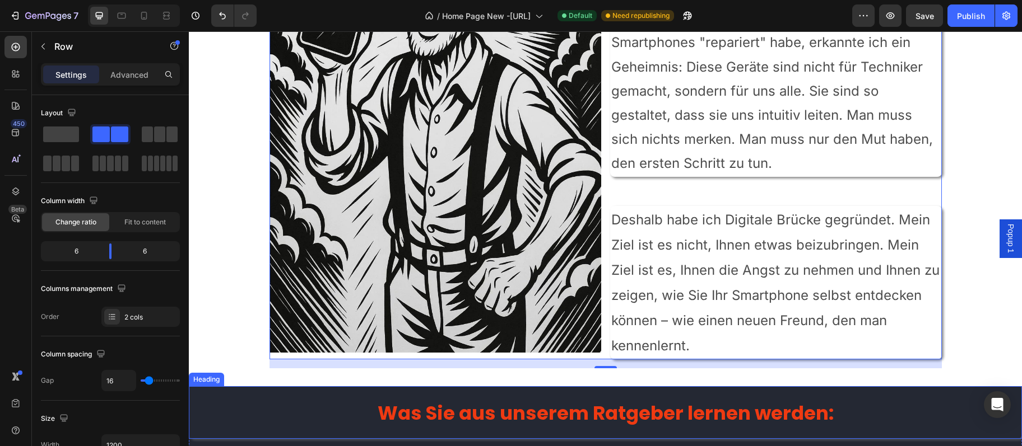
scroll to position [1284, 0]
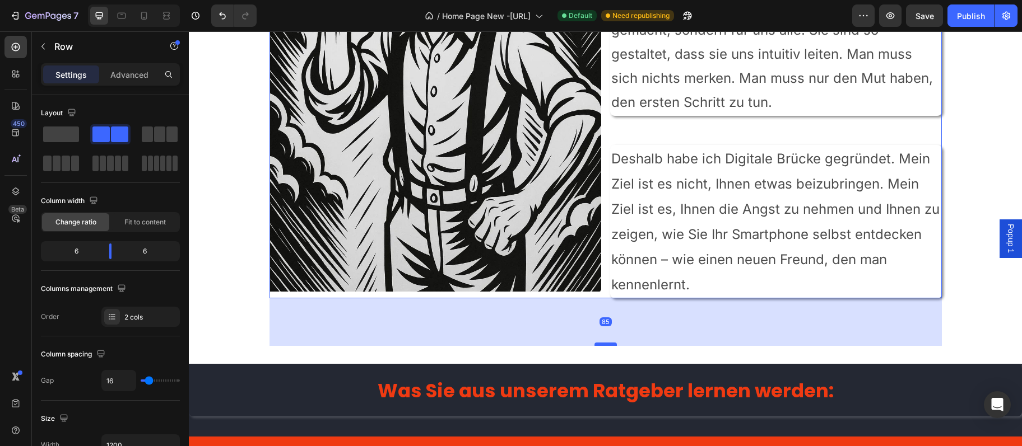
drag, startPoint x: 600, startPoint y: 308, endPoint x: 611, endPoint y: 346, distance: 40.1
click at [611, 346] on div at bounding box center [605, 344] width 22 height 3
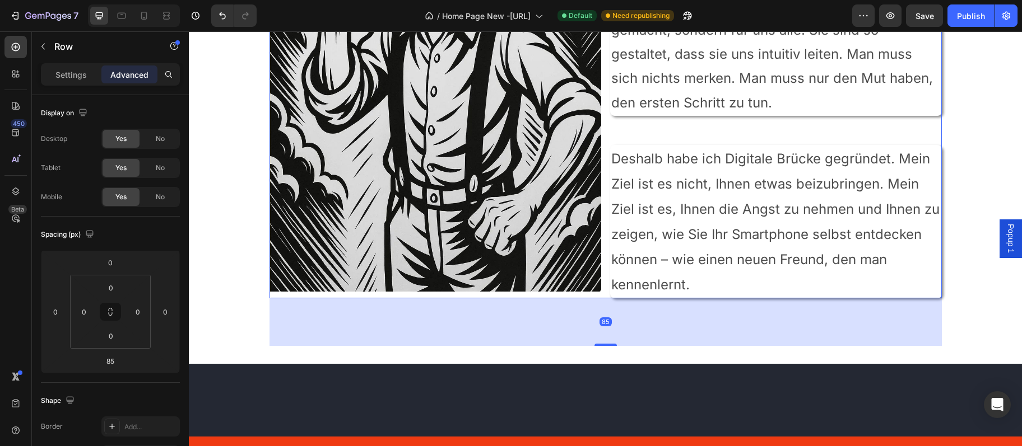
scroll to position [738, 0]
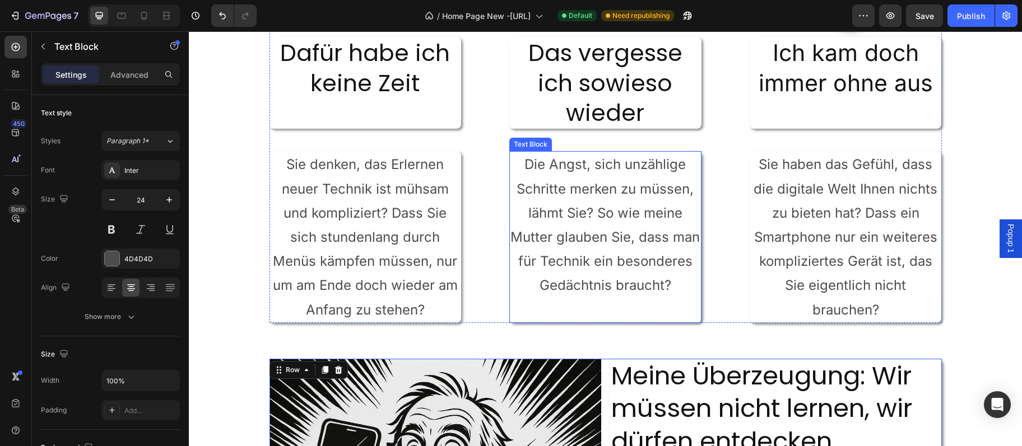
click at [635, 323] on div "Die Angst, sich unzählige Schritte merken zu müssen, lähmt Sie? So wie meine Mu…" at bounding box center [605, 236] width 192 height 171
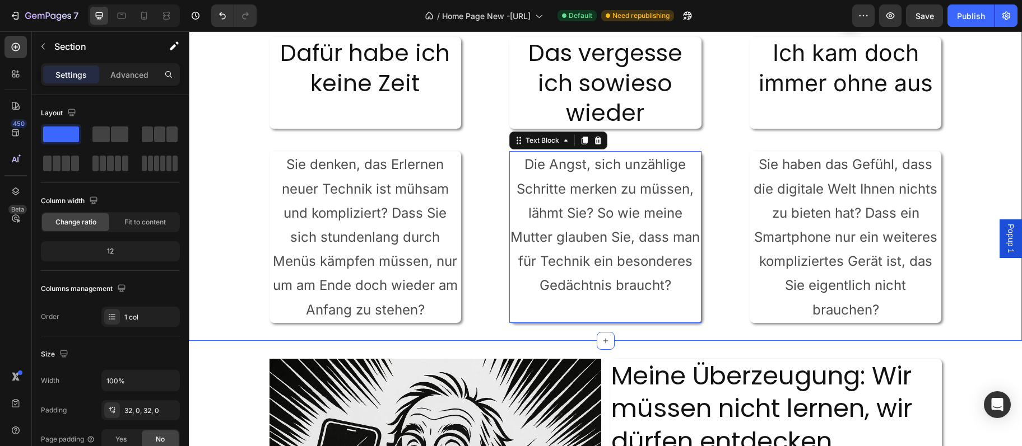
click at [630, 326] on div "Kommt Ihnen das bekannt vor? Heading Image Dafür habe ich keine Zeit Heading Si…" at bounding box center [605, 107] width 833 height 467
click at [626, 336] on div "Kommt Ihnen das bekannt vor? Heading Image Dafür habe ich keine Zeit Heading Si…" at bounding box center [605, 107] width 833 height 467
click at [696, 325] on div "Kommt Ihnen das bekannt vor? Heading Image Dafür habe ich keine Zeit Heading Si…" at bounding box center [605, 107] width 833 height 467
click at [233, 261] on div "Kommt Ihnen das bekannt vor? Heading Image Dafür habe ich keine Zeit Heading Si…" at bounding box center [605, 107] width 833 height 431
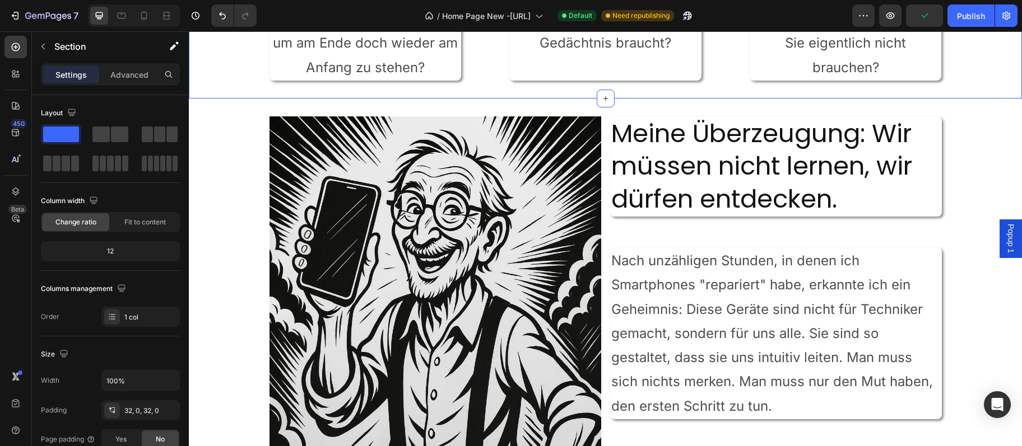
click at [776, 108] on div "Image Meine Überzeugung: Wir müssen nicht lernen, wir dürfen entdecken. Heading…" at bounding box center [605, 383] width 833 height 569
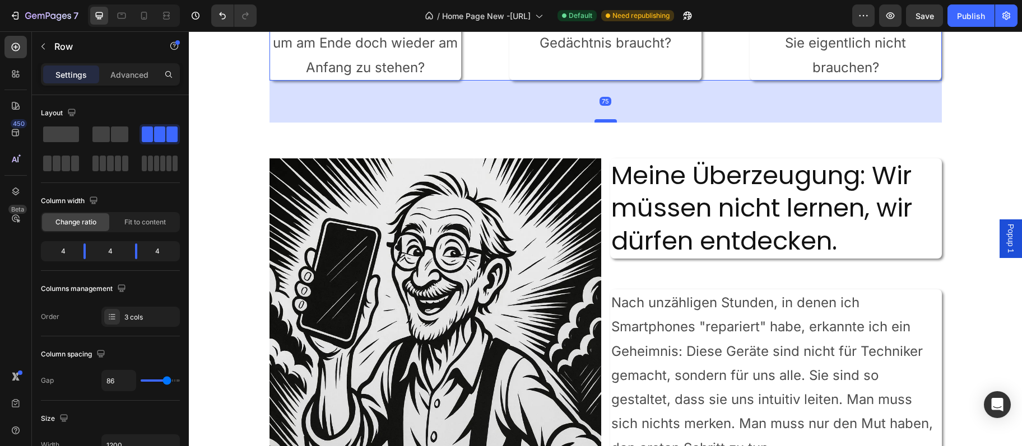
drag, startPoint x: 609, startPoint y: 78, endPoint x: 612, endPoint y: 120, distance: 42.1
click at [612, 120] on div at bounding box center [605, 120] width 22 height 3
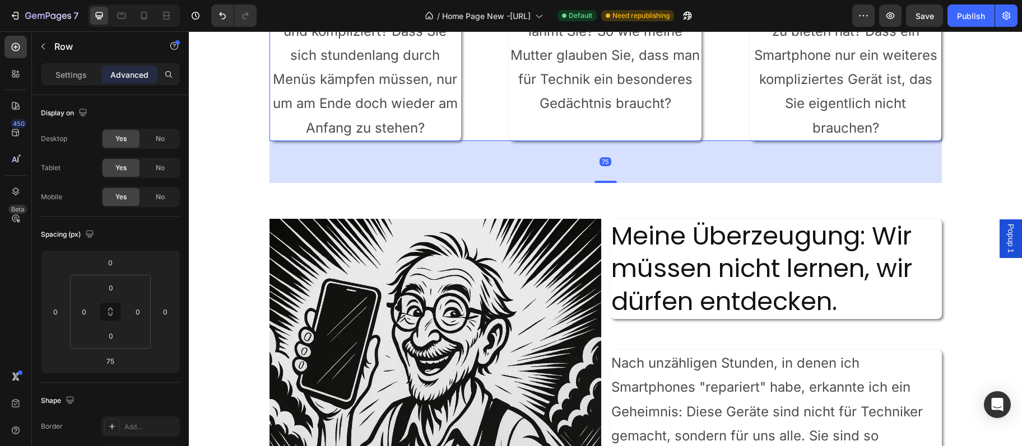
scroll to position [799, 0]
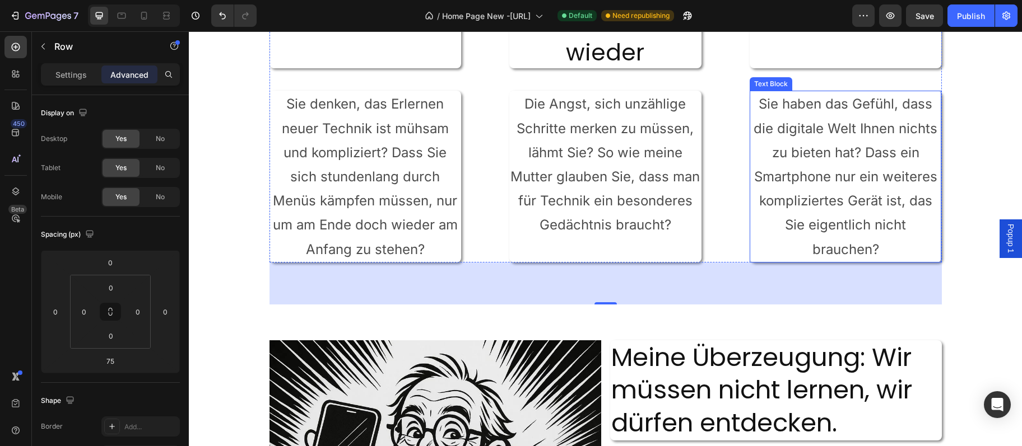
click at [903, 236] on p "Sie haben das Gefühl, dass die digitale Welt Ihnen nichts zu bieten hat? Dass e…" at bounding box center [846, 176] width 190 height 169
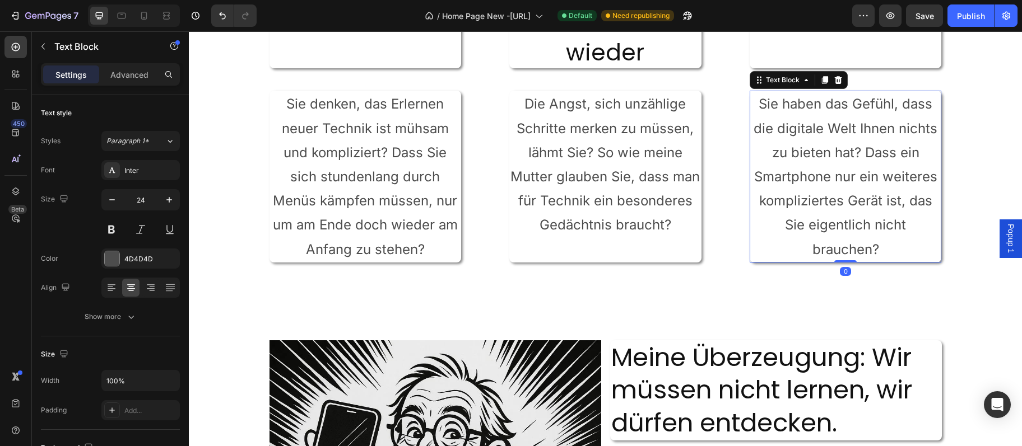
click at [889, 251] on p "Sie haben das Gefühl, dass die digitale Welt Ihnen nichts zu bieten hat? Dass e…" at bounding box center [846, 176] width 190 height 169
click at [889, 250] on p "Sie haben das Gefühl, dass die digitale Welt Ihnen nichts zu bieten hat? Dass e…" at bounding box center [846, 176] width 190 height 169
click at [889, 251] on p "Sie haben das Gefühl, dass die digitale Welt Ihnen nichts zu bieten hat? Dass e…" at bounding box center [846, 176] width 190 height 169
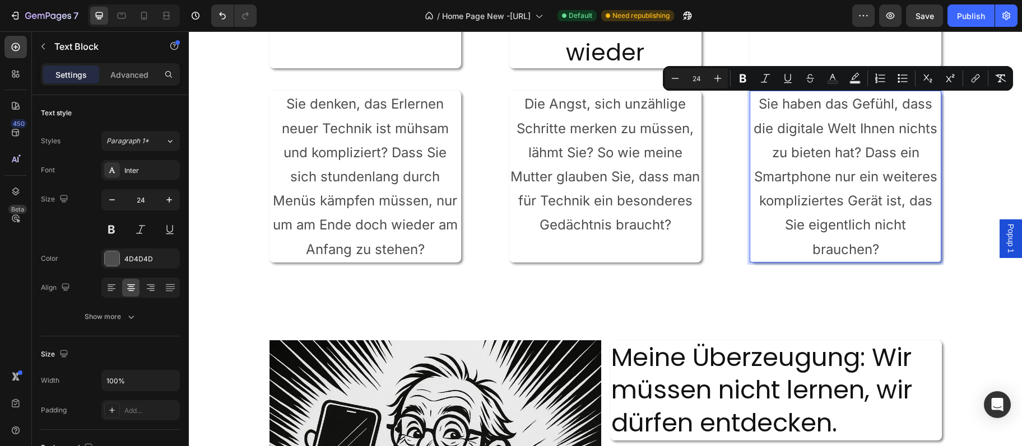
click at [889, 251] on p "Sie haben das Gefühl, dass die digitale Welt Ihnen nichts zu bieten hat? Dass e…" at bounding box center [846, 176] width 190 height 169
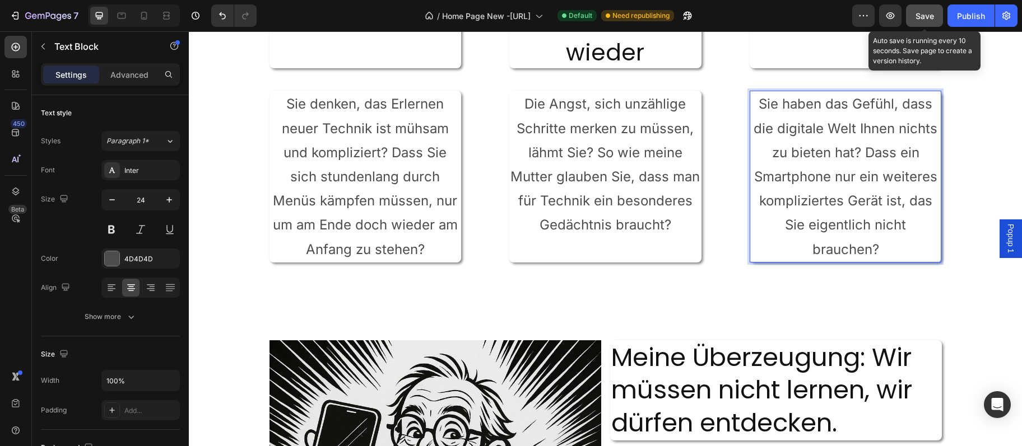
click at [925, 10] on button "Save" at bounding box center [924, 15] width 37 height 22
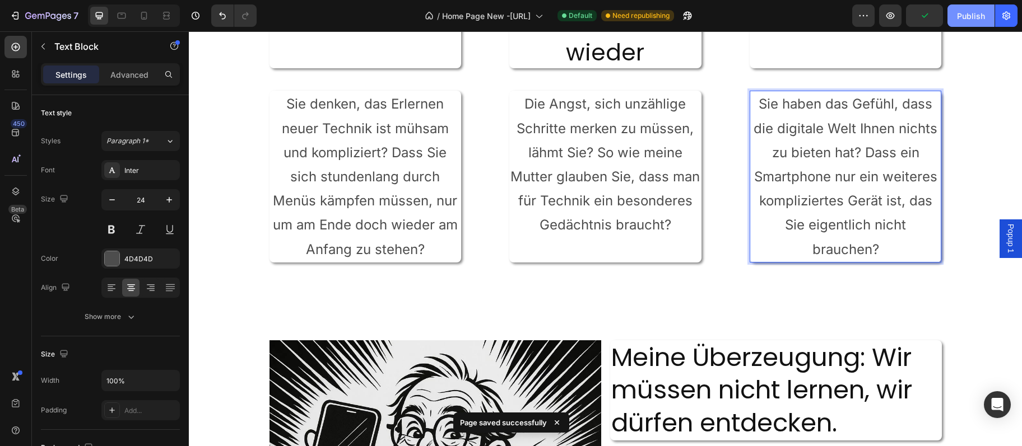
click at [955, 10] on button "Publish" at bounding box center [970, 15] width 47 height 22
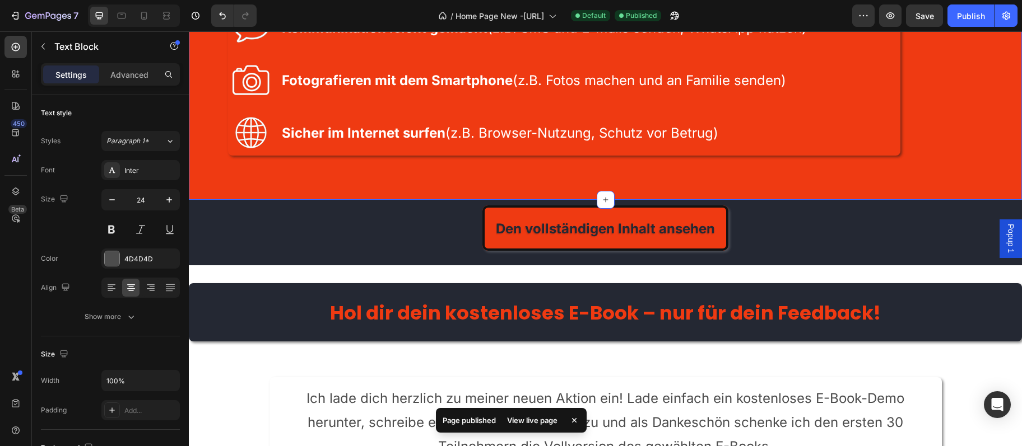
scroll to position [1891, 0]
